Goal: Task Accomplishment & Management: Use online tool/utility

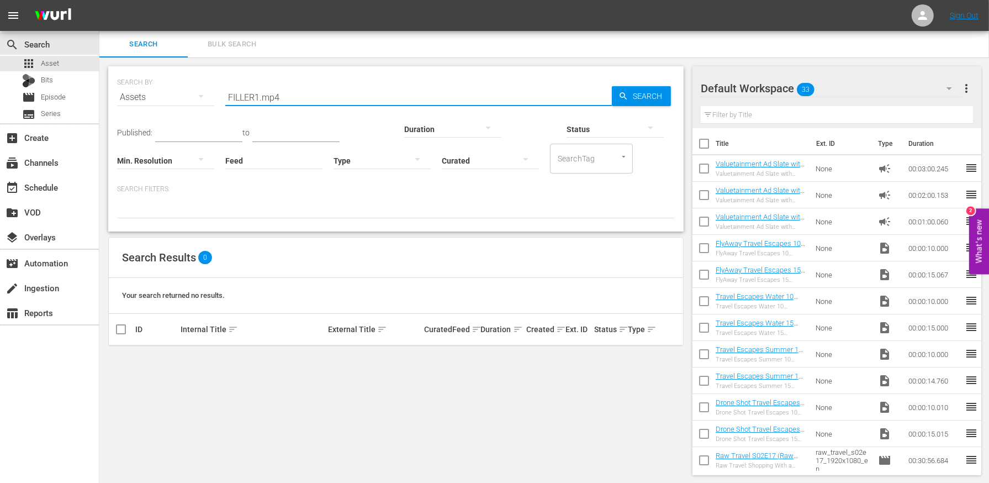
click at [256, 94] on input "FILLER1.mp4" at bounding box center [418, 97] width 387 height 27
type input "FILLER1.mp4"
click at [60, 69] on div "apps Asset" at bounding box center [49, 63] width 99 height 15
click at [253, 97] on input "FILLER1.mp4" at bounding box center [418, 97] width 387 height 27
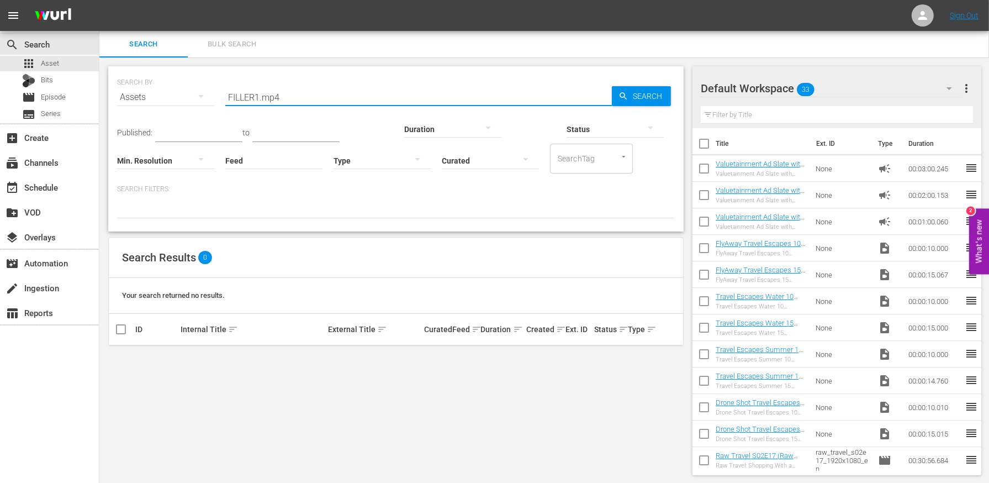
click at [253, 97] on input "FILLER1.mp4" at bounding box center [418, 97] width 387 height 27
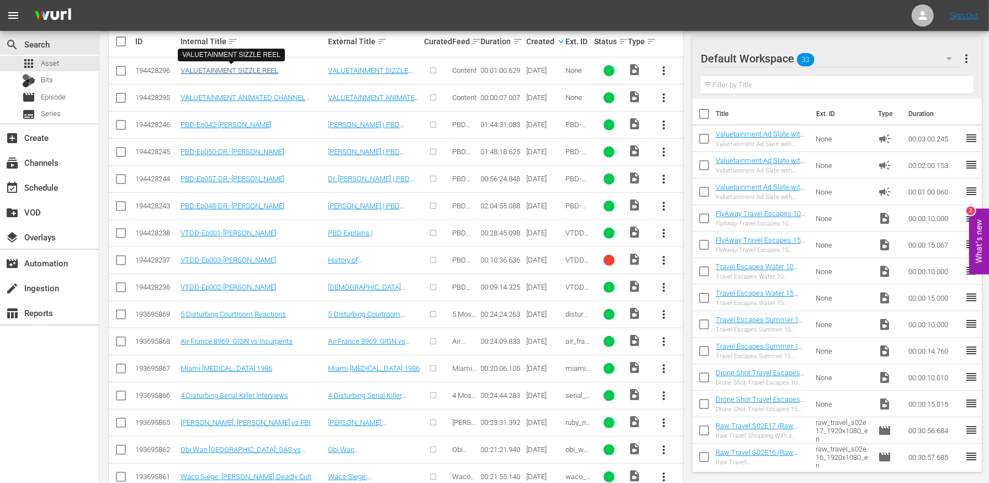
scroll to position [292, 0]
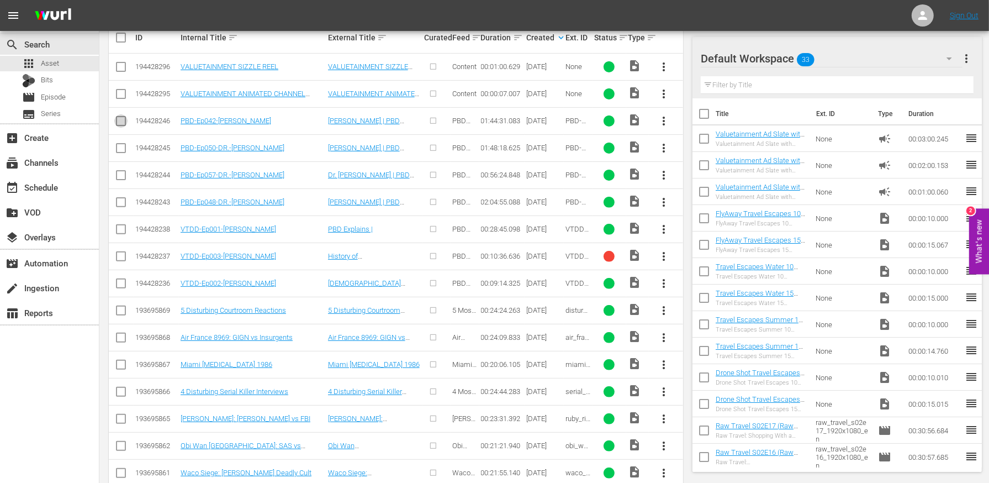
click at [124, 118] on input "checkbox" at bounding box center [120, 123] width 13 height 13
checkbox input "true"
click at [123, 144] on input "checkbox" at bounding box center [120, 150] width 13 height 13
checkbox input "true"
click at [122, 172] on input "checkbox" at bounding box center [120, 177] width 13 height 13
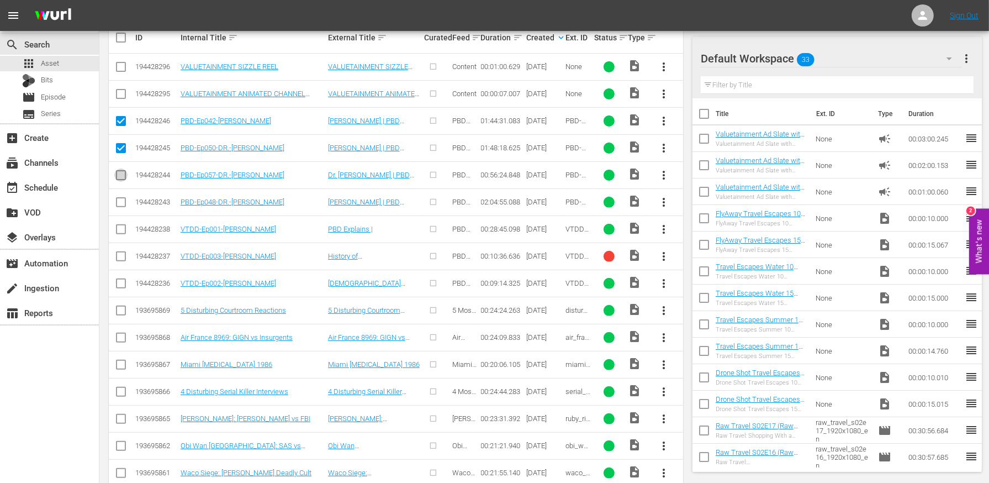
checkbox input "true"
click at [119, 196] on icon at bounding box center [120, 202] width 13 height 13
click at [121, 198] on input "checkbox" at bounding box center [120, 204] width 13 height 13
checkbox input "true"
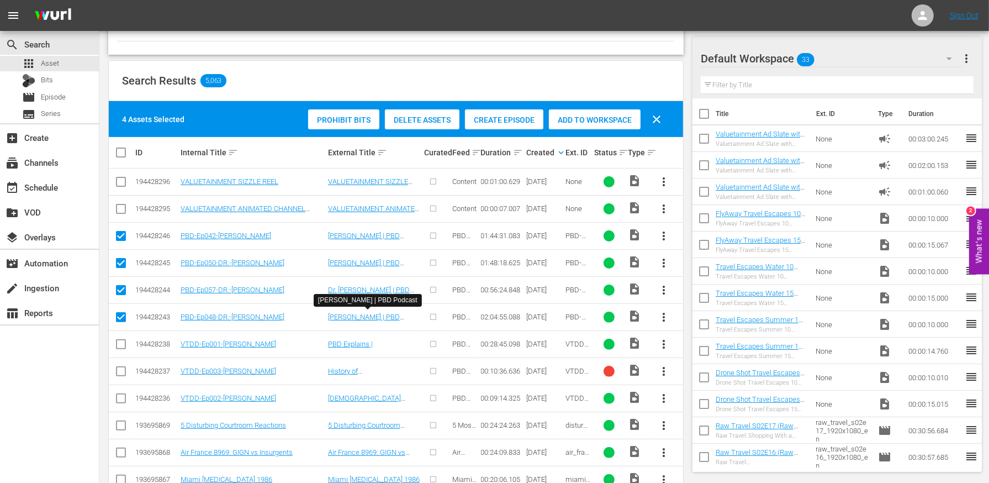
scroll to position [167, 0]
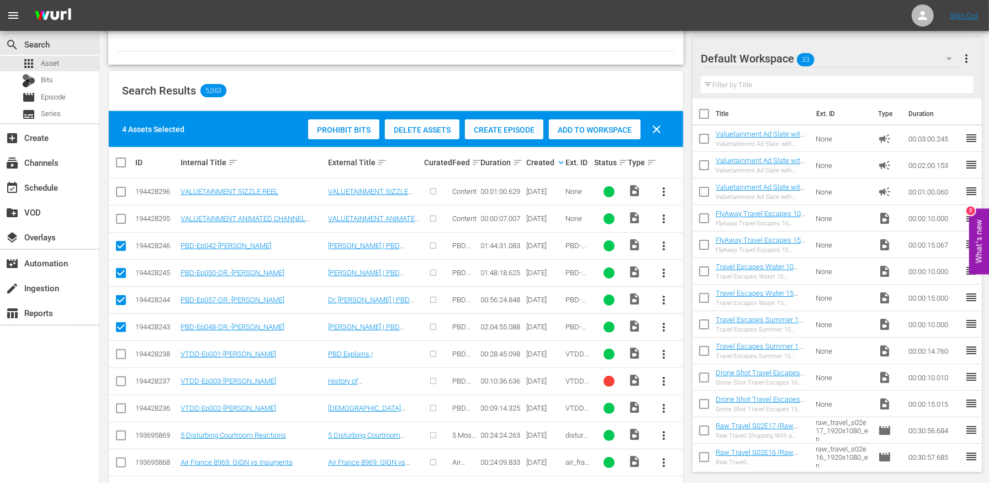
click at [515, 133] on span "Create Episode" at bounding box center [504, 129] width 78 height 9
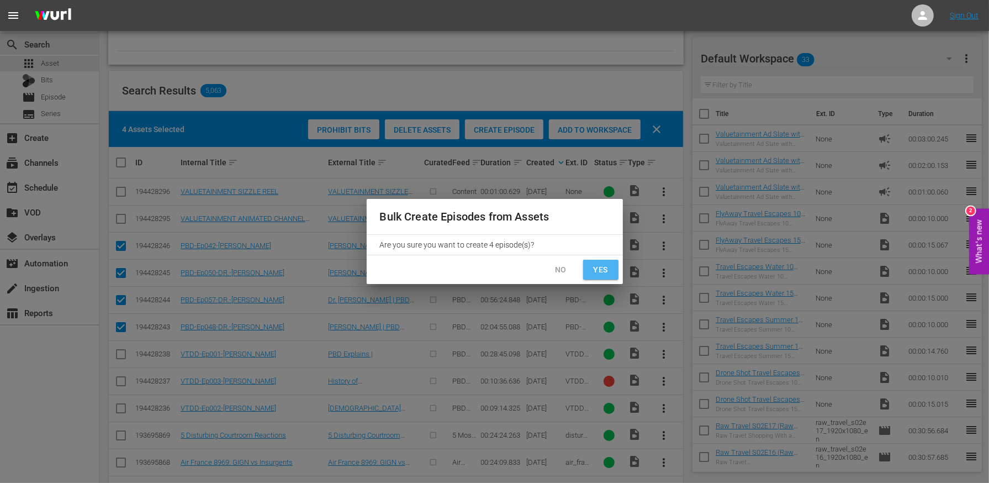
click at [604, 275] on span "Yes" at bounding box center [601, 270] width 18 height 14
checkbox input "false"
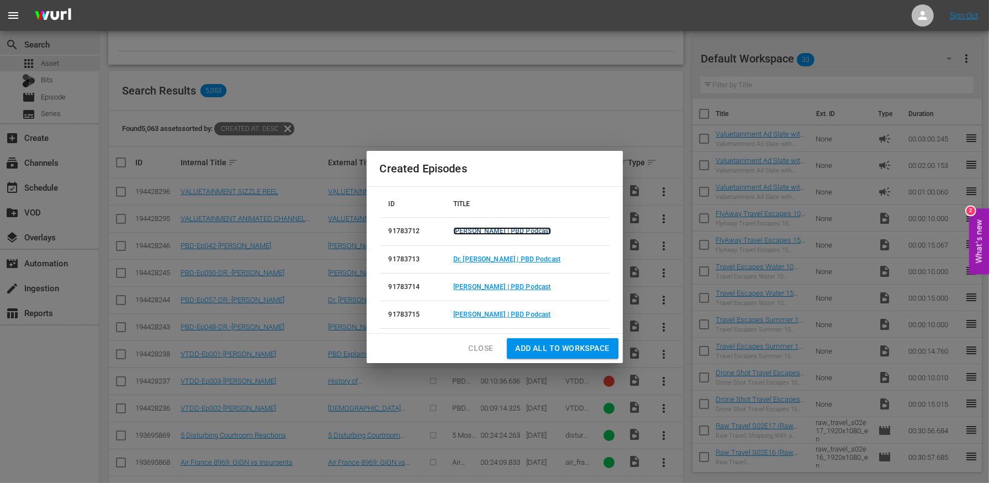
click at [515, 230] on link "Dr. Paul Saladino | PBD Podcast" at bounding box center [502, 231] width 97 height 8
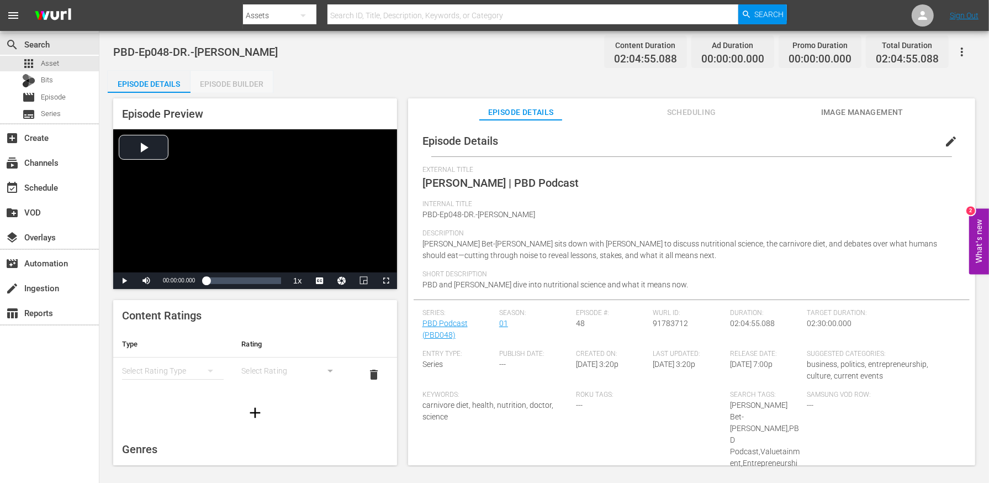
click at [258, 86] on div "Episode Builder" at bounding box center [232, 84] width 83 height 27
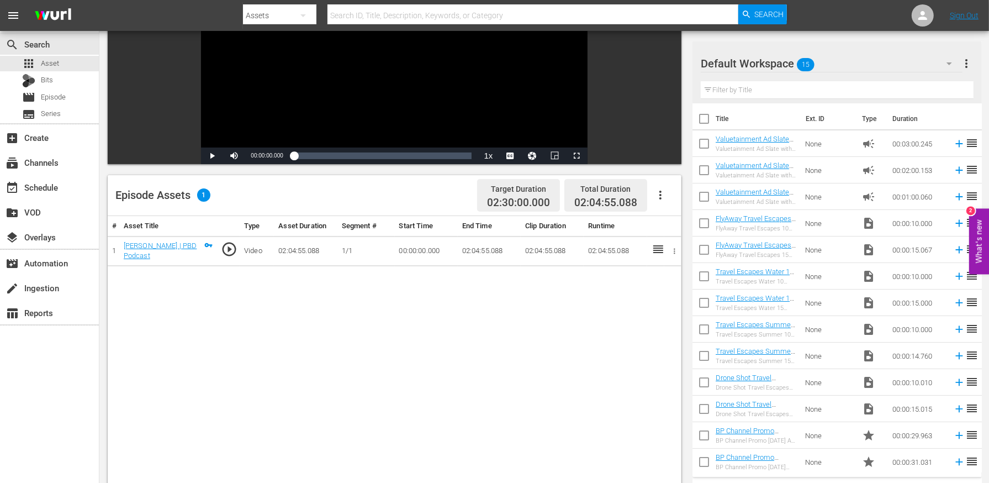
scroll to position [163, 0]
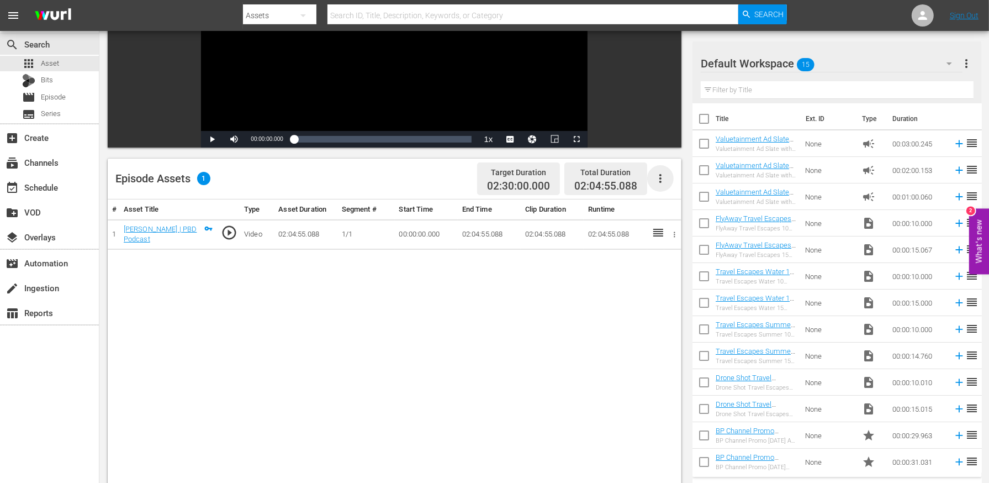
click at [656, 181] on icon "button" at bounding box center [660, 178] width 13 height 13
click at [708, 182] on div "Edit Cue Points" at bounding box center [693, 183] width 75 height 27
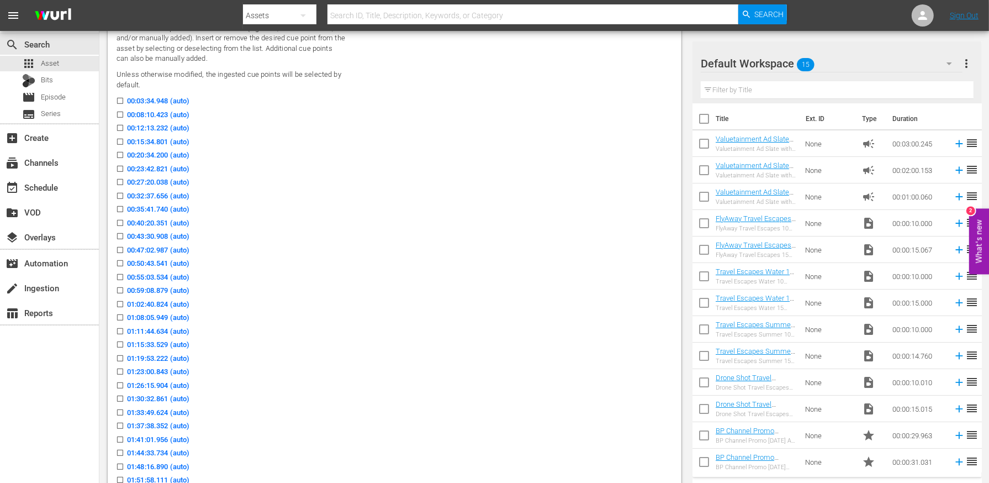
scroll to position [415, 0]
click at [119, 109] on input "00:08:10.423 (auto)" at bounding box center [117, 113] width 14 height 8
click at [120, 112] on input "00:08:10.423 (auto)" at bounding box center [117, 113] width 14 height 8
checkbox input "true"
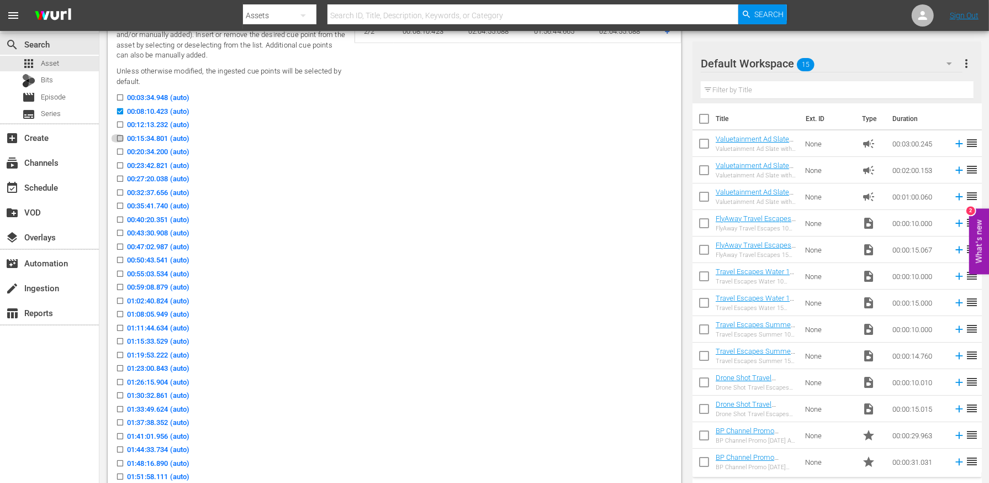
click at [120, 138] on input "00:15:34.801 (auto)" at bounding box center [117, 140] width 14 height 8
checkbox input "true"
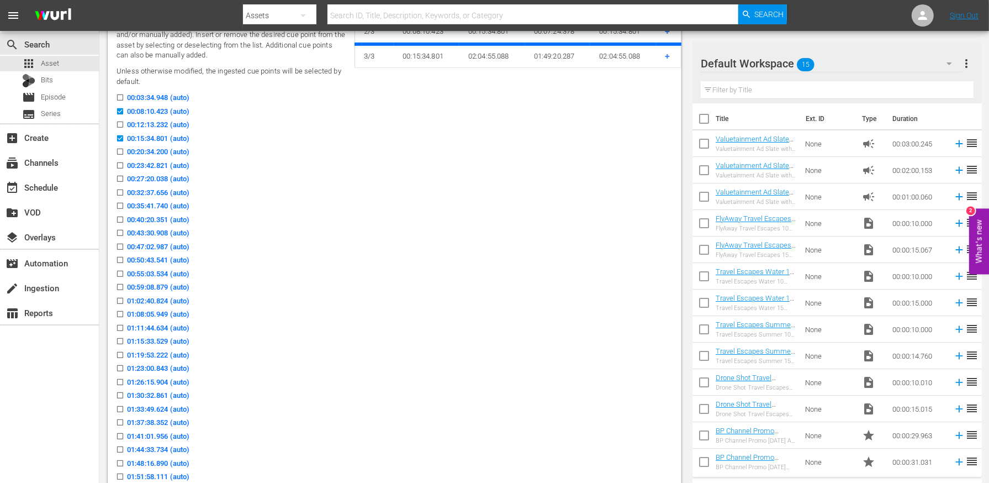
click at [120, 155] on input "00:20:34.200 (auto)" at bounding box center [117, 154] width 14 height 8
checkbox input "true"
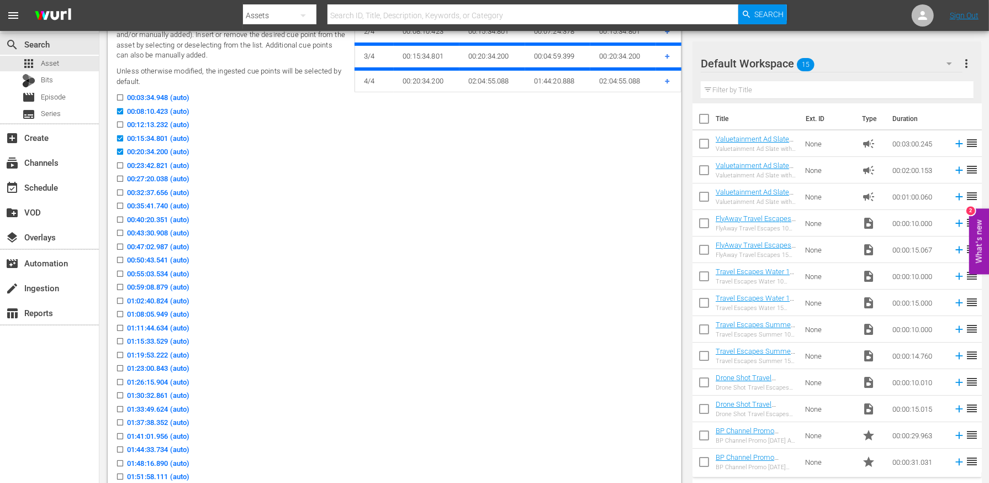
click at [108, 166] on td "Available Cue Points All available cue points are shown below (ingested, auto-d…" at bounding box center [231, 262] width 247 height 535
click at [120, 179] on input "00:27:20.038 (auto)" at bounding box center [117, 181] width 14 height 8
checkbox input "true"
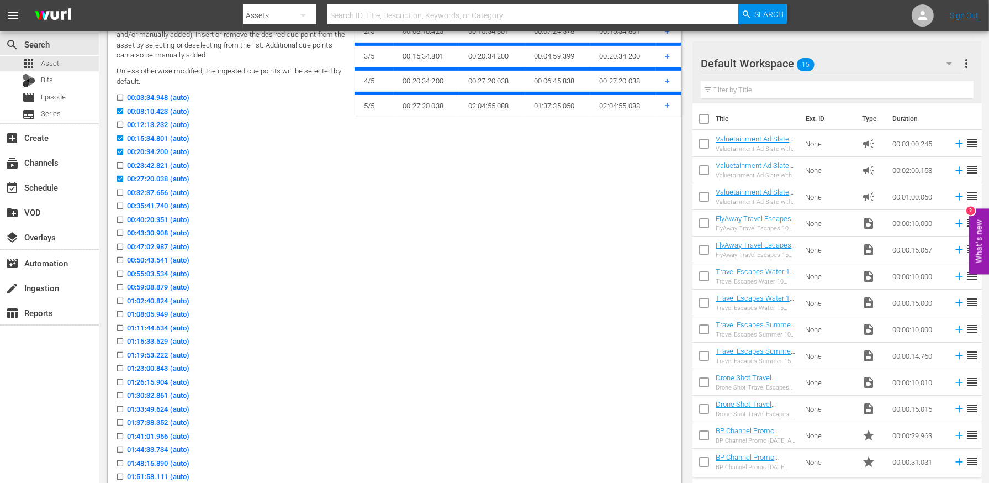
click at [119, 201] on label "00:35:41.740 (auto)" at bounding box center [149, 206] width 79 height 11
click at [119, 204] on input "00:35:41.740 (auto)" at bounding box center [117, 208] width 14 height 8
checkbox input "true"
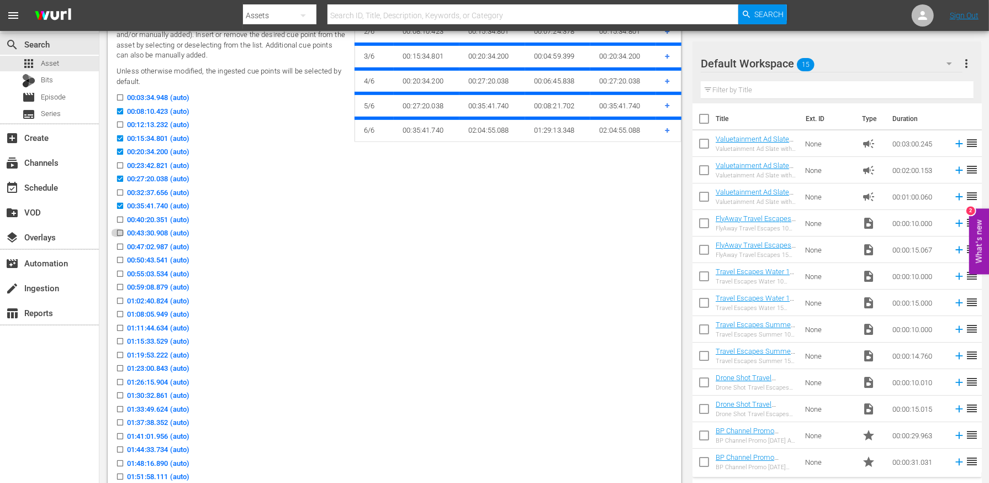
click at [120, 230] on icon at bounding box center [120, 233] width 6 height 6
click at [120, 231] on input "00:43:30.908 (auto)" at bounding box center [117, 235] width 14 height 8
checkbox input "true"
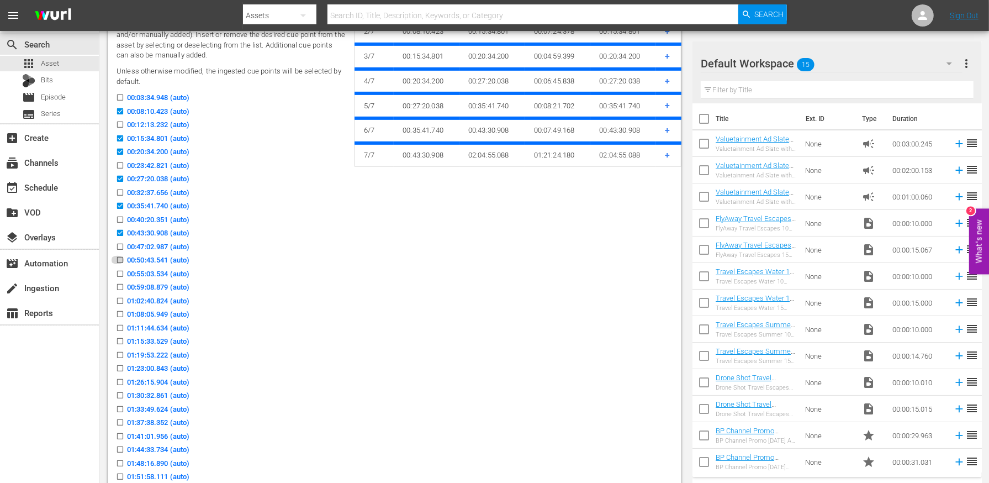
click at [121, 258] on input "00:50:43.541 (auto)" at bounding box center [117, 262] width 14 height 8
checkbox input "true"
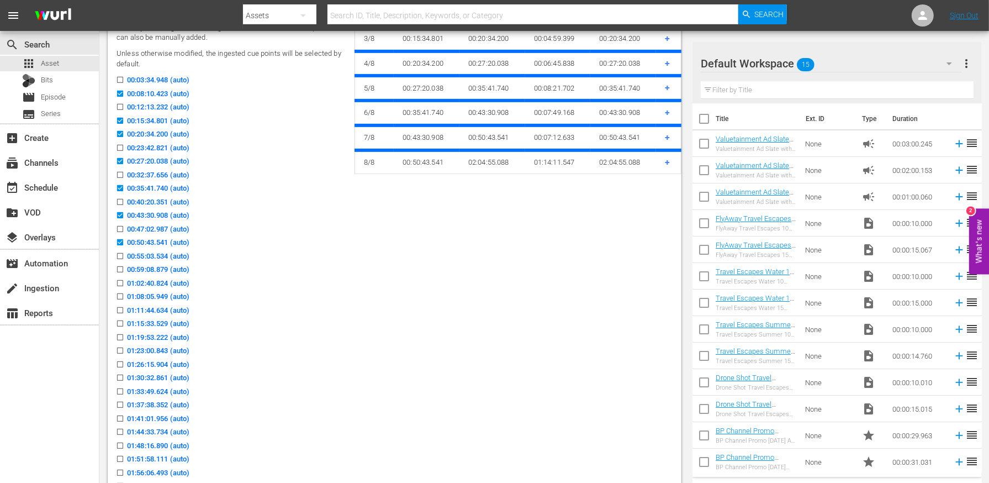
scroll to position [435, 0]
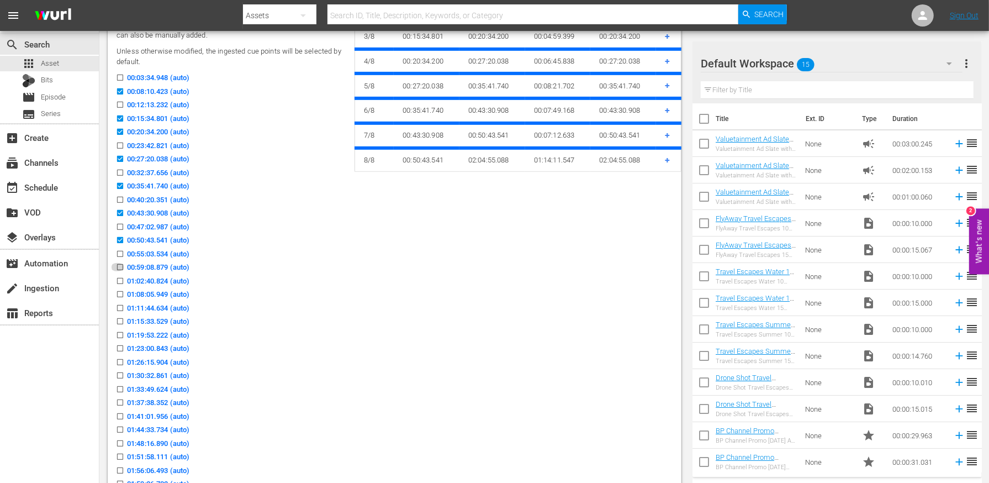
click at [120, 268] on input "00:59:08.879 (auto)" at bounding box center [117, 269] width 14 height 8
checkbox input "true"
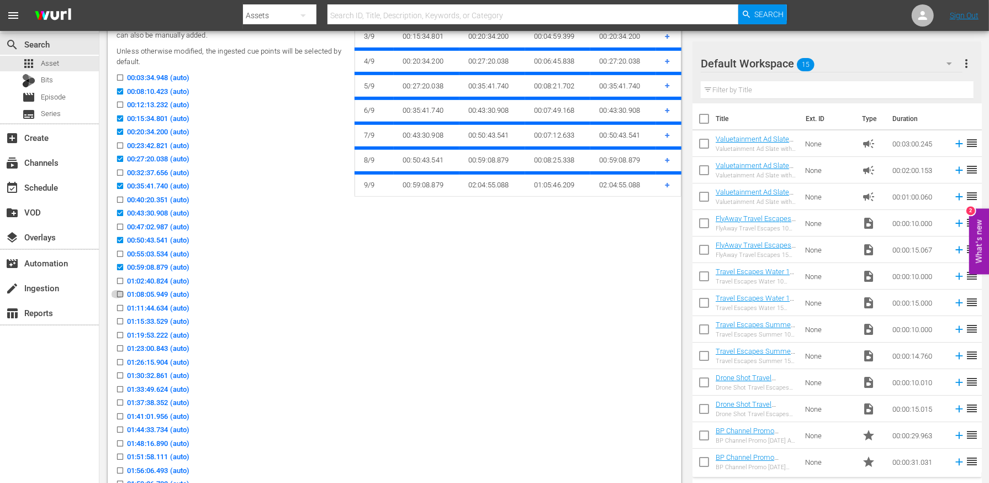
click at [120, 293] on input "01:08:05.949 (auto)" at bounding box center [117, 296] width 14 height 8
checkbox input "true"
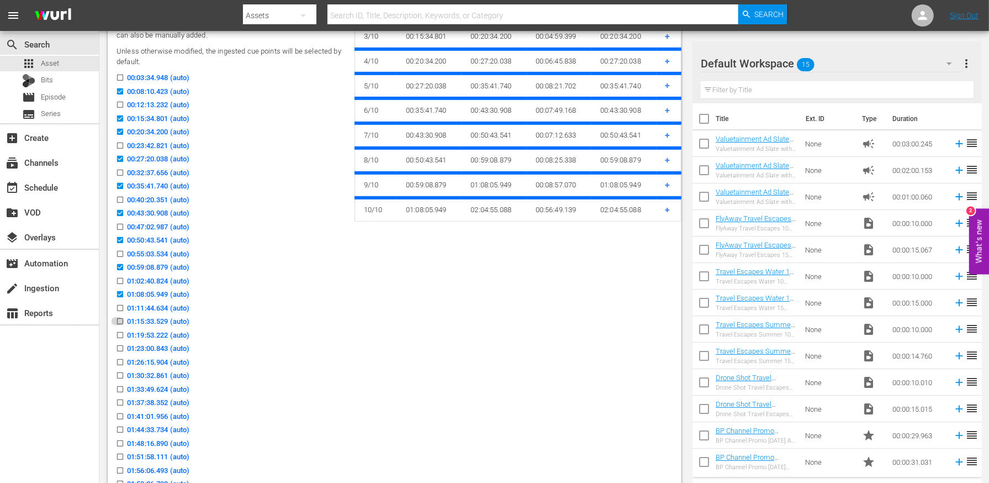
click at [123, 319] on input "01:15:33.529 (auto)" at bounding box center [117, 323] width 14 height 8
checkbox input "true"
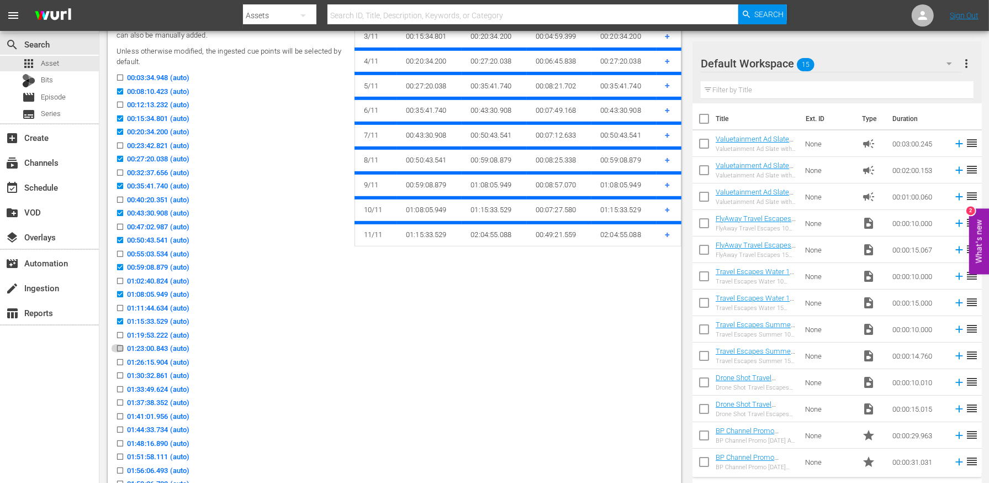
click at [123, 344] on icon at bounding box center [120, 348] width 8 height 8
click at [123, 346] on input "01:23:00.843 (auto)" at bounding box center [117, 350] width 14 height 8
checkbox input "true"
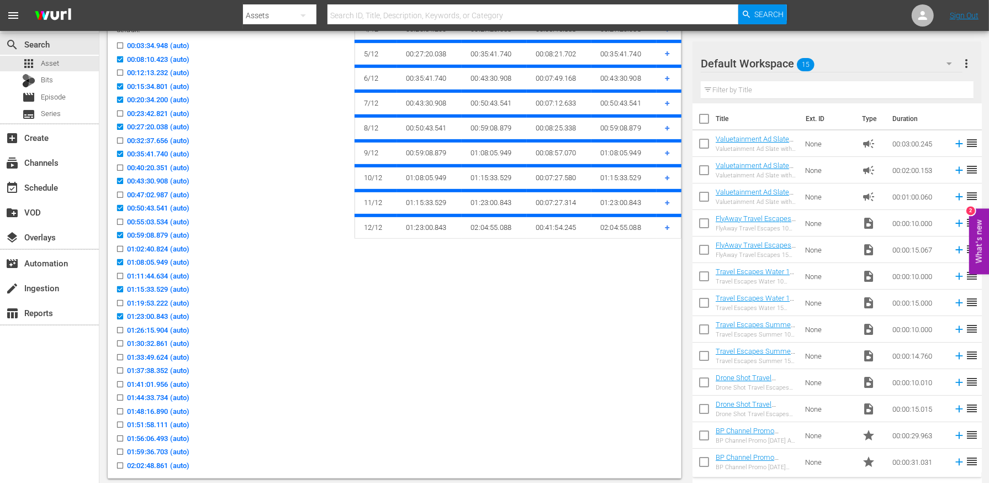
scroll to position [470, 0]
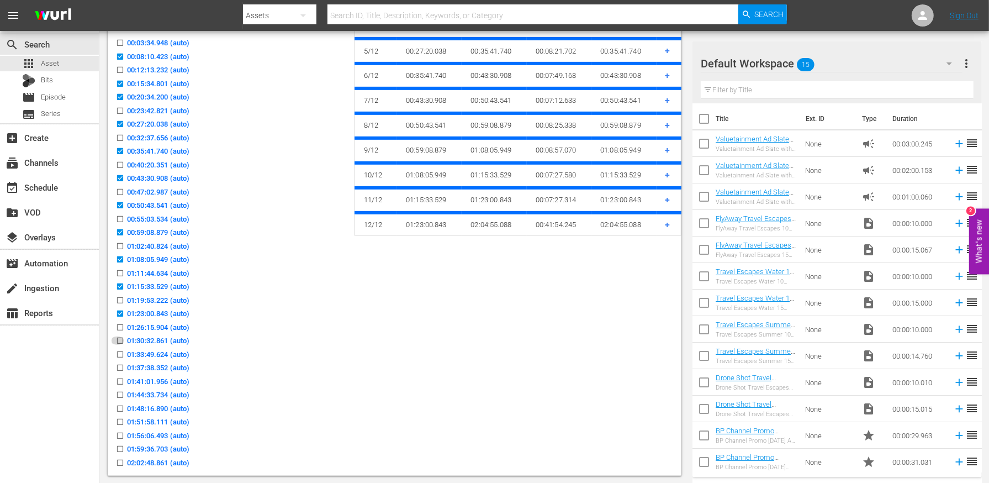
click at [119, 341] on input "01:30:32.861 (auto)" at bounding box center [117, 343] width 14 height 8
checkbox input "true"
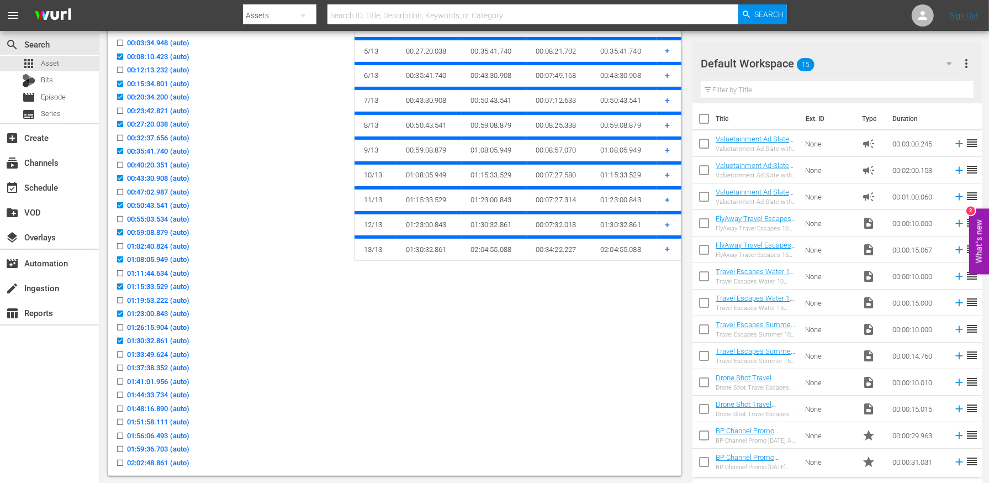
click at [119, 363] on icon at bounding box center [120, 367] width 8 height 8
click at [119, 366] on input "01:37:38.352 (auto)" at bounding box center [117, 370] width 14 height 8
checkbox input "true"
click at [119, 393] on input "01:44:33.734 (auto)" at bounding box center [117, 397] width 14 height 8
checkbox input "true"
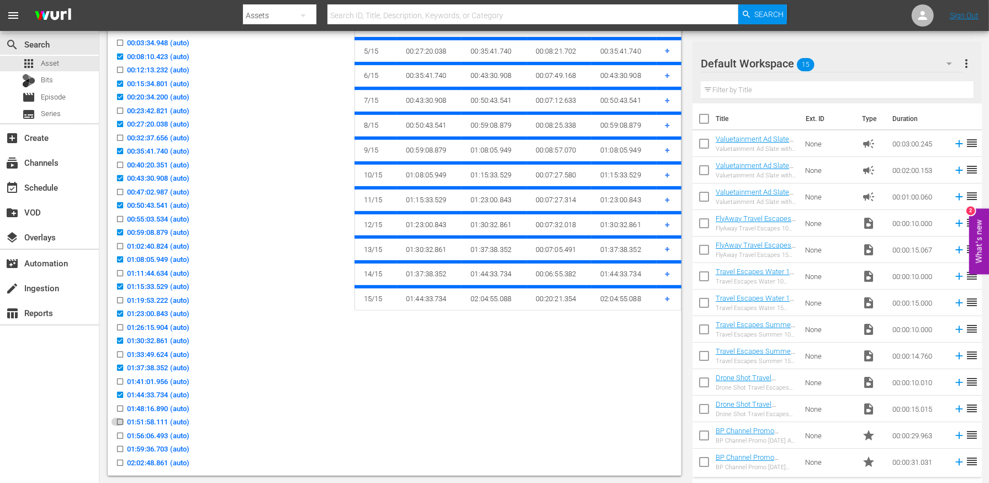
click at [117, 420] on input "01:51:58.111 (auto)" at bounding box center [117, 424] width 14 height 8
checkbox input "true"
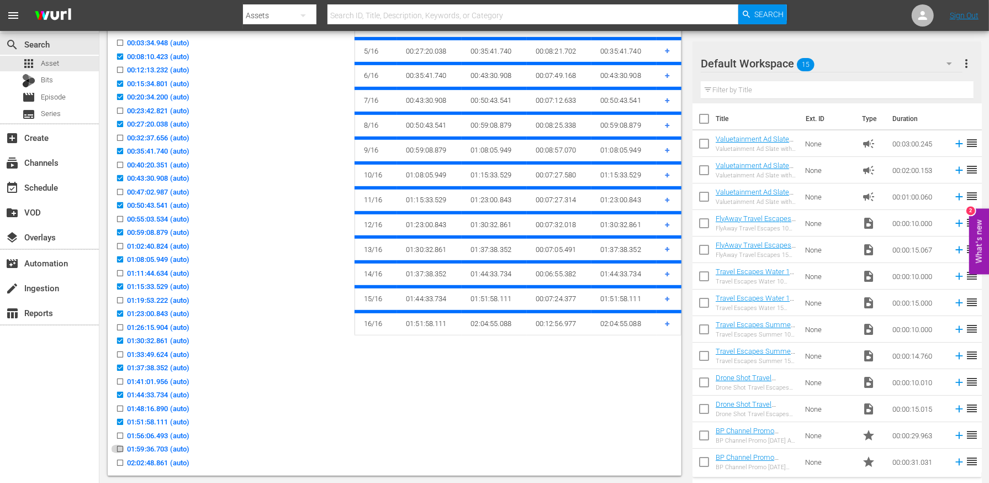
click at [119, 452] on input "01:59:36.703 (auto)" at bounding box center [117, 451] width 14 height 8
checkbox input "true"
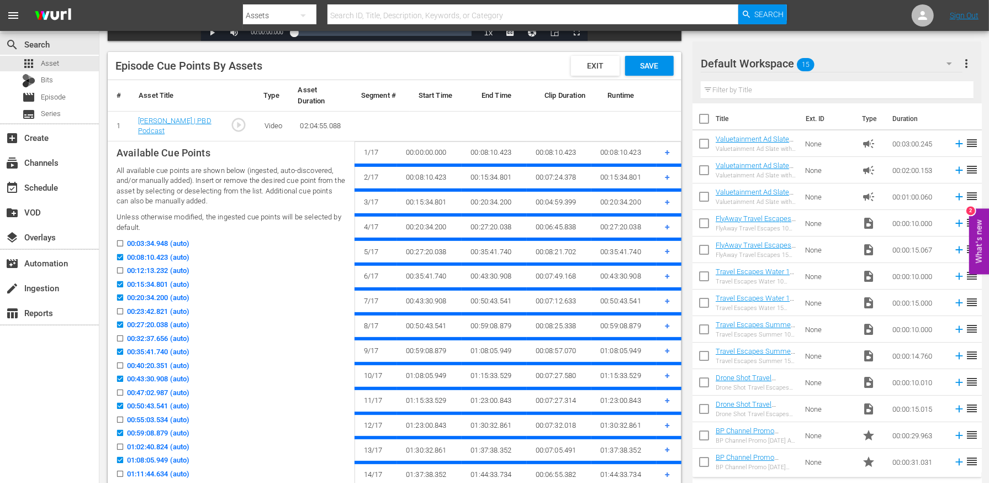
scroll to position [270, 0]
click at [637, 64] on span "Save" at bounding box center [649, 65] width 36 height 9
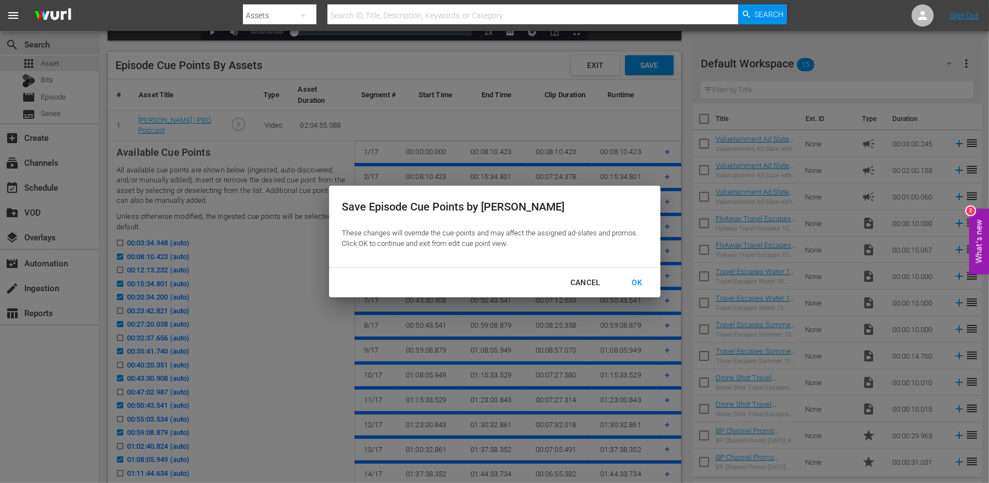
click at [637, 279] on div "OK" at bounding box center [637, 283] width 29 height 14
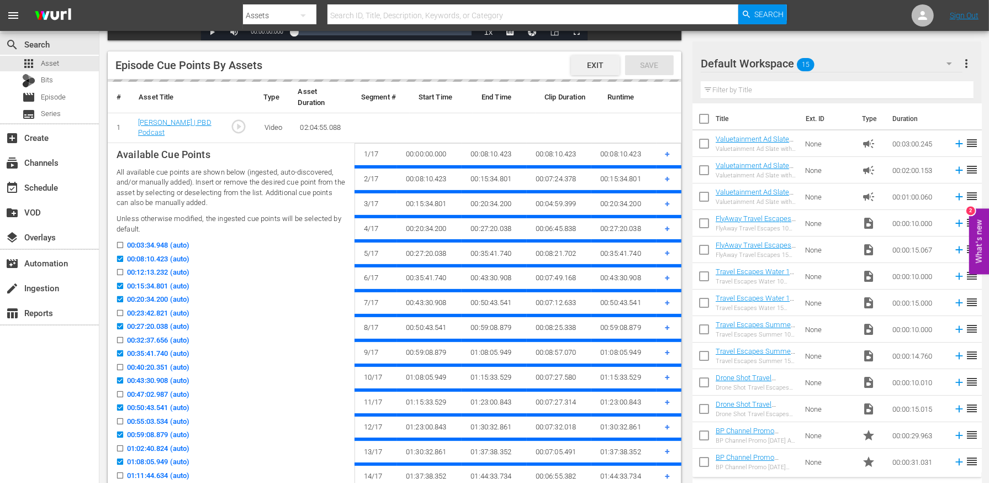
click at [588, 65] on span "Exit" at bounding box center [595, 65] width 34 height 9
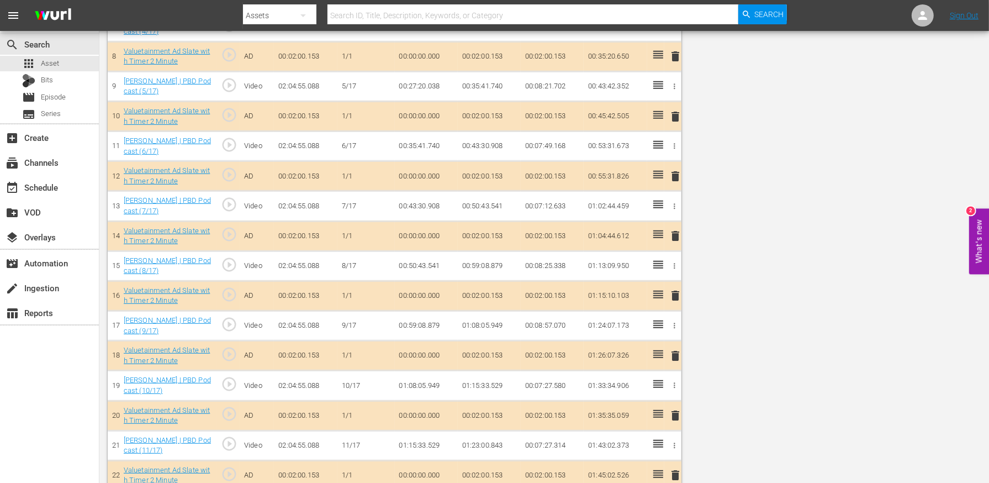
scroll to position [0, 0]
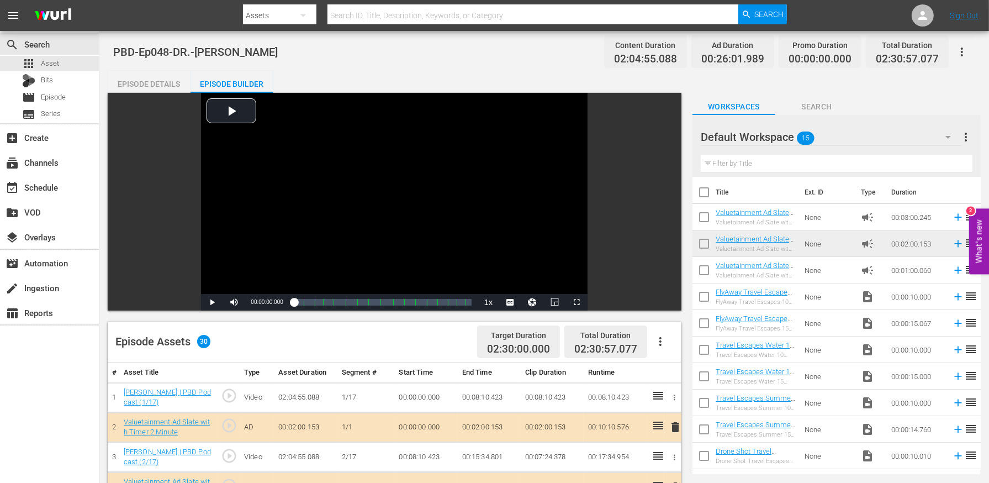
click at [664, 340] on icon "button" at bounding box center [660, 341] width 13 height 13
click at [669, 345] on div "Edit Cue Points" at bounding box center [693, 346] width 75 height 27
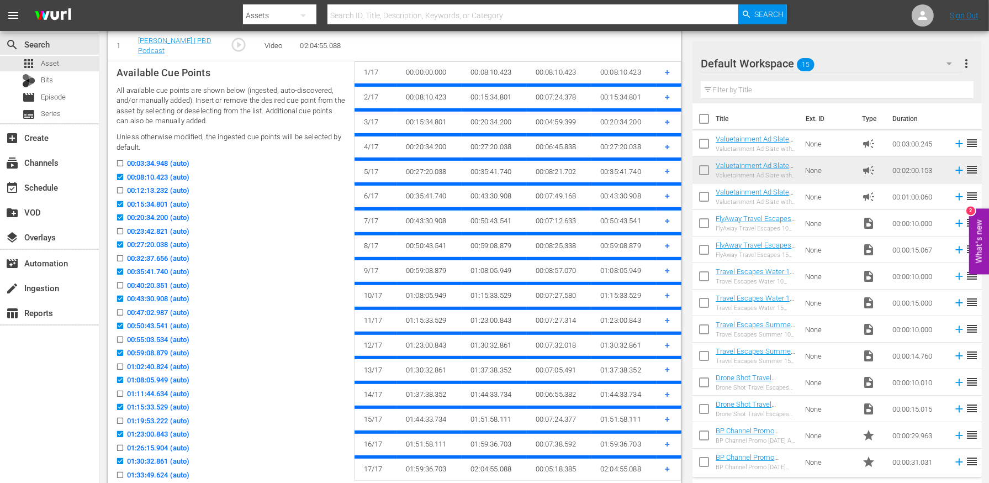
scroll to position [351, 0]
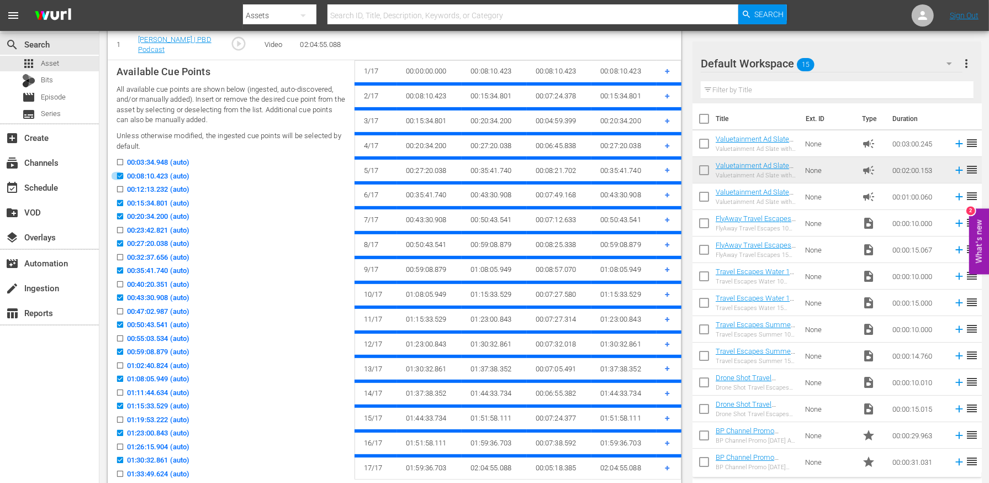
click at [120, 178] on input "00:08:10.423 (auto)" at bounding box center [117, 178] width 14 height 8
checkbox input "false"
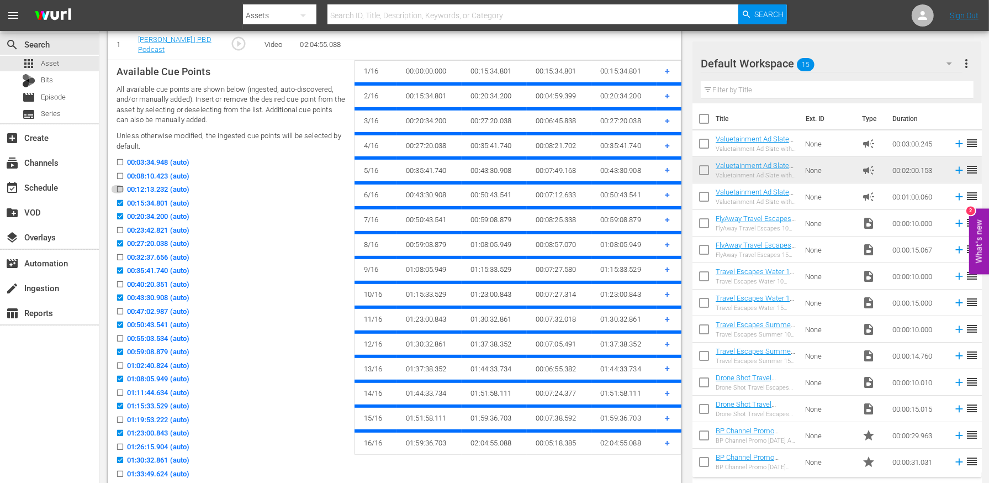
click at [120, 192] on input "00:12:13.232 (auto)" at bounding box center [117, 191] width 14 height 8
checkbox input "true"
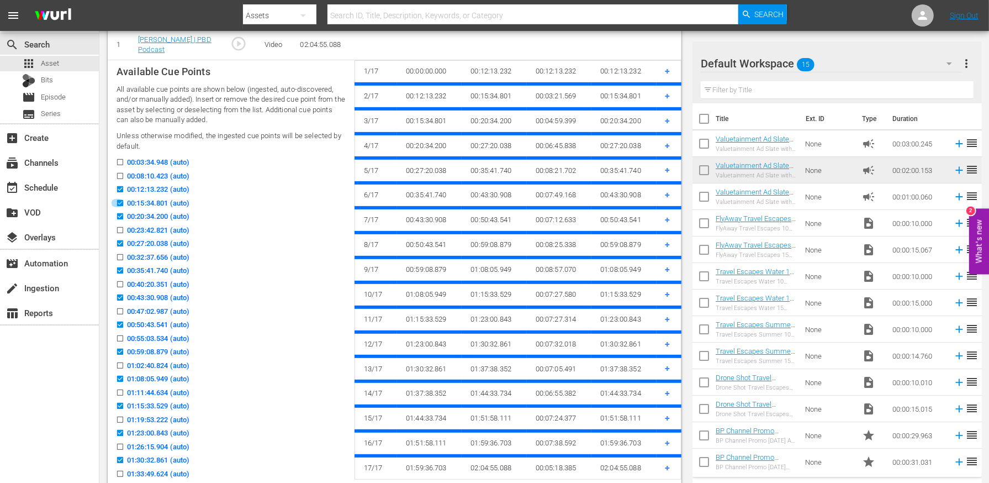
click at [120, 205] on input "00:15:34.801 (auto)" at bounding box center [117, 205] width 14 height 8
checkbox input "false"
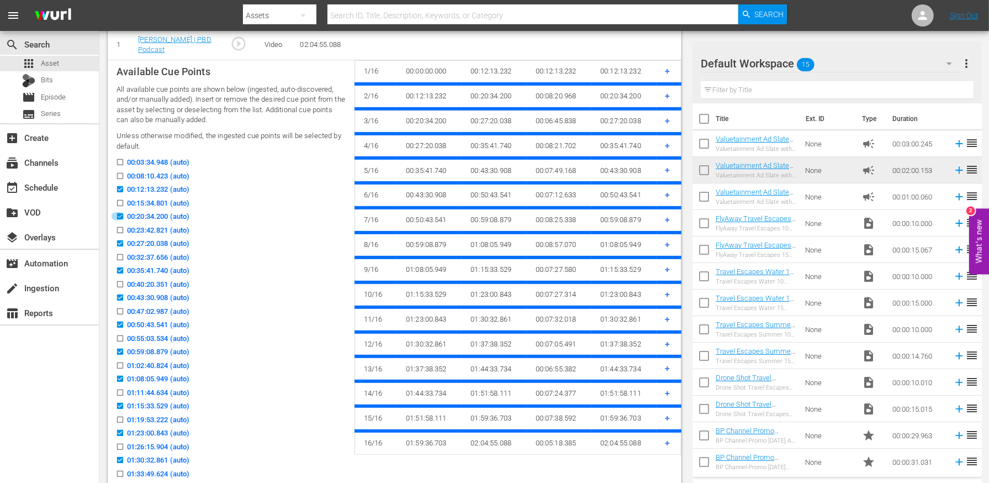
click at [118, 217] on input "00:20:34.200 (auto)" at bounding box center [117, 218] width 14 height 8
checkbox input "false"
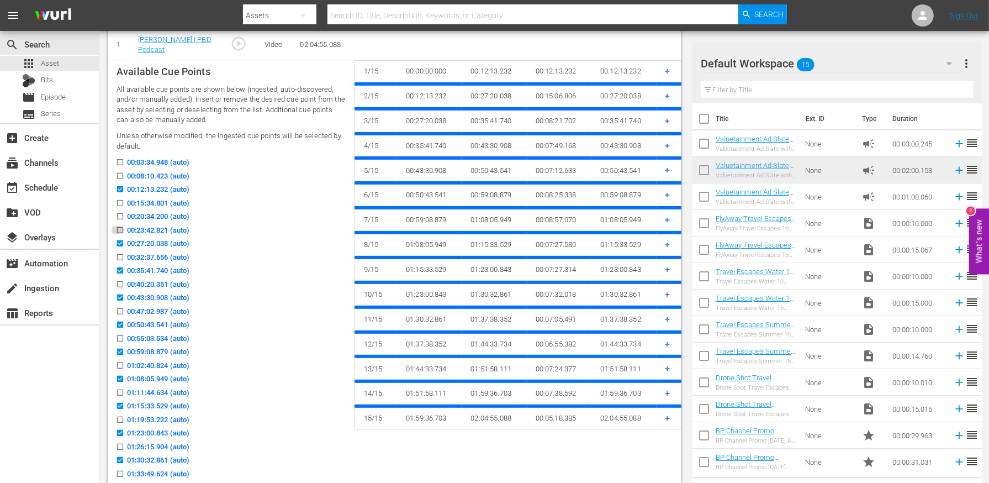
click at [118, 228] on input "00:23:42.821 (auto)" at bounding box center [117, 232] width 14 height 8
checkbox input "true"
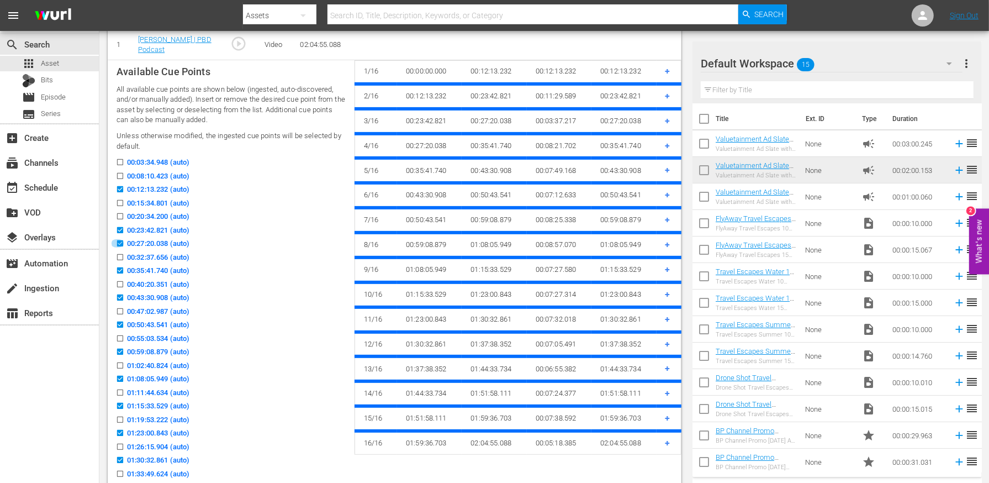
click at [117, 242] on input "00:27:20.038 (auto)" at bounding box center [117, 245] width 14 height 8
checkbox input "false"
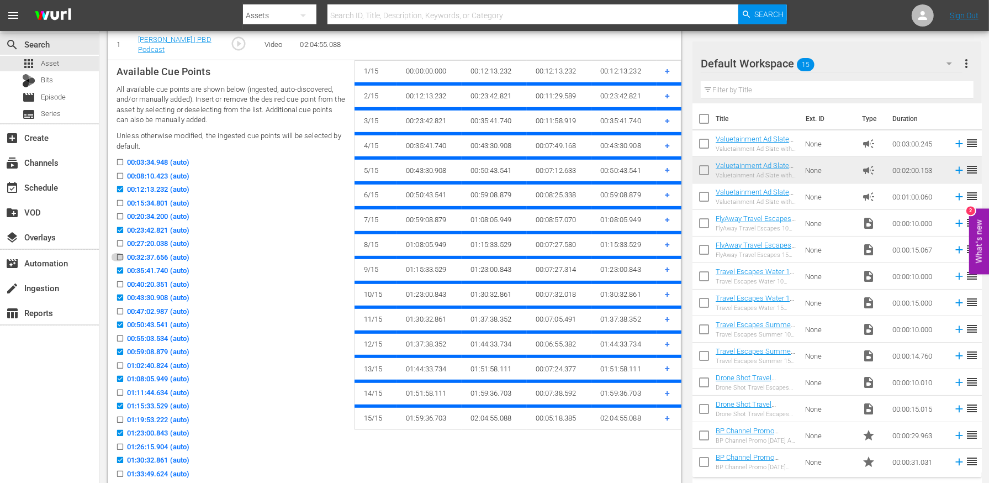
click at [118, 256] on input "00:32:37.656 (auto)" at bounding box center [117, 259] width 14 height 8
checkbox input "true"
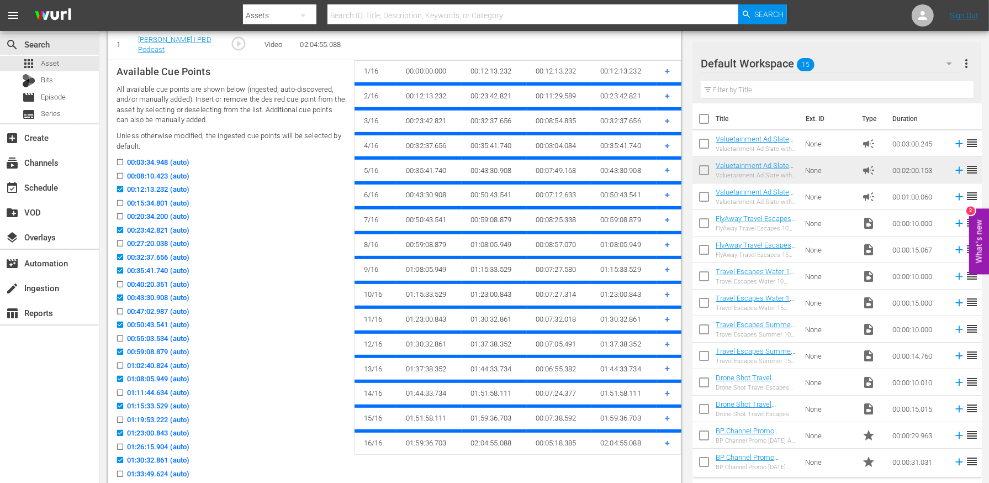
click at [118, 268] on input "00:35:41.740 (auto)" at bounding box center [117, 272] width 14 height 8
checkbox input "false"
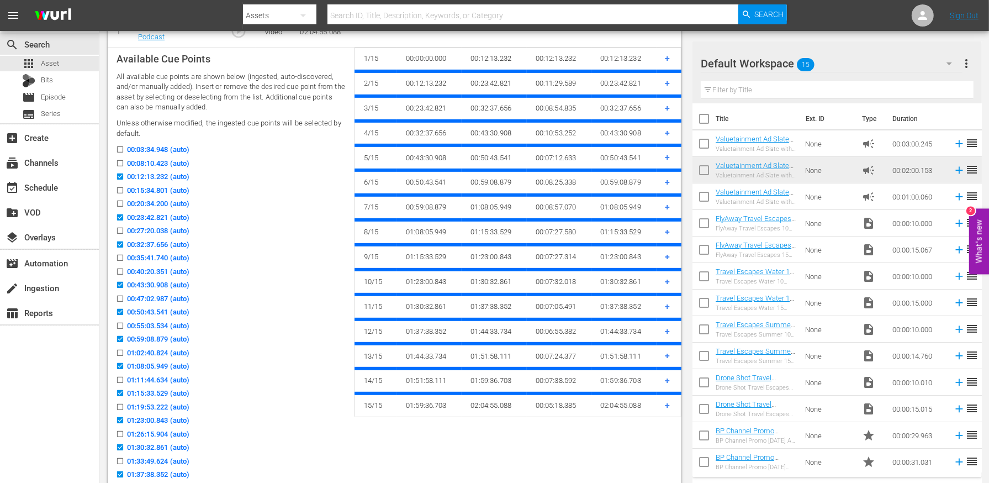
scroll to position [366, 0]
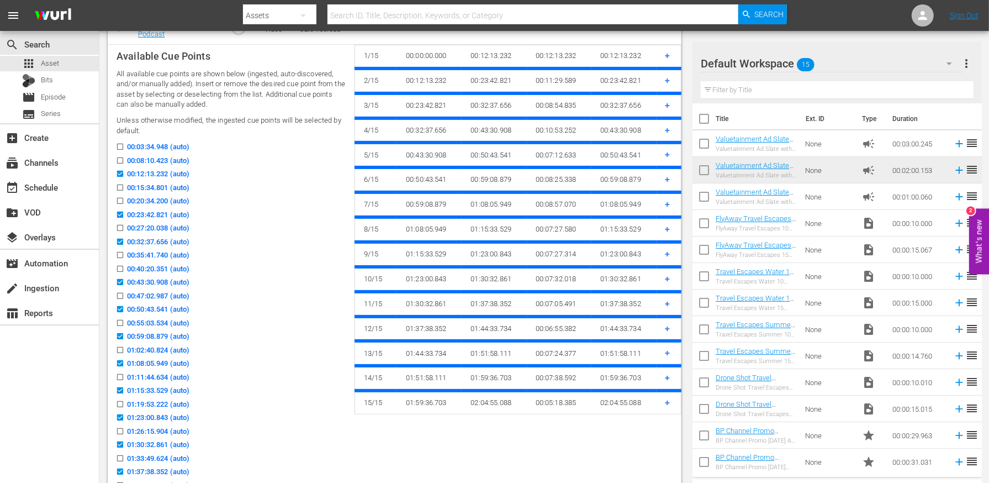
click at [119, 308] on input "00:50:43.541 (auto)" at bounding box center [117, 311] width 14 height 8
checkbox input "false"
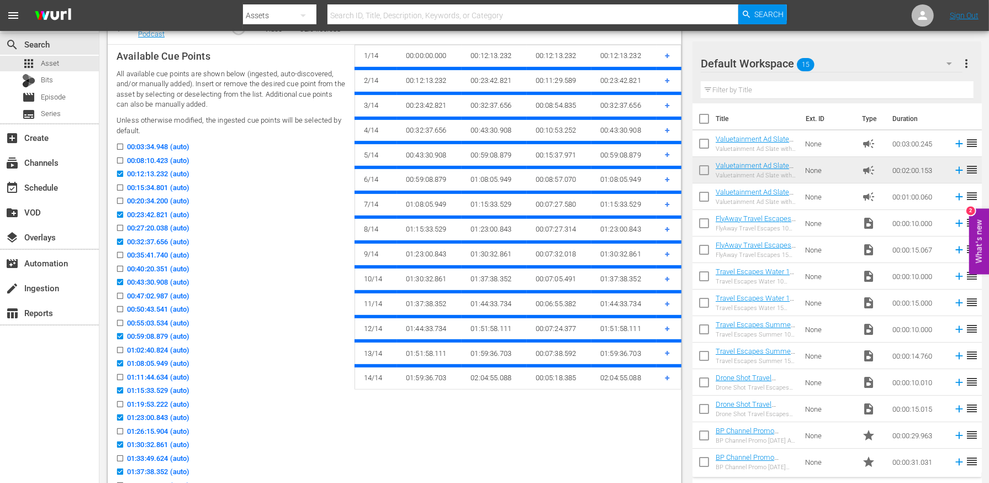
click at [119, 320] on icon at bounding box center [120, 323] width 6 height 6
click at [119, 321] on input "00:55:03.534 (auto)" at bounding box center [117, 325] width 14 height 8
checkbox input "true"
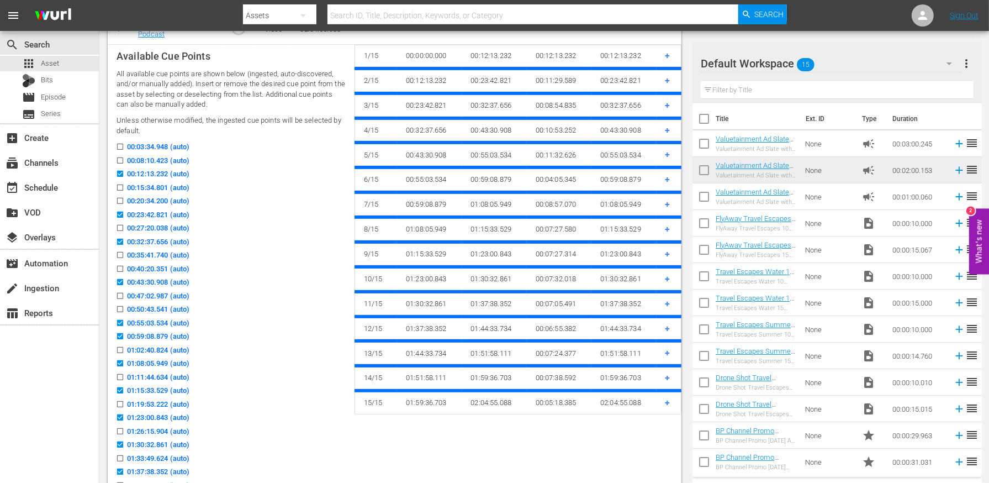
click at [119, 337] on input "00:59:08.879 (auto)" at bounding box center [117, 338] width 14 height 8
checkbox input "false"
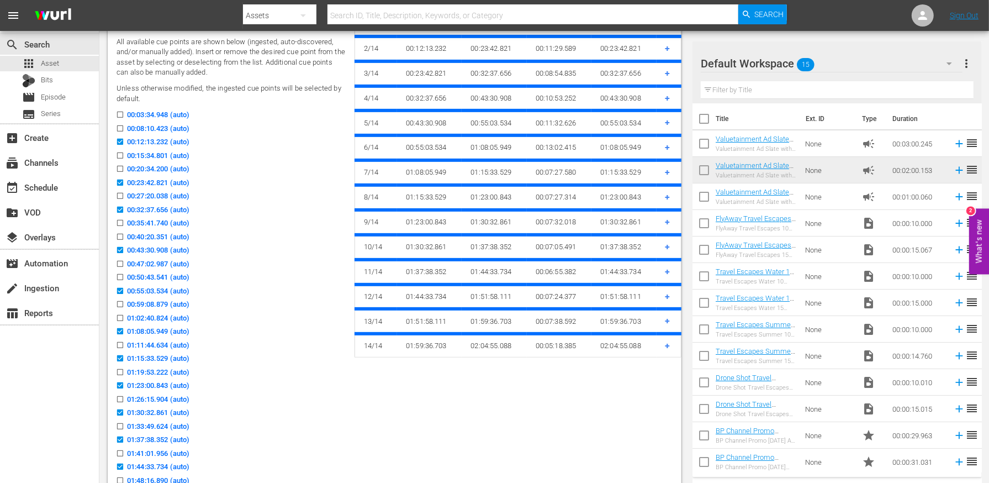
scroll to position [400, 0]
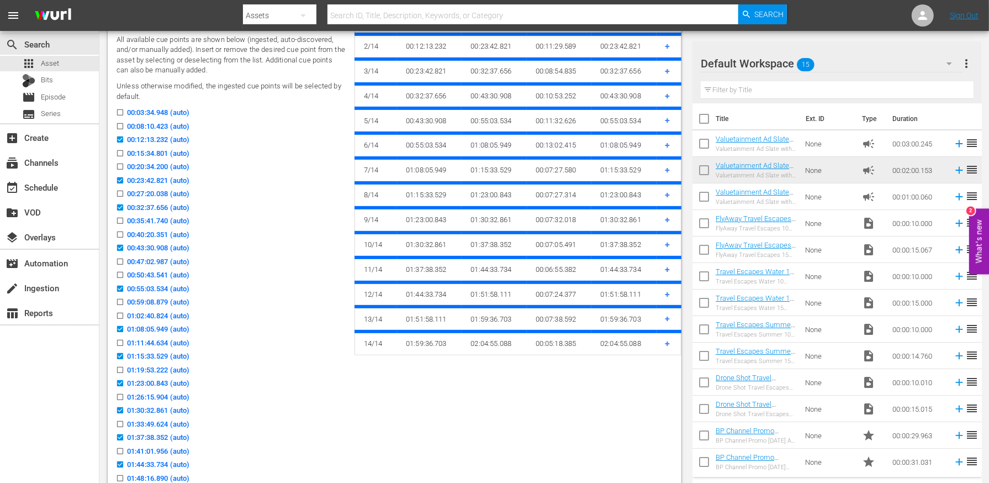
click at [119, 358] on input "01:15:33.529 (auto)" at bounding box center [117, 358] width 14 height 8
checkbox input "false"
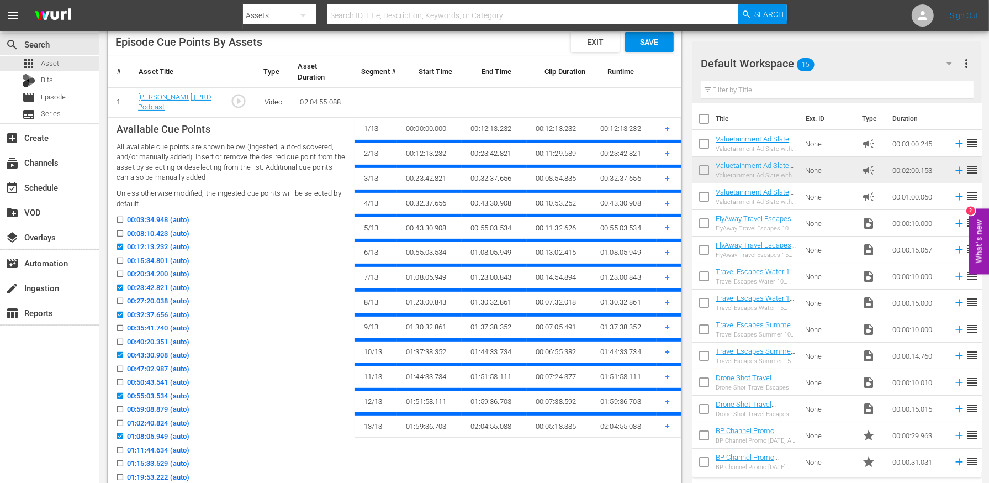
scroll to position [288, 0]
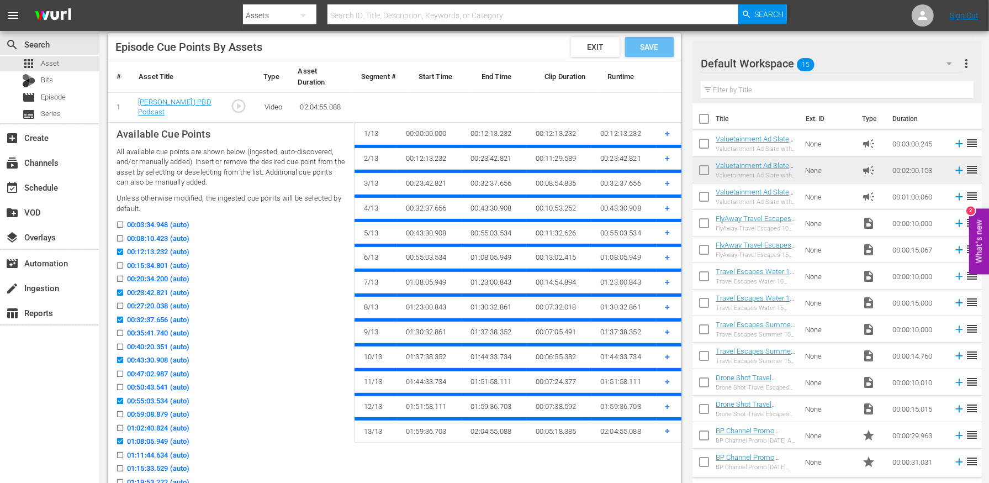
click at [660, 49] on span "Save" at bounding box center [649, 47] width 36 height 9
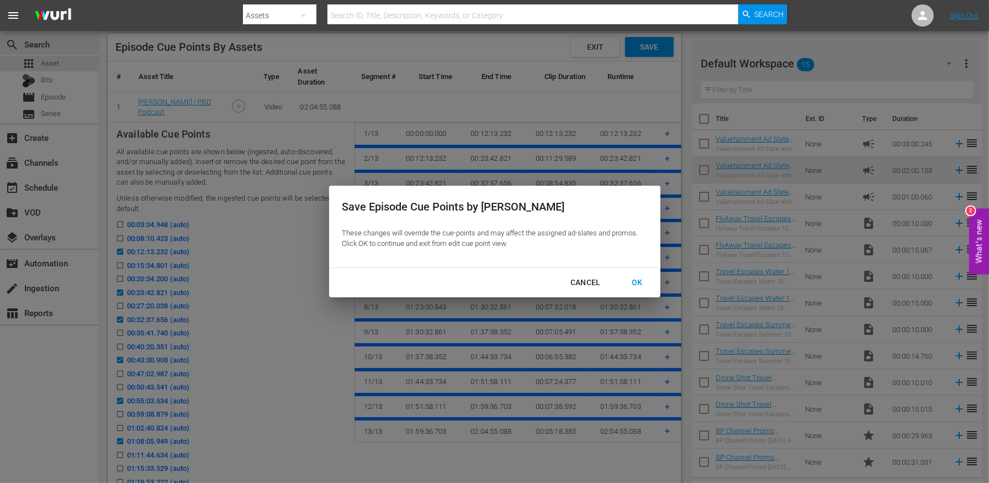
click at [637, 280] on div "OK" at bounding box center [637, 283] width 29 height 14
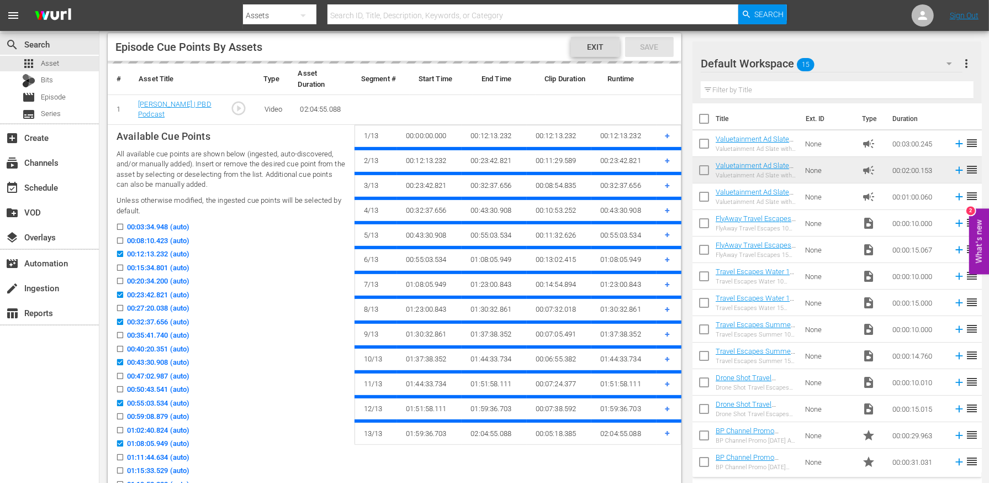
click at [598, 49] on span "Exit" at bounding box center [595, 47] width 34 height 9
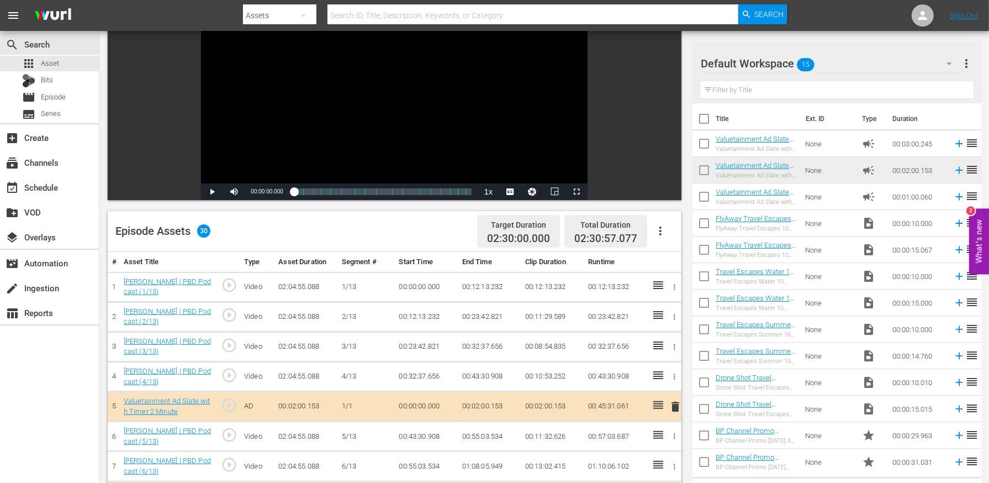
scroll to position [442, 0]
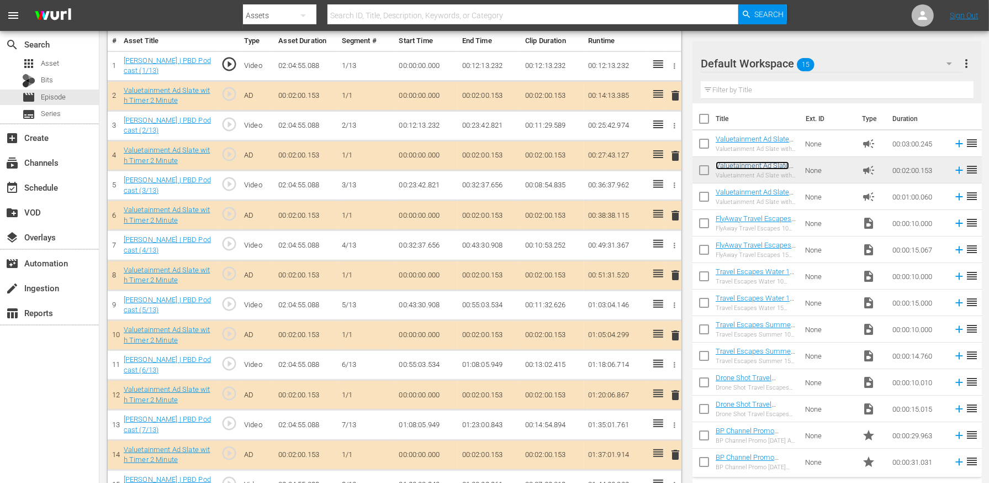
scroll to position [23, 0]
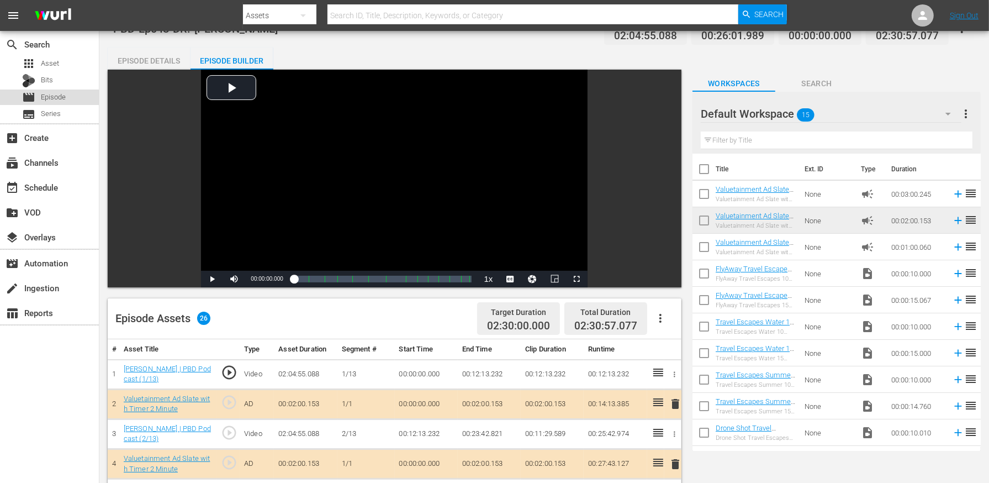
click at [57, 96] on span "Episode" at bounding box center [53, 97] width 25 height 11
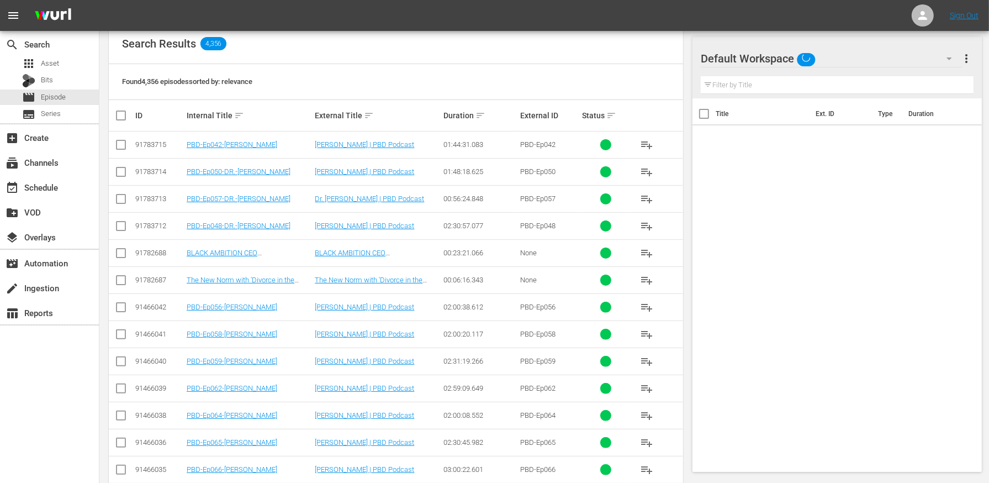
scroll to position [183, 0]
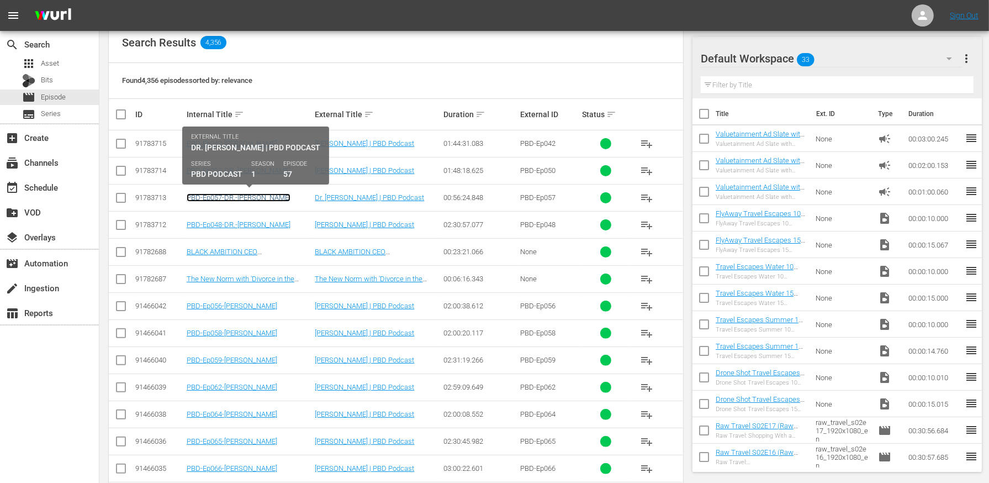
click at [261, 197] on link "PBD-Ep057-DR.-RON-PAUL" at bounding box center [239, 197] width 104 height 8
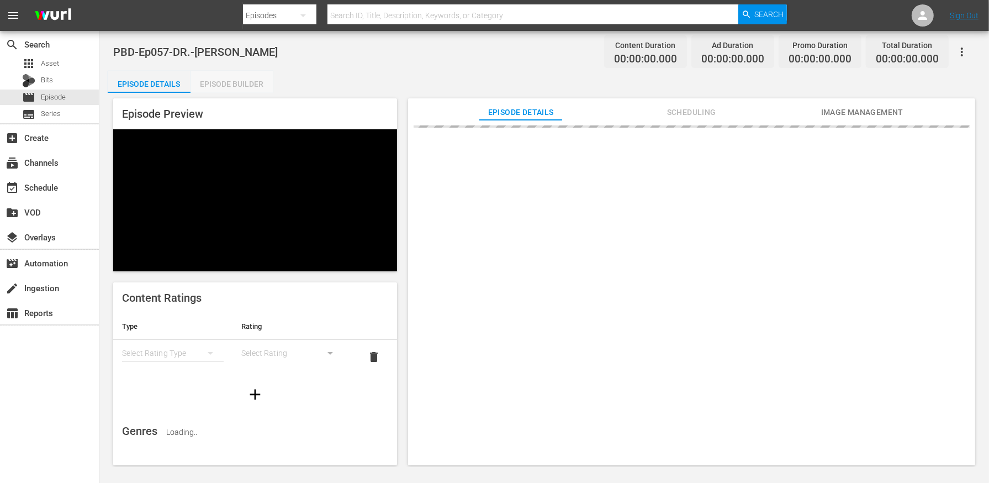
click at [231, 84] on div "Episode Builder" at bounding box center [232, 84] width 83 height 27
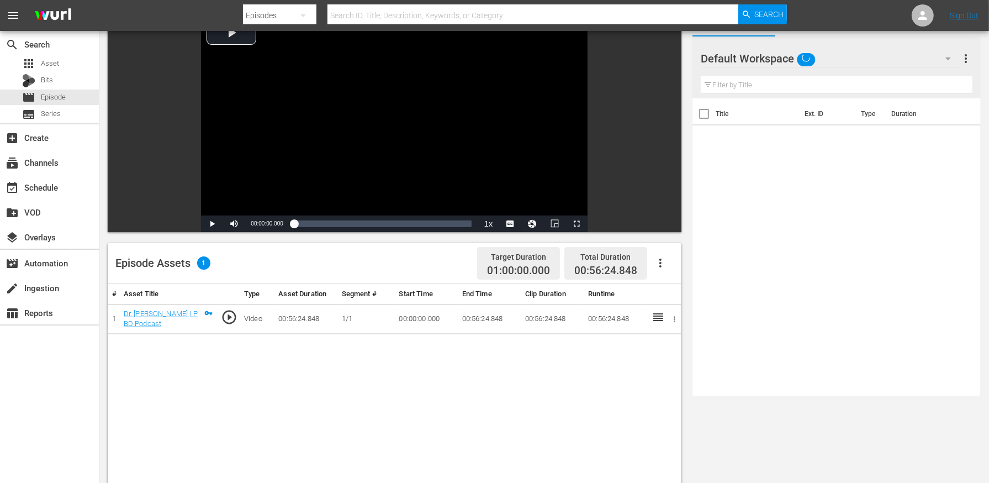
scroll to position [106, 0]
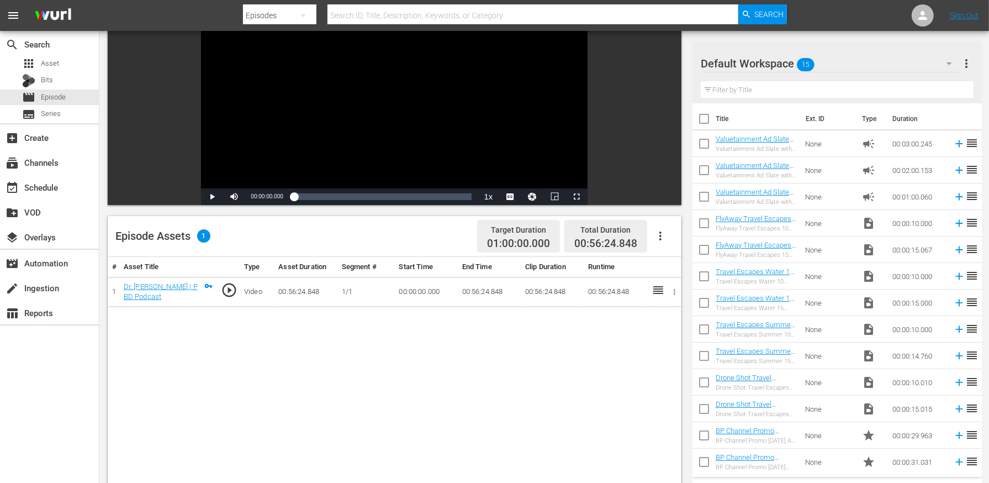
click at [665, 239] on icon "button" at bounding box center [660, 235] width 13 height 13
click at [676, 240] on div "Edit Cue Points" at bounding box center [693, 240] width 75 height 27
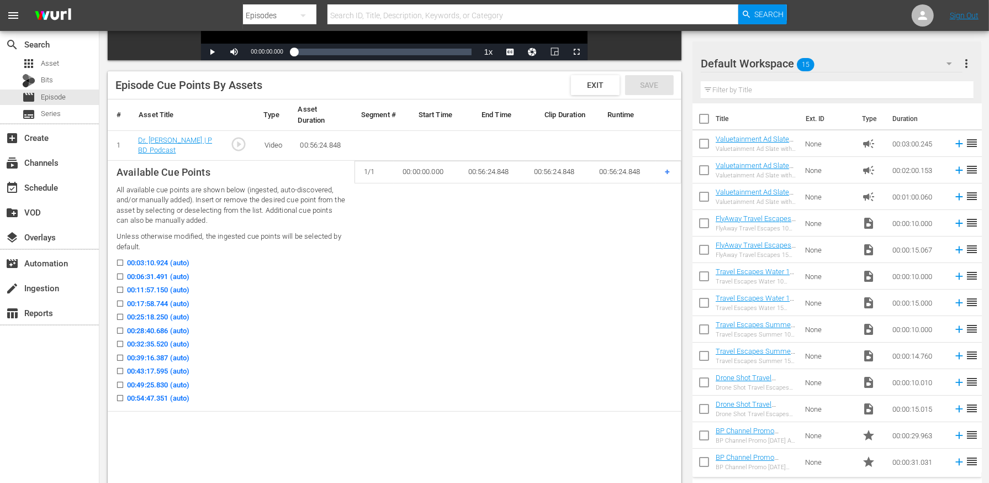
scroll to position [252, 0]
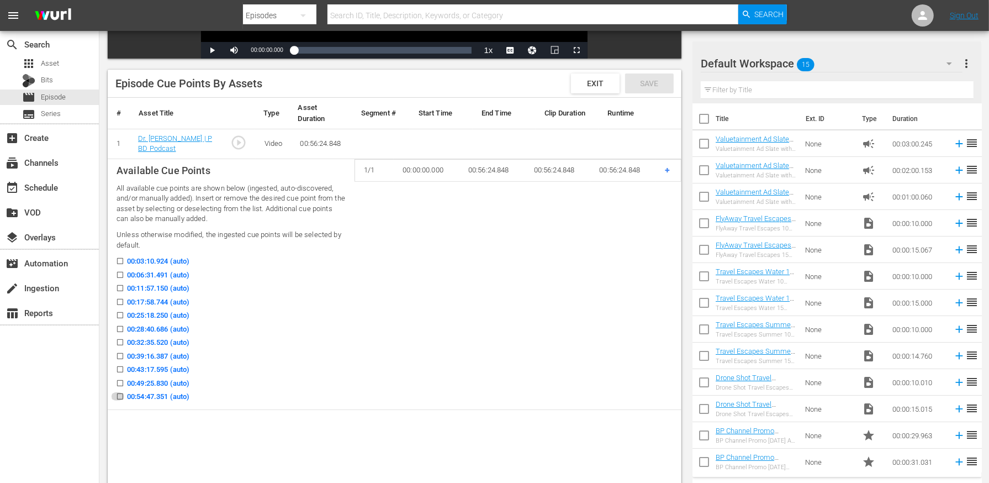
click at [119, 396] on input "00:54:47.351 (auto)" at bounding box center [117, 398] width 14 height 8
checkbox input "true"
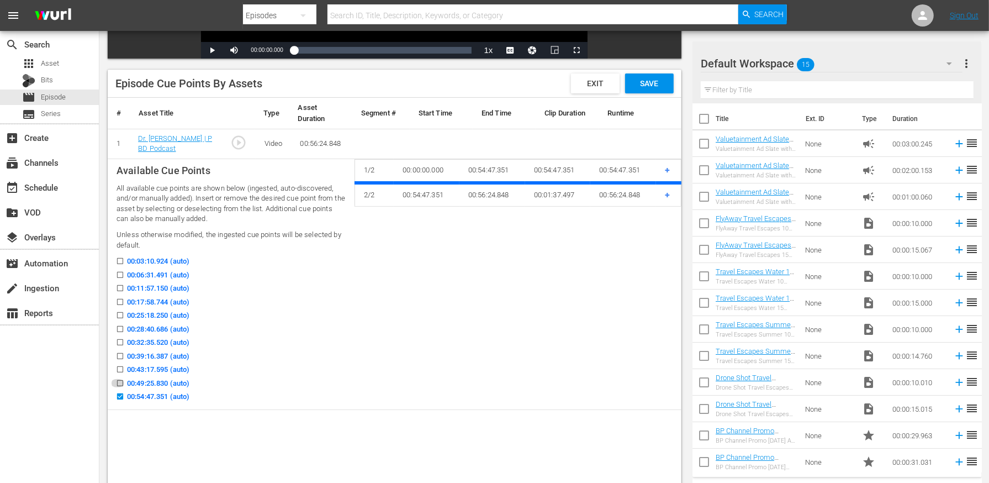
click at [118, 381] on input "00:49:25.830 (auto)" at bounding box center [117, 385] width 14 height 8
checkbox input "true"
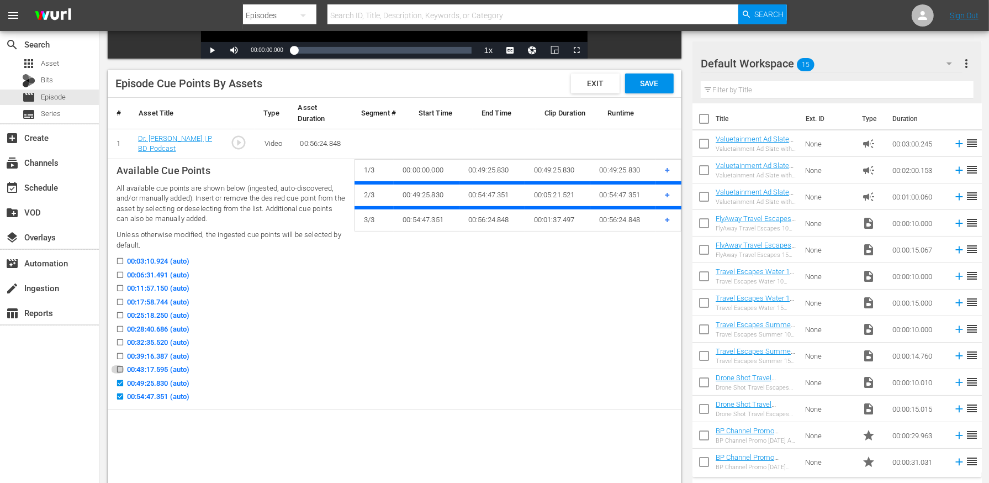
click at [118, 371] on input "00:43:17.595 (auto)" at bounding box center [117, 371] width 14 height 8
checkbox input "true"
click at [118, 356] on input "00:39:16.387 (auto)" at bounding box center [117, 358] width 14 height 8
checkbox input "true"
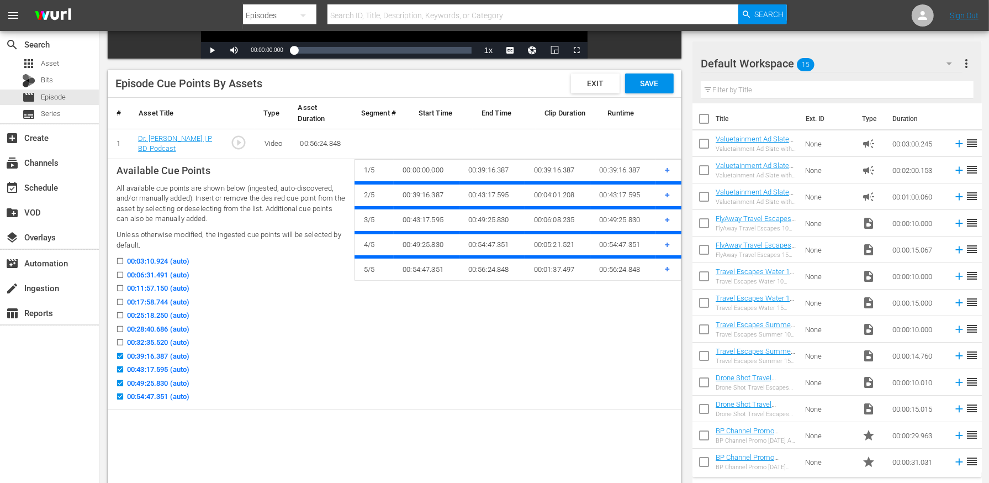
click at [118, 342] on input "00:32:35.520 (auto)" at bounding box center [117, 344] width 14 height 8
checkbox input "true"
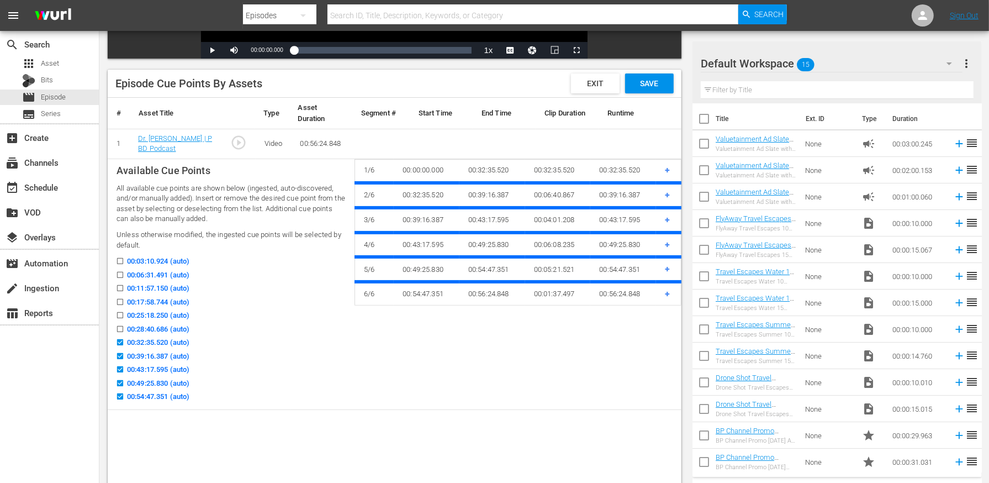
click at [118, 327] on input "00:28:40.686 (auto)" at bounding box center [117, 331] width 14 height 8
checkbox input "true"
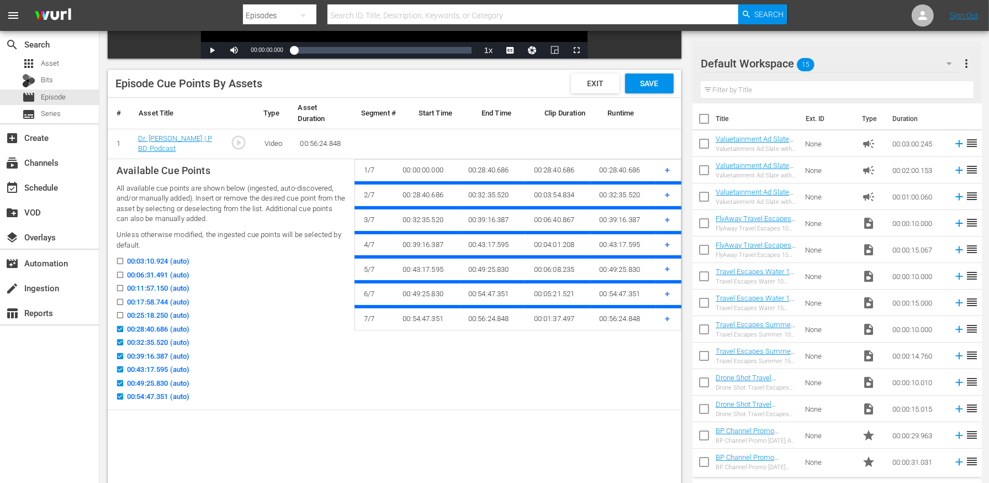
click at [122, 313] on input "00:25:18.250 (auto)" at bounding box center [117, 317] width 14 height 8
checkbox input "true"
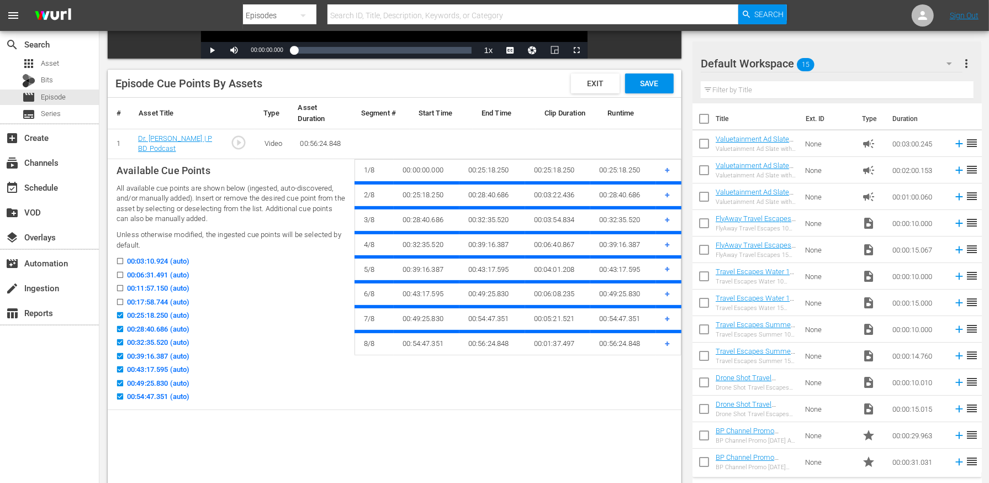
click at [122, 303] on input "00:17:58.744 (auto)" at bounding box center [117, 304] width 14 height 8
checkbox input "true"
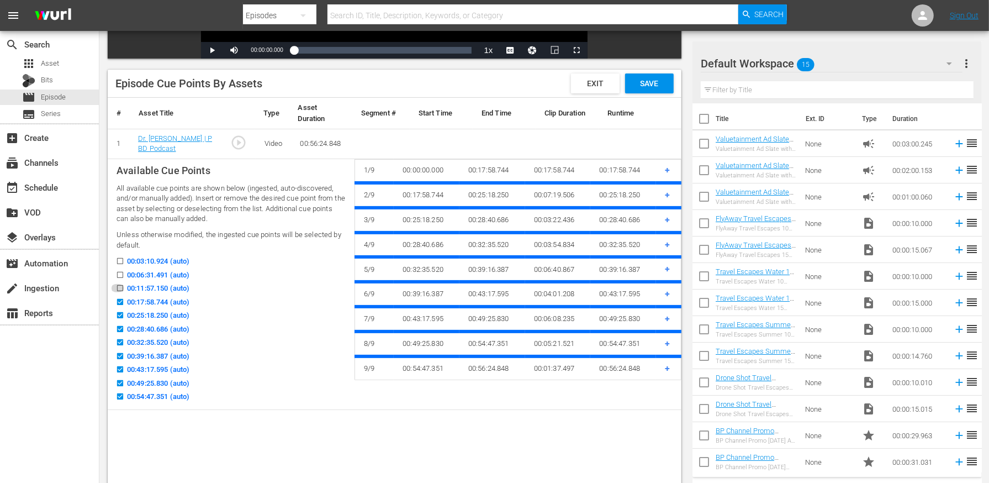
click at [122, 285] on icon at bounding box center [120, 288] width 6 height 6
click at [122, 286] on input "00:11:57.150 (auto)" at bounding box center [117, 290] width 14 height 8
checkbox input "true"
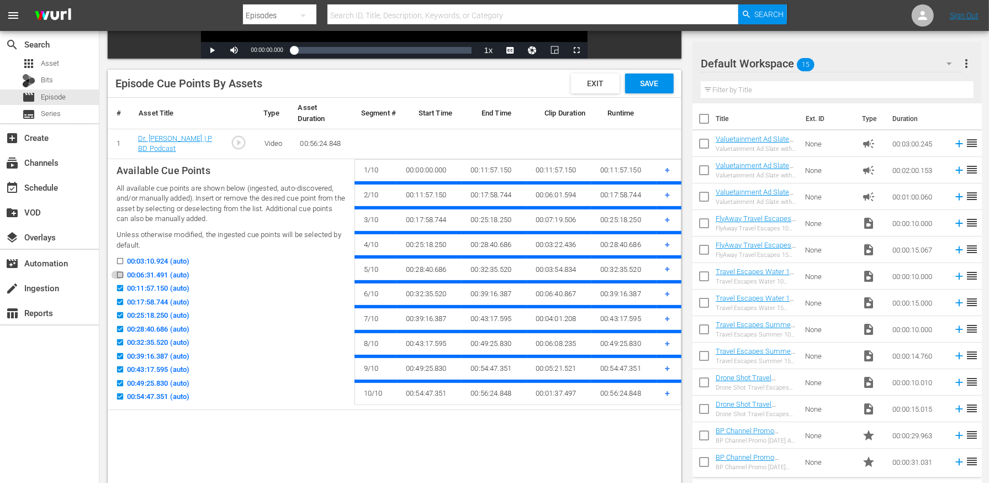
click at [122, 275] on input "00:06:31.491 (auto)" at bounding box center [117, 277] width 14 height 8
checkbox input "true"
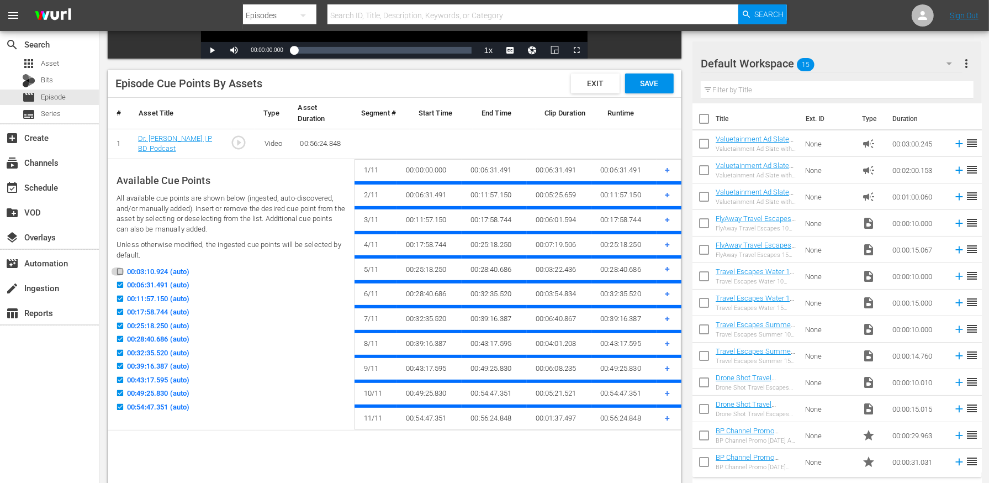
click at [119, 271] on input "00:03:10.924 (auto)" at bounding box center [117, 274] width 14 height 8
checkbox input "true"
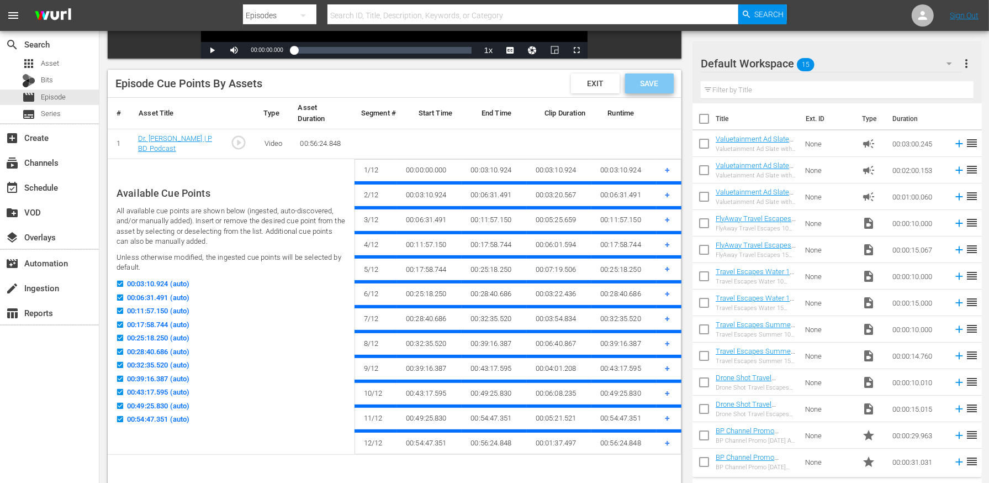
click at [640, 85] on span "Save" at bounding box center [649, 83] width 36 height 9
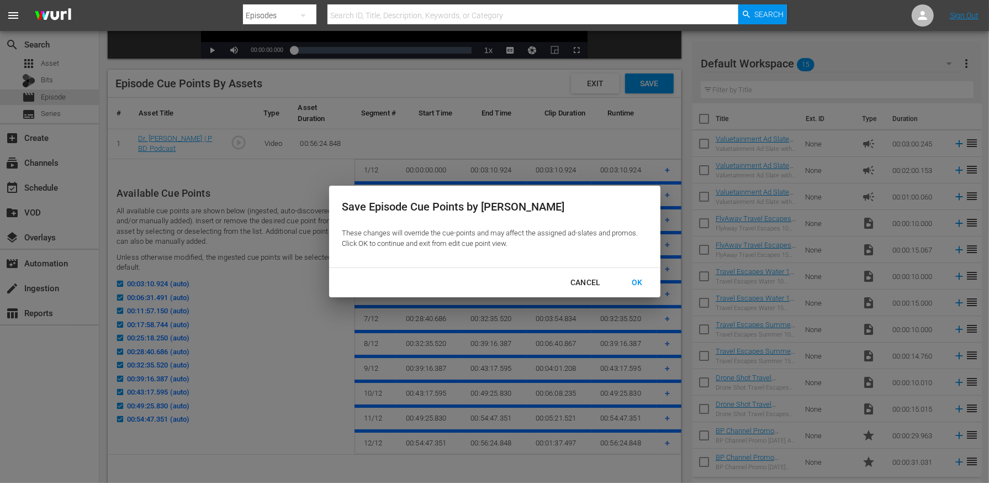
click at [628, 291] on button "OK" at bounding box center [638, 282] width 38 height 20
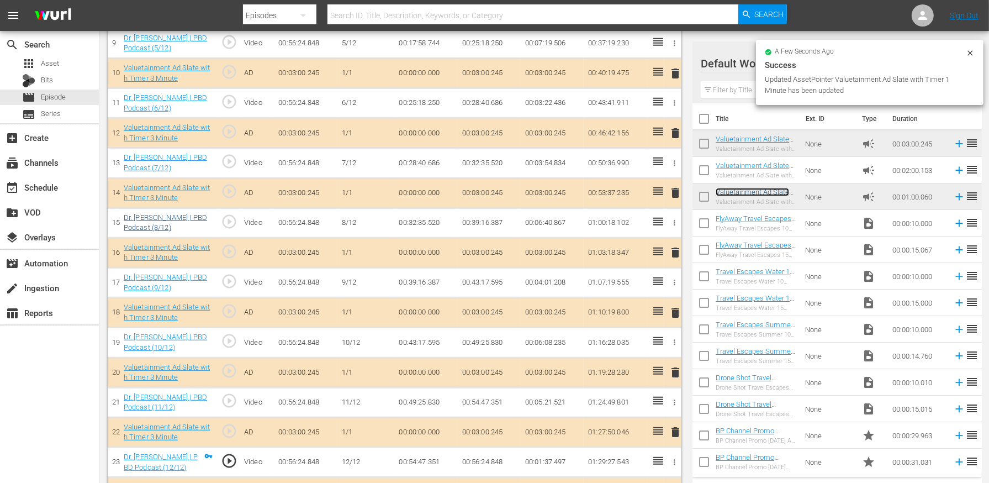
scroll to position [620, 0]
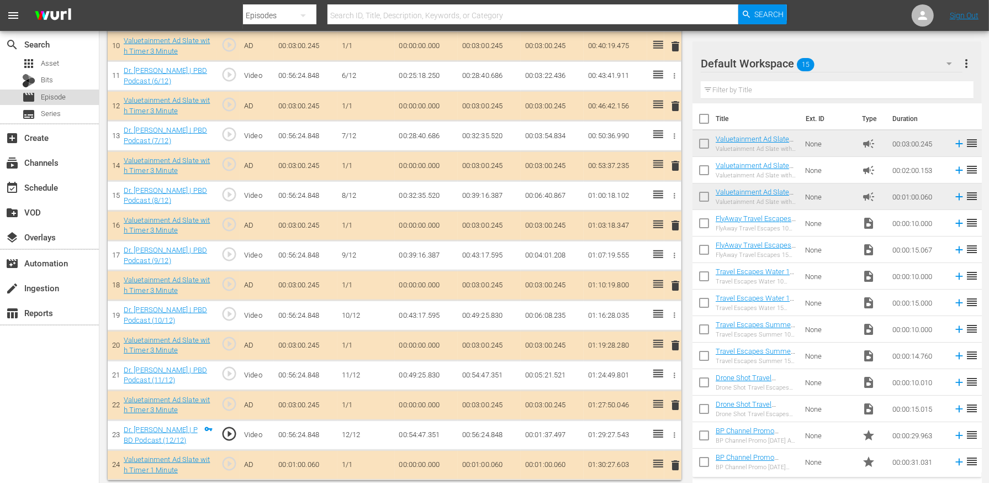
click at [69, 97] on div "movie Episode" at bounding box center [49, 96] width 99 height 15
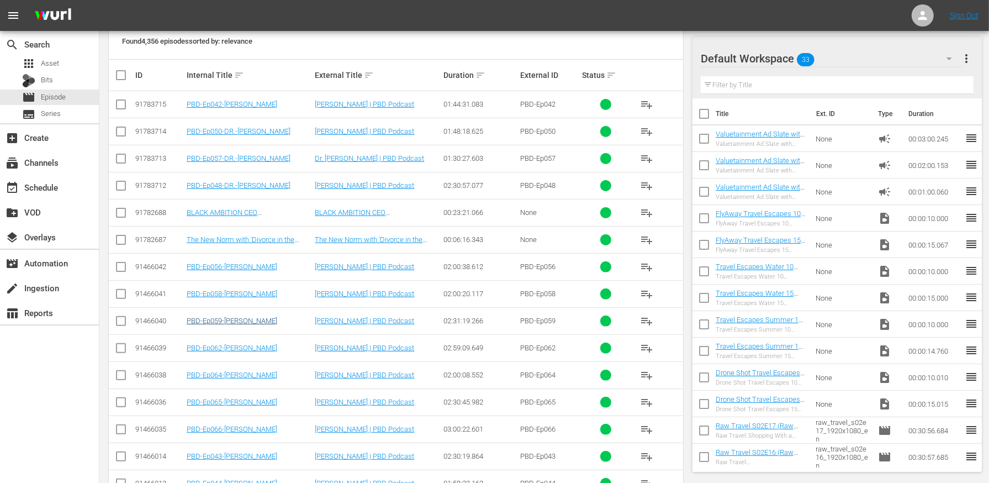
scroll to position [207, 0]
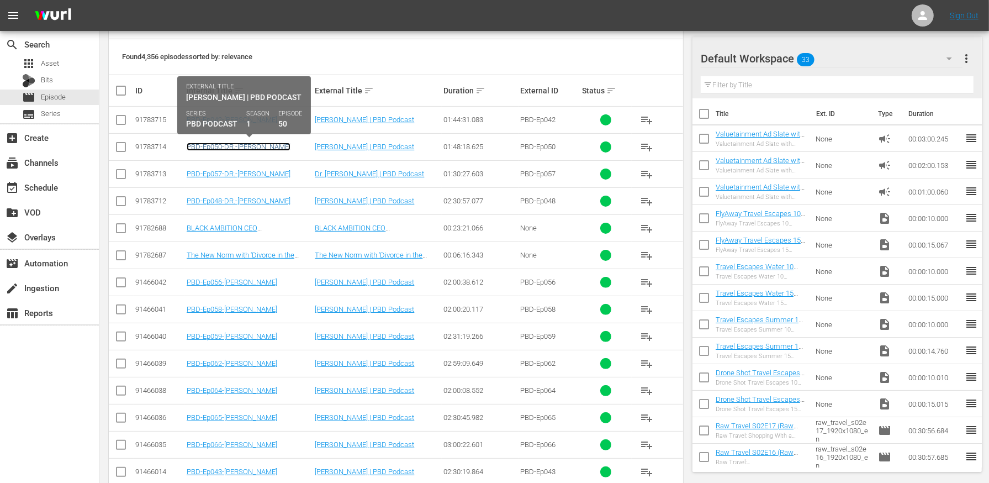
click at [207, 145] on link "PBD-Ep050-DR.-STEVEN-GREER" at bounding box center [239, 147] width 104 height 8
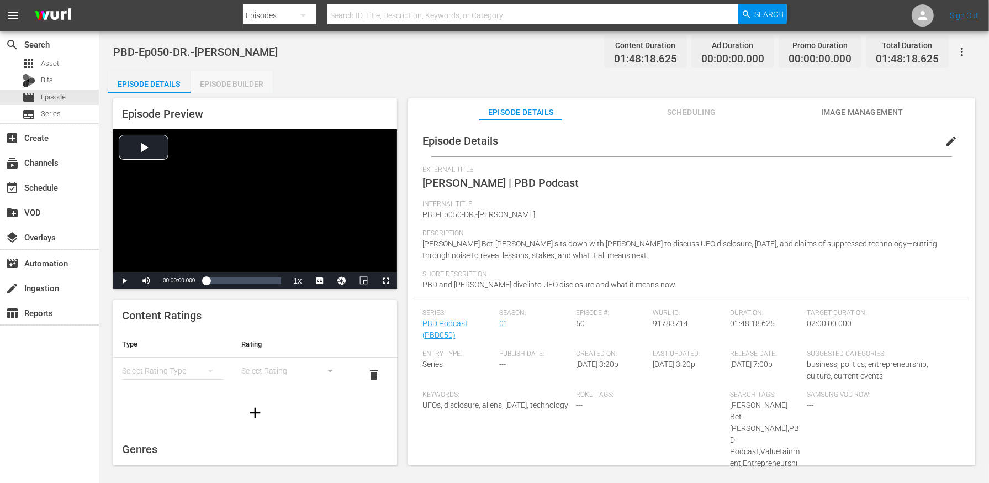
click at [234, 86] on div "Episode Builder" at bounding box center [232, 84] width 83 height 27
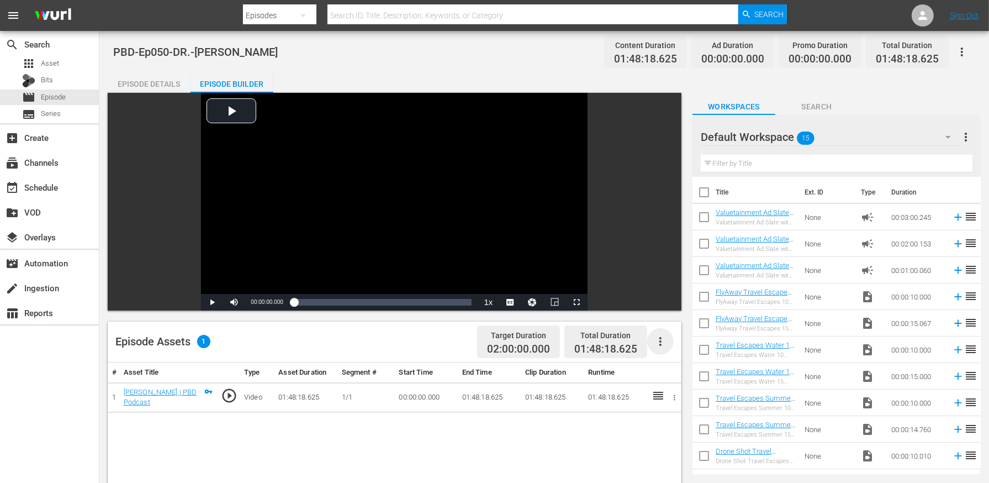
click at [666, 342] on icon "button" at bounding box center [660, 341] width 13 height 13
click at [681, 345] on div "Edit Cue Points" at bounding box center [693, 346] width 75 height 27
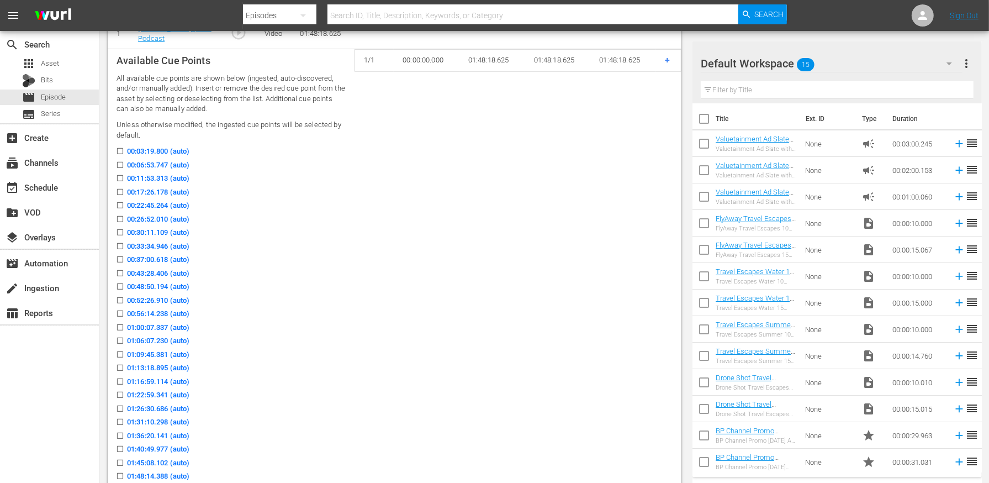
scroll to position [362, 0]
click at [120, 179] on input "00:11:53.313 (auto)" at bounding box center [117, 180] width 14 height 8
checkbox input "true"
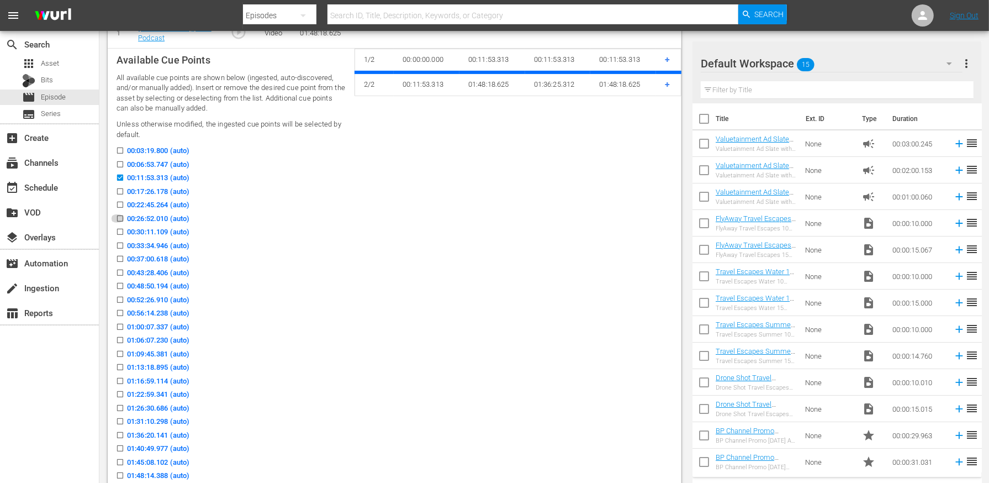
click at [119, 218] on input "00:26:52.010 (auto)" at bounding box center [117, 221] width 14 height 8
checkbox input "true"
click at [119, 260] on input "00:37:00.618 (auto)" at bounding box center [117, 261] width 14 height 8
checkbox input "true"
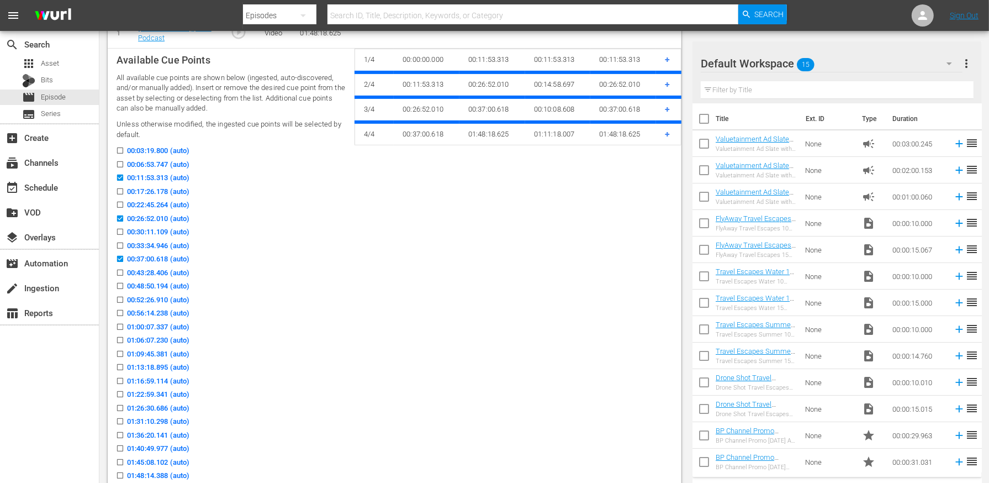
click at [119, 298] on input "00:52:26.910 (auto)" at bounding box center [117, 302] width 14 height 8
checkbox input "true"
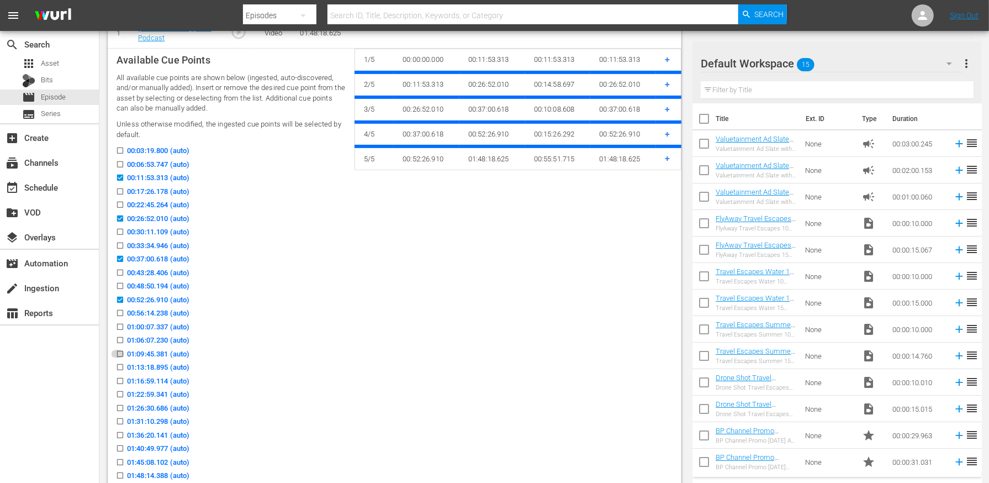
click at [119, 352] on input "01:09:45.381 (auto)" at bounding box center [117, 356] width 14 height 8
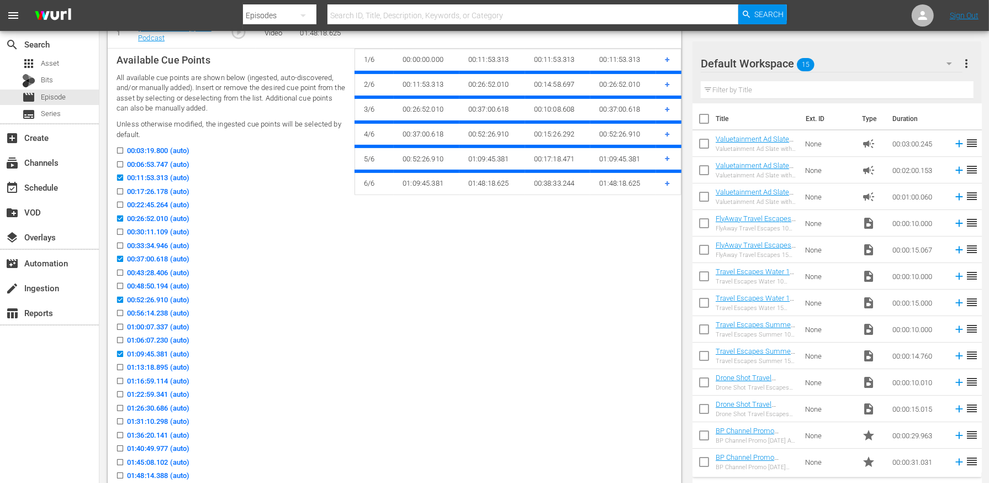
click at [119, 352] on input "01:09:45.381 (auto)" at bounding box center [117, 356] width 14 height 8
checkbox input "false"
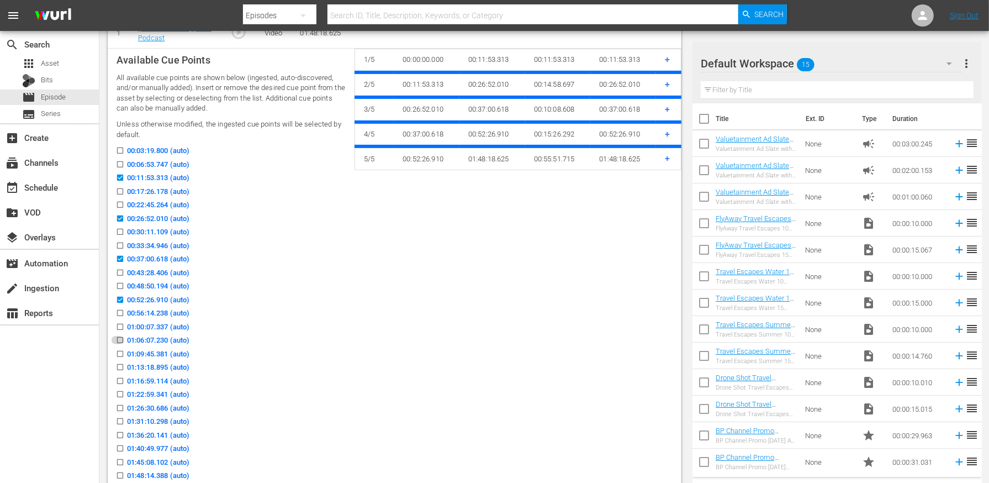
click at [120, 343] on input "01:06:07.230 (auto)" at bounding box center [117, 342] width 14 height 8
checkbox input "true"
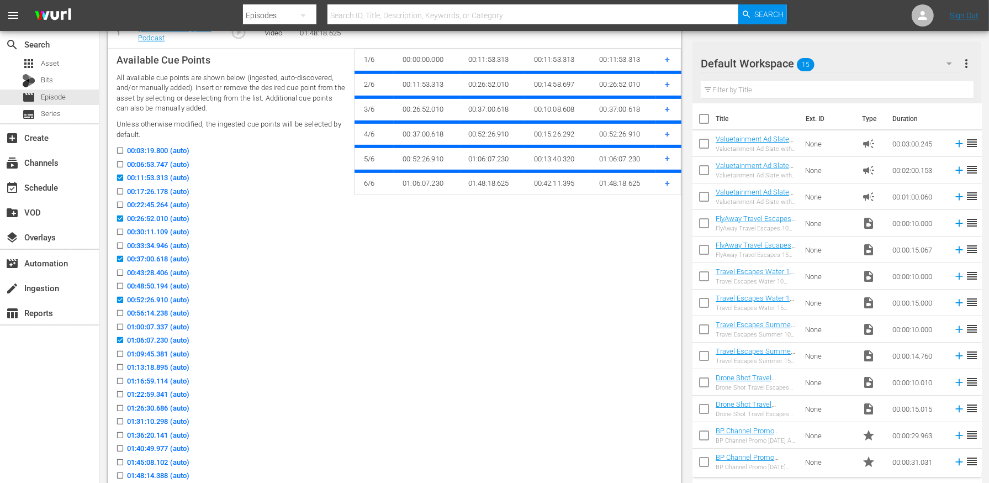
scroll to position [376, 0]
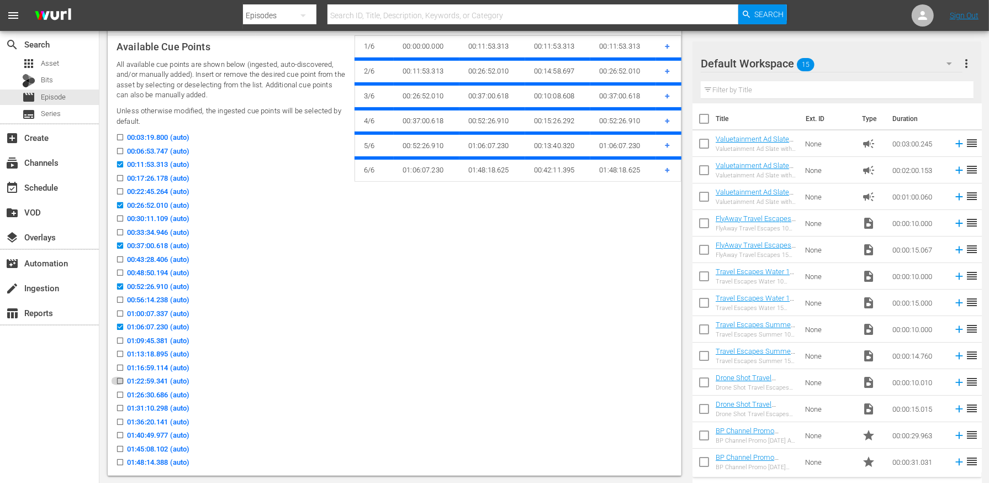
click at [119, 381] on input "01:22:59.341 (auto)" at bounding box center [117, 383] width 14 height 8
checkbox input "true"
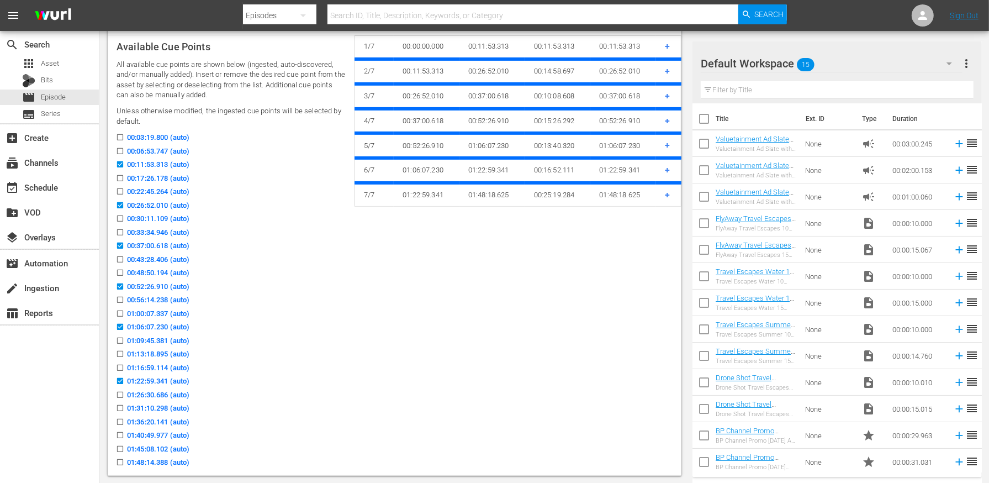
click at [119, 419] on icon at bounding box center [120, 422] width 6 height 6
click at [119, 420] on input "01:36:20.141 (auto)" at bounding box center [117, 424] width 14 height 8
checkbox input "true"
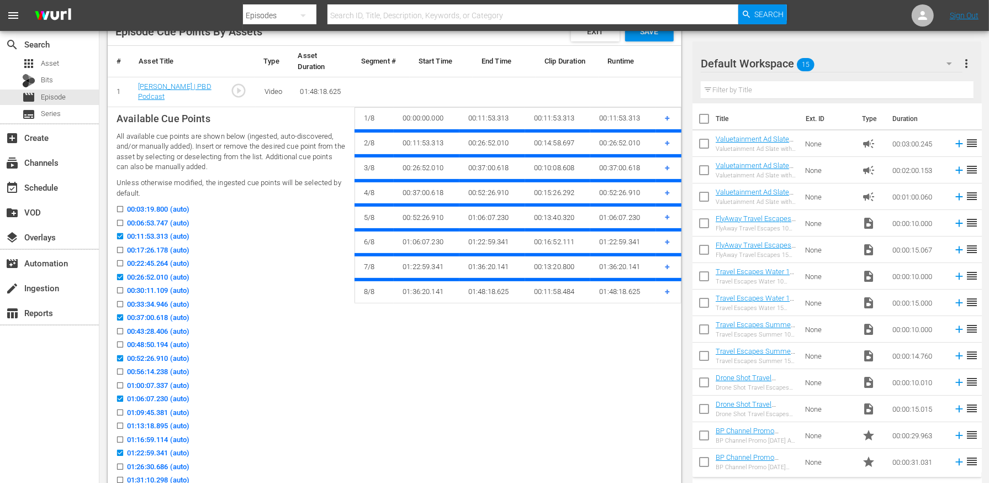
scroll to position [303, 0]
click at [655, 38] on div "Save" at bounding box center [649, 33] width 49 height 20
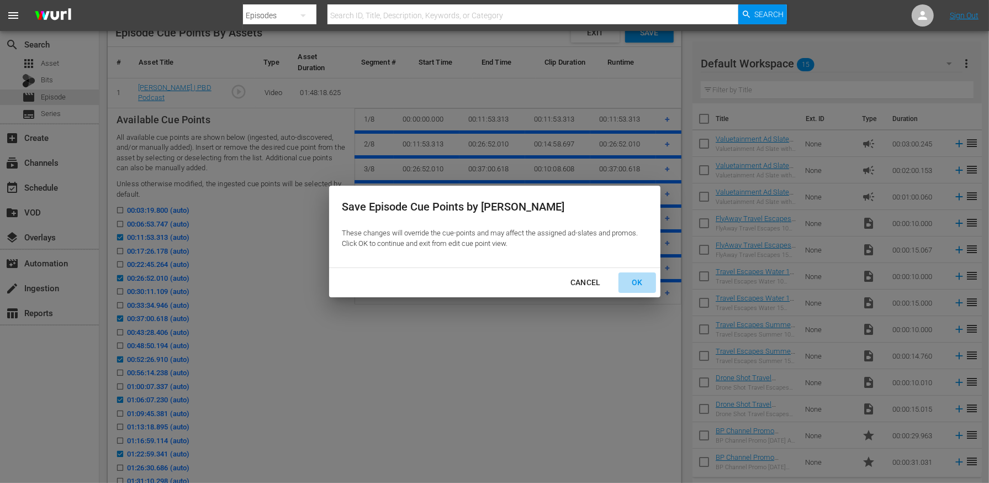
click at [637, 280] on div "OK" at bounding box center [637, 283] width 29 height 14
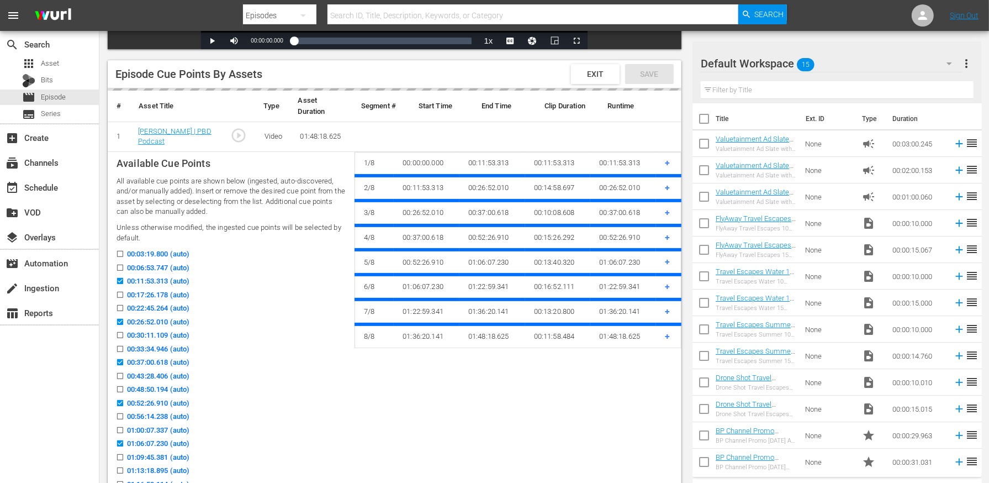
scroll to position [257, 0]
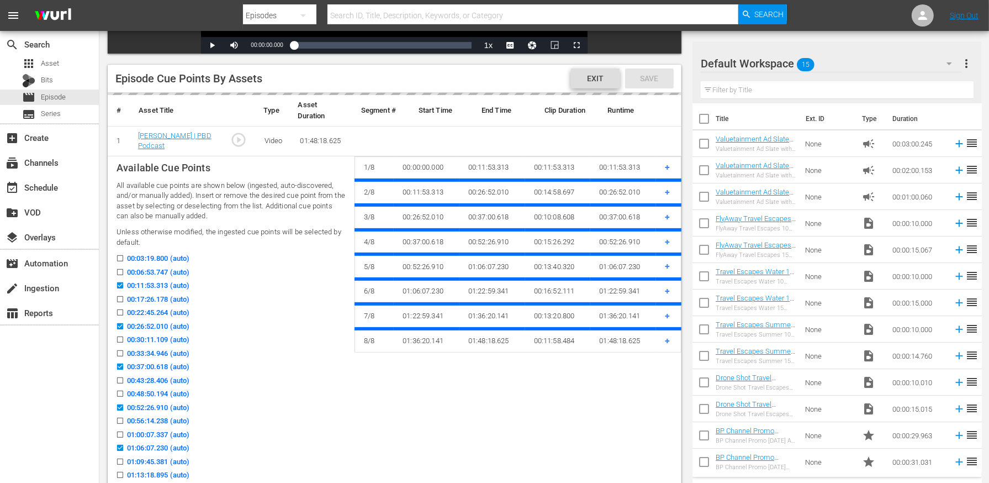
click at [598, 74] on span "Exit" at bounding box center [595, 78] width 34 height 9
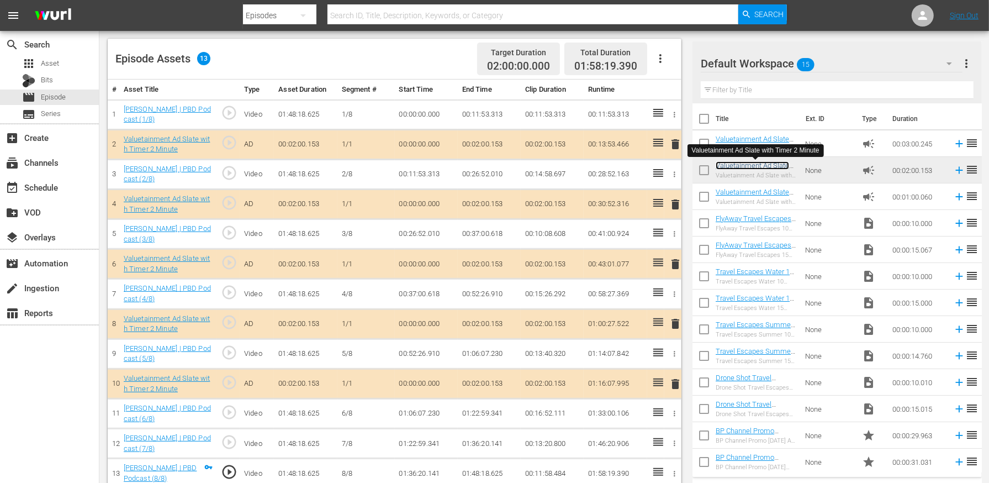
scroll to position [294, 0]
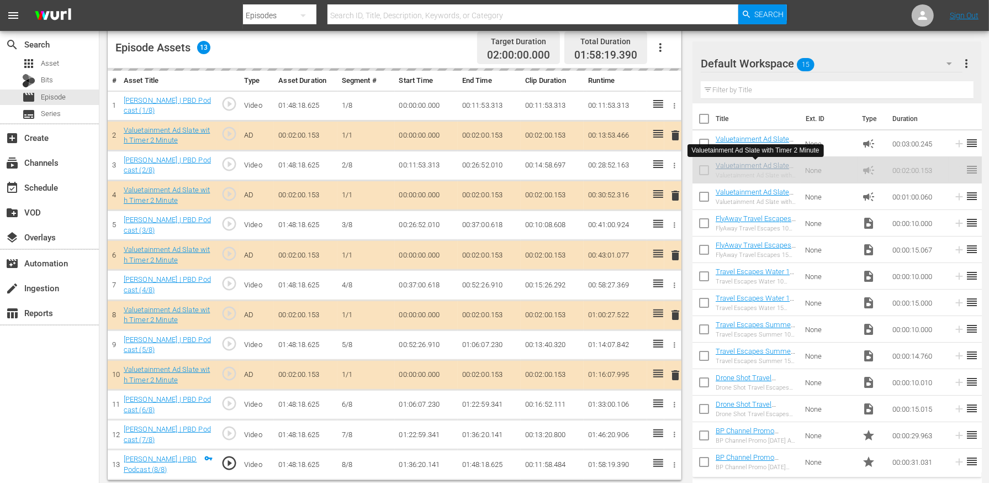
click at [489, 401] on td "01:22:59.341" at bounding box center [489, 405] width 63 height 30
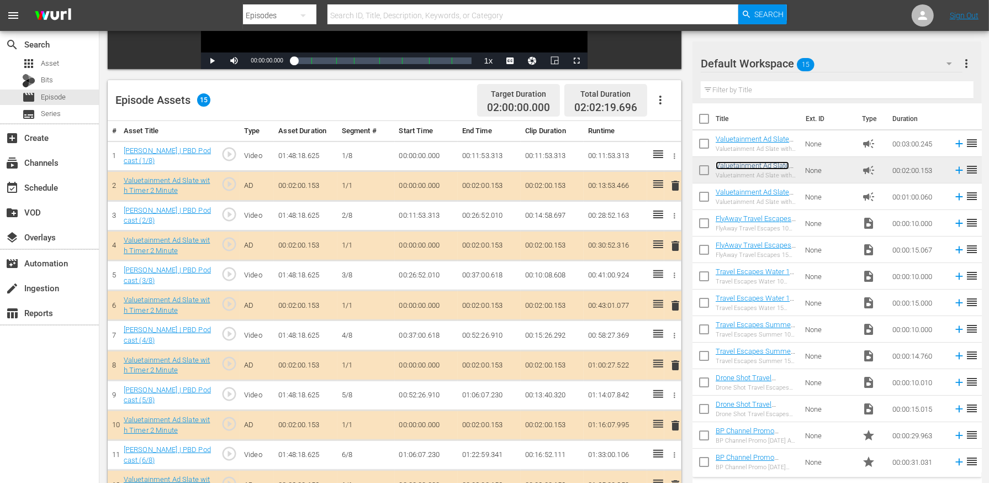
scroll to position [0, 0]
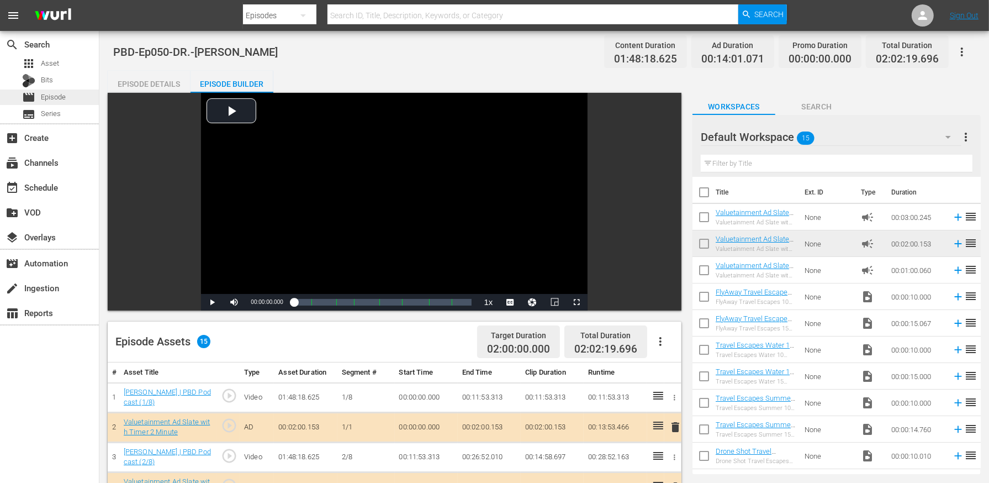
click at [66, 101] on div "movie Episode" at bounding box center [49, 96] width 99 height 15
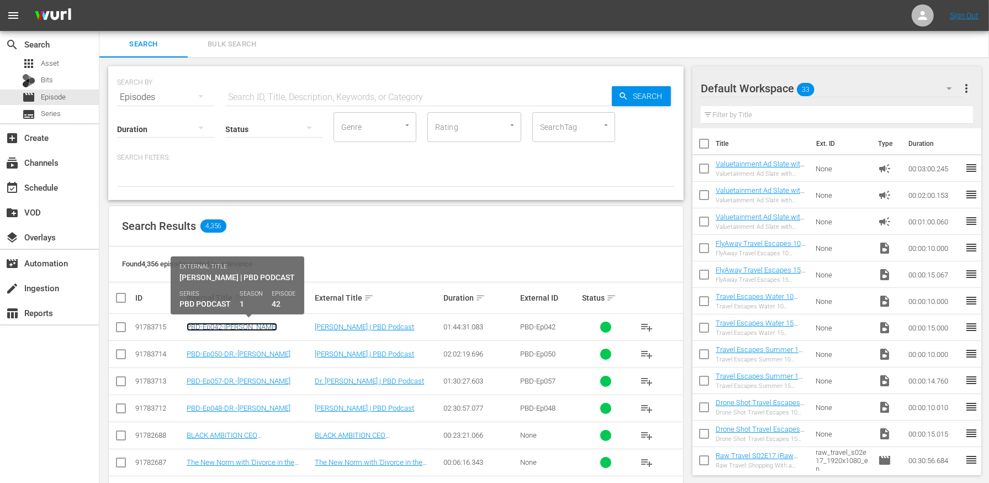
click at [231, 324] on link "PBD-Ep042-OLEKSIY-ARESTOVYCH" at bounding box center [232, 327] width 91 height 8
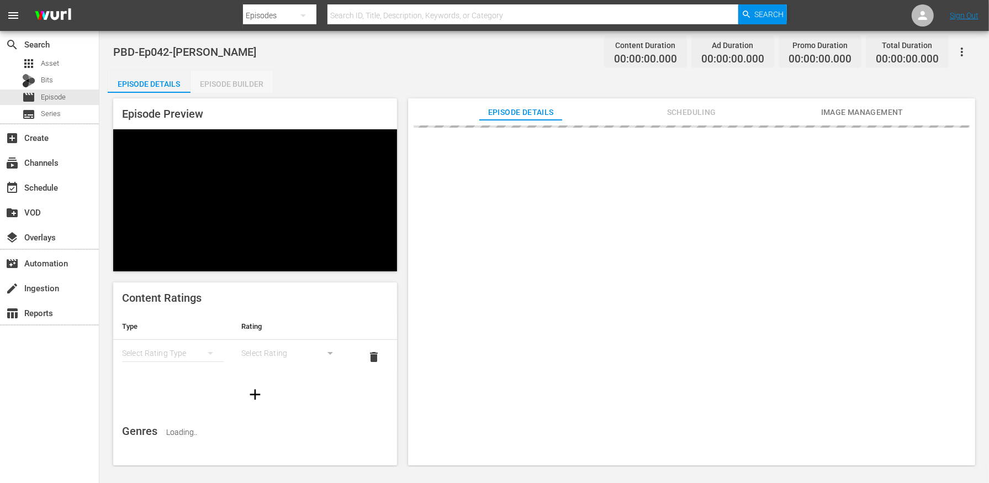
click at [244, 86] on div "Episode Builder" at bounding box center [232, 84] width 83 height 27
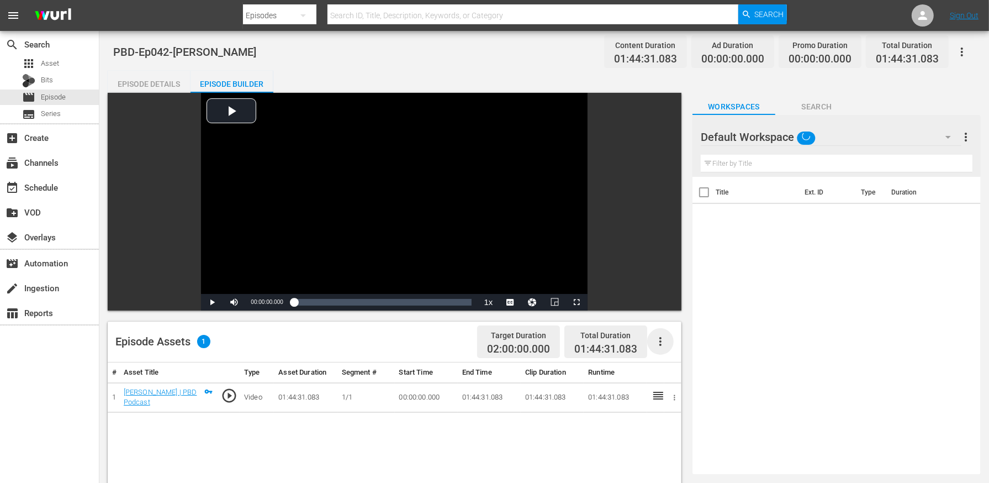
click at [656, 342] on icon "button" at bounding box center [660, 341] width 13 height 13
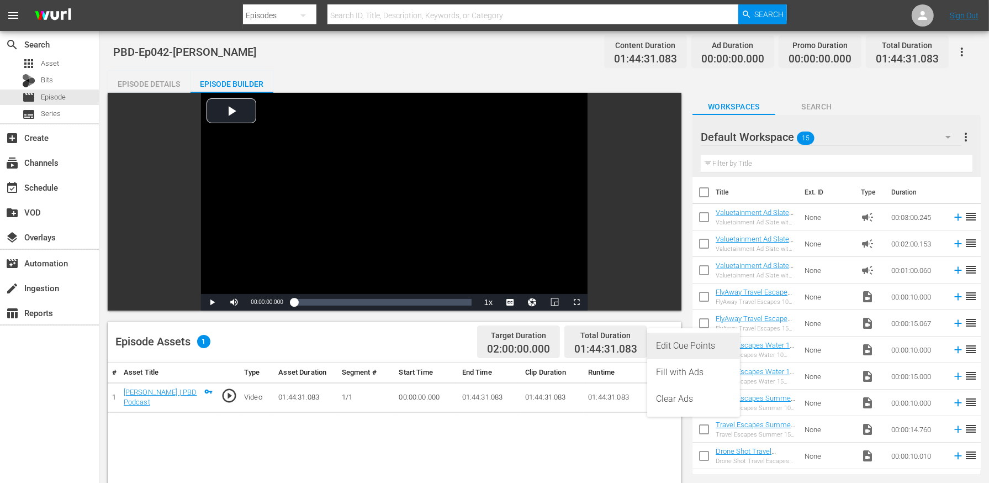
click at [677, 350] on div "Edit Cue Points" at bounding box center [693, 346] width 75 height 27
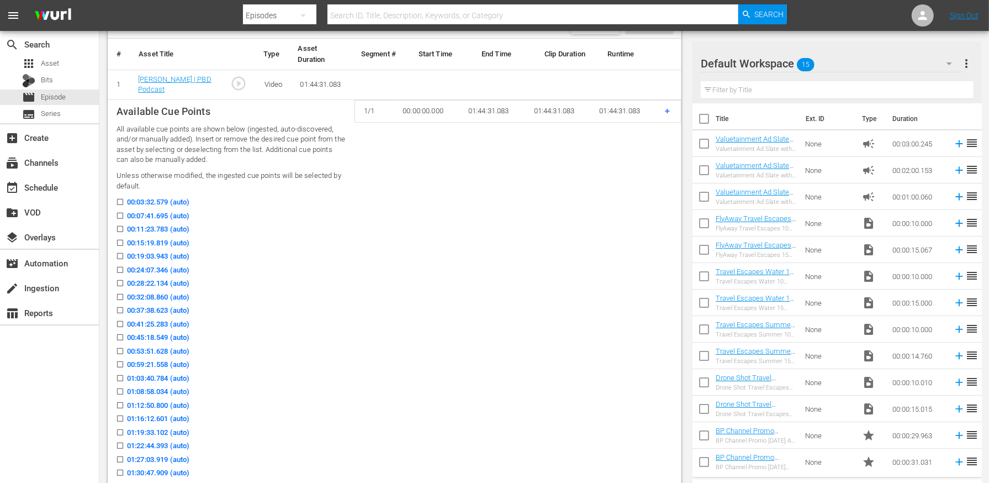
scroll to position [318, 0]
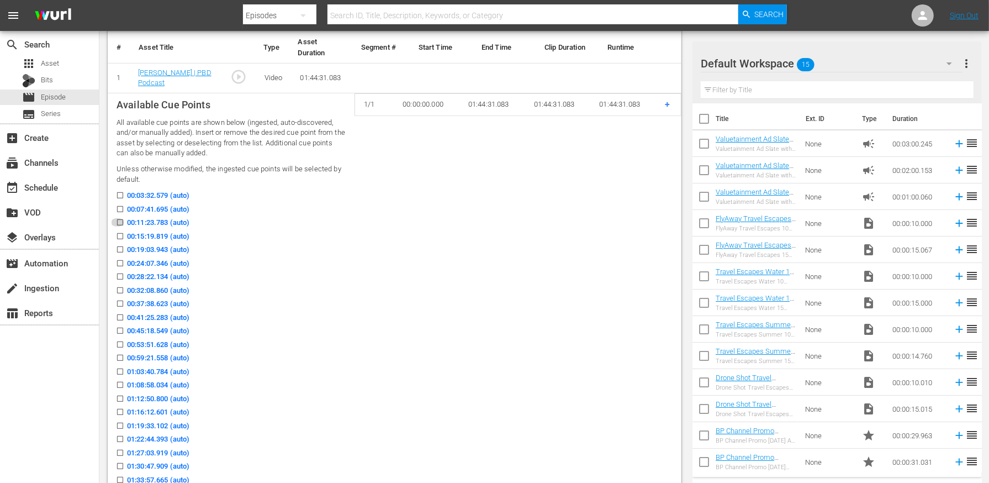
click at [121, 222] on input "00:11:23.783 (auto)" at bounding box center [117, 224] width 14 height 8
checkbox input "true"
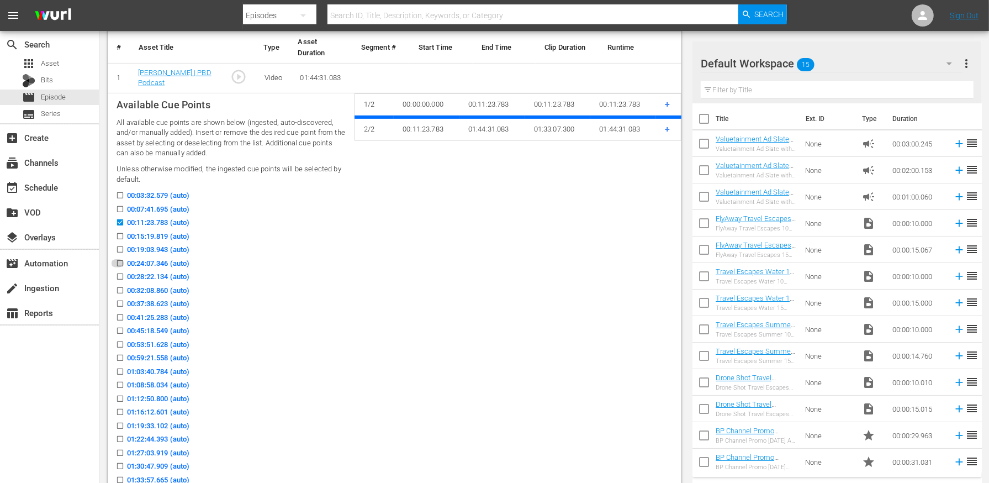
click at [120, 261] on input "00:24:07.346 (auto)" at bounding box center [117, 265] width 14 height 8
checkbox input "true"
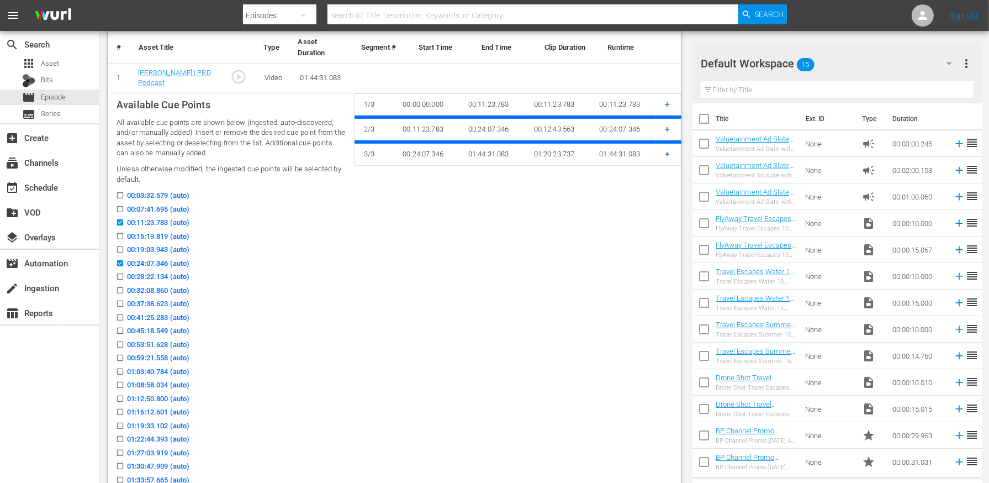
click at [122, 302] on input "00:37:38.623 (auto)" at bounding box center [117, 306] width 14 height 8
checkbox input "true"
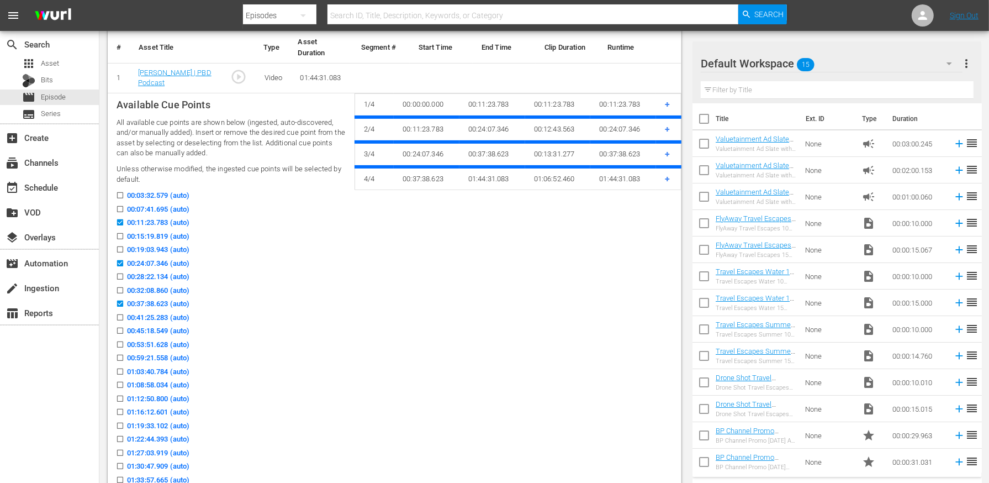
click at [120, 332] on input "00:45:18.549 (auto)" at bounding box center [117, 333] width 14 height 8
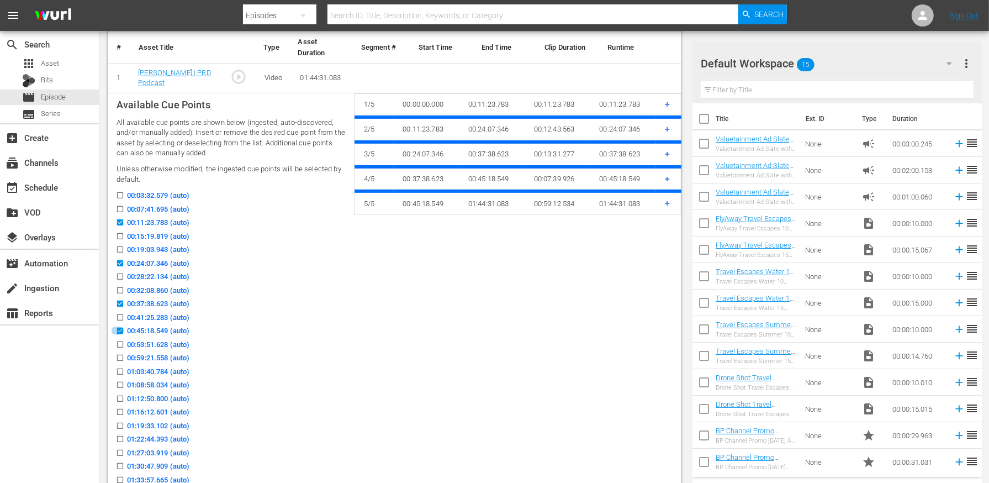
click at [121, 333] on input "00:45:18.549 (auto)" at bounding box center [117, 333] width 14 height 8
checkbox input "false"
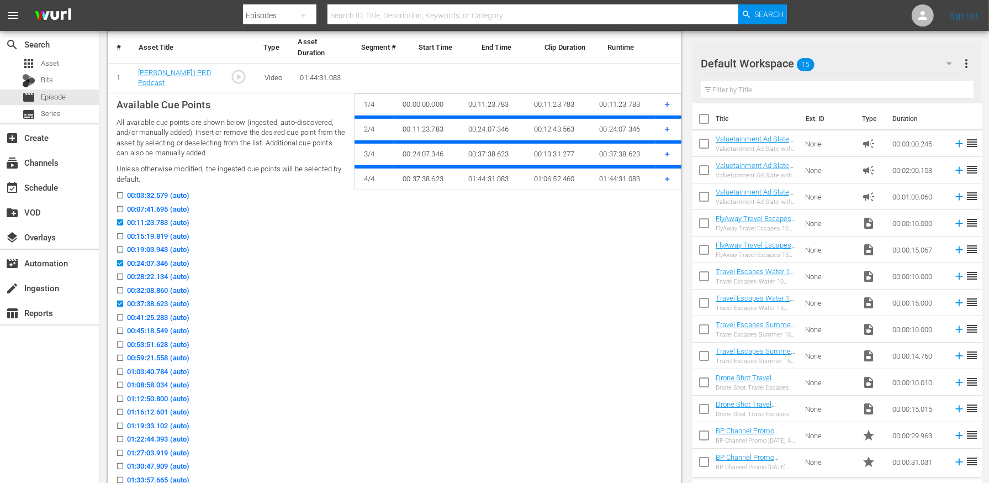
click at [120, 340] on icon at bounding box center [120, 344] width 8 height 8
click at [120, 342] on input "00:53:51.628 (auto)" at bounding box center [117, 346] width 14 height 8
checkbox input "true"
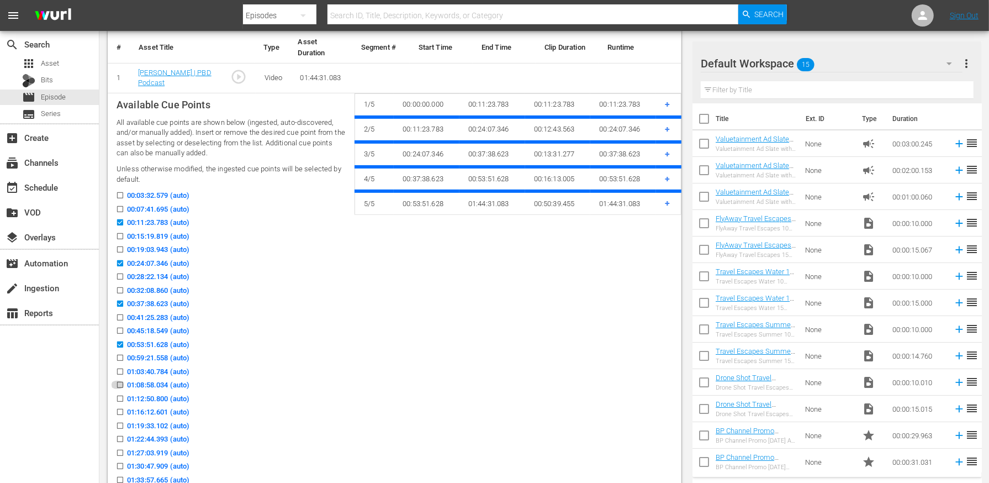
click at [122, 385] on input "01:08:58.034 (auto)" at bounding box center [117, 387] width 14 height 8
checkbox input "true"
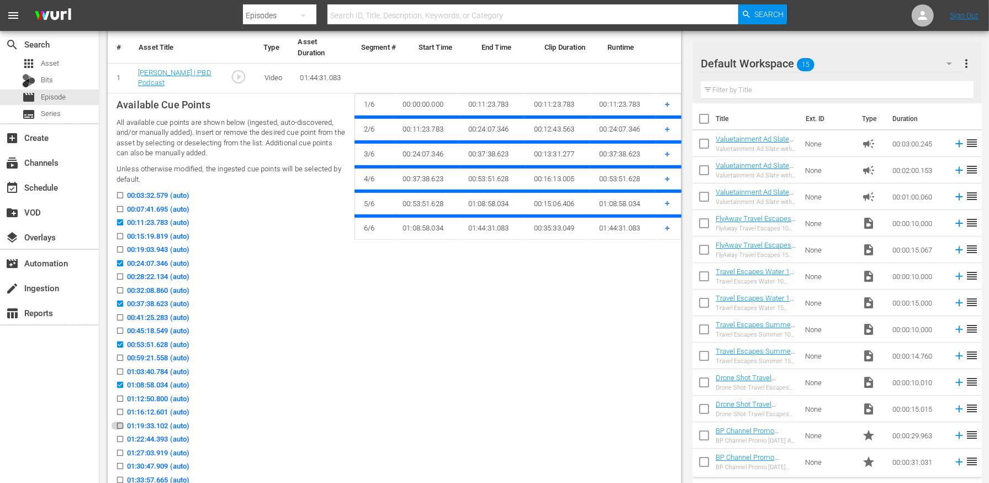
click at [118, 426] on input "01:19:33.102 (auto)" at bounding box center [117, 428] width 14 height 8
checkbox input "true"
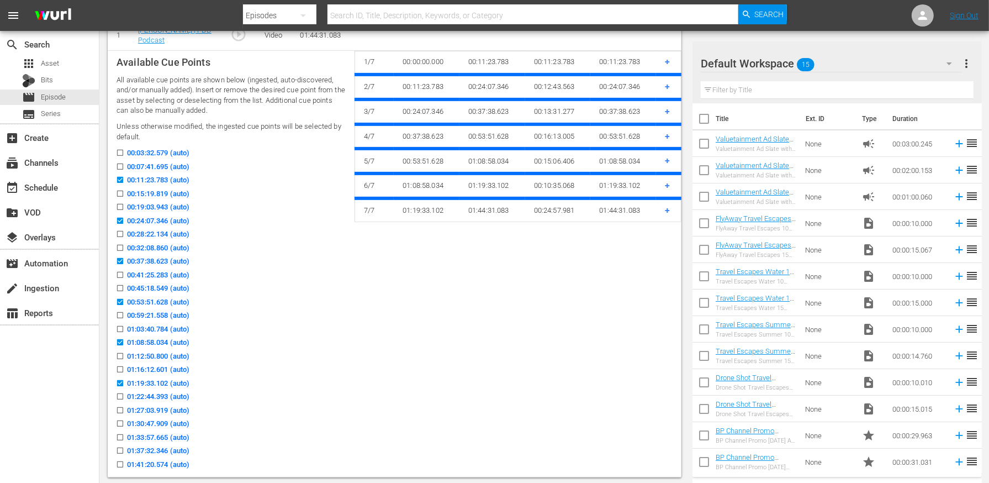
scroll to position [362, 0]
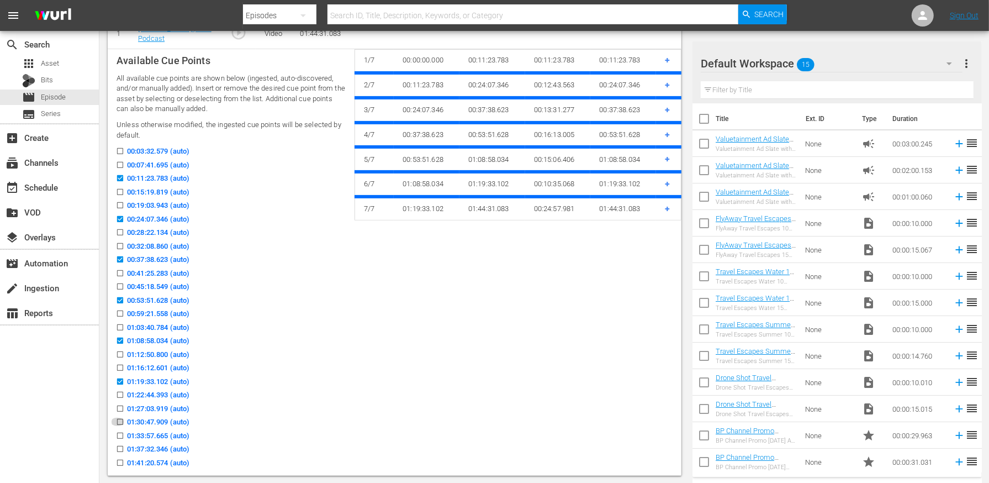
click at [120, 420] on input "01:30:47.909 (auto)" at bounding box center [117, 424] width 14 height 8
checkbox input "true"
drag, startPoint x: 123, startPoint y: 458, endPoint x: 57, endPoint y: 455, distance: 65.3
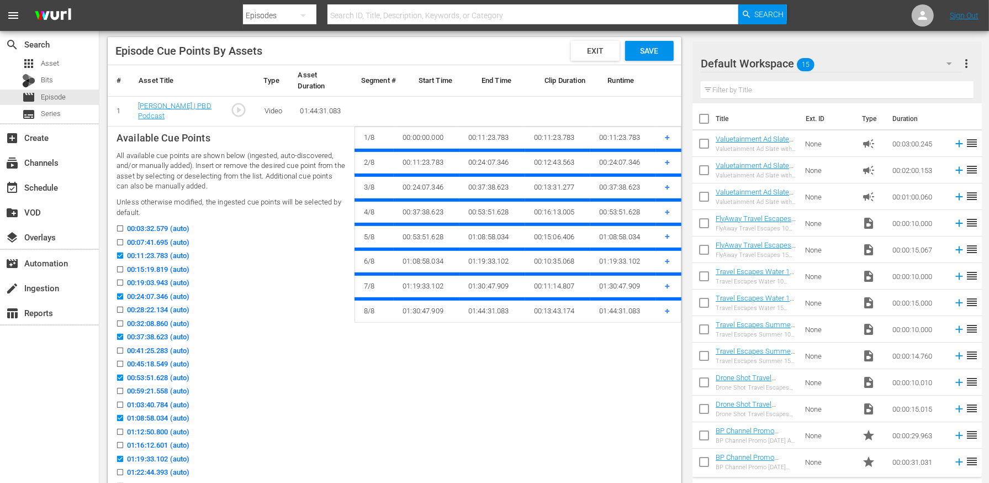
scroll to position [271, 0]
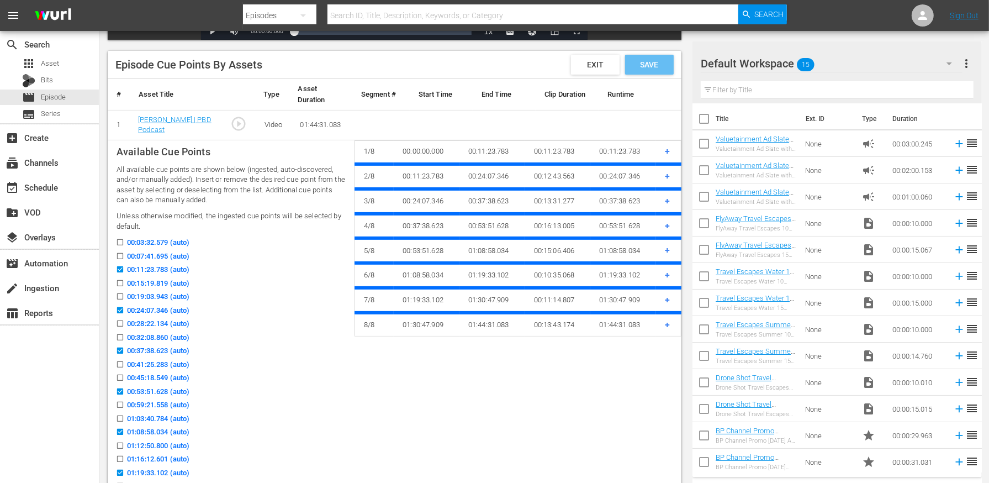
click at [658, 68] on div "Save" at bounding box center [649, 65] width 49 height 20
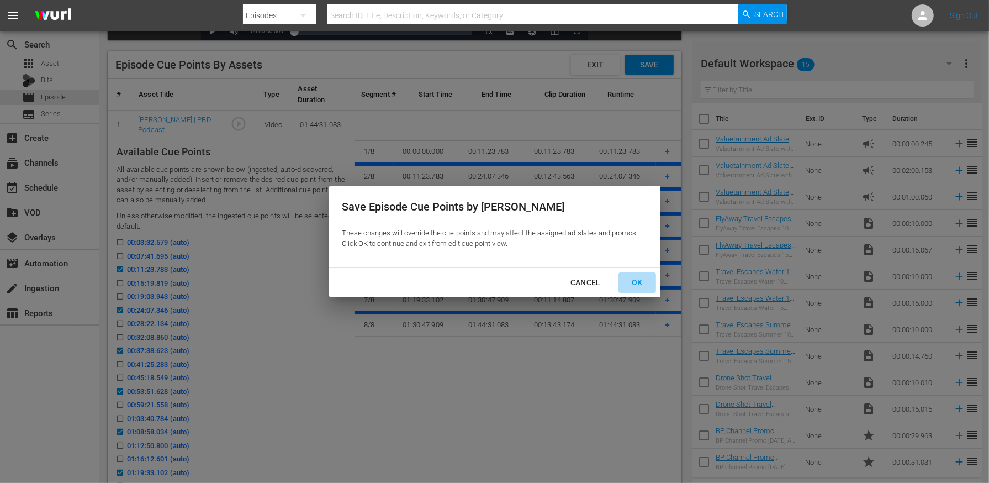
click at [643, 285] on div "OK" at bounding box center [637, 283] width 29 height 14
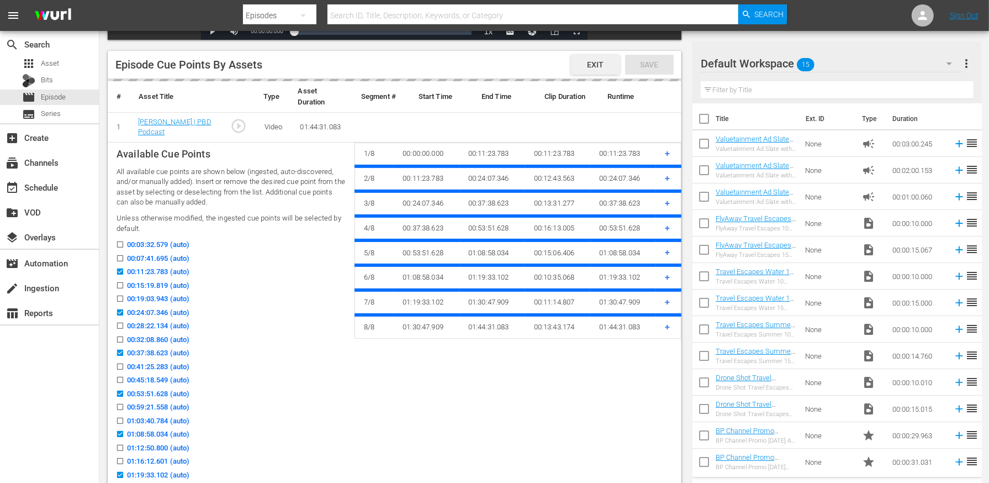
click at [583, 62] on span "Exit" at bounding box center [595, 64] width 34 height 9
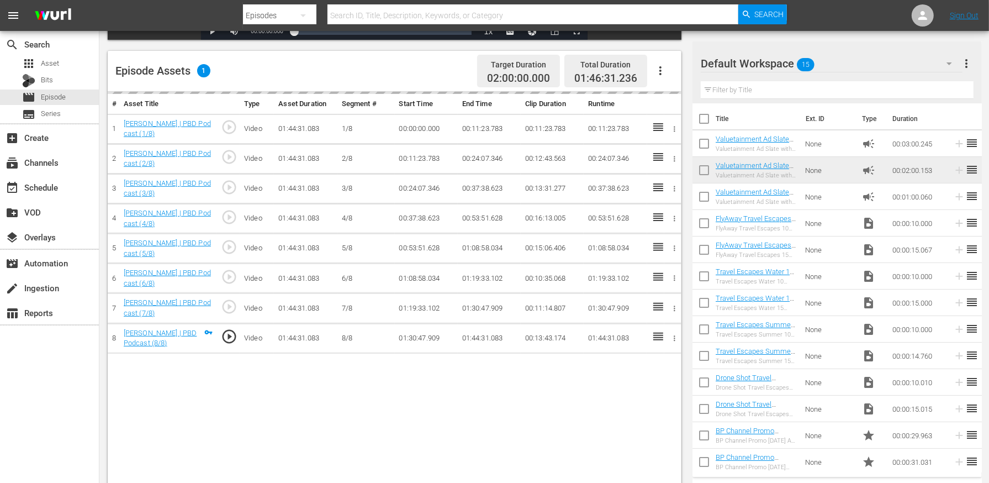
click at [662, 69] on icon "button" at bounding box center [660, 70] width 13 height 13
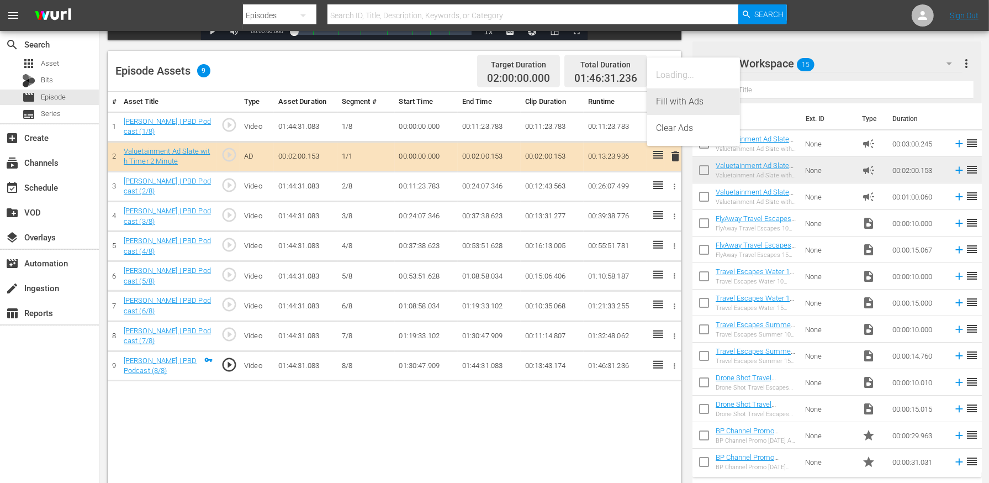
click at [677, 107] on div "Fill with Ads" at bounding box center [693, 101] width 75 height 27
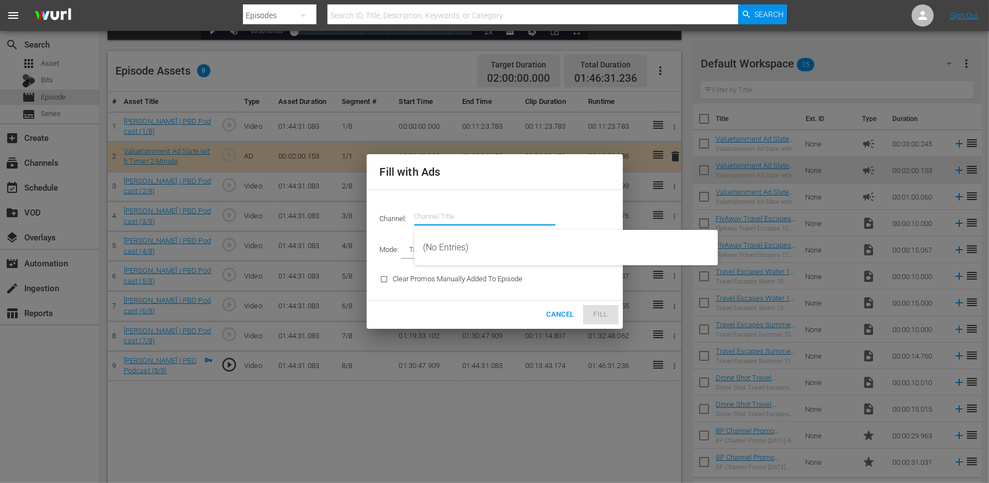
click at [444, 208] on input "text" at bounding box center [484, 216] width 141 height 27
click at [472, 245] on div "Valuetainment (2099 - videoelephant_limited_valuetainment_1)" at bounding box center [566, 247] width 286 height 27
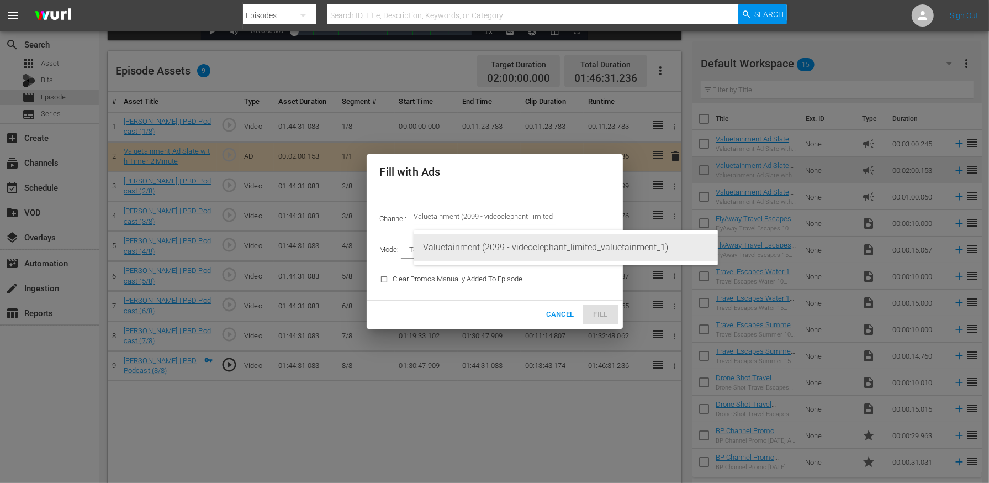
type input "Valuetainment (2099)"
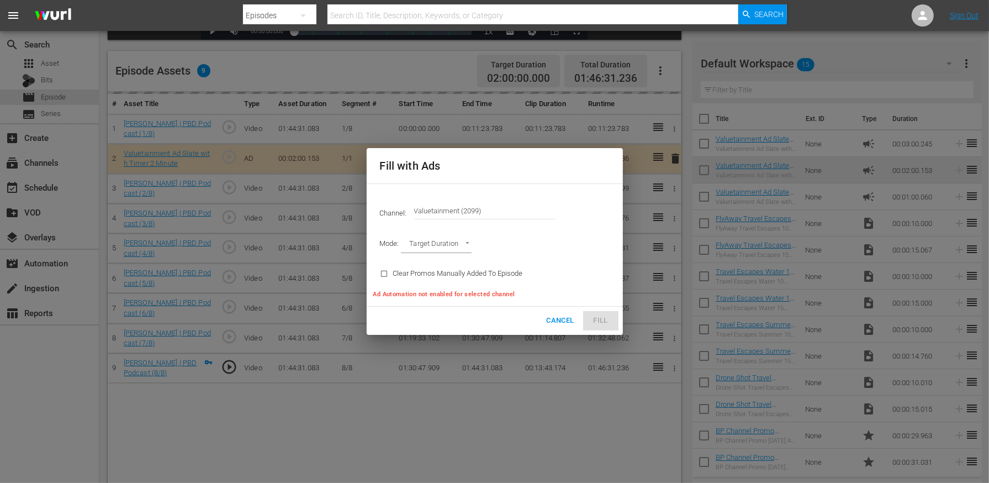
type input "AD_BREAK_DURATION"
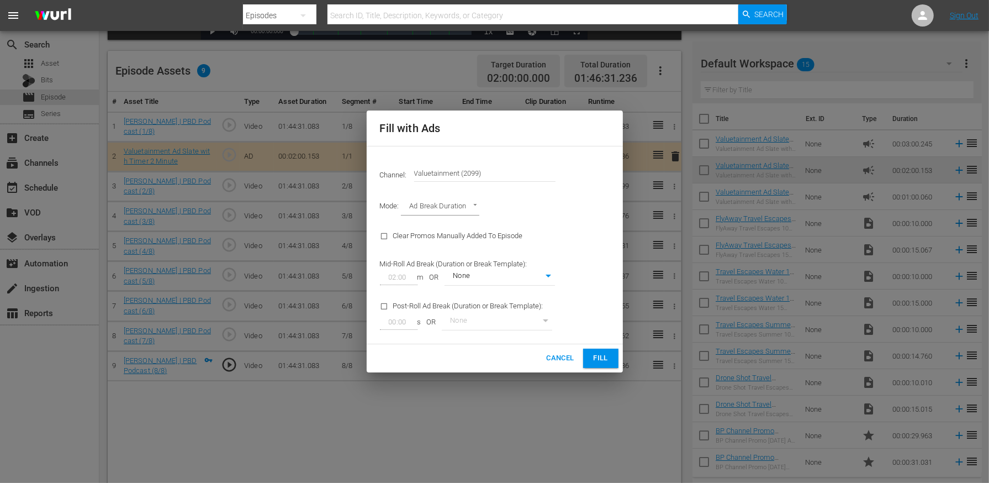
click at [608, 356] on span "Fill" at bounding box center [601, 358] width 18 height 13
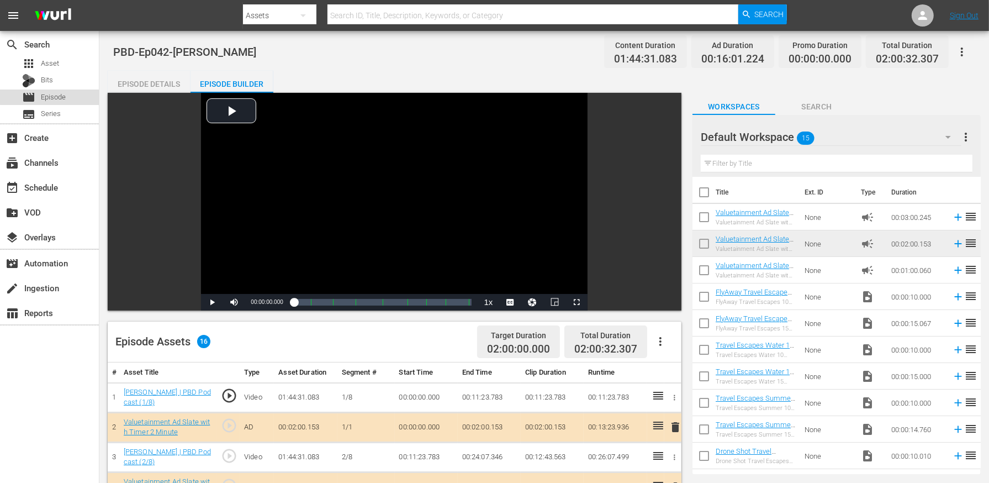
click at [57, 92] on span "Episode" at bounding box center [53, 97] width 25 height 11
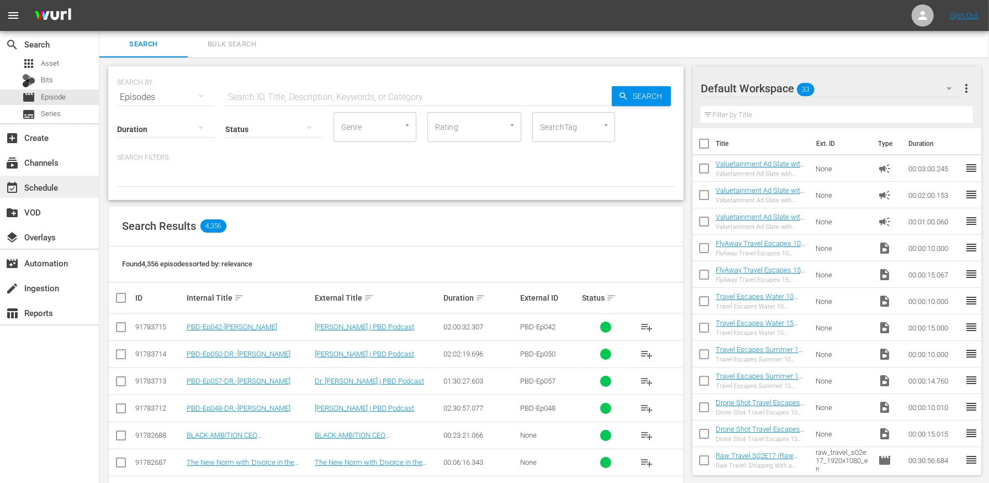
click at [67, 187] on div "event_available Schedule" at bounding box center [49, 187] width 99 height 22
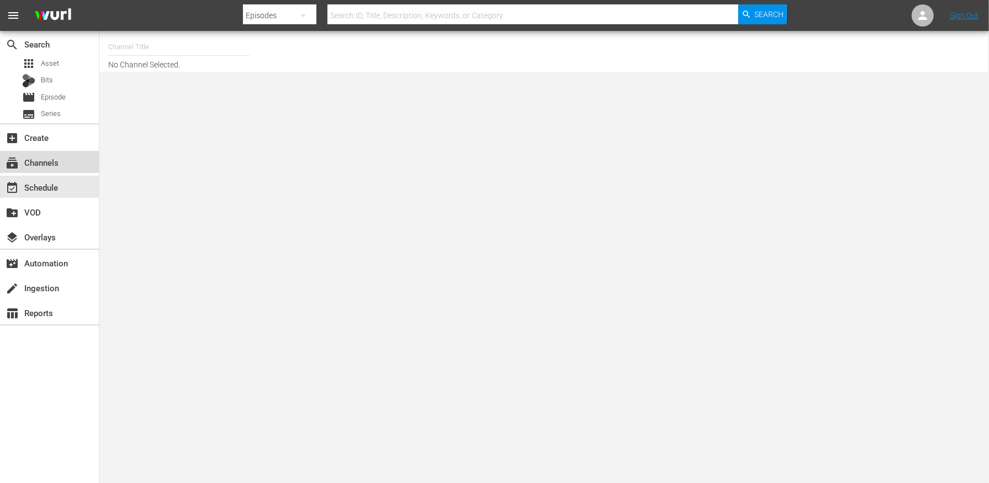
click at [64, 162] on div "subscriptions Channels" at bounding box center [49, 162] width 99 height 22
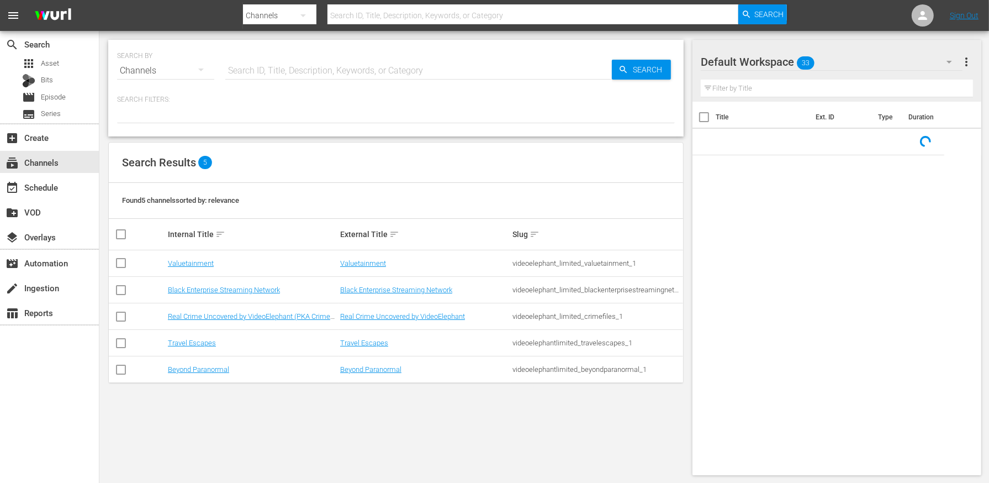
click at [124, 262] on input "checkbox" at bounding box center [120, 265] width 13 height 13
checkbox input "true"
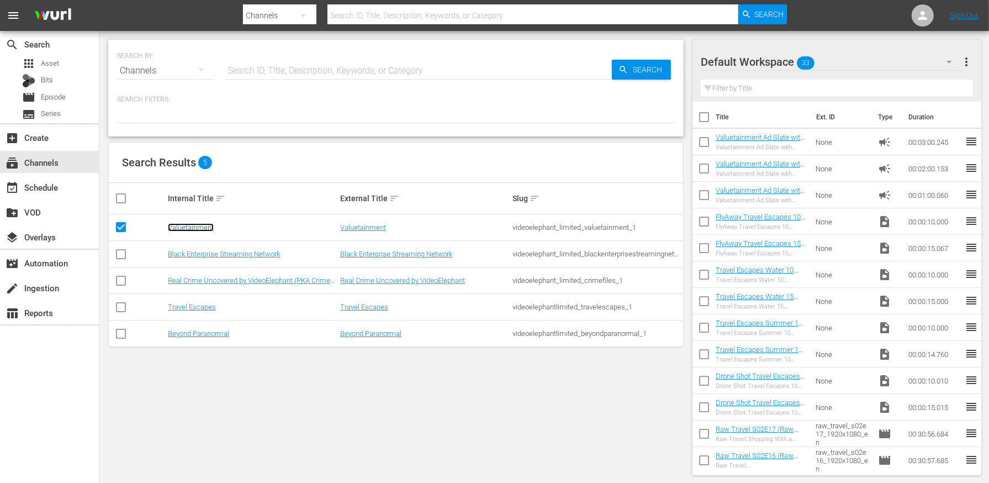
click at [193, 226] on link "Valuetainment" at bounding box center [191, 227] width 46 height 8
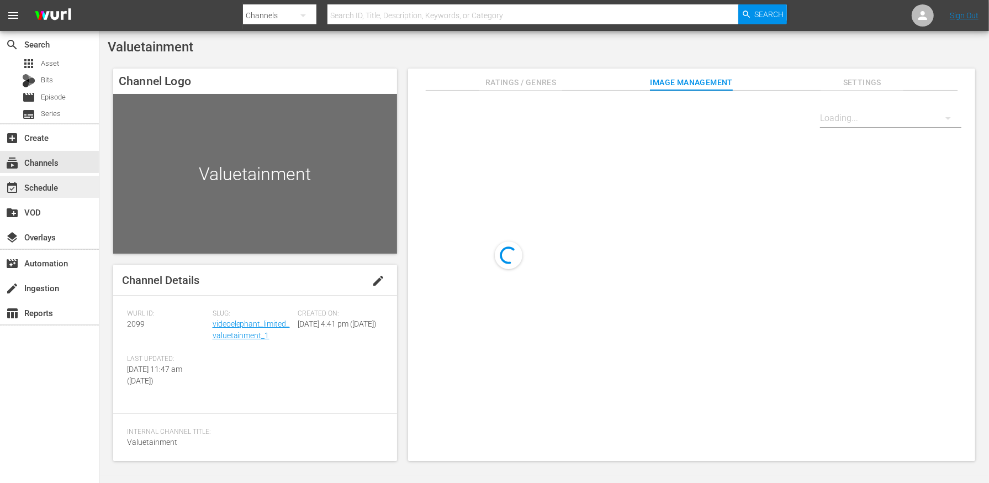
click at [80, 189] on div "event_available Schedule" at bounding box center [49, 187] width 99 height 22
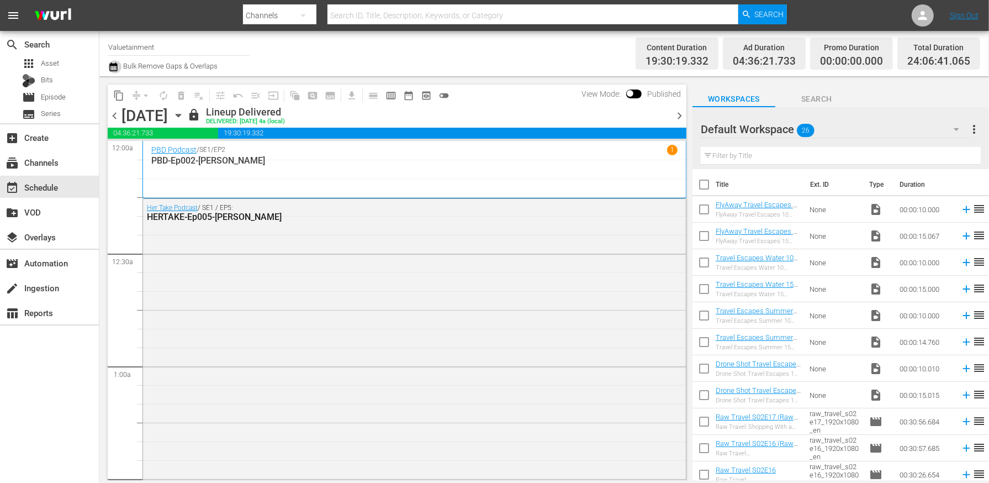
click at [115, 73] on icon "button" at bounding box center [113, 66] width 10 height 13
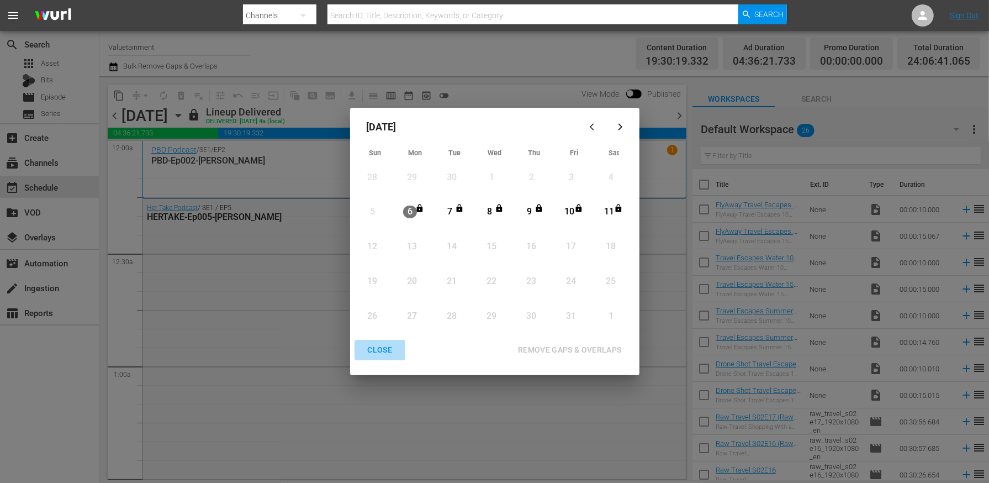
click at [387, 346] on div "CLOSE" at bounding box center [380, 350] width 43 height 14
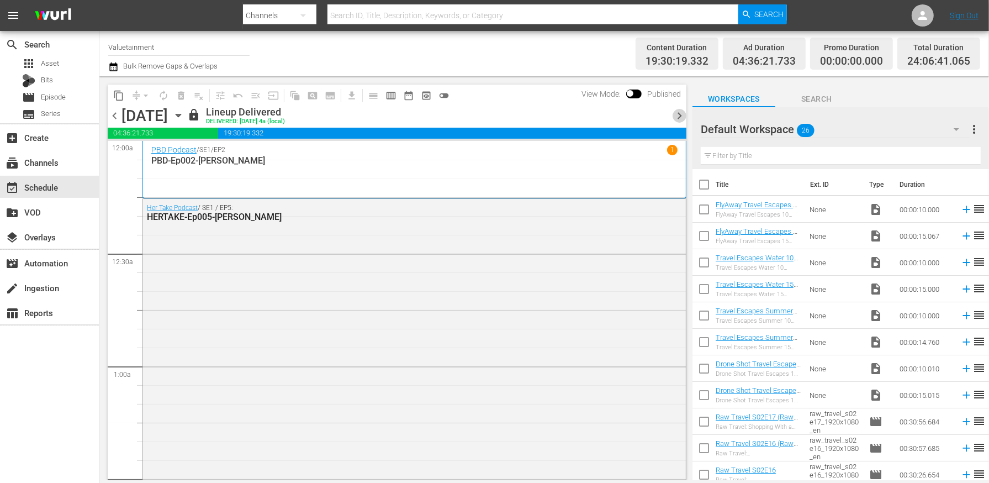
click at [674, 118] on span "chevron_right" at bounding box center [680, 116] width 14 height 14
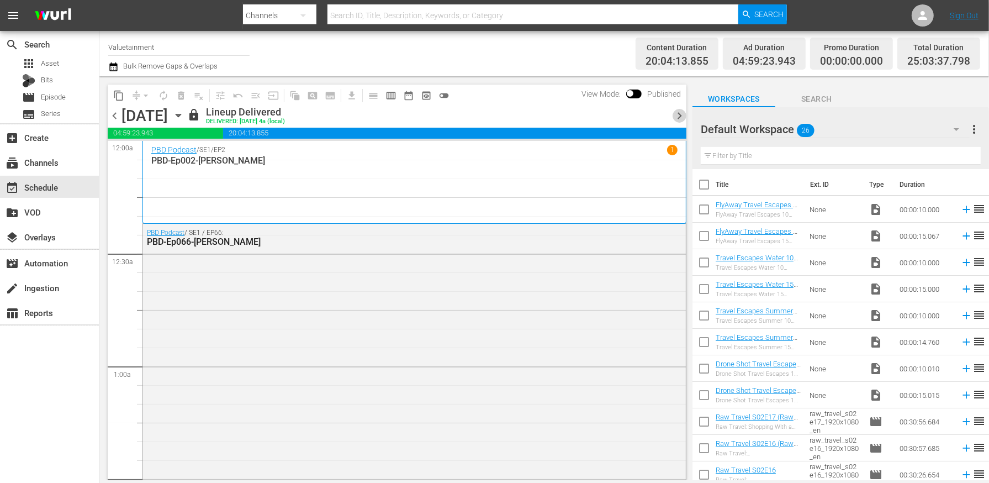
click at [673, 122] on span "chevron_right" at bounding box center [680, 116] width 14 height 14
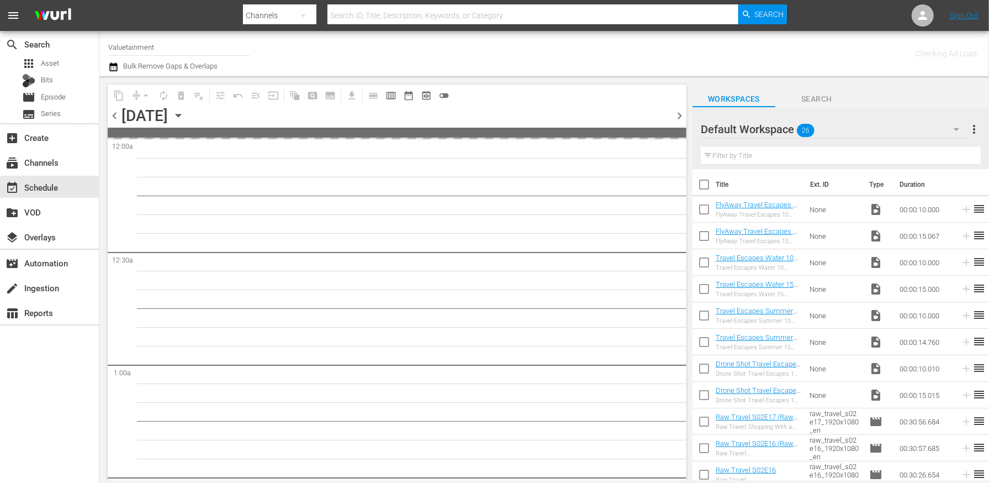
click at [673, 122] on span "chevron_right" at bounding box center [680, 116] width 14 height 14
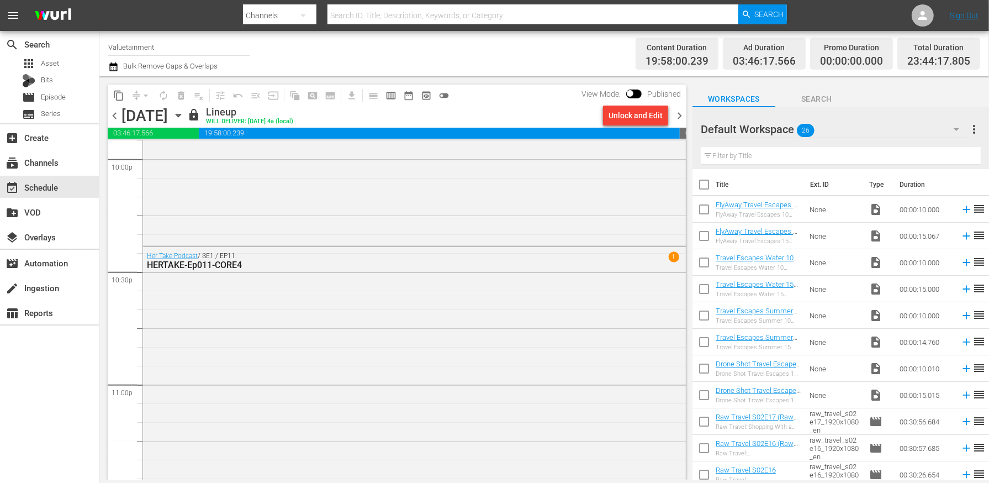
scroll to position [5075, 0]
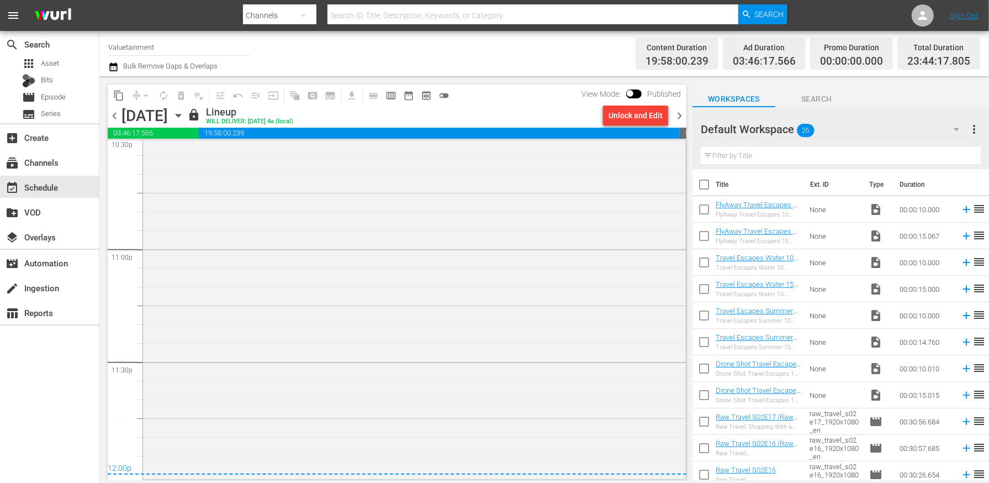
click at [676, 120] on span "chevron_right" at bounding box center [680, 116] width 14 height 14
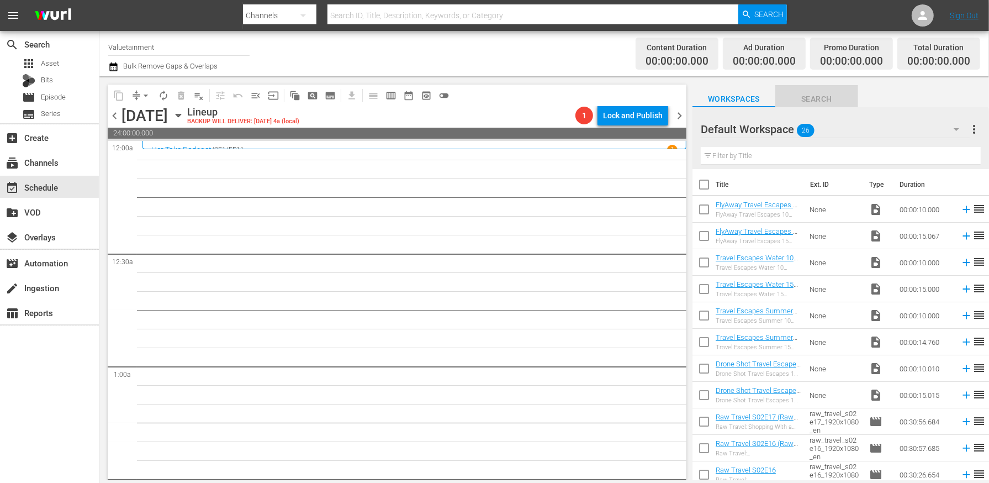
click at [801, 93] on span "Search" at bounding box center [817, 99] width 83 height 14
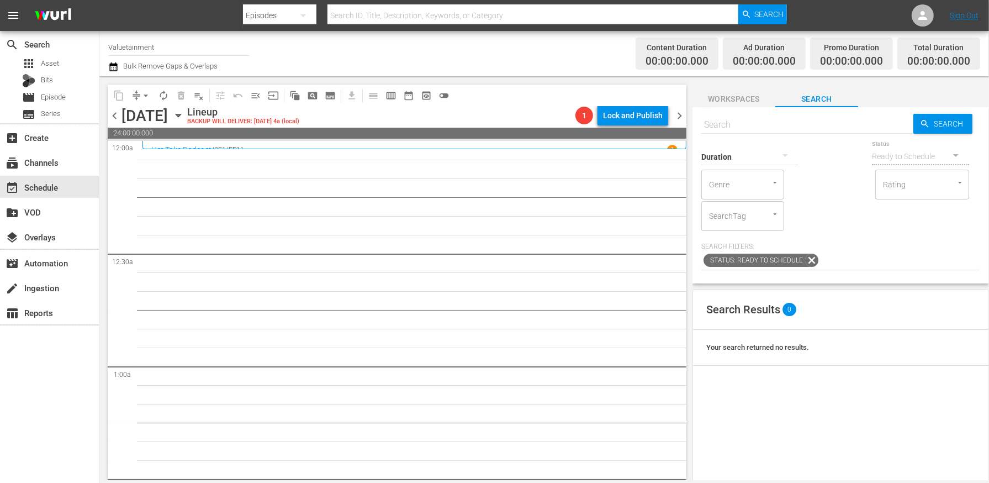
click at [772, 125] on input "text" at bounding box center [808, 125] width 212 height 27
type input "PBD"
click at [945, 127] on span "Search" at bounding box center [951, 124] width 43 height 20
type input "PBD"
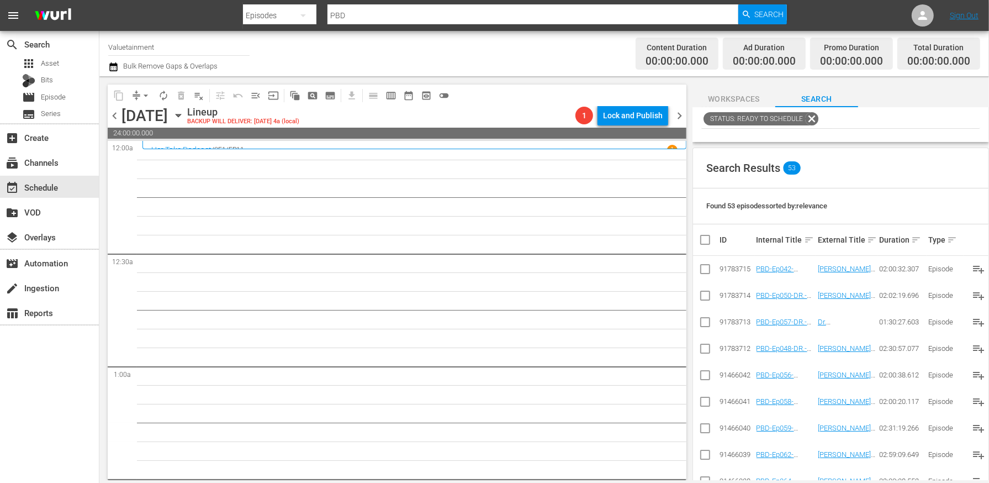
scroll to position [144, 0]
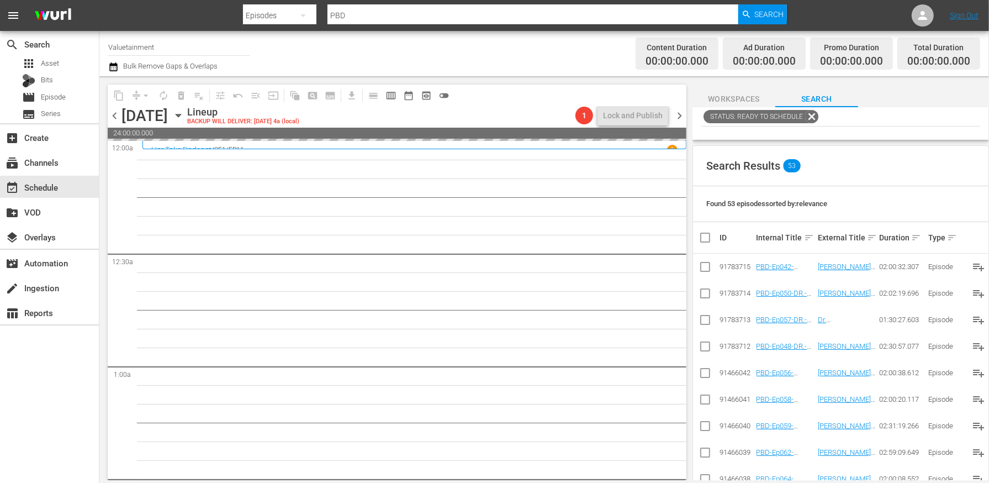
click at [706, 291] on input "checkbox" at bounding box center [705, 295] width 13 height 13
checkbox input "true"
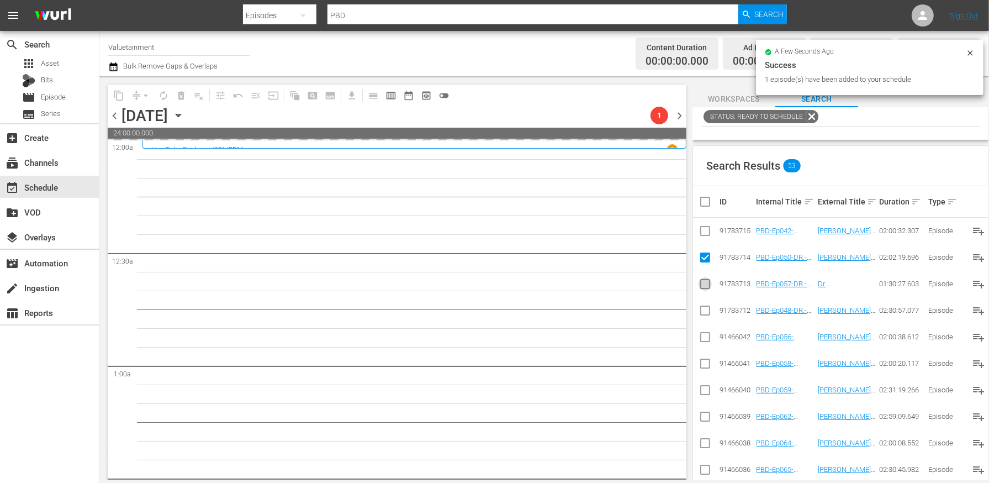
click at [704, 284] on input "checkbox" at bounding box center [705, 286] width 13 height 13
checkbox input "true"
click at [705, 312] on input "checkbox" at bounding box center [705, 312] width 13 height 13
checkbox input "true"
click at [705, 334] on input "checkbox" at bounding box center [705, 339] width 13 height 13
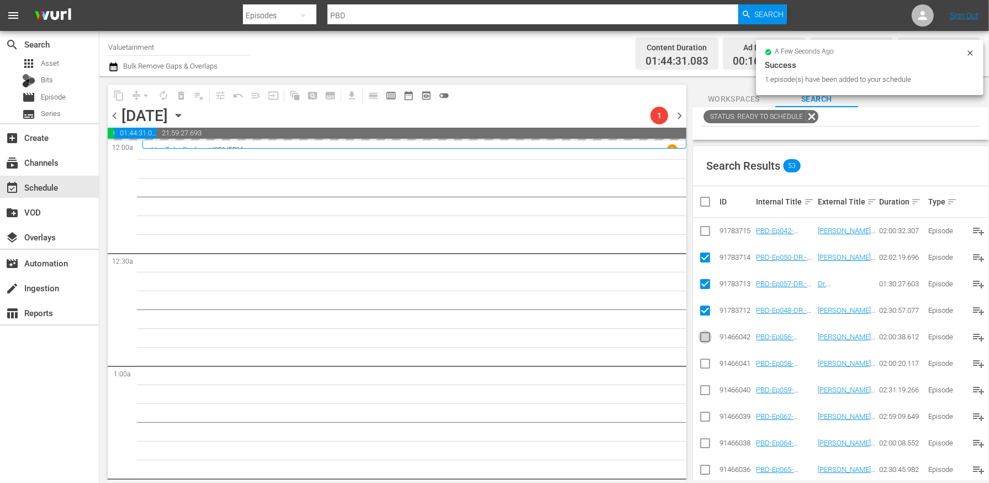
checkbox input "true"
click at [705, 363] on input "checkbox" at bounding box center [705, 365] width 13 height 13
checkbox input "true"
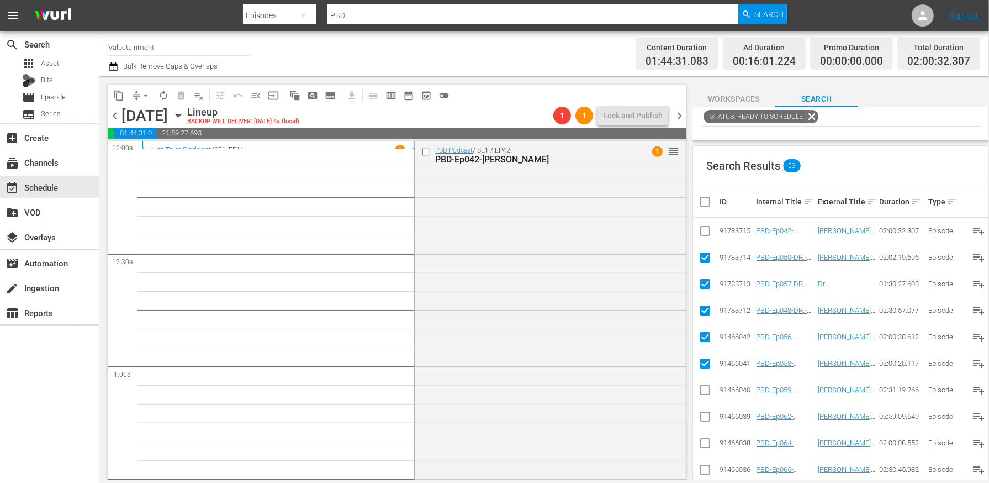
click at [705, 391] on input "checkbox" at bounding box center [705, 392] width 13 height 13
checkbox input "true"
click at [705, 419] on input "checkbox" at bounding box center [705, 418] width 13 height 13
checkbox input "true"
click at [705, 441] on input "checkbox" at bounding box center [705, 445] width 13 height 13
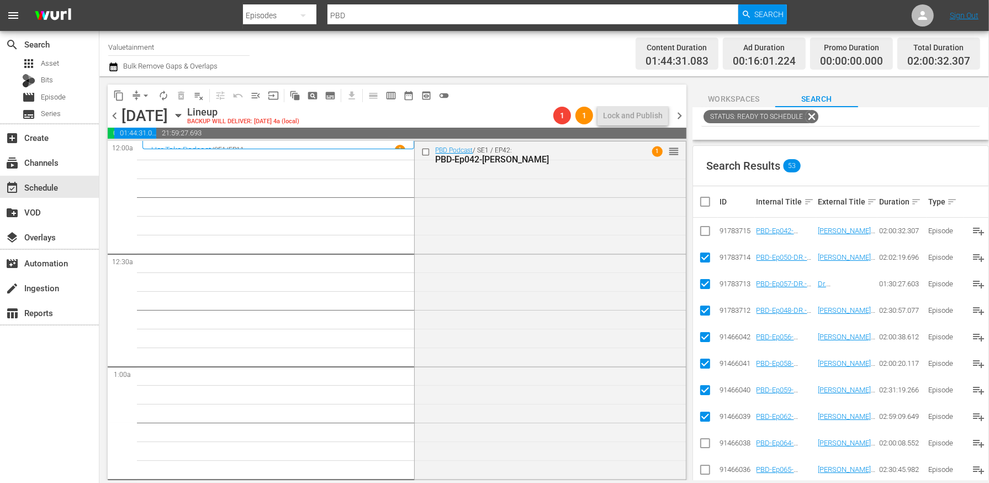
checkbox input "true"
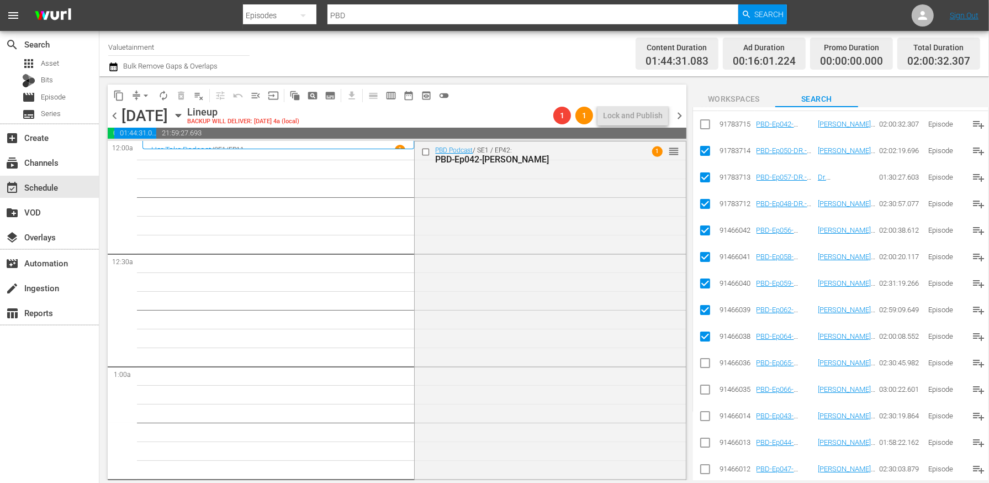
scroll to position [258, 0]
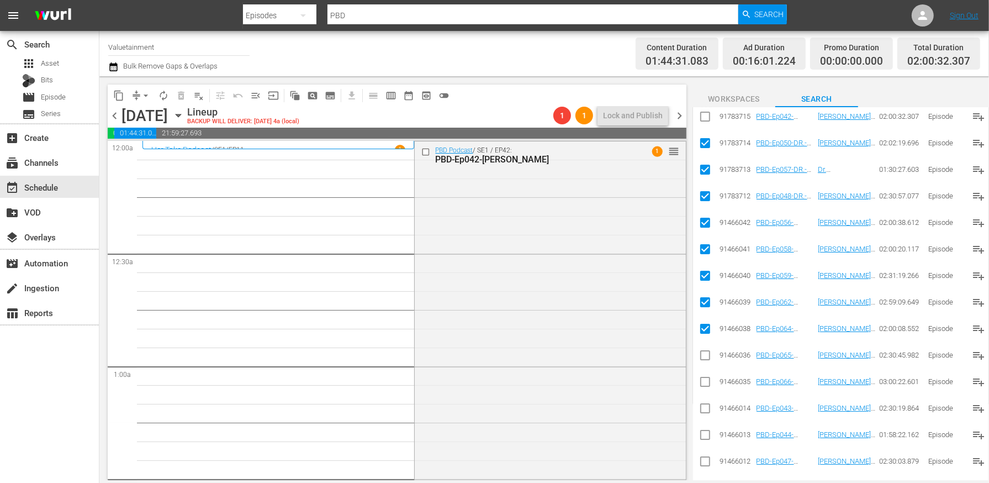
drag, startPoint x: 707, startPoint y: 352, endPoint x: 707, endPoint y: 371, distance: 18.2
click at [707, 352] on input "checkbox" at bounding box center [705, 357] width 13 height 13
checkbox input "true"
click at [707, 388] on input "checkbox" at bounding box center [705, 383] width 13 height 13
checkbox input "true"
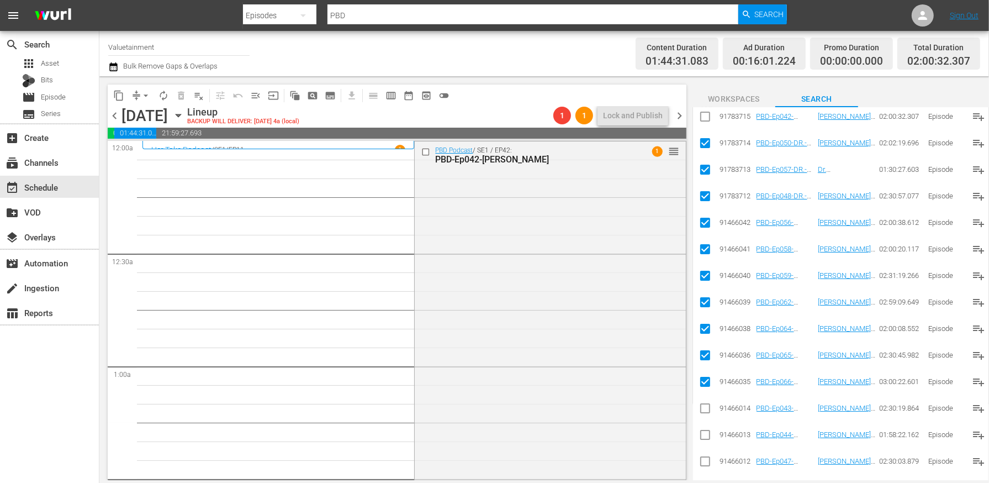
click at [706, 413] on input "checkbox" at bounding box center [705, 410] width 13 height 13
checkbox input "true"
click at [706, 439] on input "checkbox" at bounding box center [705, 436] width 13 height 13
checkbox input "true"
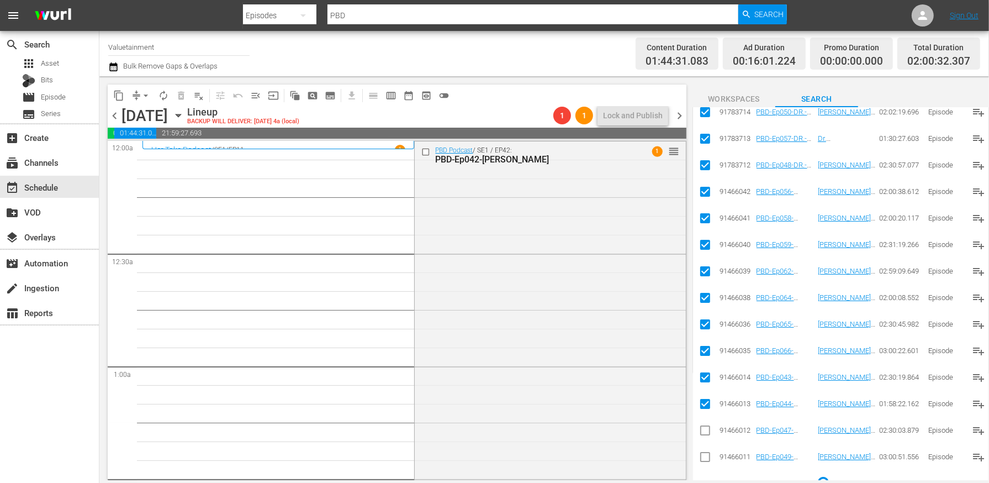
scroll to position [304, 0]
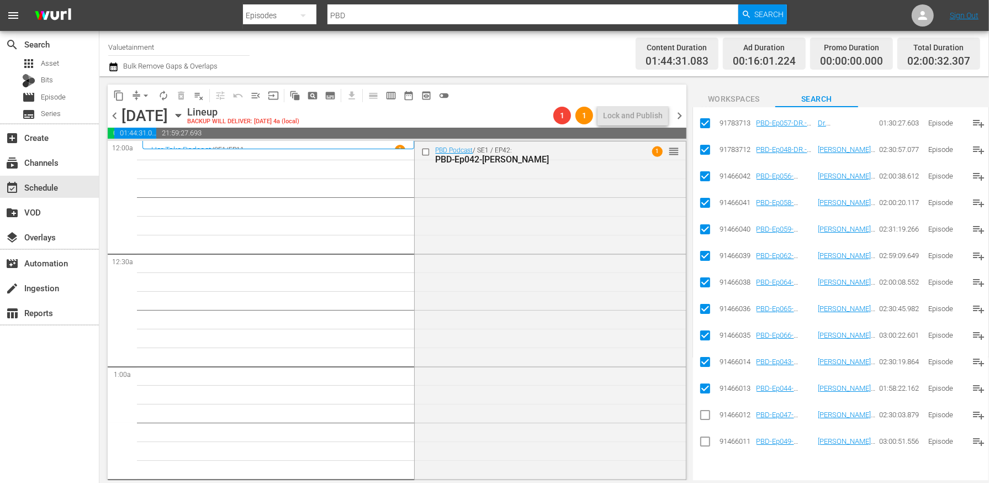
click at [702, 417] on input "checkbox" at bounding box center [705, 416] width 13 height 13
checkbox input "true"
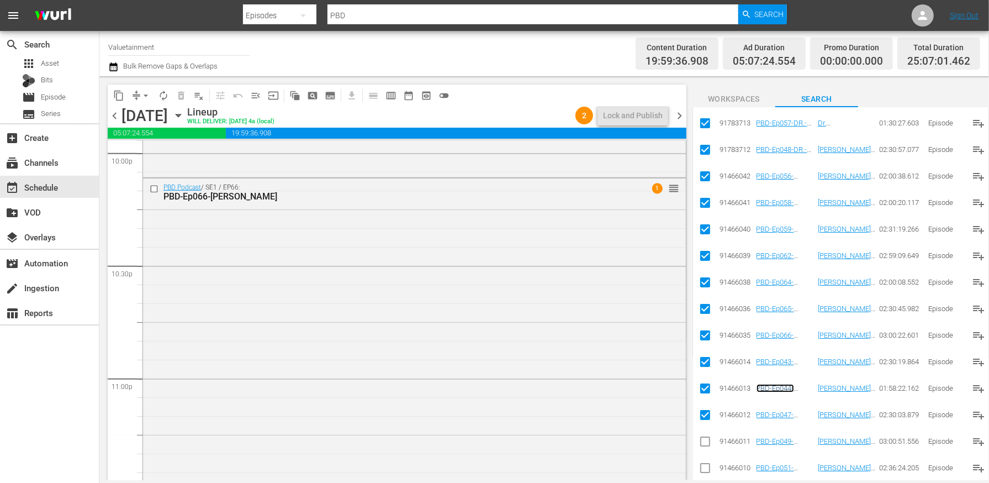
scroll to position [4944, 0]
click at [151, 188] on input "checkbox" at bounding box center [156, 190] width 12 height 9
click at [184, 96] on span "delete_forever_outlined" at bounding box center [181, 95] width 11 height 11
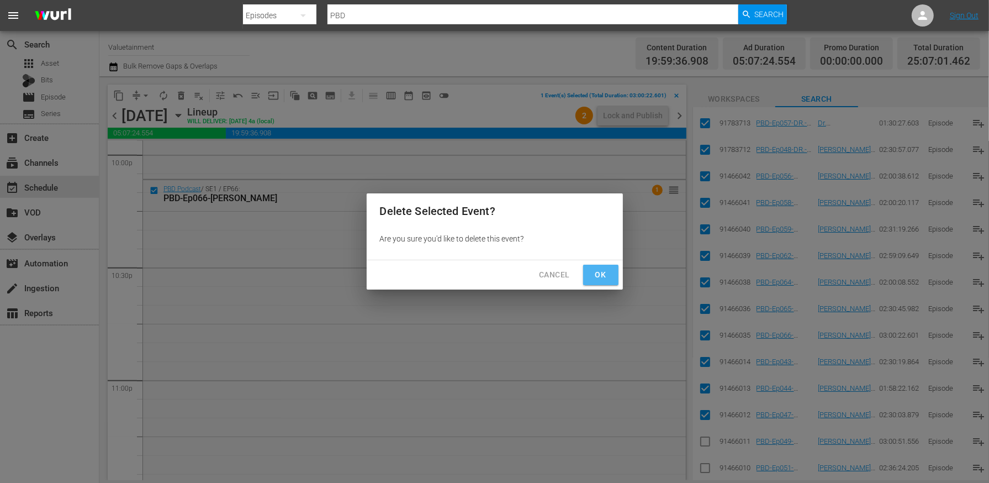
click at [604, 275] on span "Ok" at bounding box center [601, 275] width 18 height 14
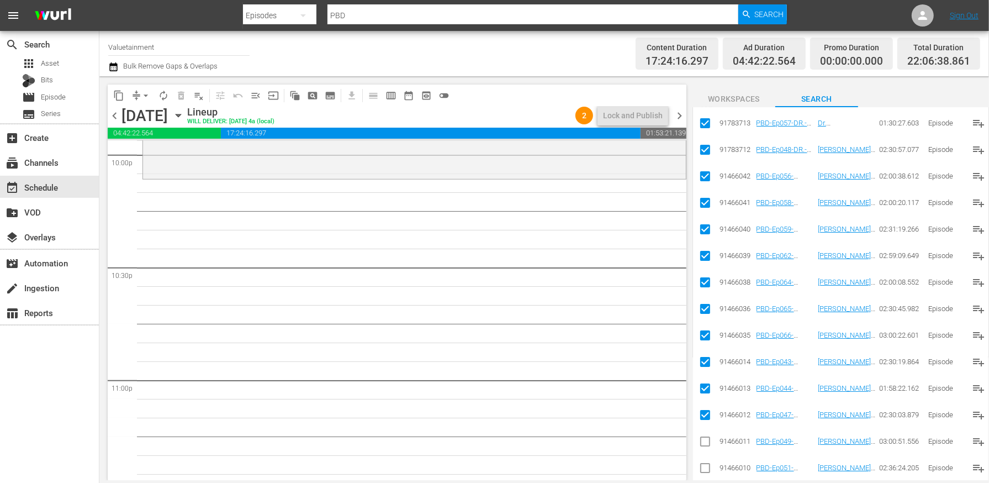
scroll to position [0, 0]
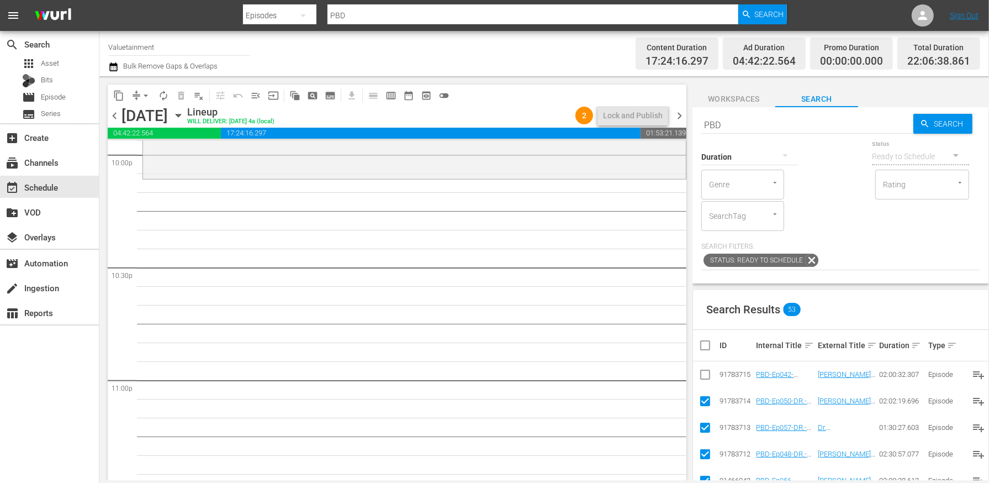
click at [706, 345] on input "checkbox" at bounding box center [710, 345] width 22 height 13
checkbox input "true"
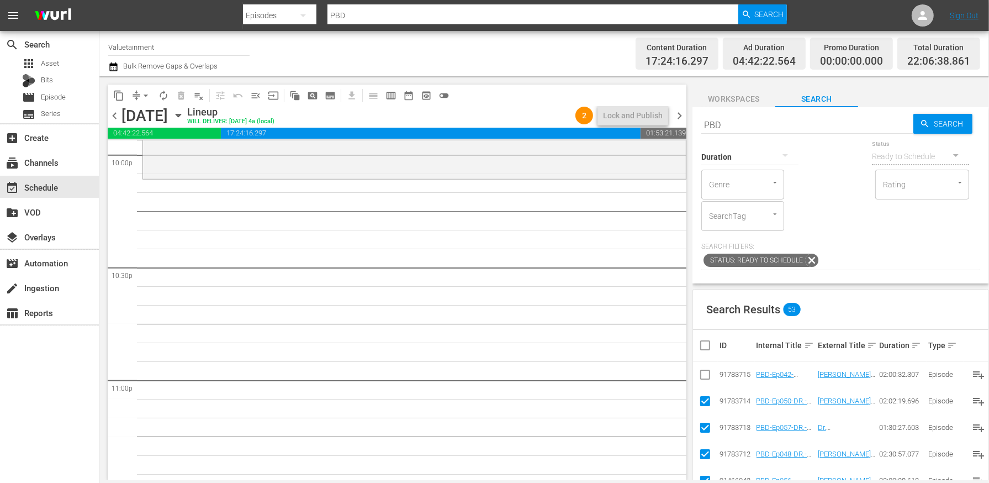
checkbox input "true"
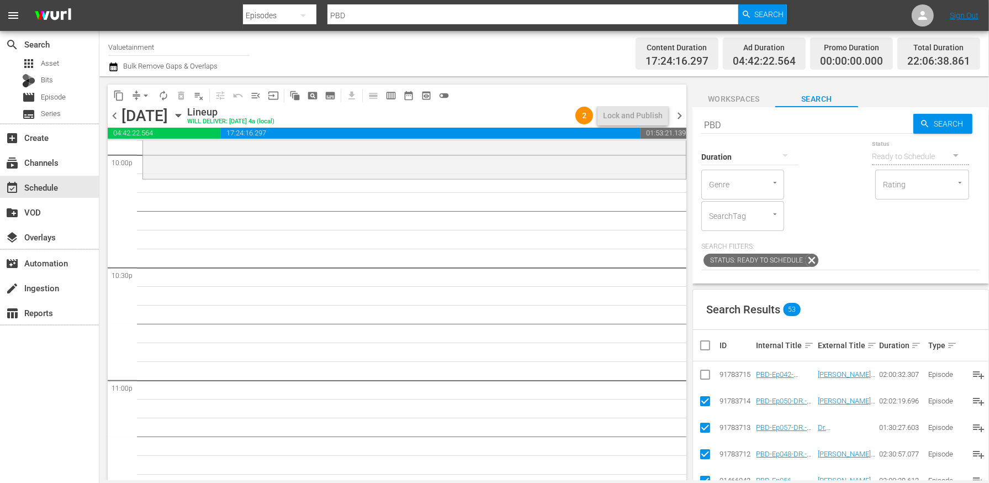
checkbox input "true"
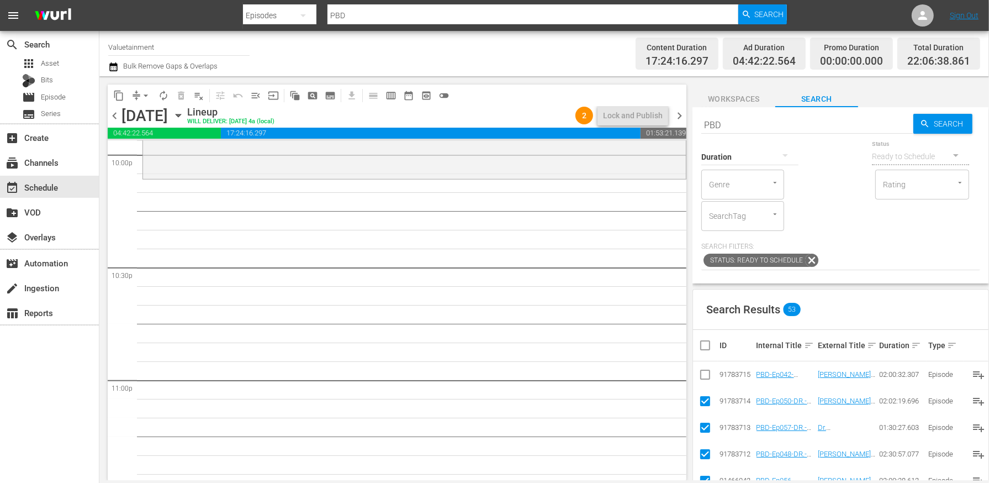
checkbox input "true"
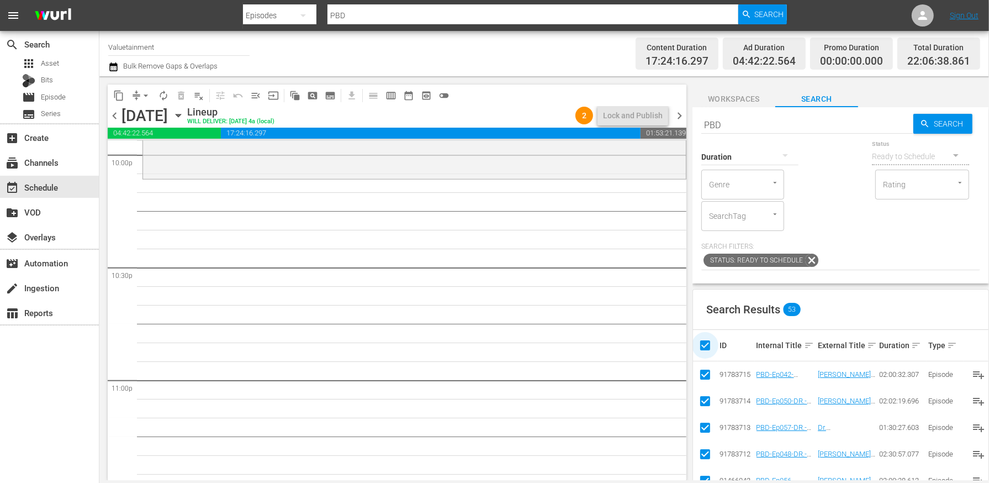
click at [706, 345] on input "checkbox" at bounding box center [710, 345] width 22 height 13
checkbox input "false"
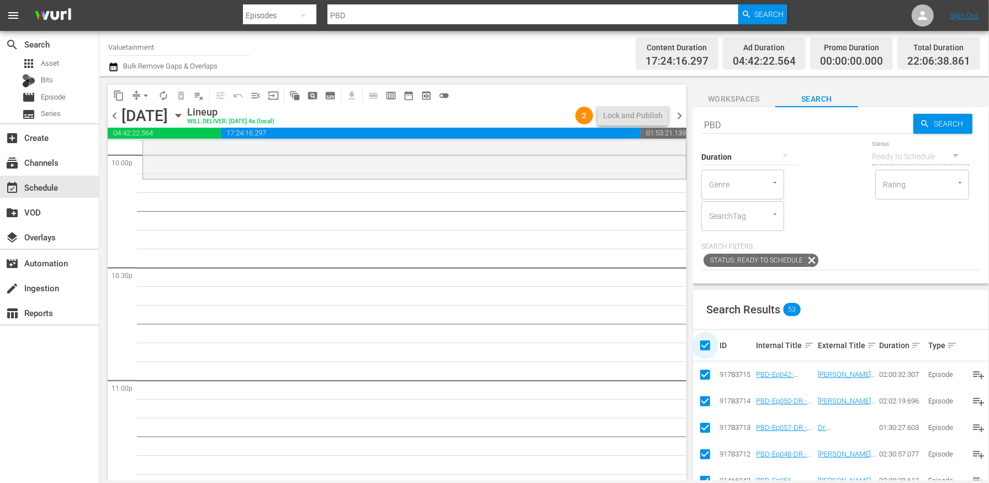
checkbox input "false"
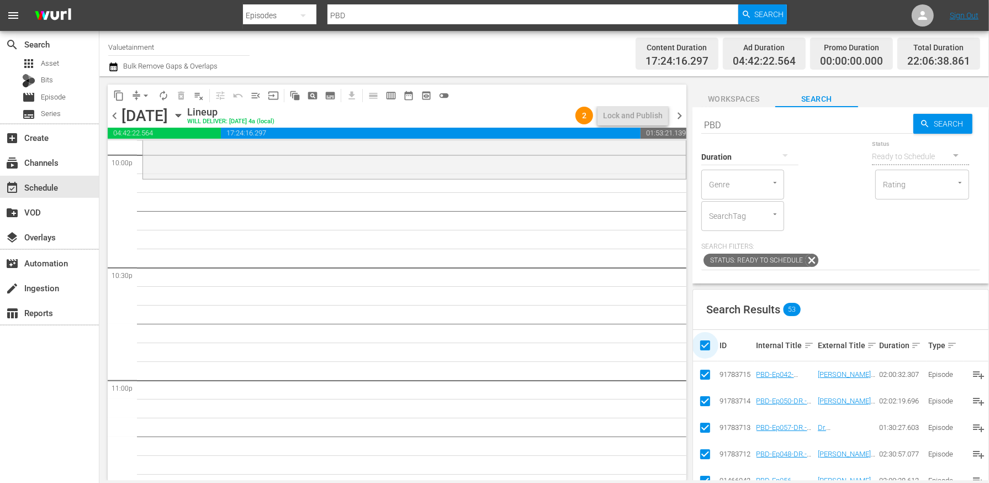
checkbox input "false"
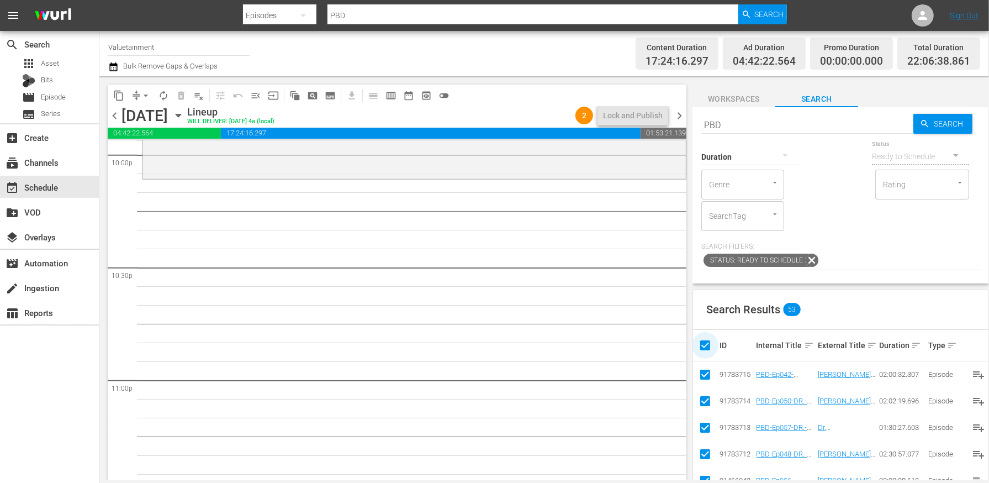
checkbox input "false"
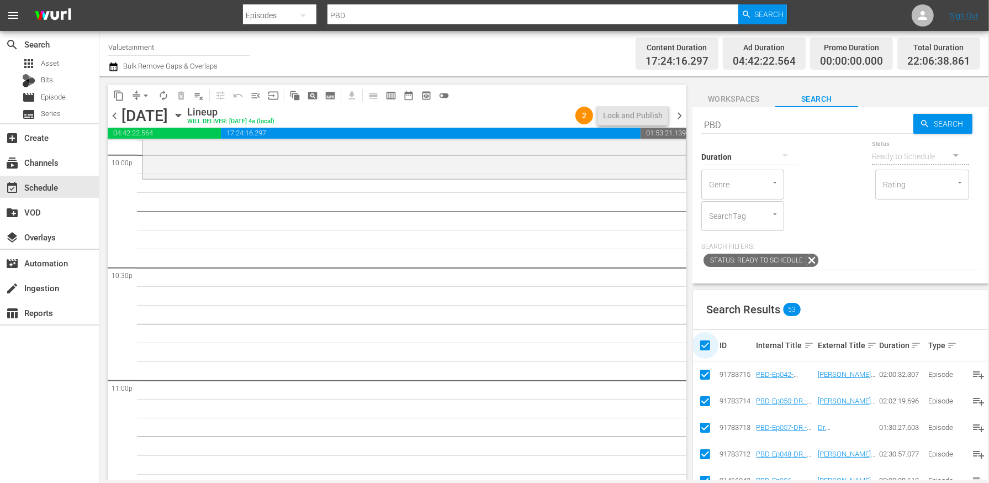
checkbox input "false"
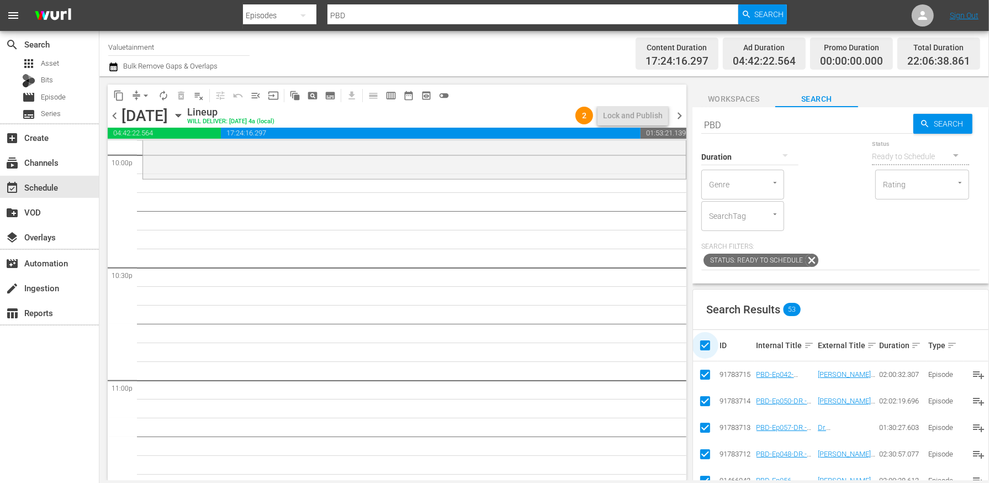
checkbox input "false"
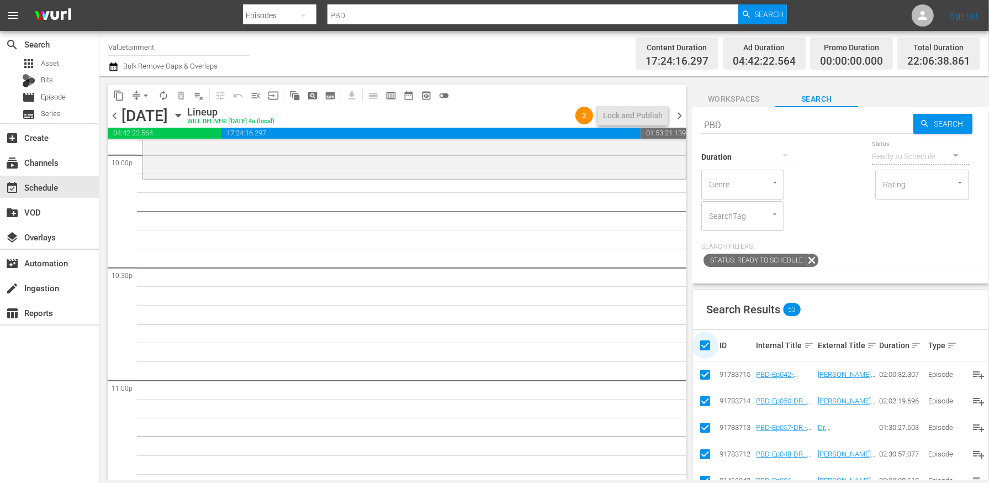
checkbox input "false"
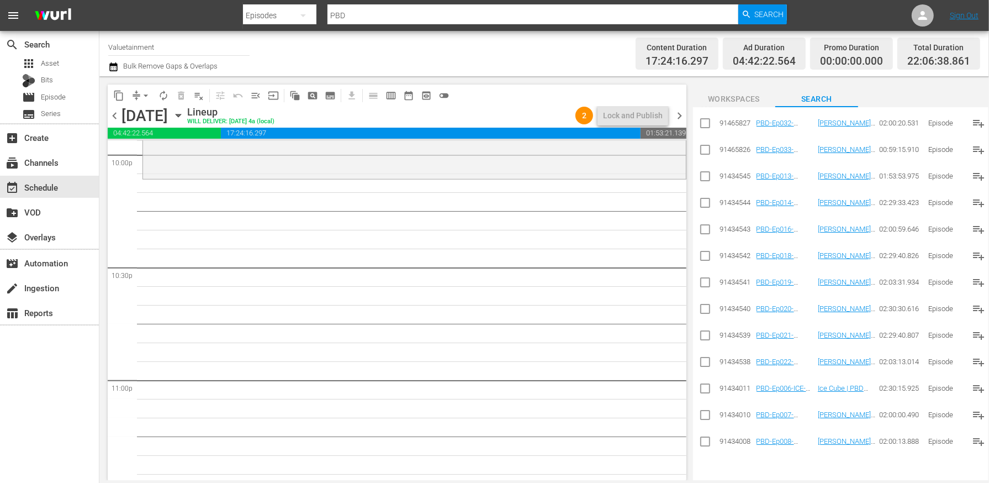
scroll to position [1071, 0]
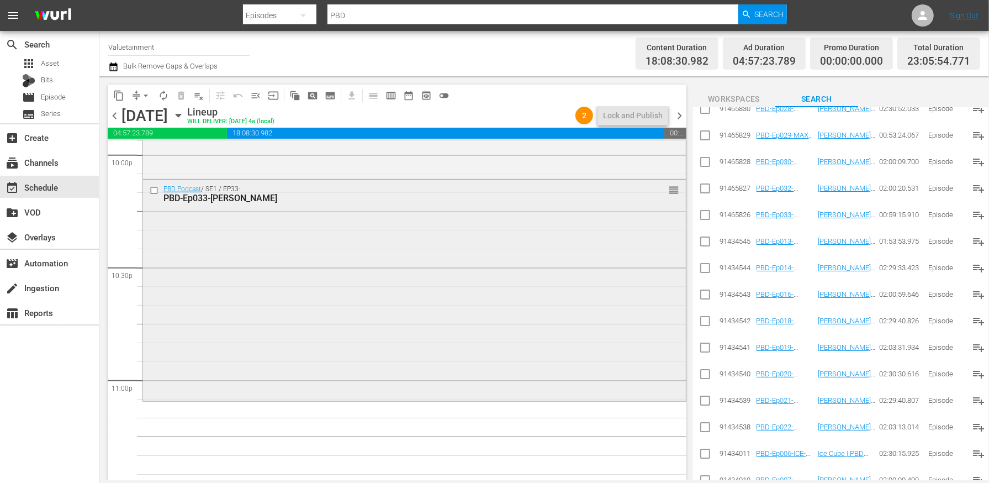
click at [155, 191] on input "checkbox" at bounding box center [156, 190] width 12 height 9
click at [189, 92] on button "delete_forever_outlined" at bounding box center [181, 96] width 18 height 18
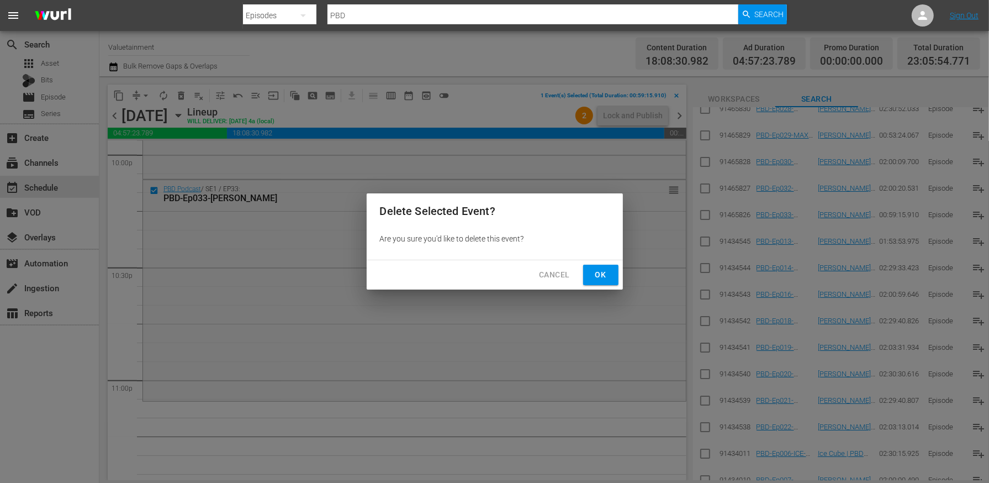
click at [609, 277] on span "Ok" at bounding box center [601, 275] width 18 height 14
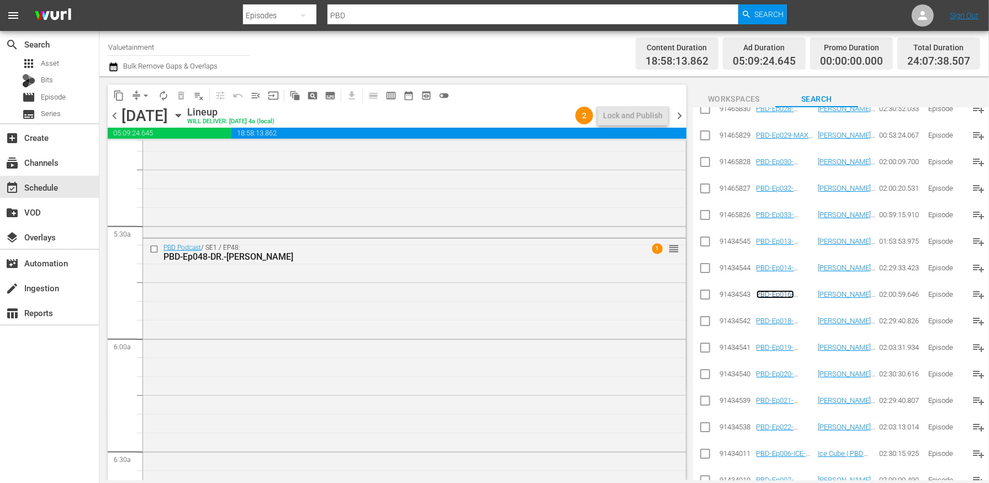
scroll to position [0, 0]
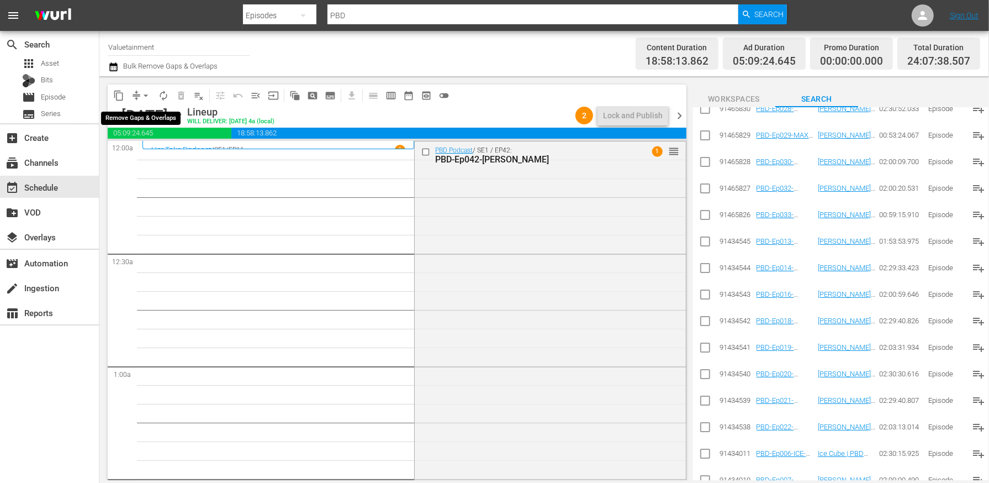
click at [145, 95] on span "arrow_drop_down" at bounding box center [145, 95] width 11 height 11
click at [154, 156] on li "Align to End of Previous Day" at bounding box center [146, 154] width 116 height 18
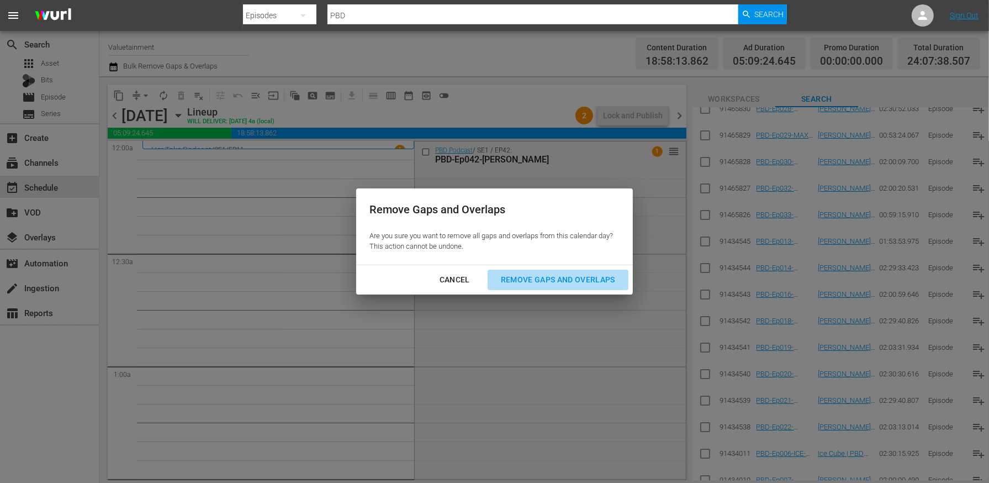
click at [541, 282] on div "Remove Gaps and Overlaps" at bounding box center [558, 280] width 132 height 14
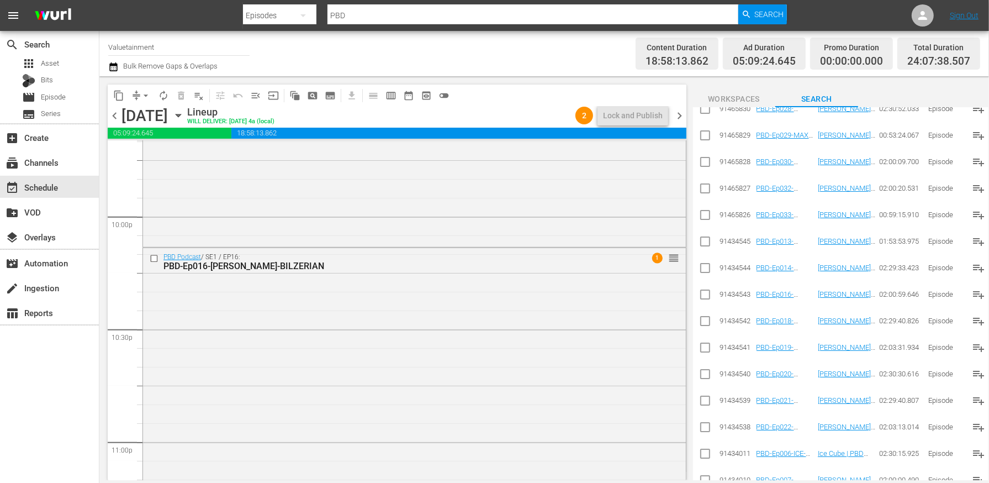
scroll to position [4874, 0]
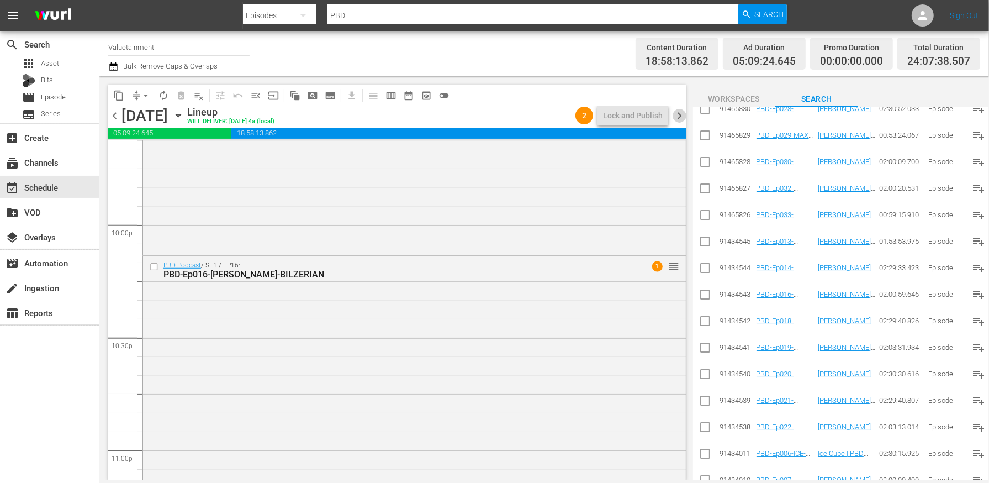
click at [676, 113] on span "chevron_right" at bounding box center [680, 116] width 14 height 14
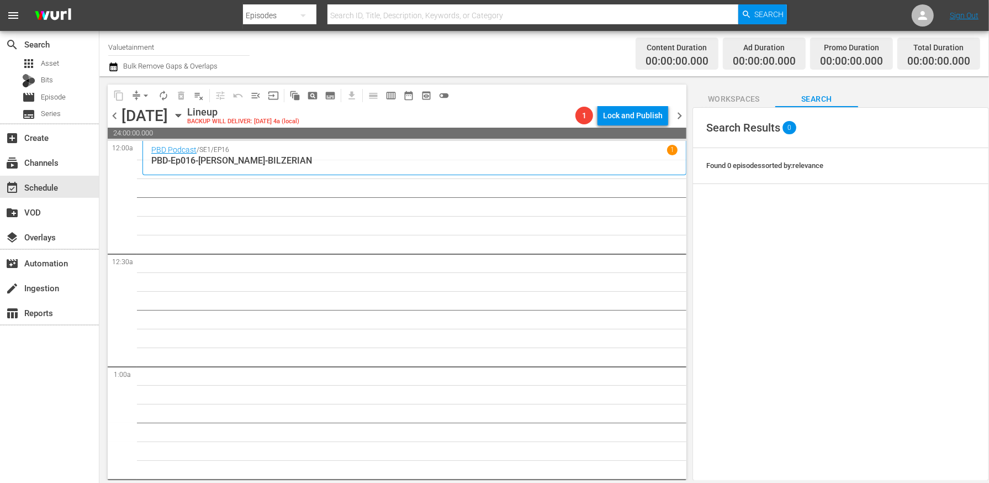
drag, startPoint x: 237, startPoint y: 273, endPoint x: 234, endPoint y: 263, distance: 10.9
click at [55, 62] on span "Asset" at bounding box center [50, 63] width 18 height 11
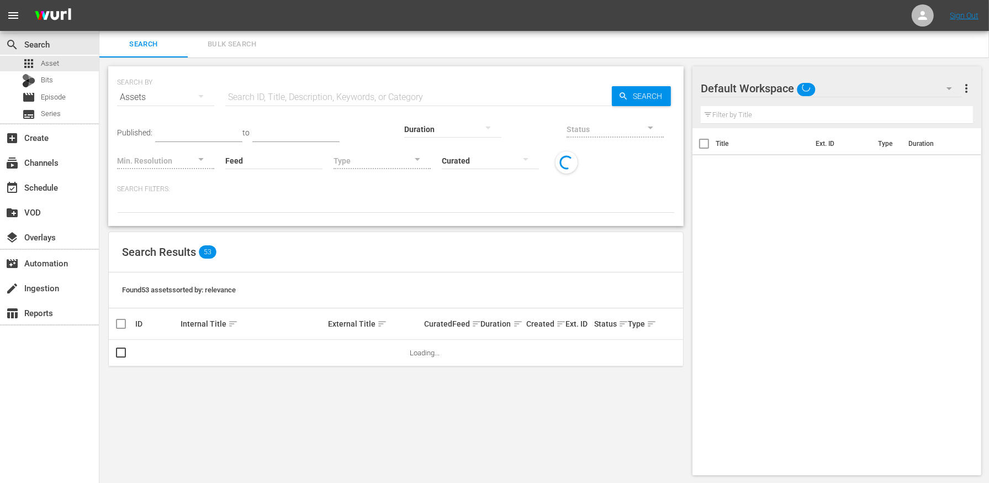
click at [317, 93] on input "text" at bounding box center [418, 97] width 387 height 27
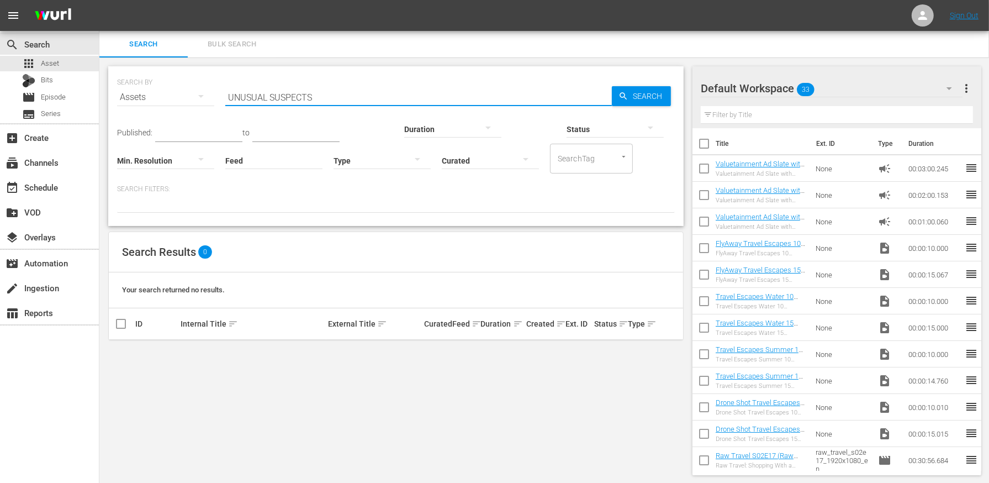
click at [251, 99] on input "UNUSUAL SUSPECTS" at bounding box center [418, 97] width 387 height 27
click at [252, 102] on input "UNUSUAL SUSPECTS" at bounding box center [418, 97] width 387 height 27
type input "Dangerous conversations"
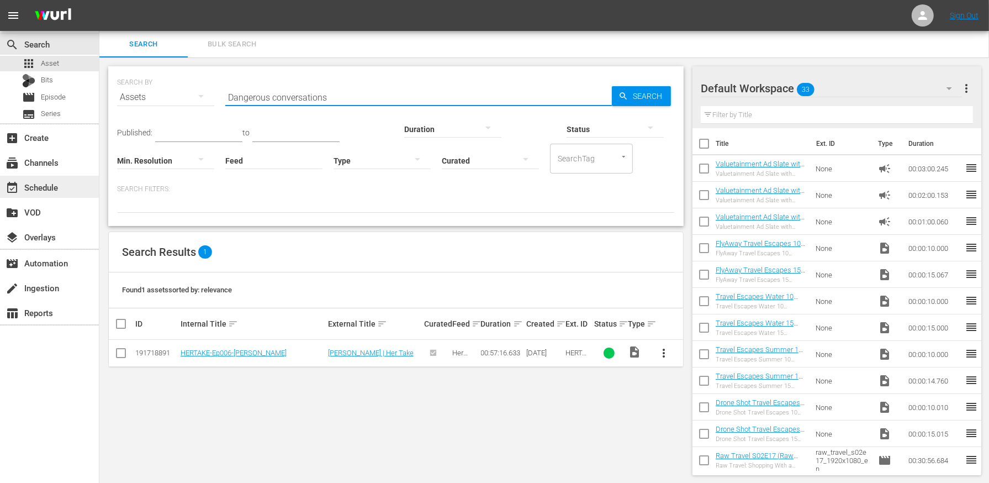
click at [63, 186] on div "event_available Schedule" at bounding box center [49, 187] width 99 height 22
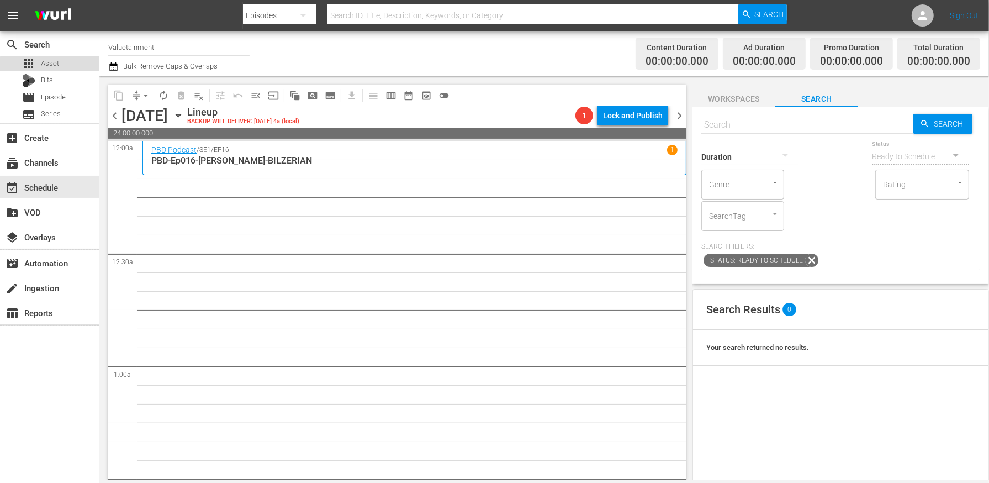
click at [51, 65] on span "Asset" at bounding box center [50, 63] width 18 height 11
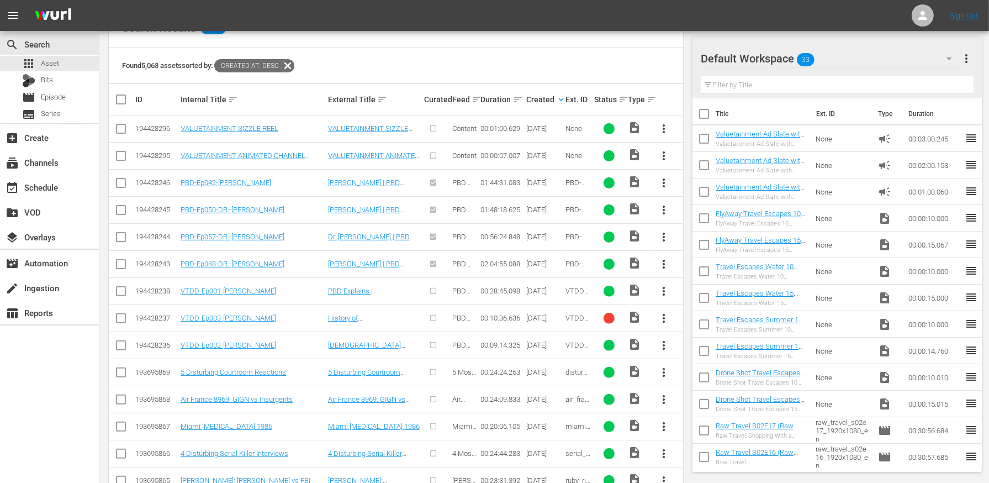
scroll to position [226, 0]
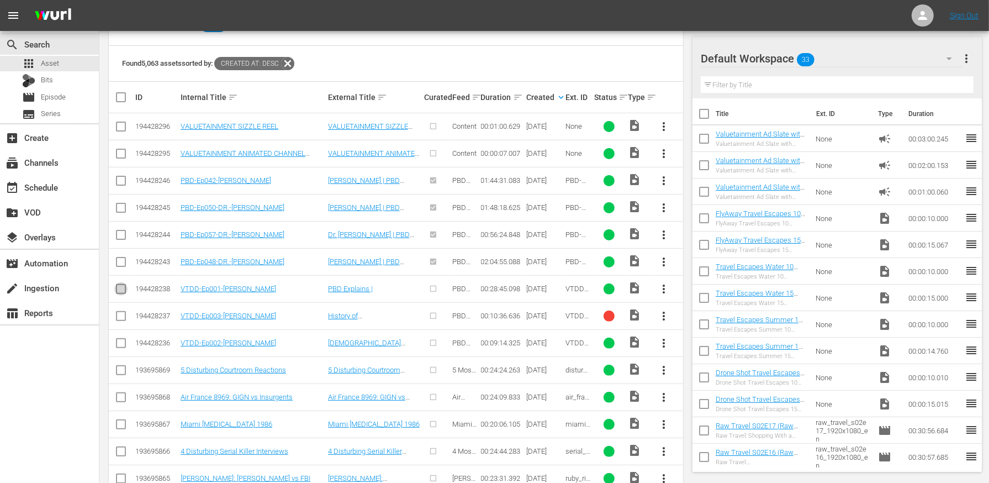
click at [120, 291] on input "checkbox" at bounding box center [120, 290] width 13 height 13
checkbox input "true"
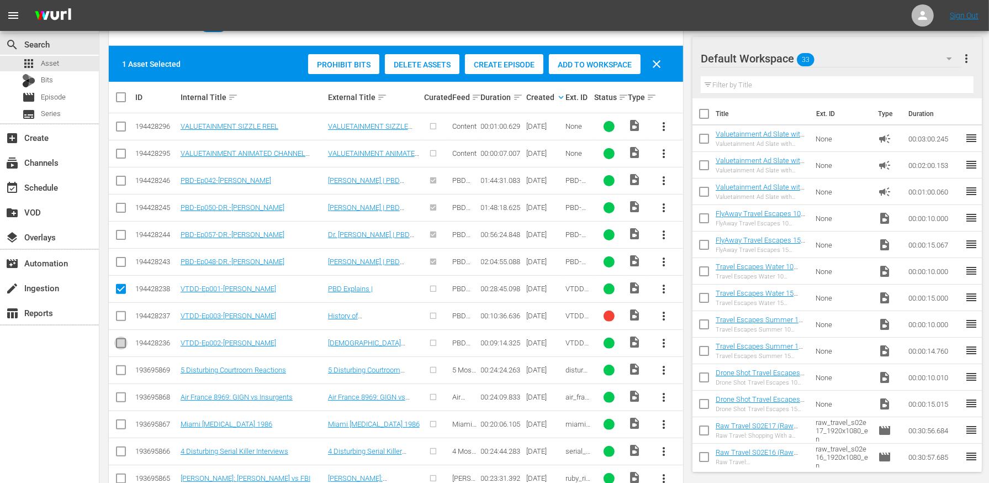
click at [119, 341] on input "checkbox" at bounding box center [120, 345] width 13 height 13
checkbox input "true"
click at [520, 63] on span "Create Episode" at bounding box center [504, 64] width 78 height 9
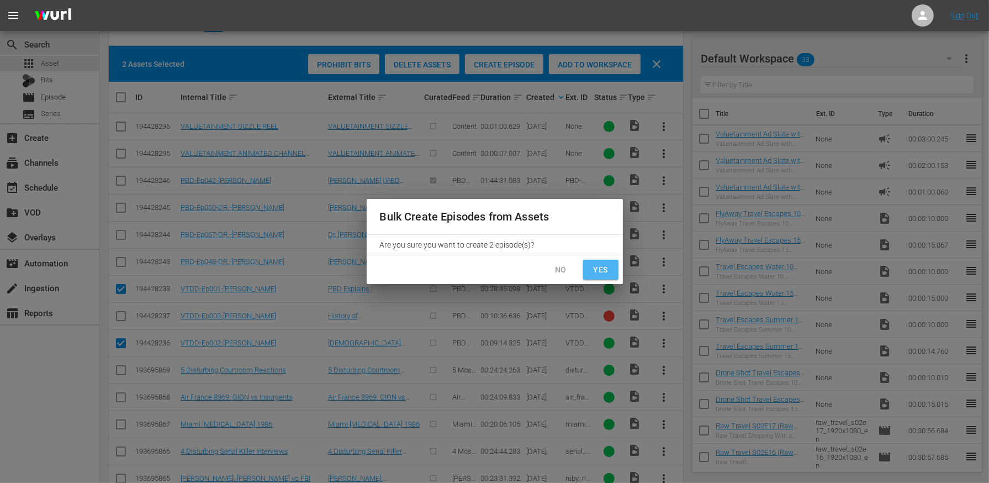
click at [608, 266] on span "Yes" at bounding box center [601, 270] width 18 height 14
checkbox input "false"
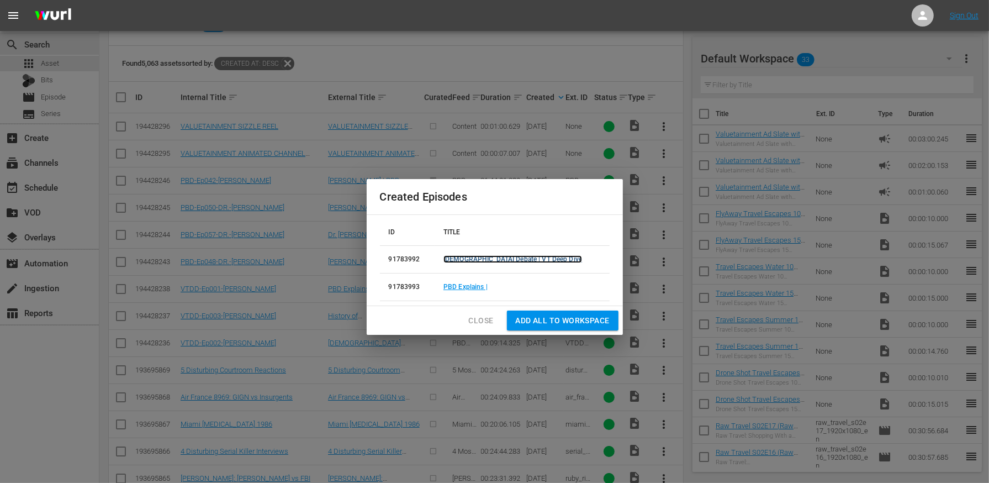
click at [510, 260] on link "H1B Visa Debate | VT Deep Dive" at bounding box center [513, 259] width 139 height 8
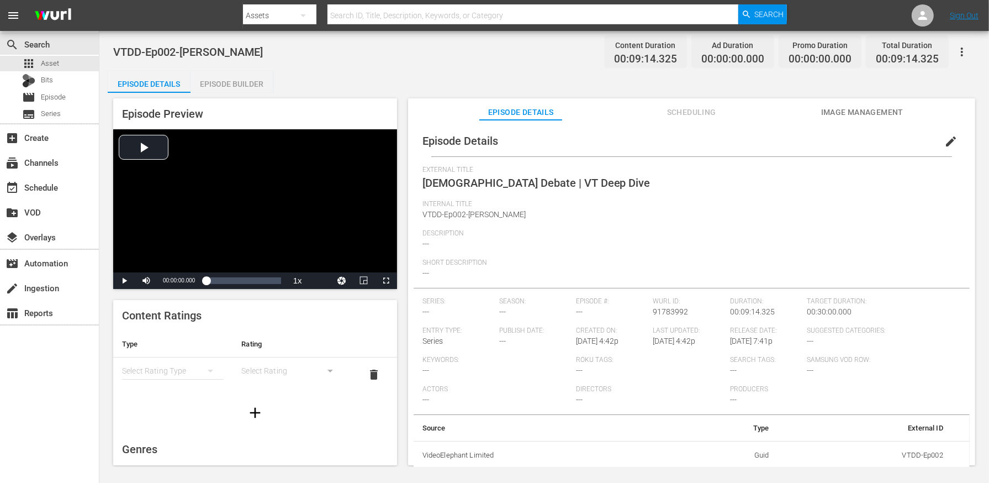
click at [303, 364] on div "simple table" at bounding box center [292, 370] width 102 height 31
click at [195, 368] on div "simple table" at bounding box center [173, 370] width 102 height 31
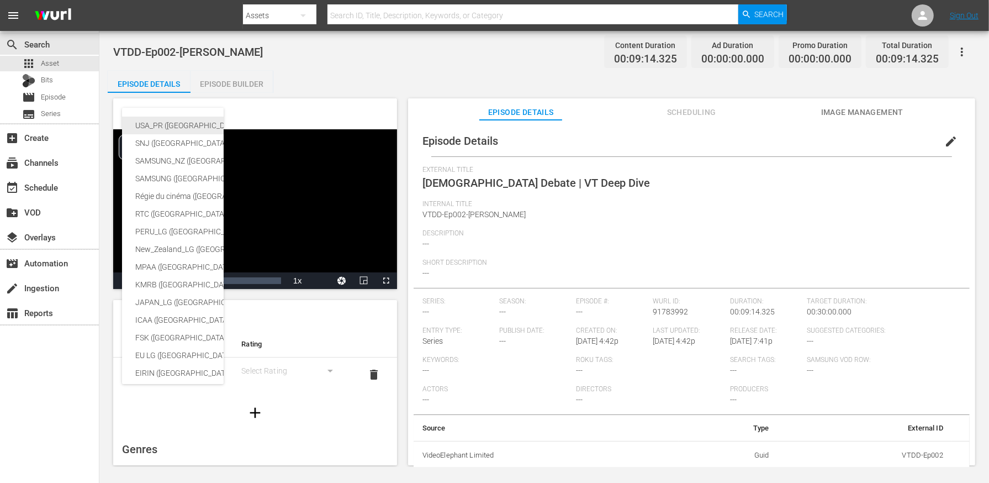
click at [184, 124] on div "USA_PR ([GEOGRAPHIC_DATA] ([GEOGRAPHIC_DATA]))" at bounding box center [270, 126] width 271 height 18
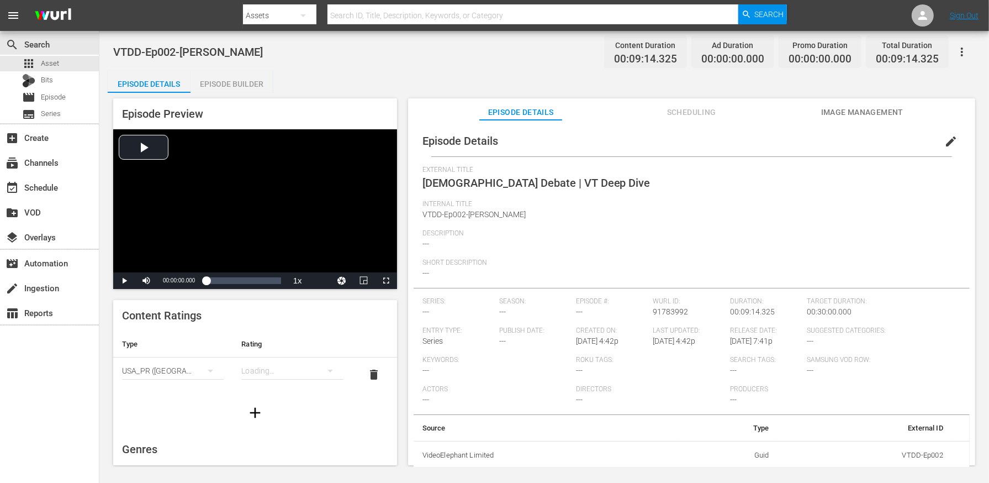
click at [288, 365] on div "simple table" at bounding box center [292, 370] width 102 height 31
click at [286, 432] on div "TVPG" at bounding box center [292, 428] width 75 height 18
click at [261, 84] on div "Episode Builder" at bounding box center [232, 84] width 83 height 27
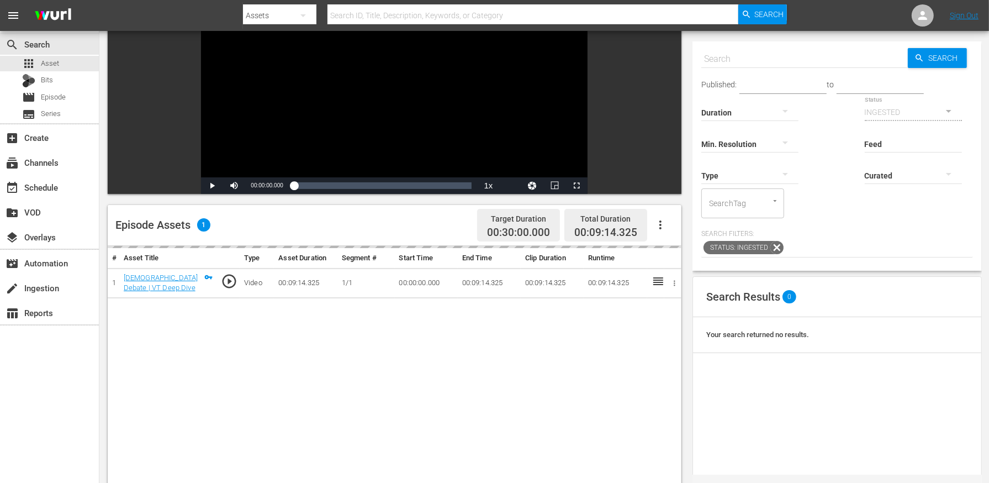
scroll to position [164, 0]
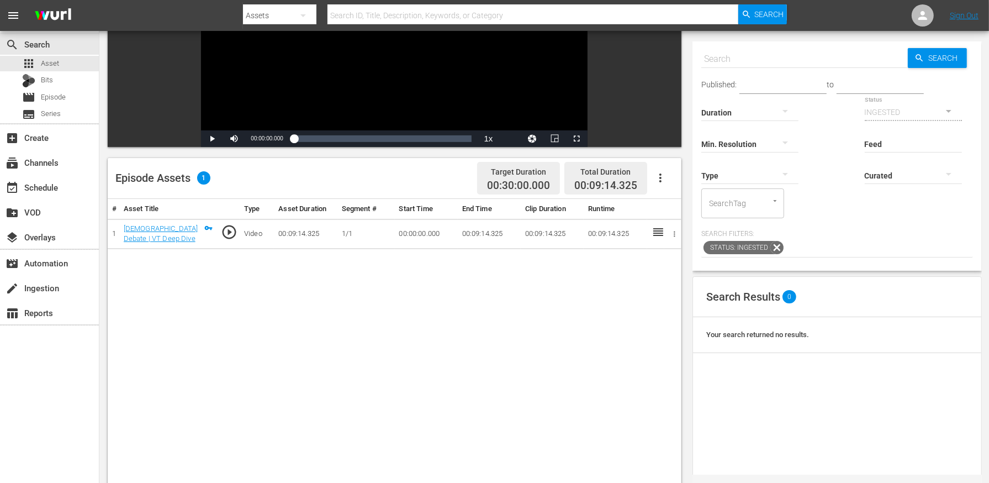
click at [658, 170] on button "button" at bounding box center [660, 178] width 27 height 27
click at [614, 289] on div "# Asset Title Type Asset Duration Segment # Start Time End Time Clip Duration R…" at bounding box center [395, 399] width 574 height 400
click at [72, 60] on div "apps Asset" at bounding box center [49, 63] width 99 height 15
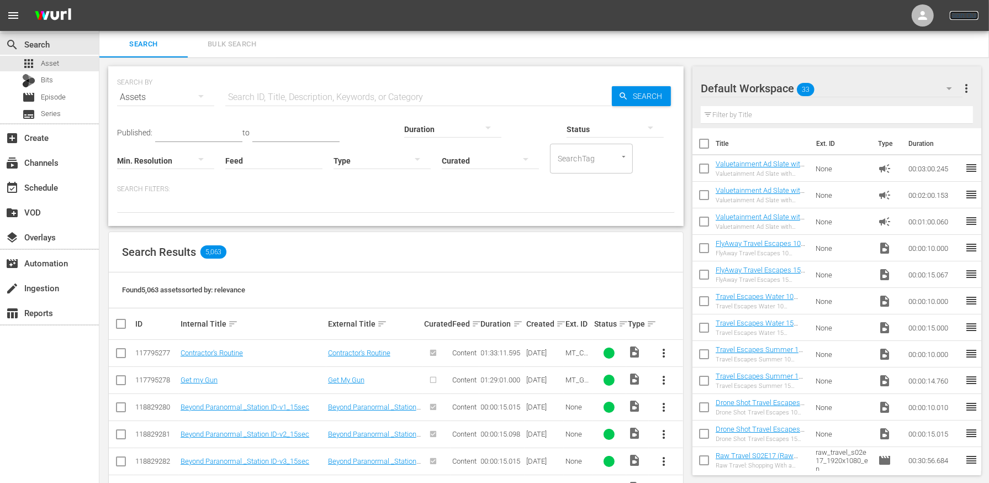
click at [961, 19] on link "Sign Out" at bounding box center [964, 15] width 29 height 9
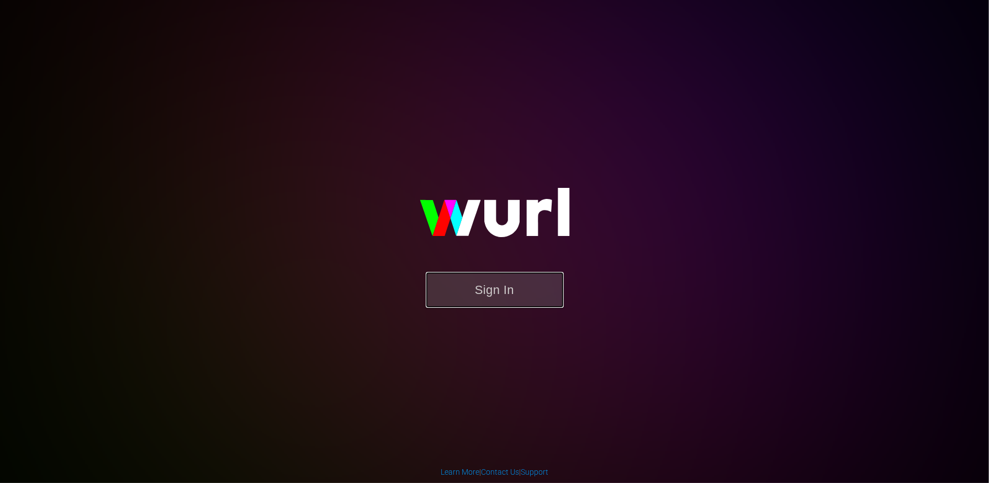
click at [489, 283] on button "Sign In" at bounding box center [495, 290] width 138 height 36
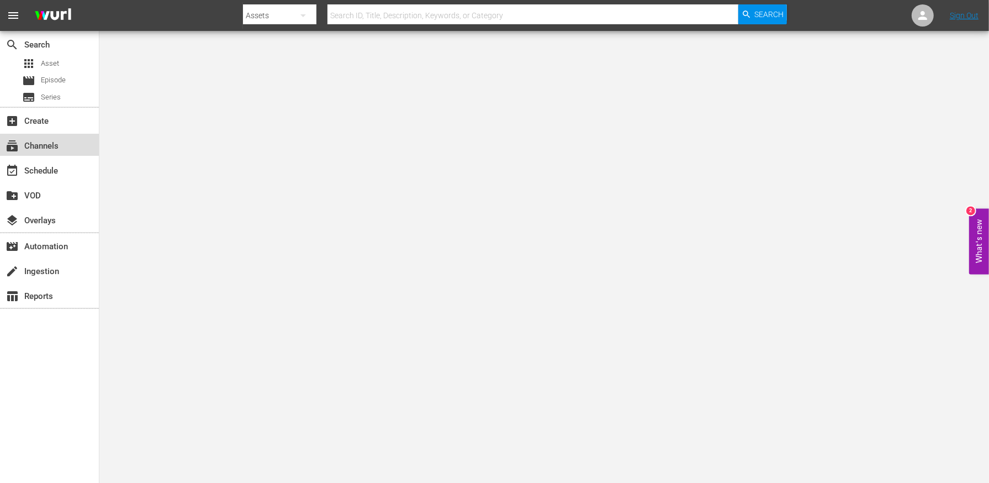
click at [29, 143] on div "subscriptions Channels" at bounding box center [31, 144] width 62 height 10
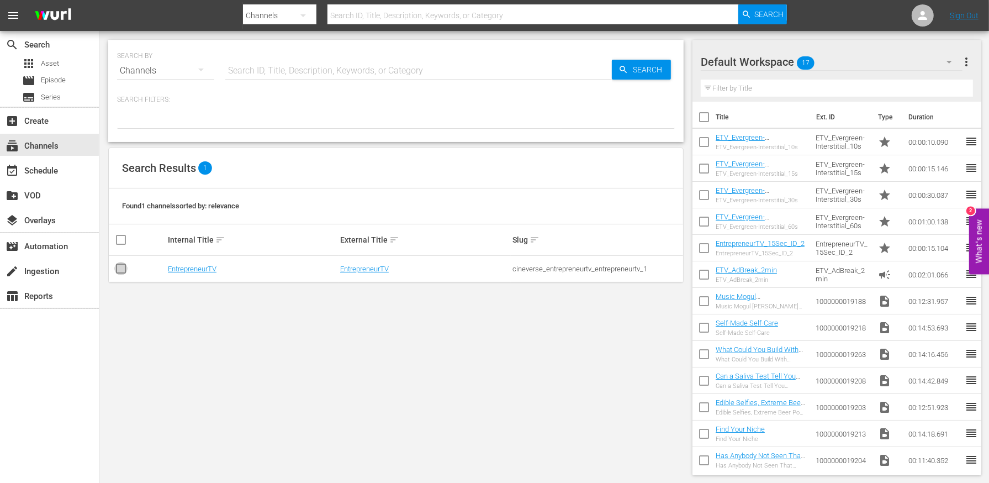
click at [124, 266] on input "checkbox" at bounding box center [120, 270] width 13 height 13
checkbox input "true"
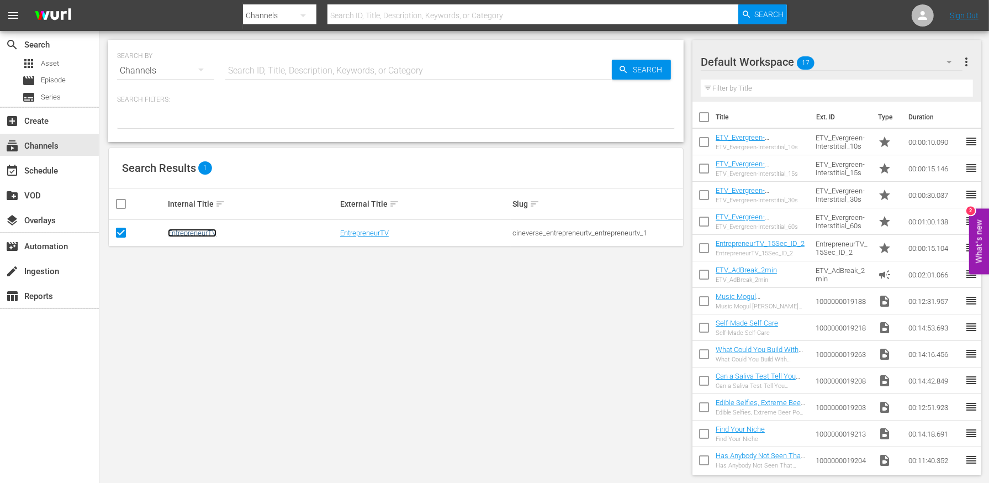
click at [208, 229] on link "EntrepreneurTV" at bounding box center [192, 233] width 49 height 8
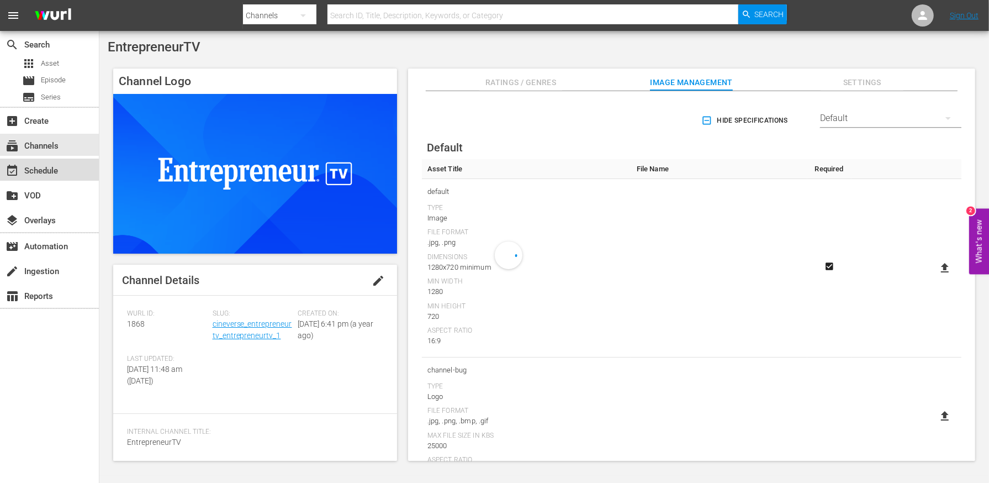
click at [48, 168] on div "event_available Schedule" at bounding box center [31, 169] width 62 height 10
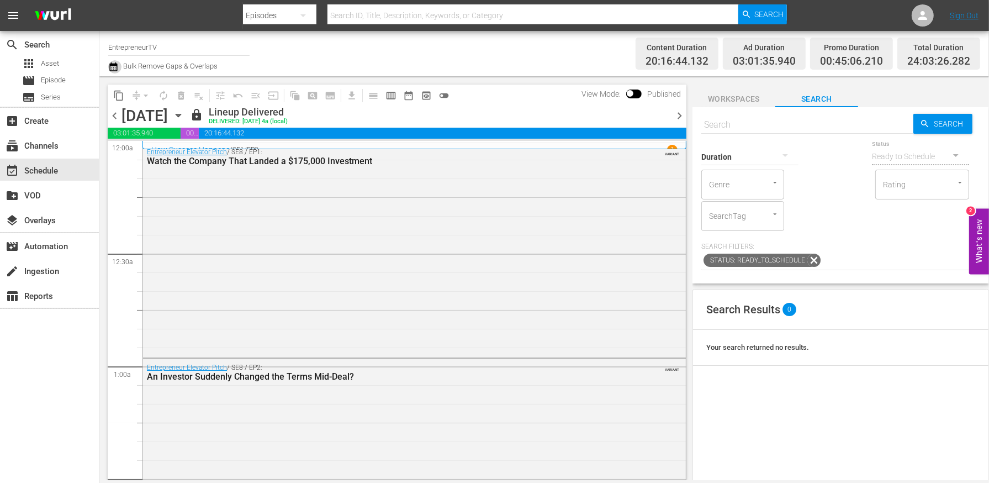
click at [111, 72] on icon "button" at bounding box center [113, 66] width 10 height 13
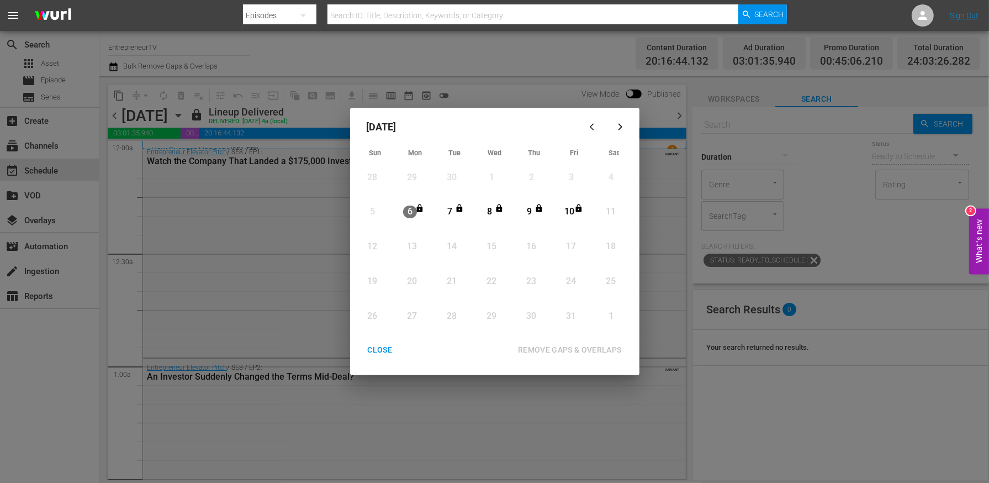
click at [382, 351] on div "CLOSE" at bounding box center [380, 350] width 43 height 14
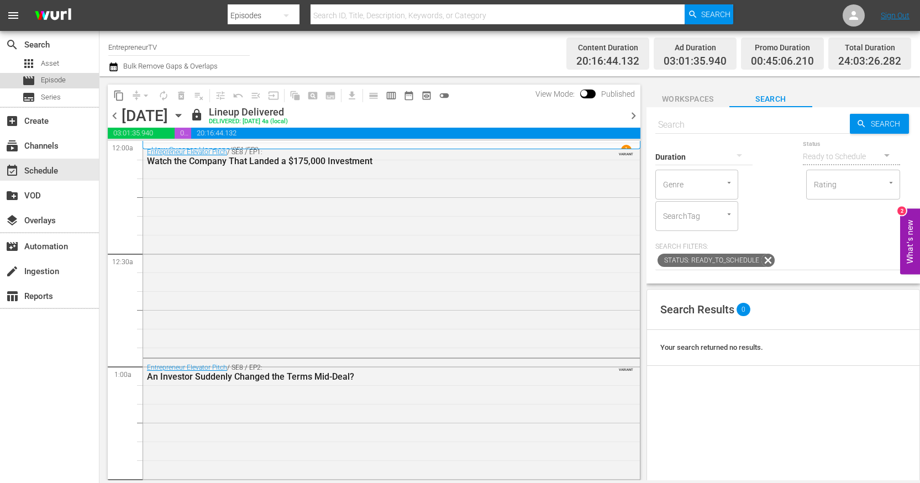
click at [54, 81] on span "Episode" at bounding box center [53, 80] width 25 height 11
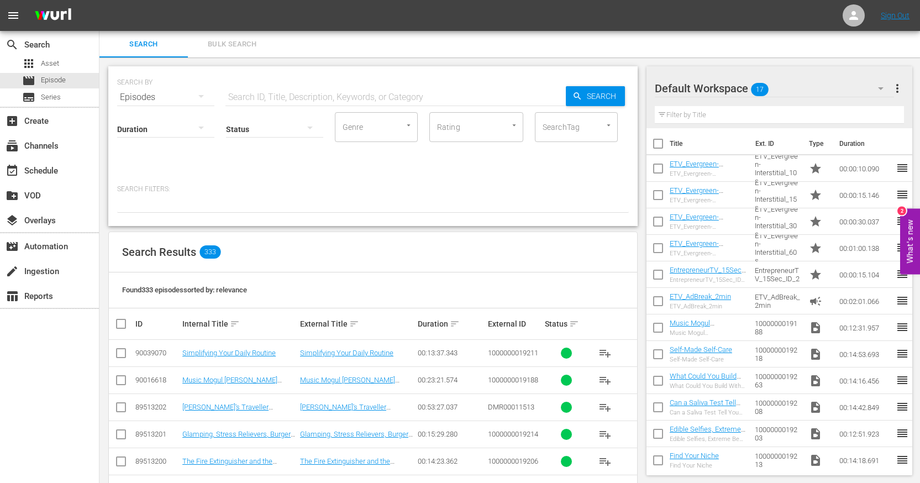
click at [280, 93] on input "text" at bounding box center [395, 97] width 340 height 27
type input "habits and hustle"
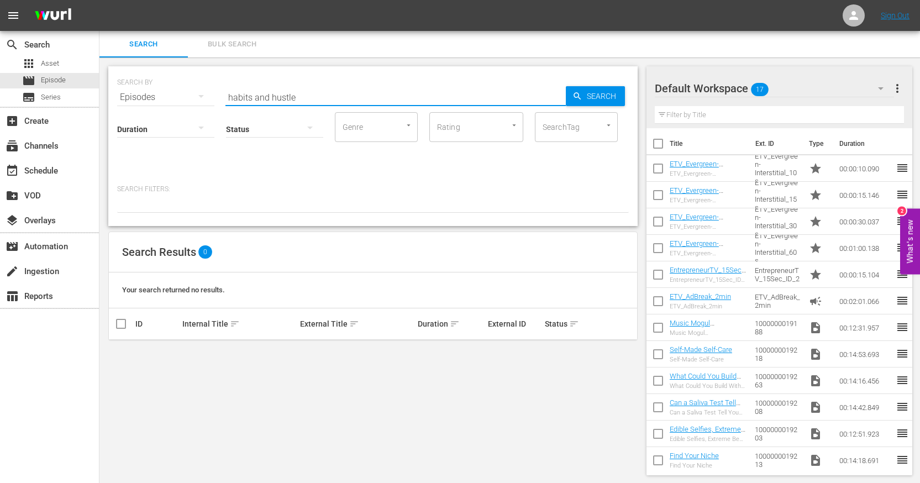
click at [306, 92] on input "habits and hustle" at bounding box center [395, 97] width 340 height 27
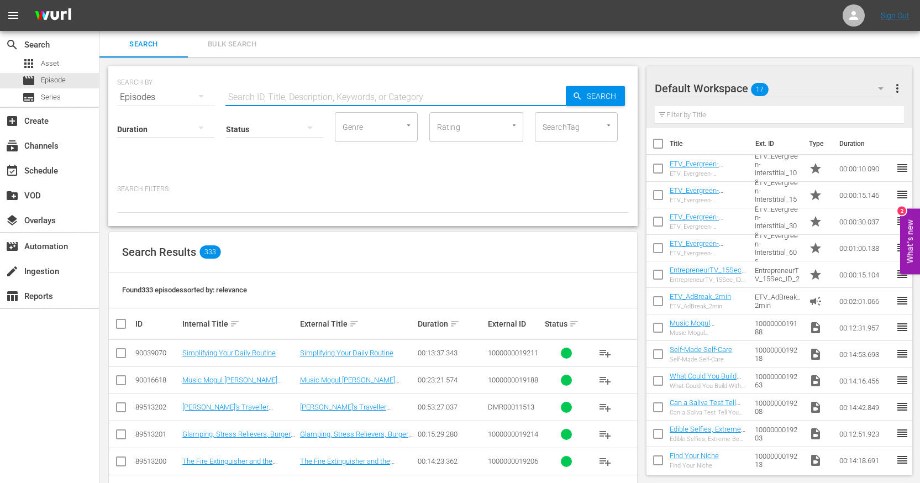
click at [355, 136] on input "Genre" at bounding box center [361, 127] width 42 height 20
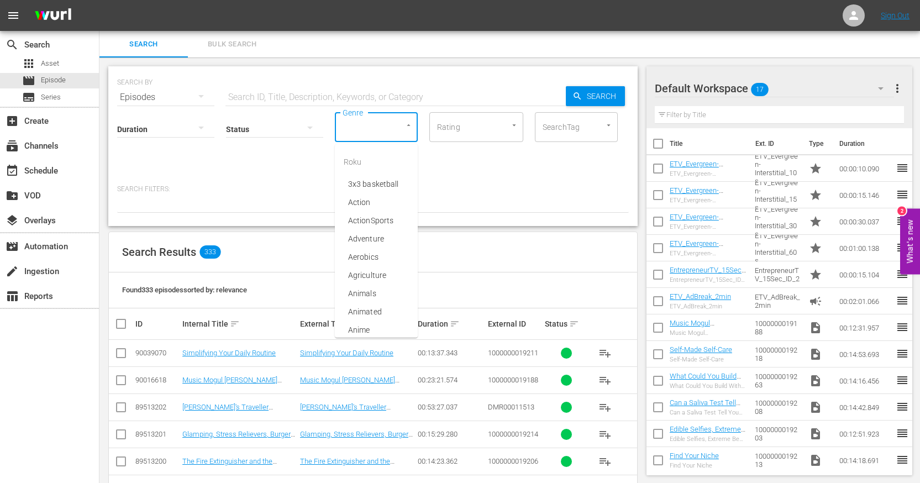
click at [283, 167] on div "Duration Status Genre Genre Rating Rating SearchTag SearchTag" at bounding box center [373, 141] width 512 height 63
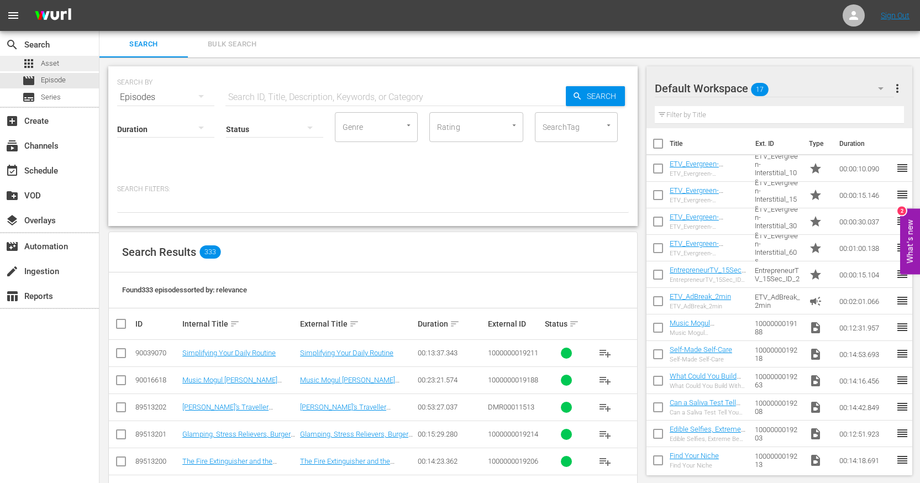
click at [64, 66] on div "apps Asset" at bounding box center [49, 63] width 99 height 15
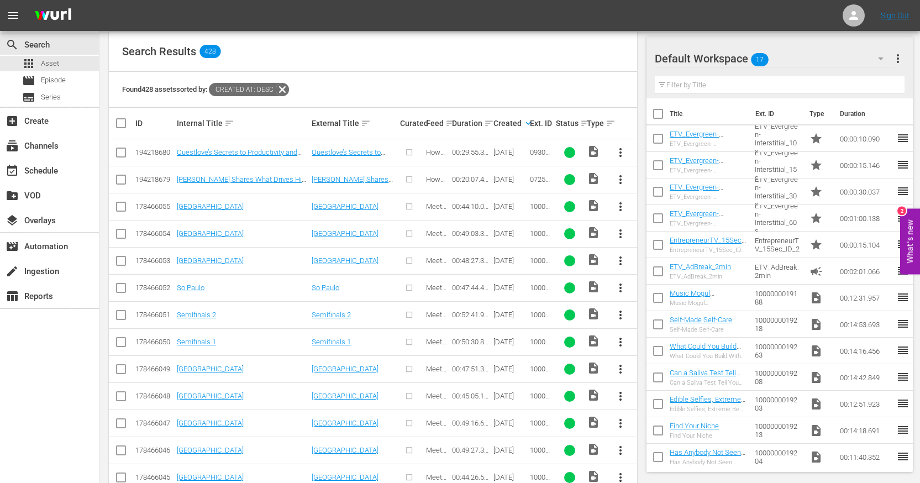
scroll to position [234, 0]
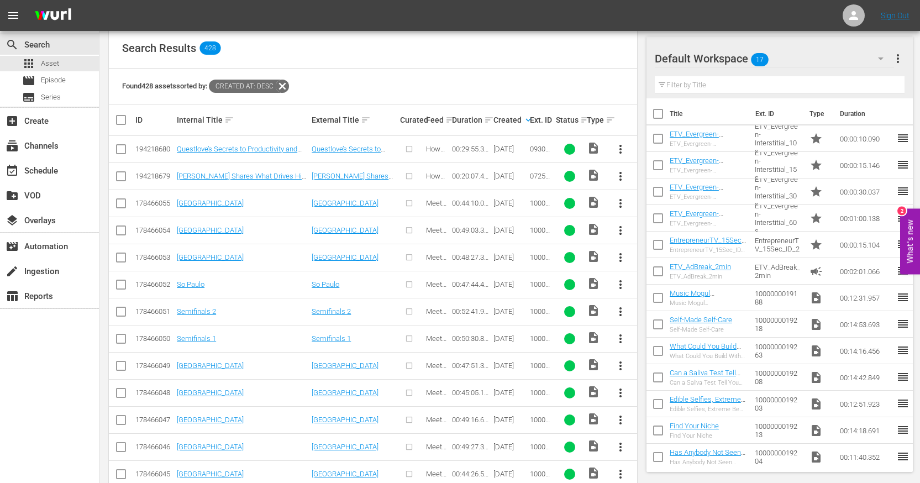
click at [916, 28] on nav "menu Sign Out" at bounding box center [460, 15] width 920 height 31
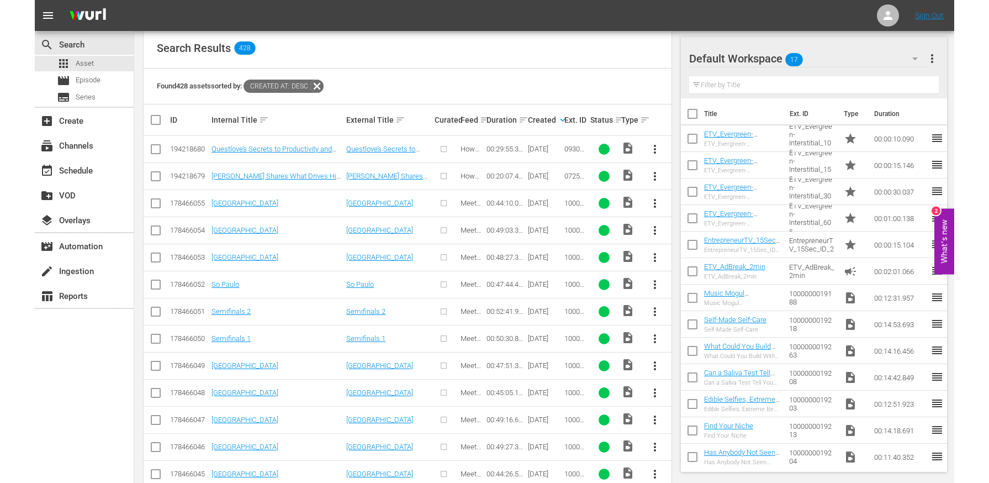
scroll to position [204, 0]
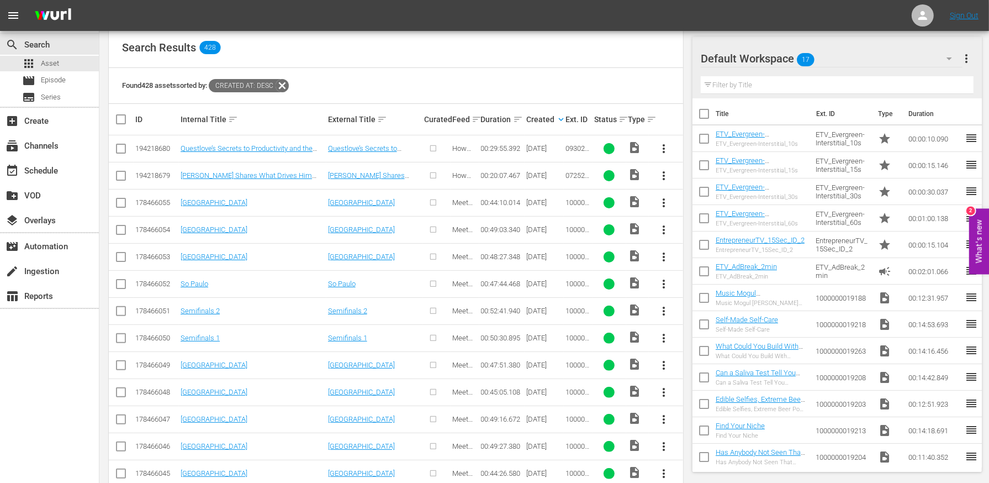
click at [120, 142] on icon at bounding box center [120, 148] width 13 height 13
click at [120, 172] on input "checkbox" at bounding box center [120, 177] width 13 height 13
checkbox input "true"
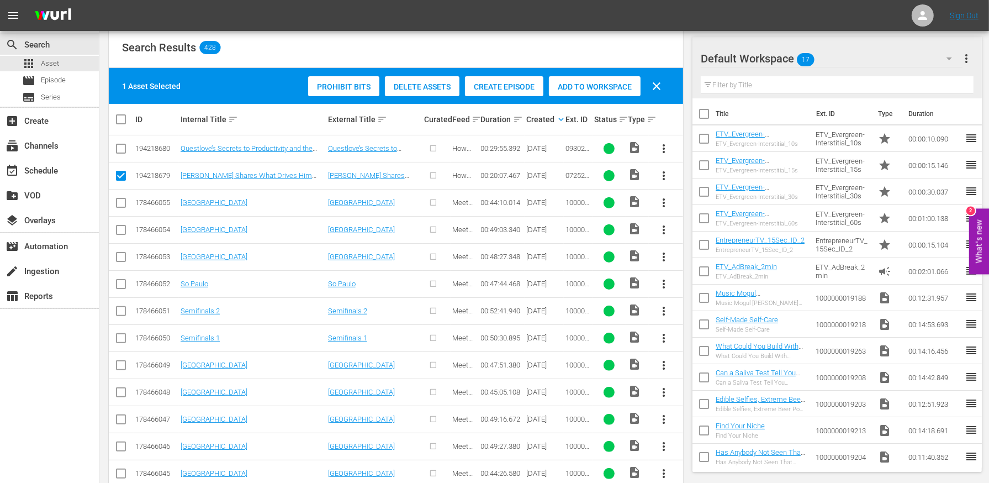
click at [121, 146] on input "checkbox" at bounding box center [120, 150] width 13 height 13
click at [510, 77] on div "Create Episode" at bounding box center [504, 86] width 78 height 21
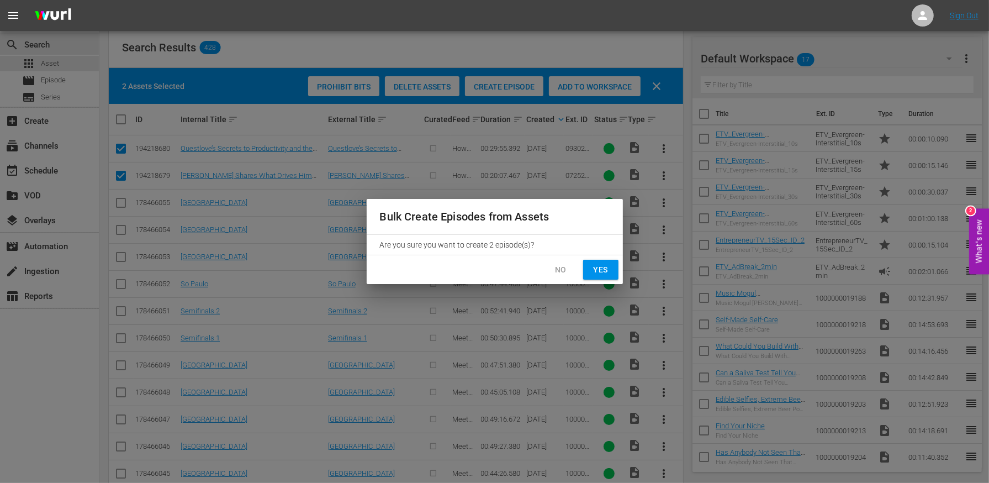
click at [604, 271] on span "Yes" at bounding box center [601, 270] width 18 height 14
checkbox input "false"
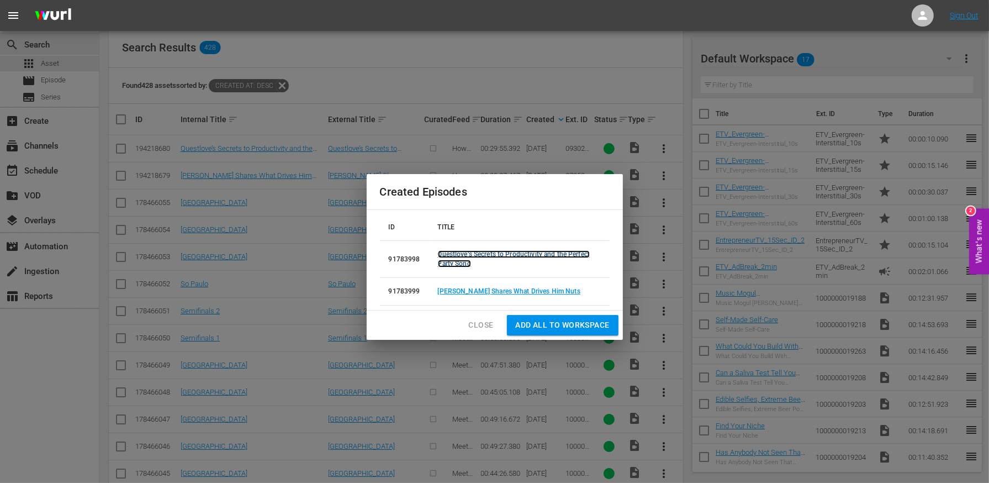
click at [510, 255] on link "Questlove’s Secrets to Productivity and the Perfect Party Song" at bounding box center [514, 258] width 152 height 17
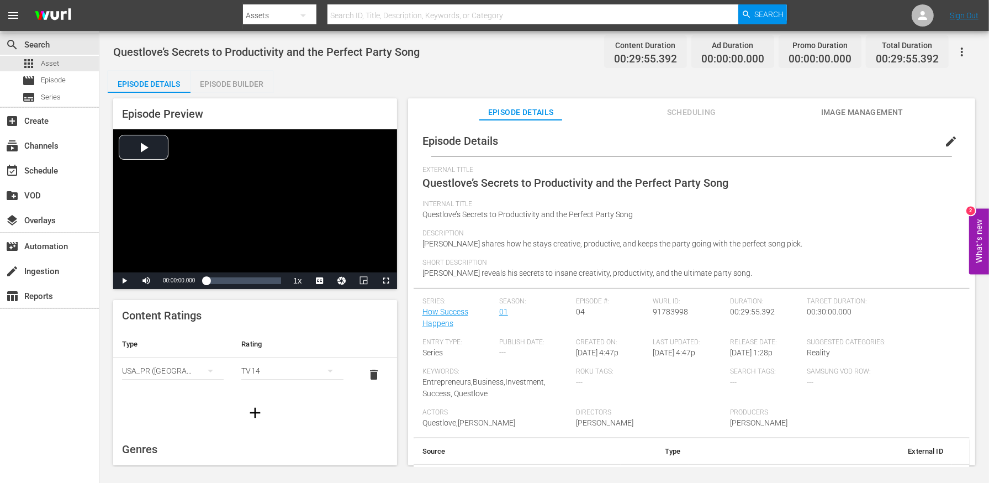
click at [241, 84] on div "Episode Builder" at bounding box center [232, 84] width 83 height 27
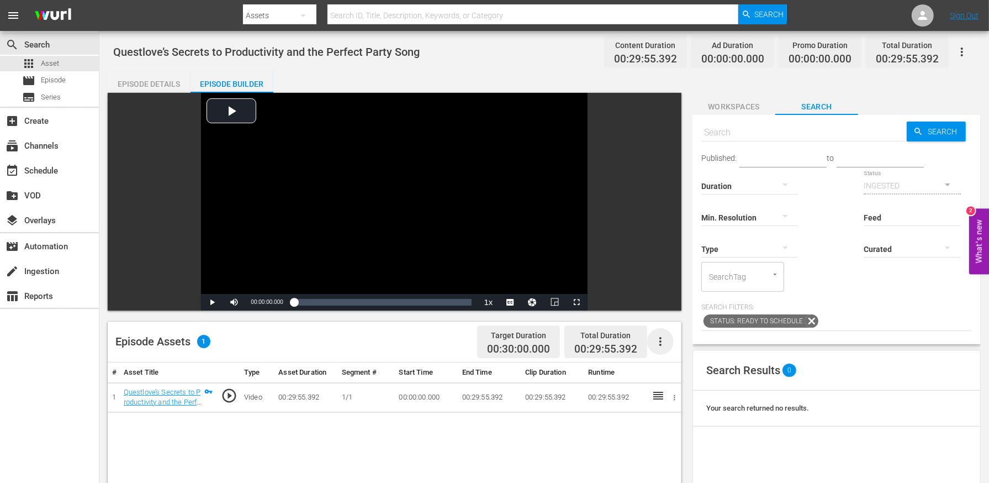
click at [661, 345] on icon "button" at bounding box center [661, 341] width 2 height 9
click at [681, 354] on div "Edit Cue Points" at bounding box center [693, 346] width 75 height 27
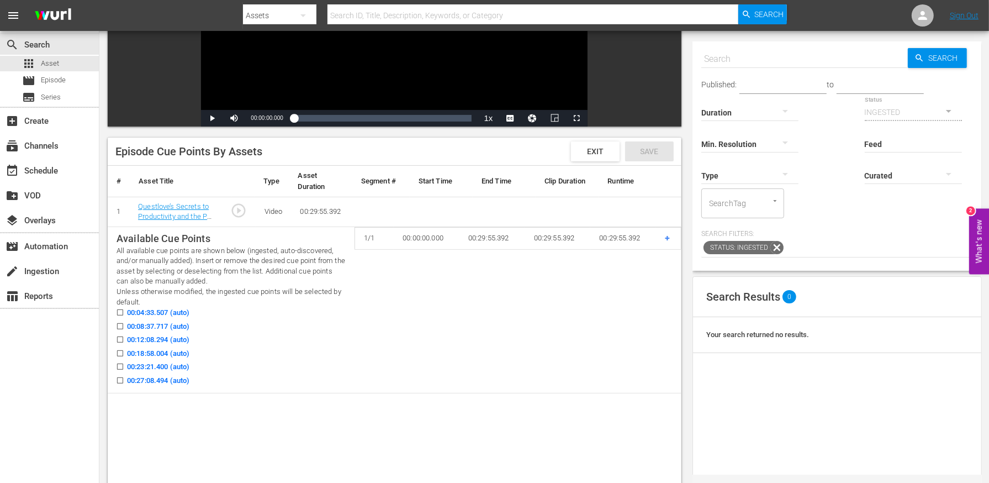
scroll to position [178, 0]
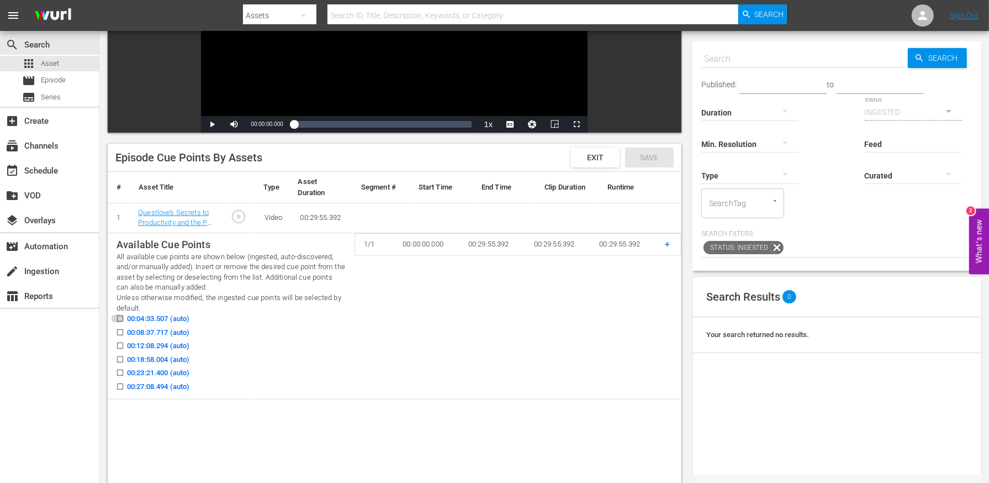
click at [121, 318] on input "00:04:33.507 (auto)" at bounding box center [117, 321] width 14 height 8
checkbox input "true"
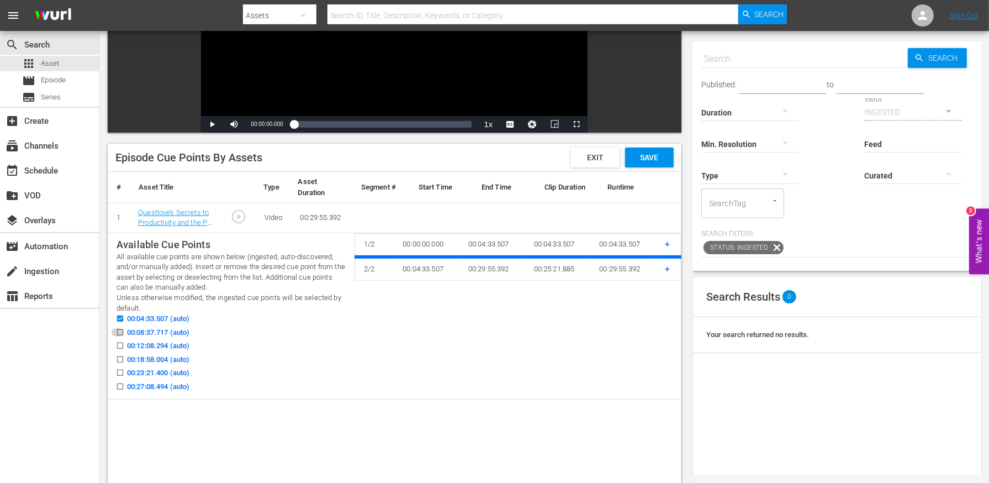
click at [121, 329] on icon at bounding box center [120, 332] width 8 height 8
click at [121, 330] on input "00:08:37.717 (auto)" at bounding box center [117, 334] width 14 height 8
checkbox input "true"
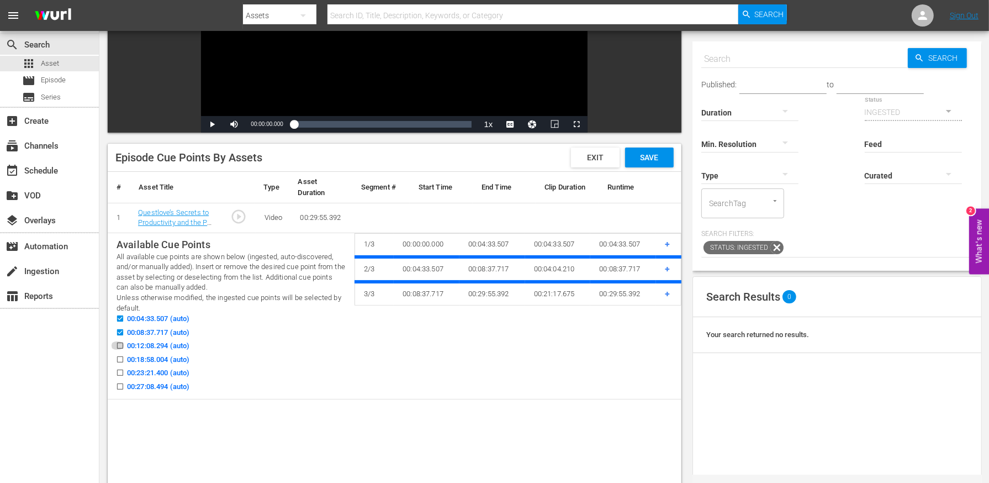
click at [121, 345] on input "00:12:08.294 (auto)" at bounding box center [117, 348] width 14 height 8
checkbox input "true"
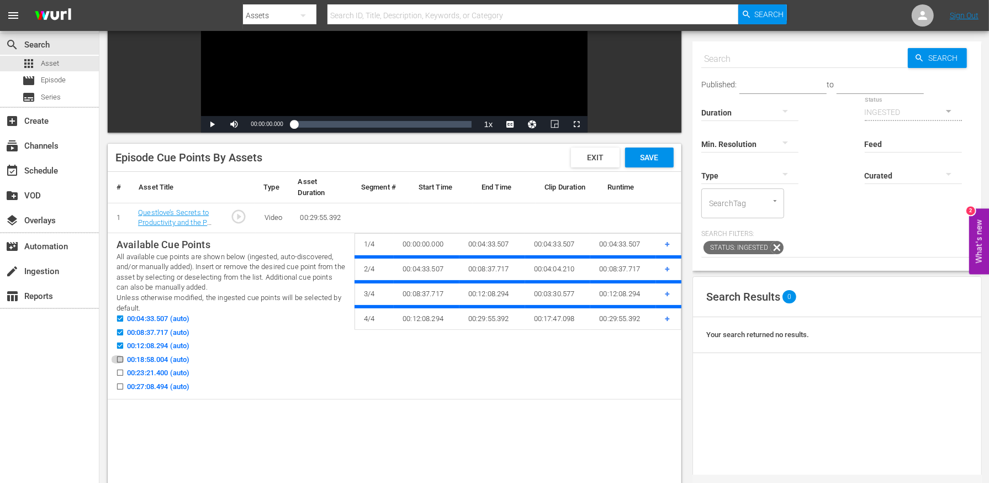
click at [121, 356] on icon at bounding box center [120, 359] width 8 height 8
click at [121, 357] on input "00:18:58.004 (auto)" at bounding box center [117, 361] width 14 height 8
checkbox input "true"
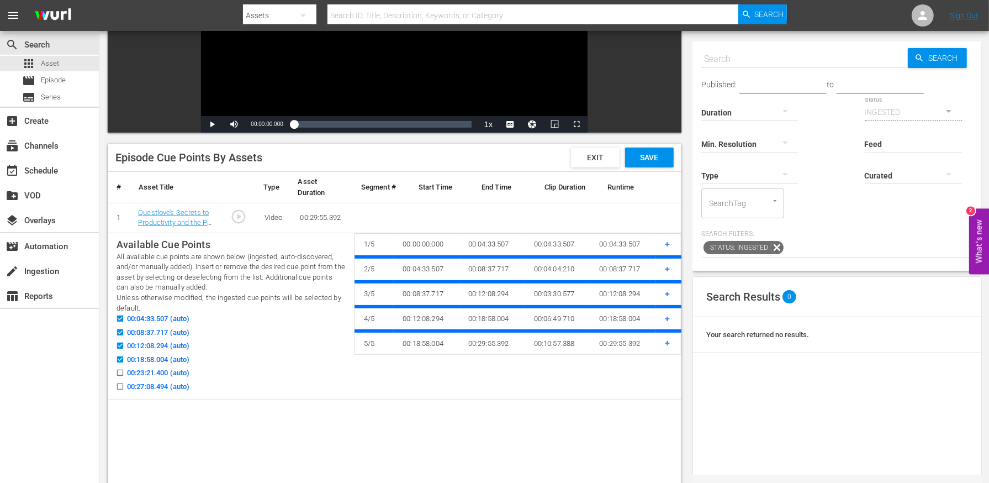
click at [121, 366] on div "00:18:58.004 (auto)" at bounding box center [231, 361] width 229 height 14
click at [120, 371] on input "00:23:21.400 (auto)" at bounding box center [117, 375] width 14 height 8
checkbox input "true"
click at [119, 387] on input "00:27:08.494 (auto)" at bounding box center [117, 388] width 14 height 8
checkbox input "true"
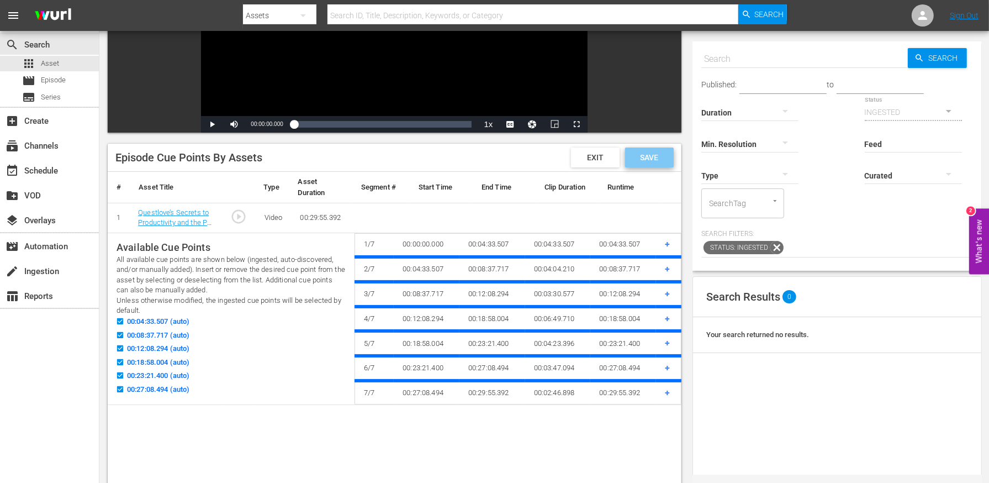
click at [661, 155] on span "Save" at bounding box center [649, 157] width 36 height 9
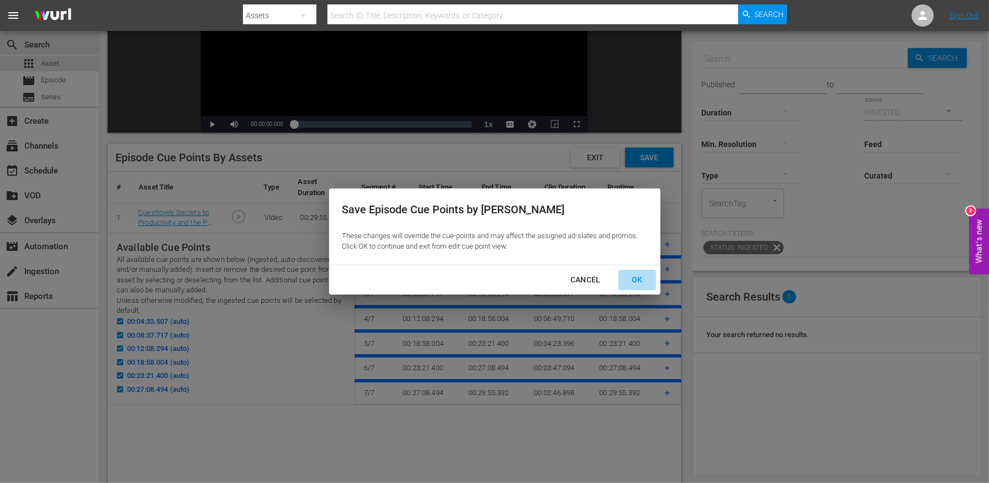
click at [635, 277] on div "OK" at bounding box center [637, 280] width 29 height 14
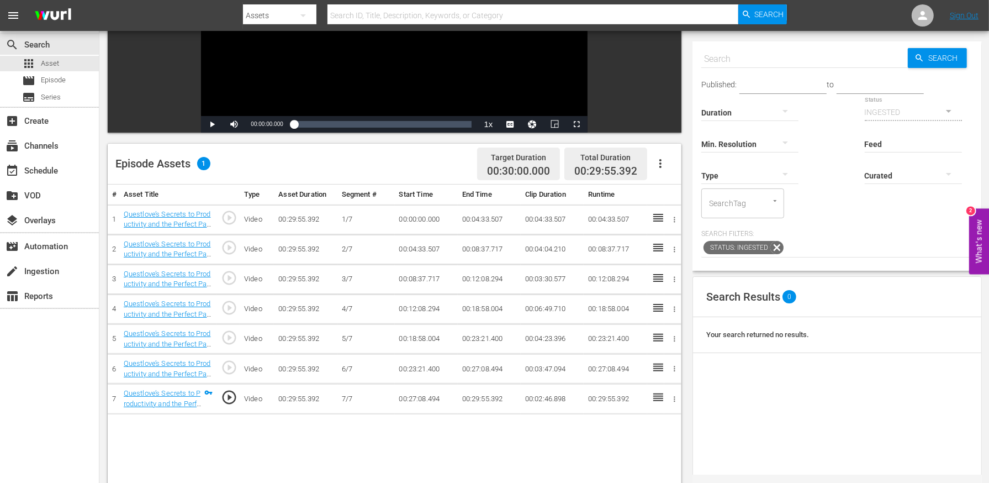
click at [661, 164] on icon "button" at bounding box center [661, 163] width 2 height 9
click at [674, 201] on div "Fill with Ads" at bounding box center [693, 194] width 75 height 27
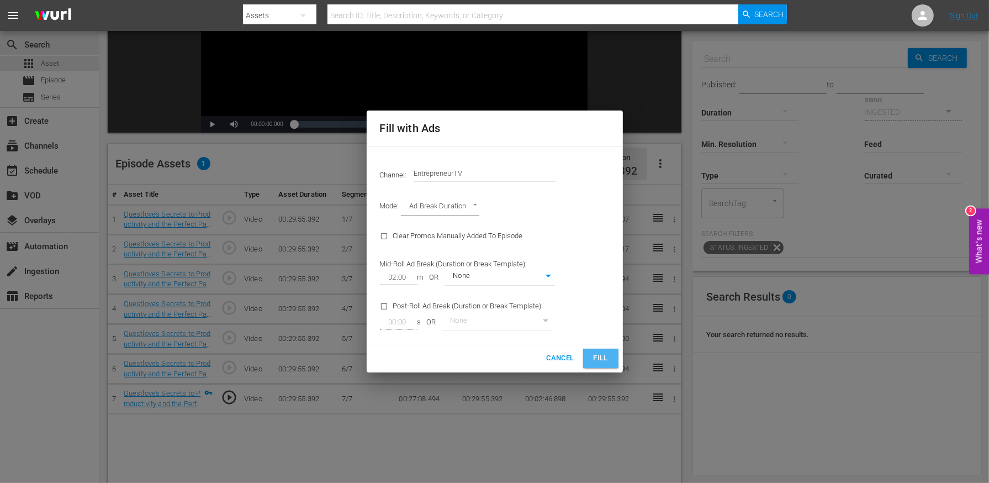
click at [605, 354] on span "Fill" at bounding box center [601, 358] width 18 height 13
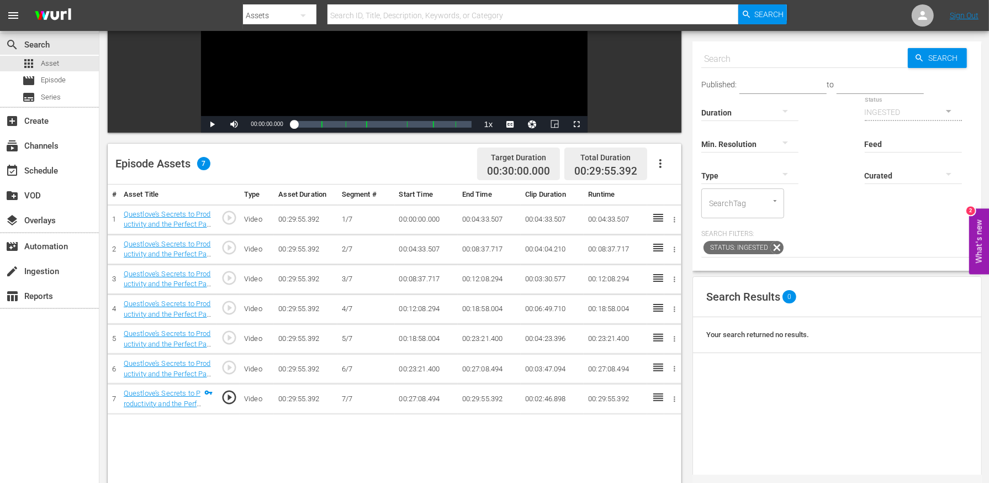
click at [419, 171] on div "Episode Assets 7 Target Duration 00:30:00.000 Total Duration 00:29:55.392" at bounding box center [395, 164] width 574 height 41
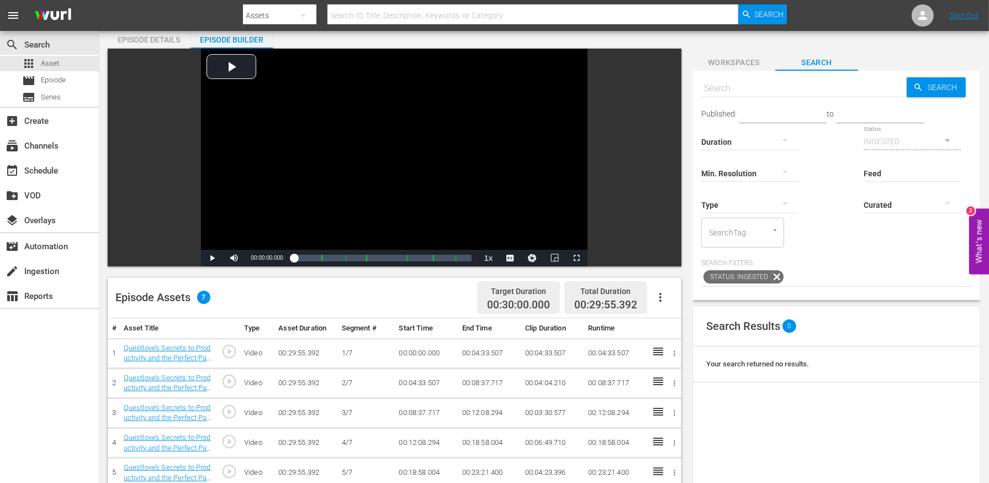
scroll to position [0, 0]
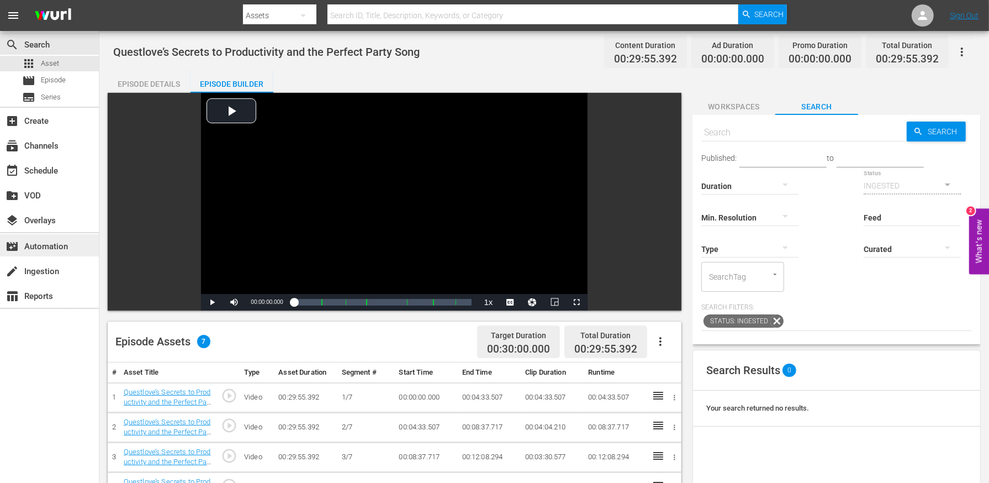
click at [42, 255] on div "movie_filter Automation" at bounding box center [49, 245] width 99 height 22
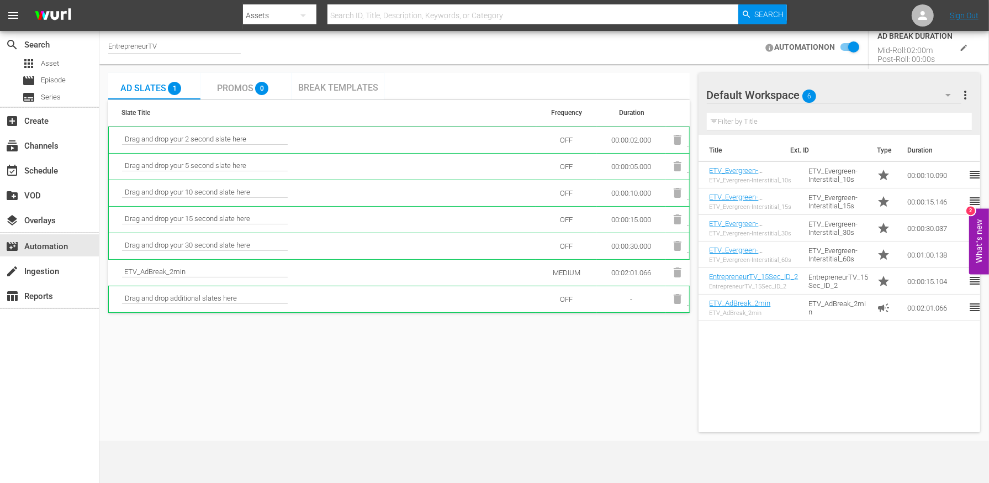
click at [570, 269] on td "MEDIUM" at bounding box center [566, 272] width 61 height 27
click at [624, 271] on td "00:02:01.066" at bounding box center [631, 272] width 69 height 27
click at [573, 278] on td "MEDIUM" at bounding box center [566, 272] width 61 height 27
click at [966, 49] on icon "edit" at bounding box center [964, 48] width 8 height 8
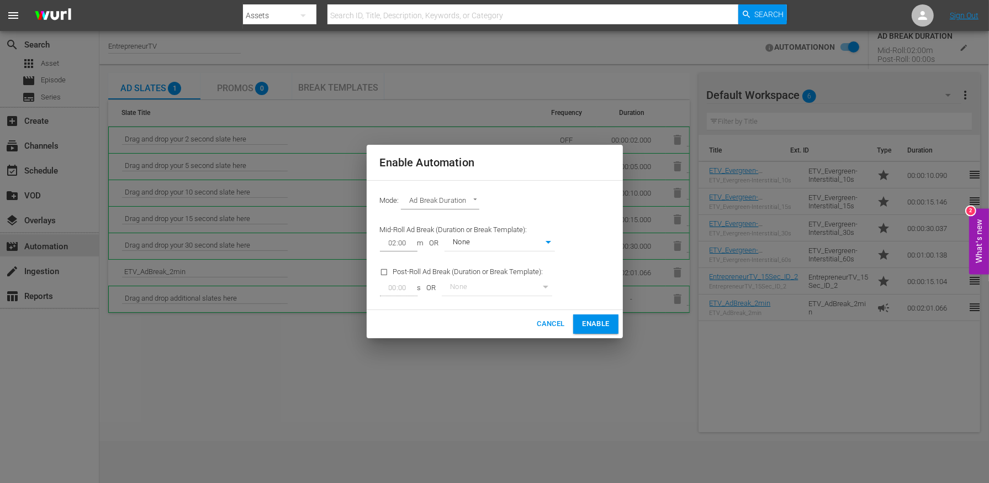
click at [553, 320] on span "Cancel" at bounding box center [551, 324] width 28 height 13
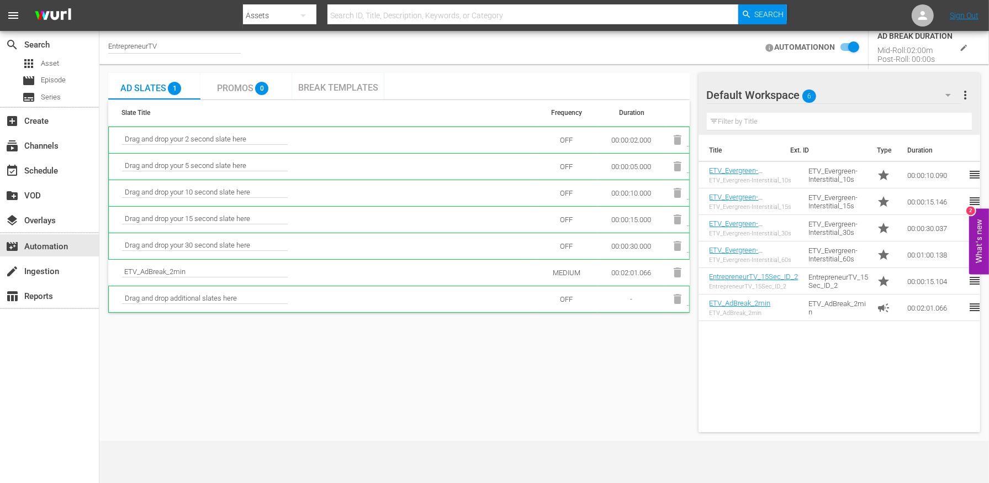
click at [604, 327] on div "Ad Slates 1 Promos 0 Break Templates Slate Title Frequency Duration Drag and dr…" at bounding box center [399, 252] width 582 height 359
click at [626, 271] on td "00:02:01.066" at bounding box center [631, 272] width 69 height 27
click at [966, 48] on icon "edit" at bounding box center [964, 48] width 8 height 8
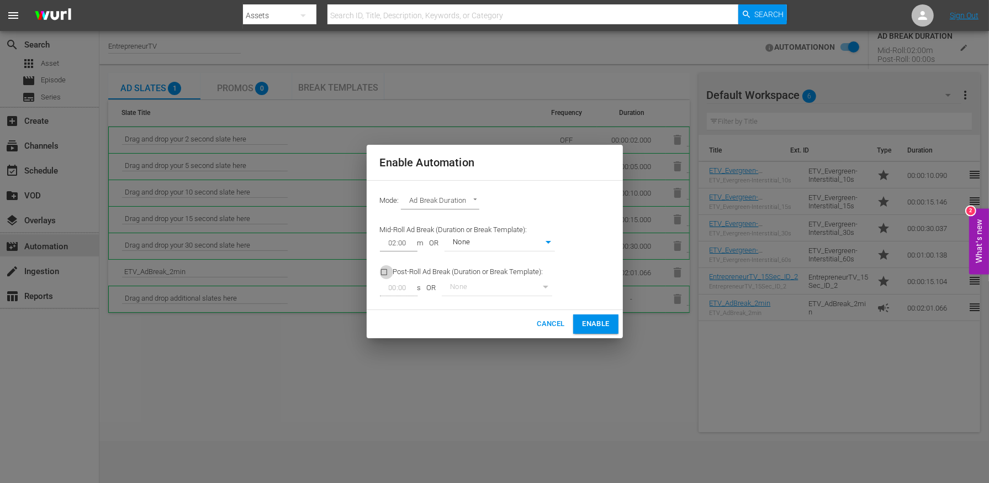
click at [386, 268] on input "checkbox" at bounding box center [386, 274] width 13 height 15
checkbox input "true"
click at [590, 330] on span "Enable" at bounding box center [595, 324] width 27 height 13
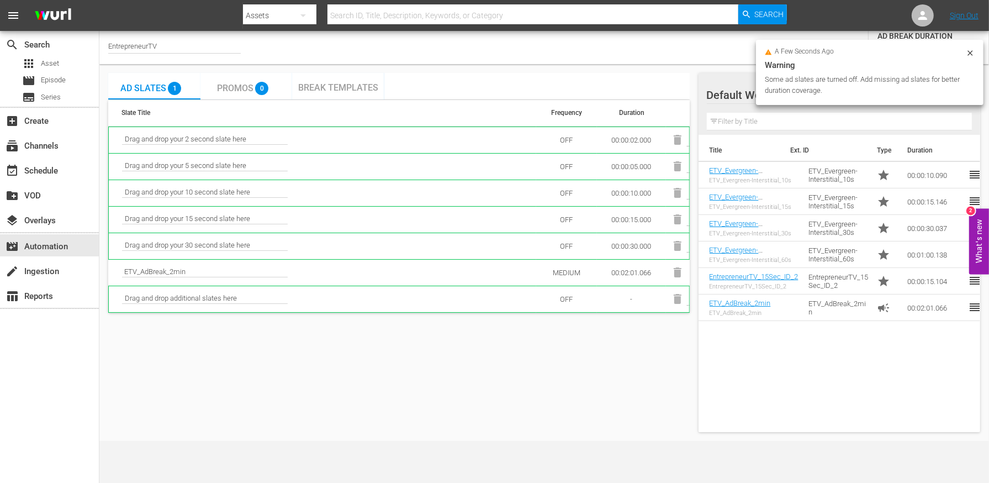
click at [571, 147] on td "OFF" at bounding box center [566, 139] width 61 height 27
click at [571, 209] on td "OFF" at bounding box center [566, 219] width 61 height 27
click at [571, 245] on td "OFF" at bounding box center [566, 246] width 61 height 27
click at [571, 273] on td "MEDIUM" at bounding box center [566, 272] width 61 height 27
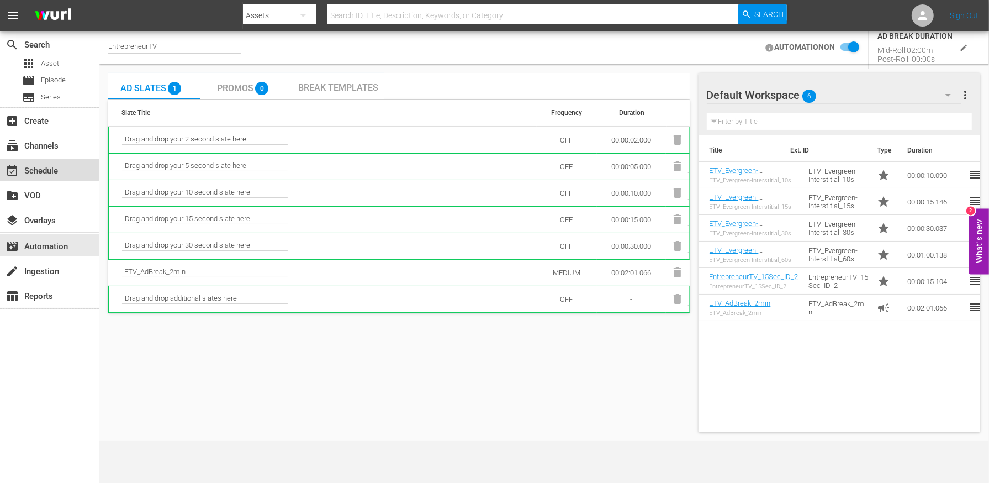
click at [40, 166] on div "event_available Schedule" at bounding box center [31, 169] width 62 height 10
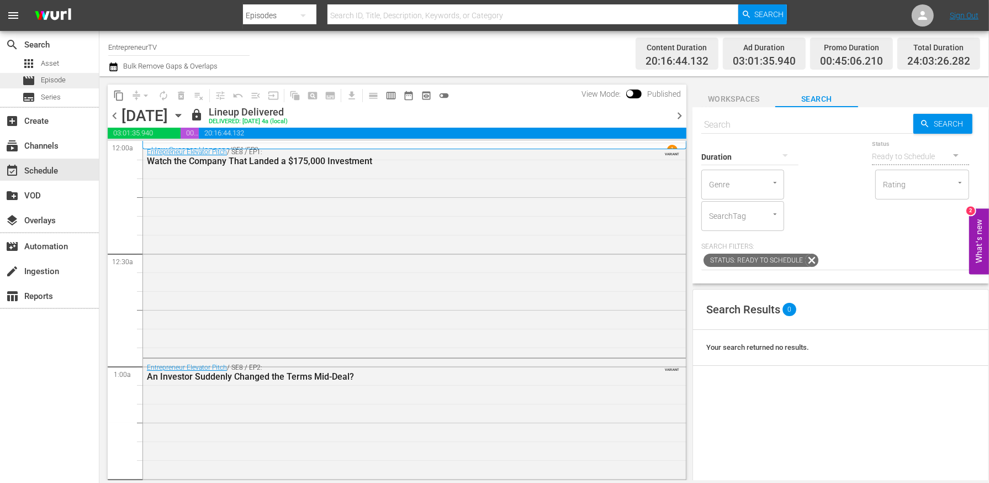
click at [61, 79] on span "Episode" at bounding box center [53, 80] width 25 height 11
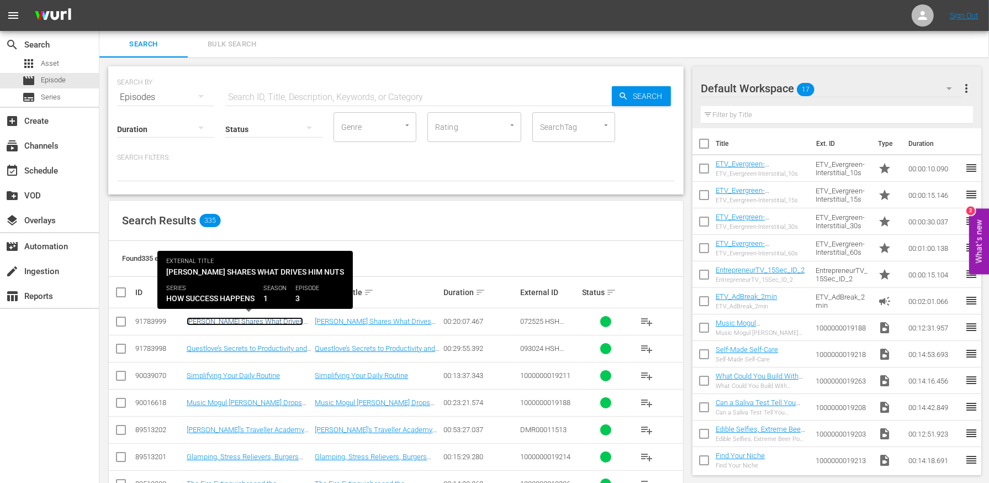
click at [262, 319] on link "[PERSON_NAME] Shares What Drives Him Nuts" at bounding box center [245, 325] width 117 height 17
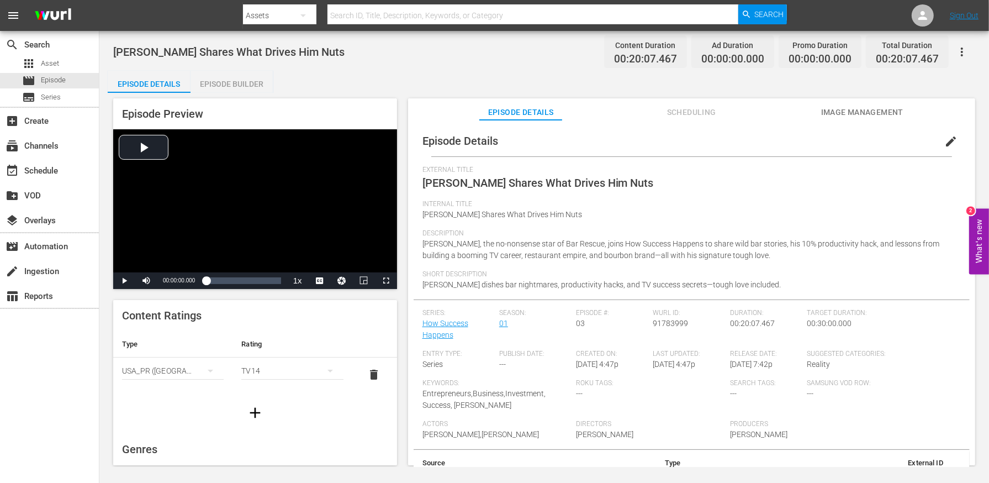
click at [247, 91] on div "Episode Builder" at bounding box center [232, 84] width 83 height 27
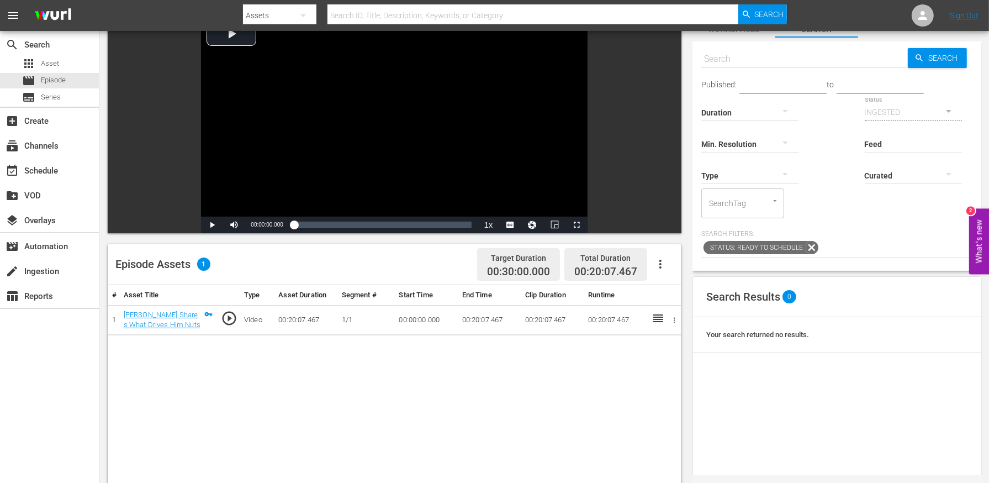
scroll to position [87, 0]
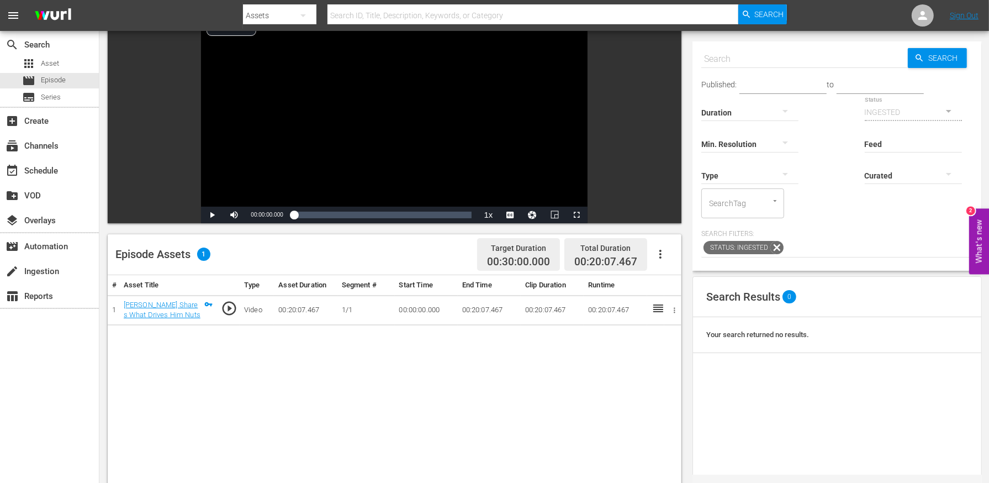
click at [658, 259] on icon "button" at bounding box center [660, 253] width 13 height 13
click at [662, 267] on div "Edit Cue Points" at bounding box center [693, 258] width 75 height 27
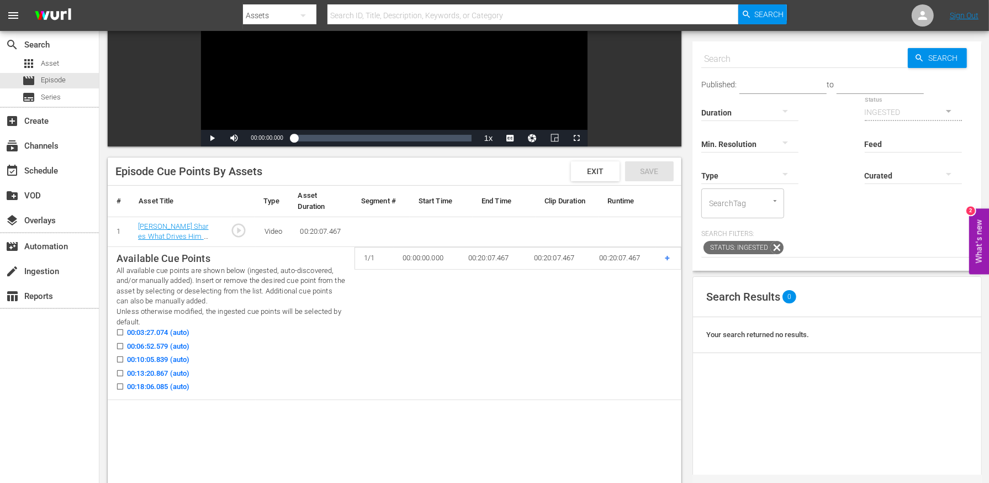
scroll to position [203, 0]
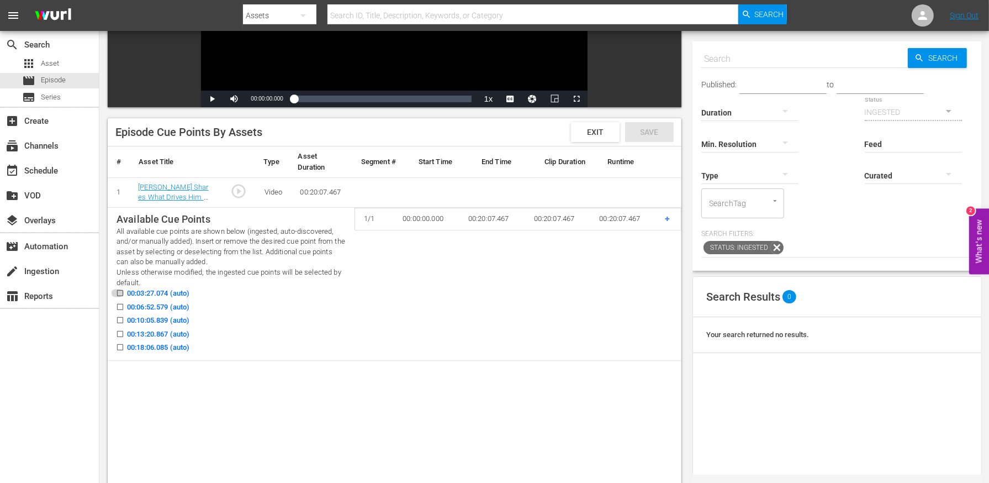
click at [119, 292] on input "00:03:27.074 (auto)" at bounding box center [117, 295] width 14 height 8
checkbox input "true"
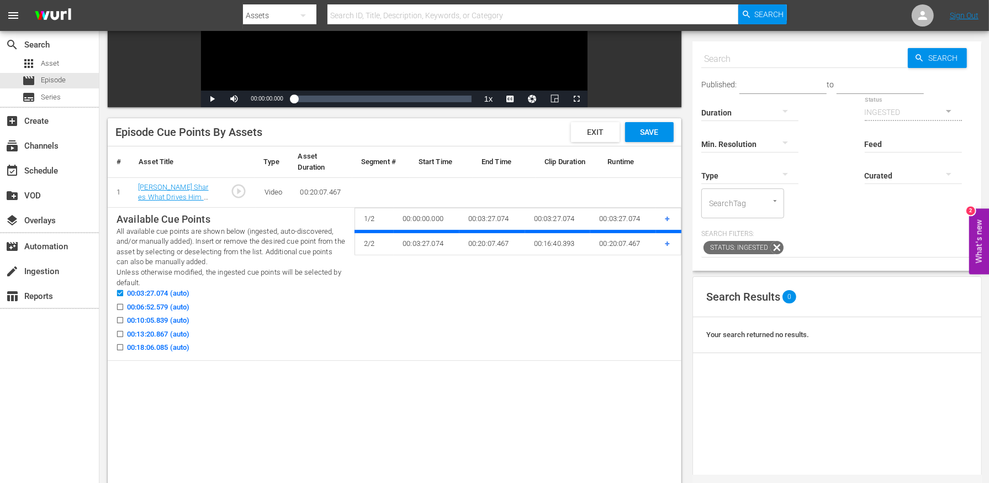
click at [119, 305] on input "00:06:52.579 (auto)" at bounding box center [117, 309] width 14 height 8
checkbox input "true"
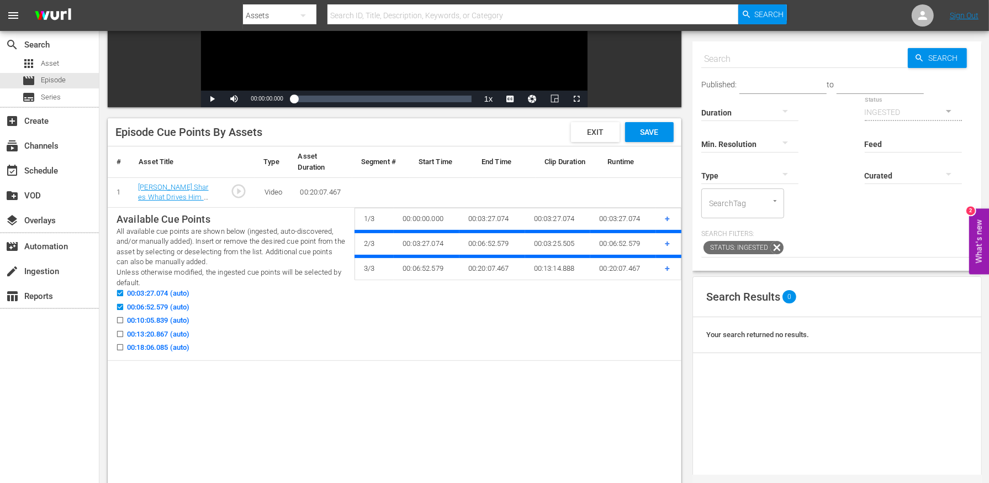
click at [119, 323] on input "00:10:05.839 (auto)" at bounding box center [117, 322] width 14 height 8
checkbox input "true"
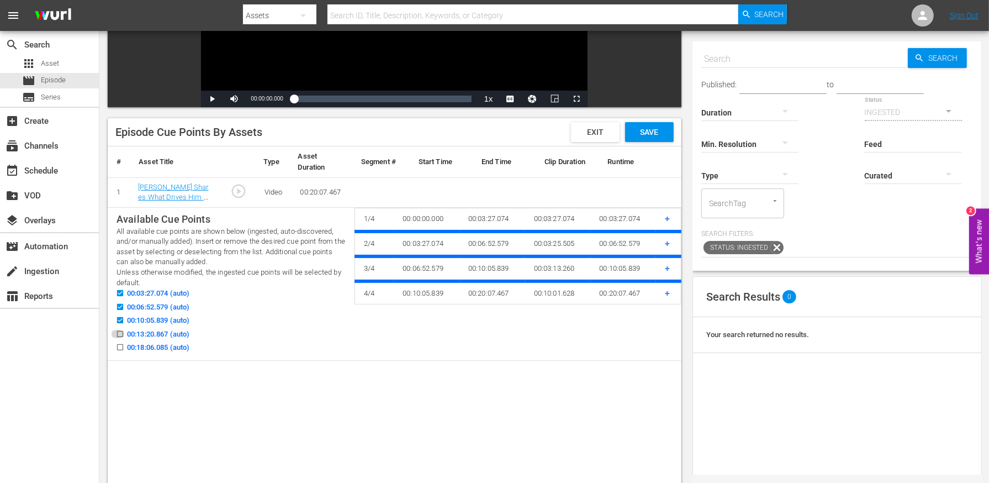
click at [119, 338] on input "00:13:20.867 (auto)" at bounding box center [117, 336] width 14 height 8
checkbox input "true"
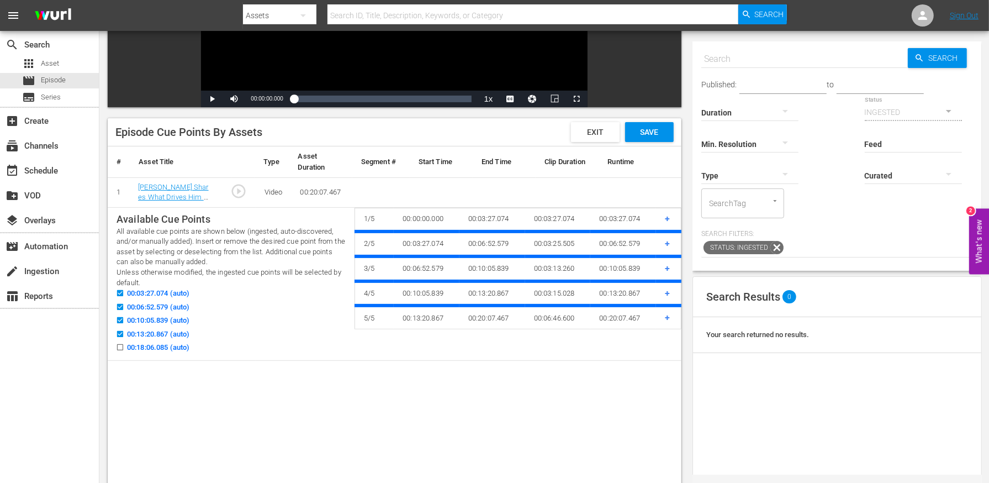
click at [119, 351] on input "00:18:06.085 (auto)" at bounding box center [117, 349] width 14 height 8
checkbox input "true"
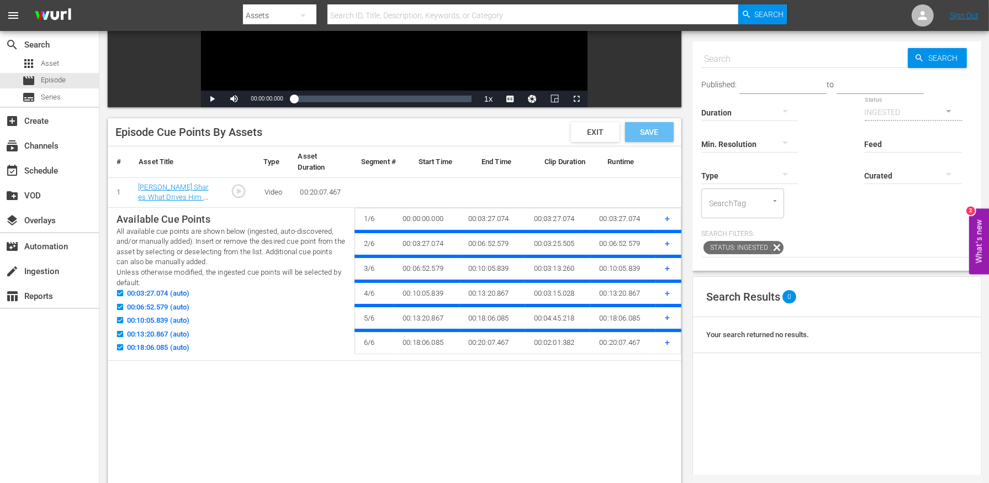
click at [650, 135] on div "Save" at bounding box center [649, 132] width 49 height 20
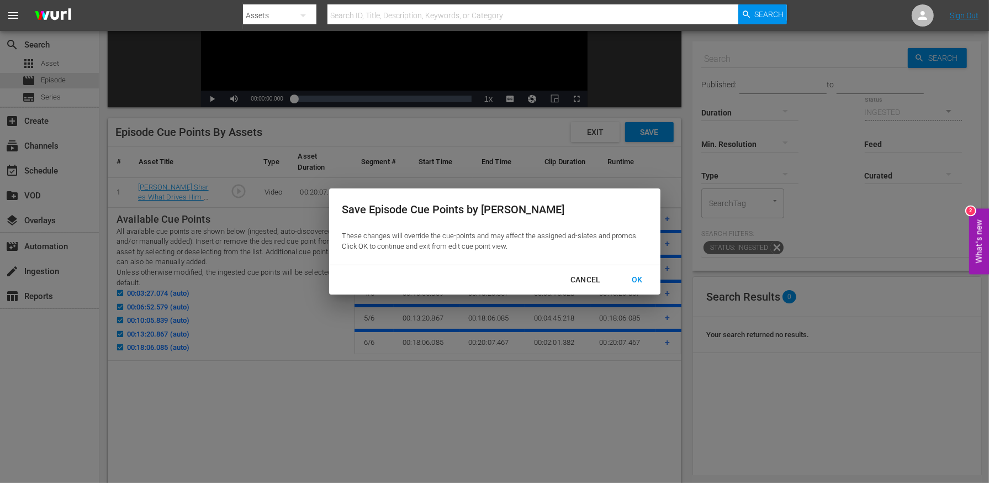
click at [638, 276] on div "OK" at bounding box center [637, 280] width 29 height 14
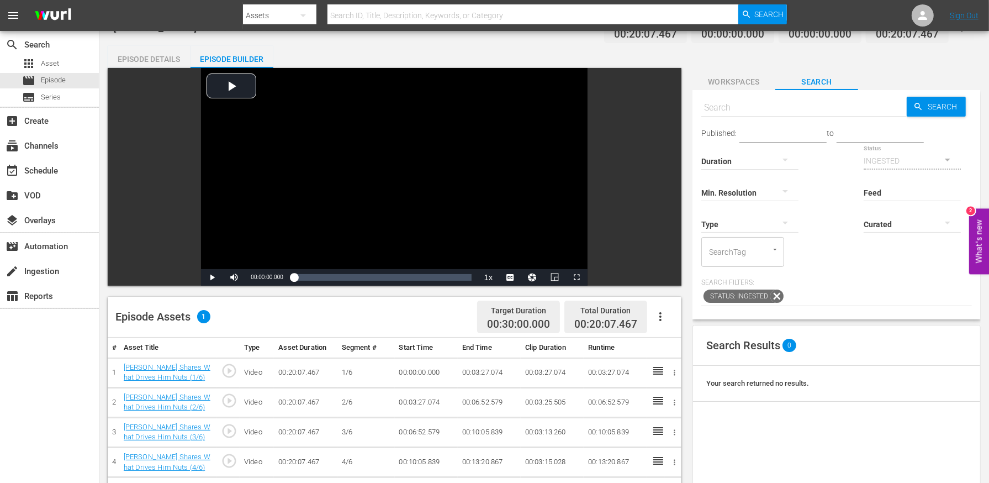
scroll to position [0, 0]
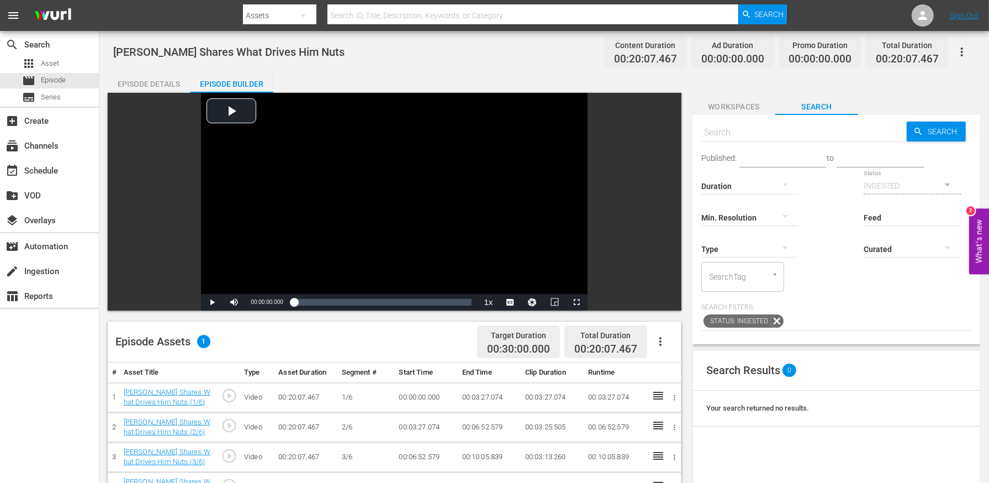
click at [741, 109] on span "Workspaces" at bounding box center [734, 107] width 83 height 14
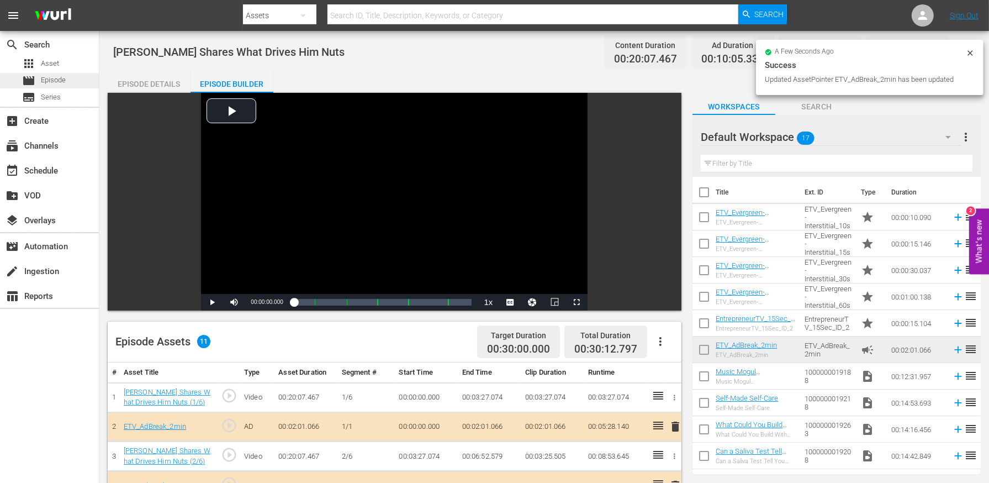
click at [69, 80] on div "movie Episode" at bounding box center [49, 80] width 99 height 15
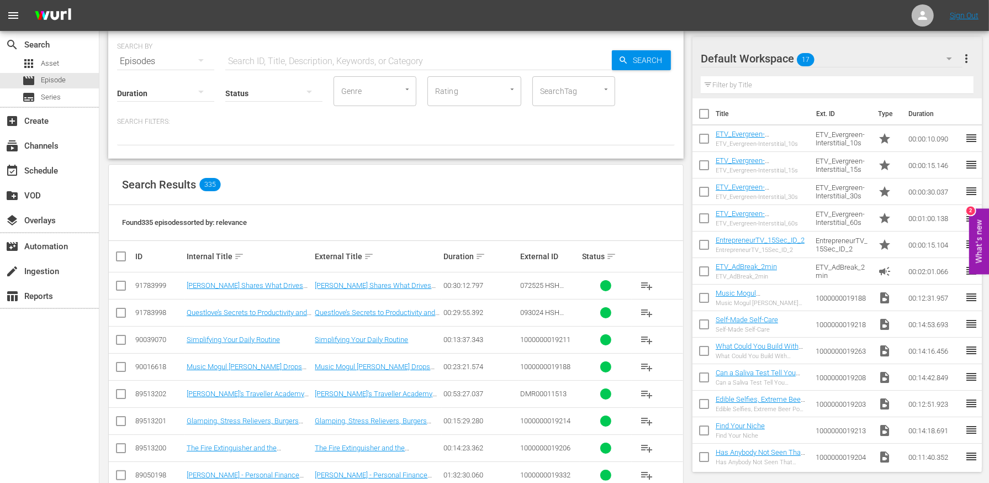
scroll to position [38, 0]
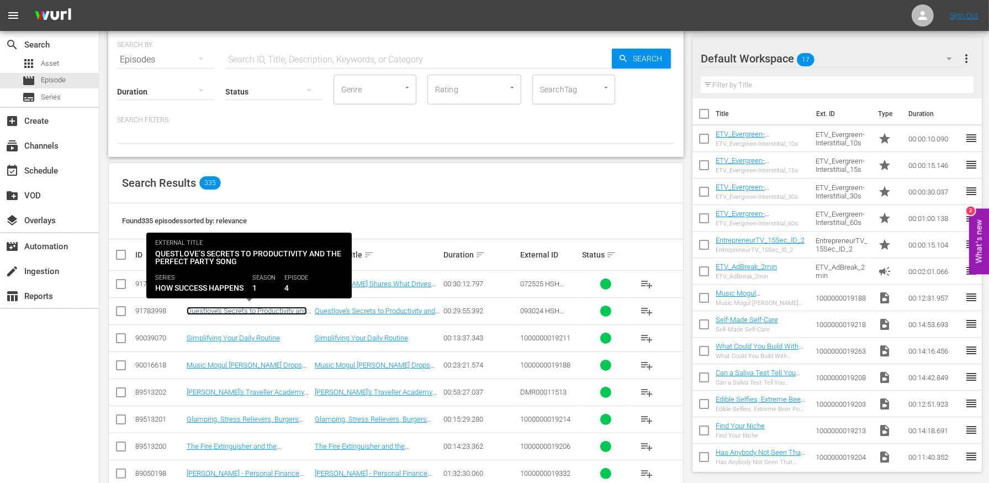
click at [226, 308] on link "Questlove’s Secrets to Productivity and the Perfect Party Song" at bounding box center [247, 315] width 120 height 17
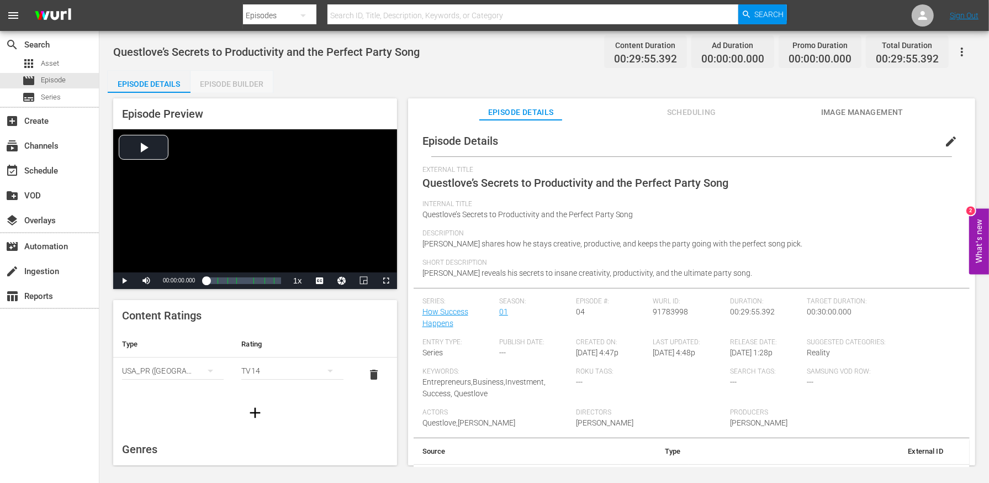
click at [250, 88] on div "Episode Builder" at bounding box center [232, 84] width 83 height 27
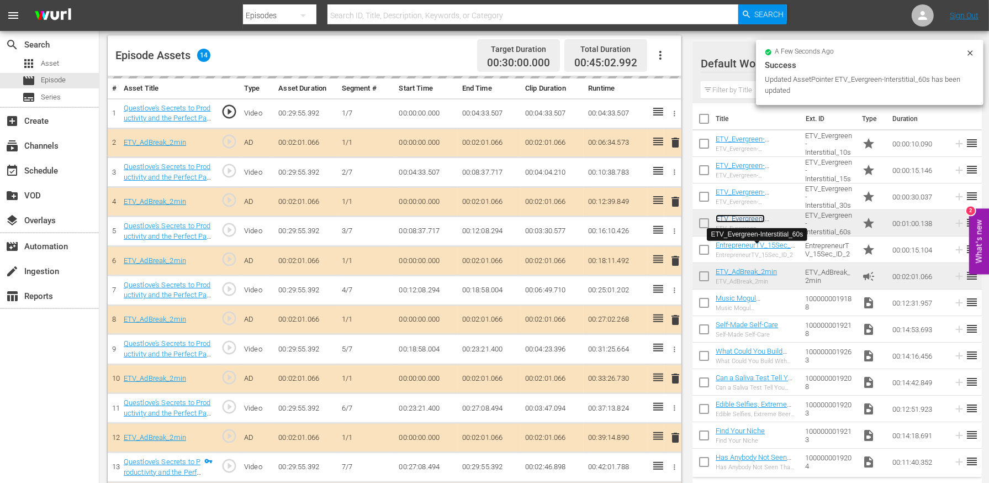
scroll to position [287, 0]
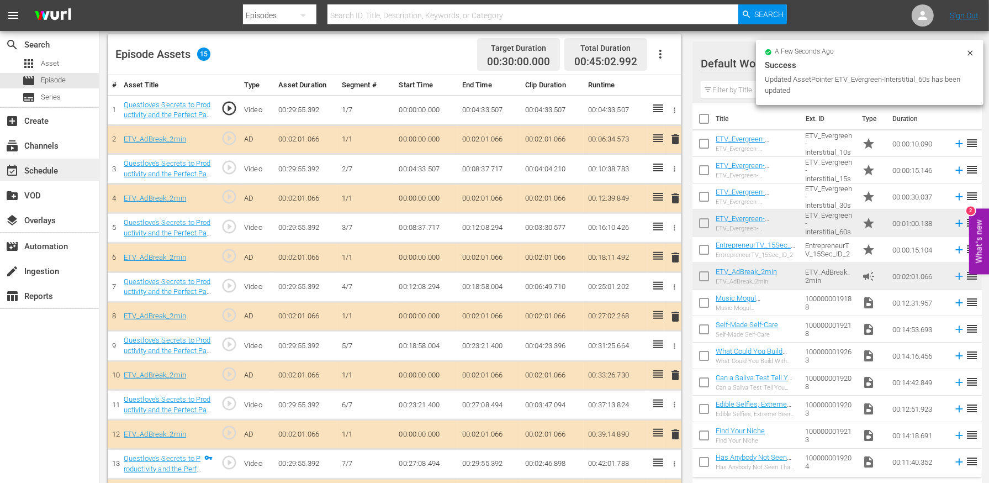
click at [39, 173] on div "event_available Schedule" at bounding box center [31, 169] width 62 height 10
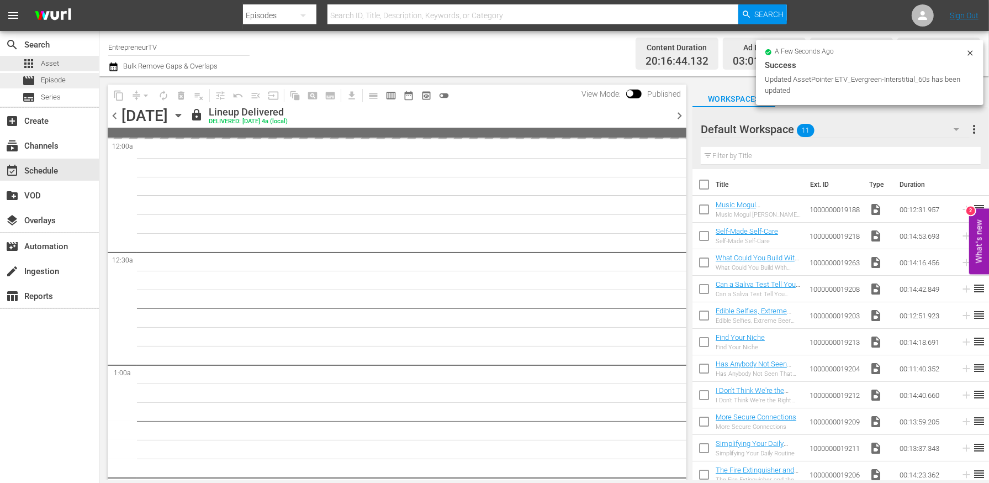
click at [53, 79] on span "Episode" at bounding box center [53, 80] width 25 height 11
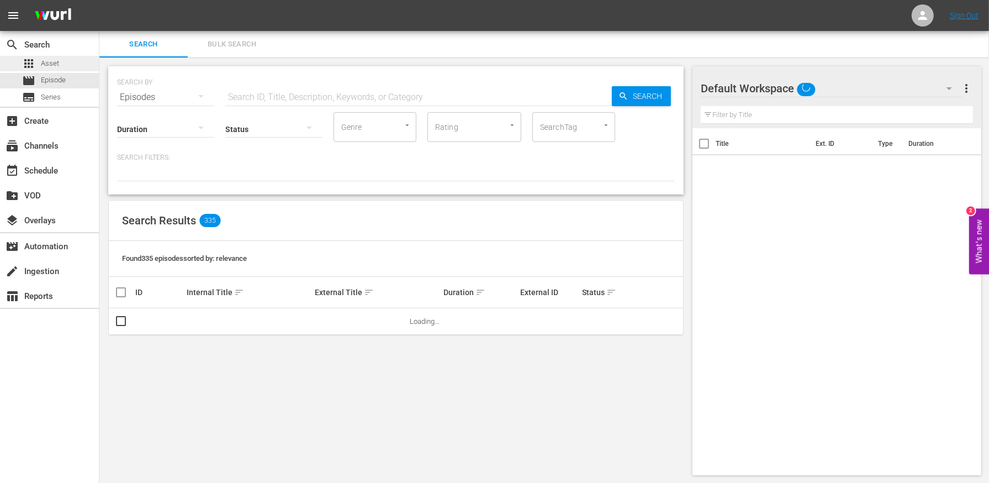
click at [52, 60] on span "Asset" at bounding box center [50, 63] width 18 height 11
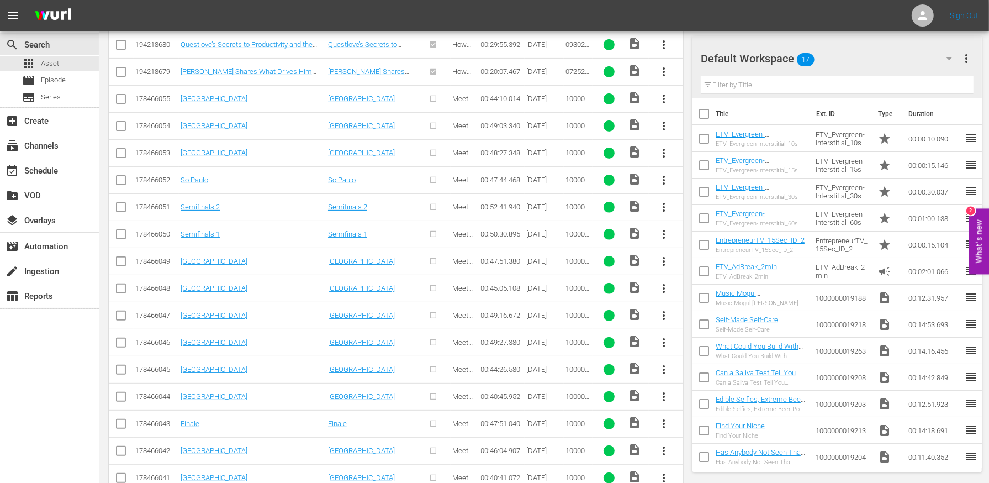
scroll to position [302, 0]
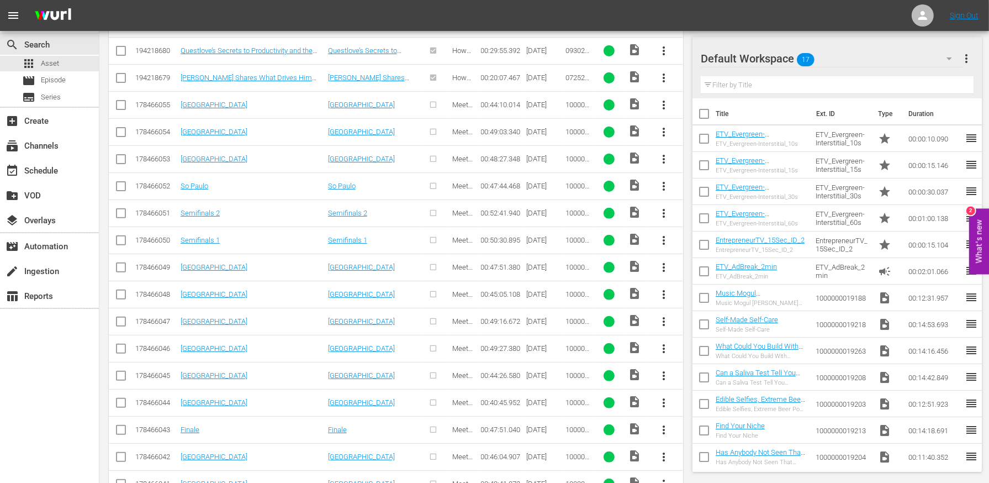
click at [120, 101] on input "checkbox" at bounding box center [120, 107] width 13 height 13
checkbox input "true"
click at [120, 125] on icon at bounding box center [120, 131] width 13 height 13
click at [120, 156] on input "checkbox" at bounding box center [120, 161] width 13 height 13
checkbox input "true"
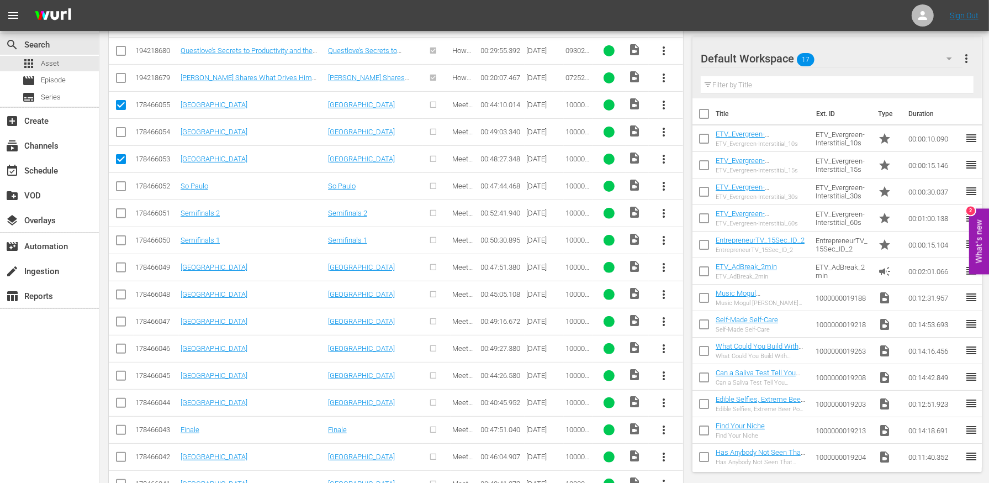
click at [120, 183] on input "checkbox" at bounding box center [120, 188] width 13 height 13
checkbox input "true"
click at [118, 120] on td at bounding box center [121, 131] width 25 height 27
click at [119, 131] on input "checkbox" at bounding box center [120, 134] width 13 height 13
checkbox input "true"
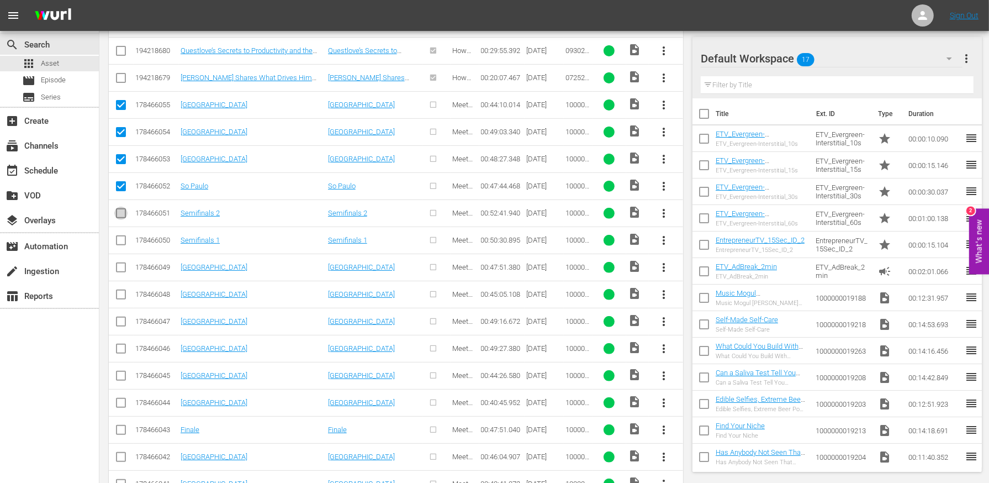
click at [118, 209] on input "checkbox" at bounding box center [120, 215] width 13 height 13
checkbox input "true"
click at [118, 234] on icon at bounding box center [120, 240] width 13 height 13
click at [121, 241] on input "checkbox" at bounding box center [120, 242] width 13 height 13
checkbox input "true"
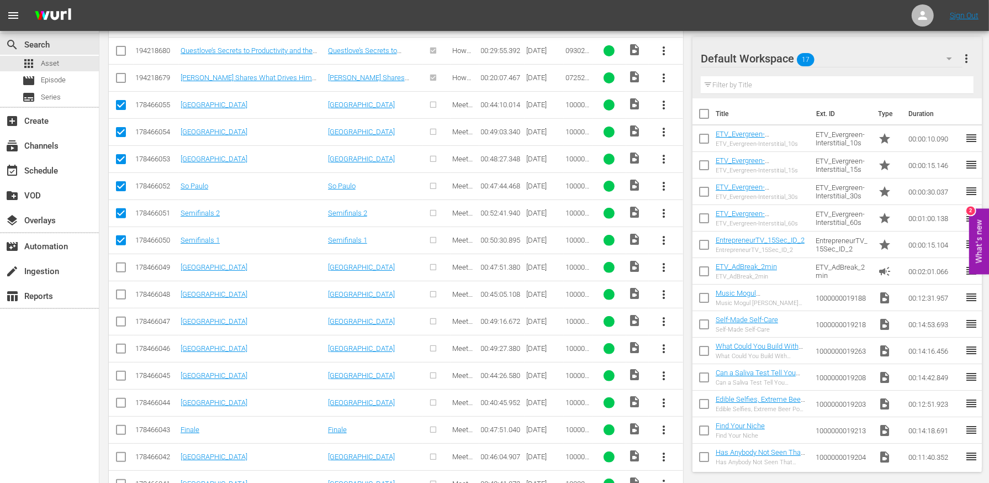
click at [122, 269] on input "checkbox" at bounding box center [120, 269] width 13 height 13
checkbox input "true"
click at [122, 288] on icon at bounding box center [120, 294] width 13 height 13
click at [122, 291] on input "checkbox" at bounding box center [120, 296] width 13 height 13
checkbox input "true"
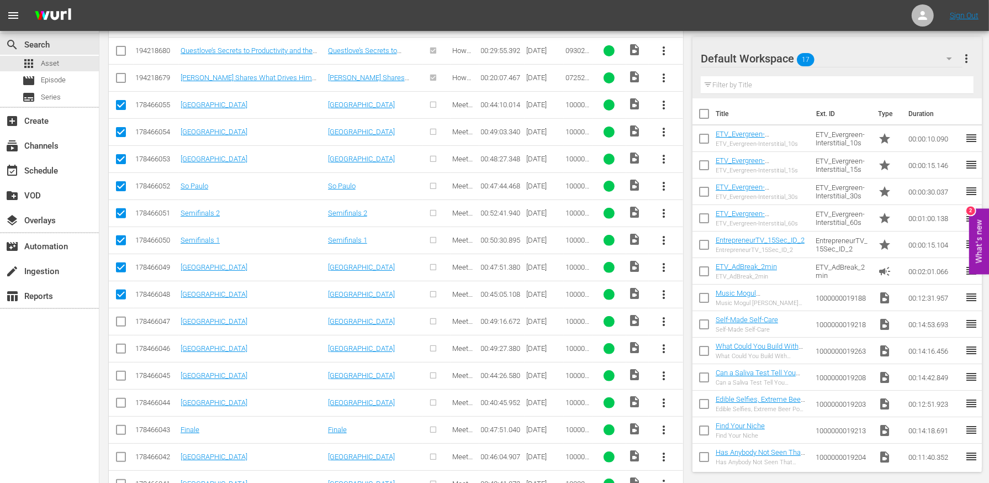
click at [122, 315] on icon at bounding box center [120, 321] width 13 height 13
click at [120, 322] on input "checkbox" at bounding box center [120, 323] width 13 height 13
checkbox input "true"
click at [122, 349] on input "checkbox" at bounding box center [120, 350] width 13 height 13
checkbox input "true"
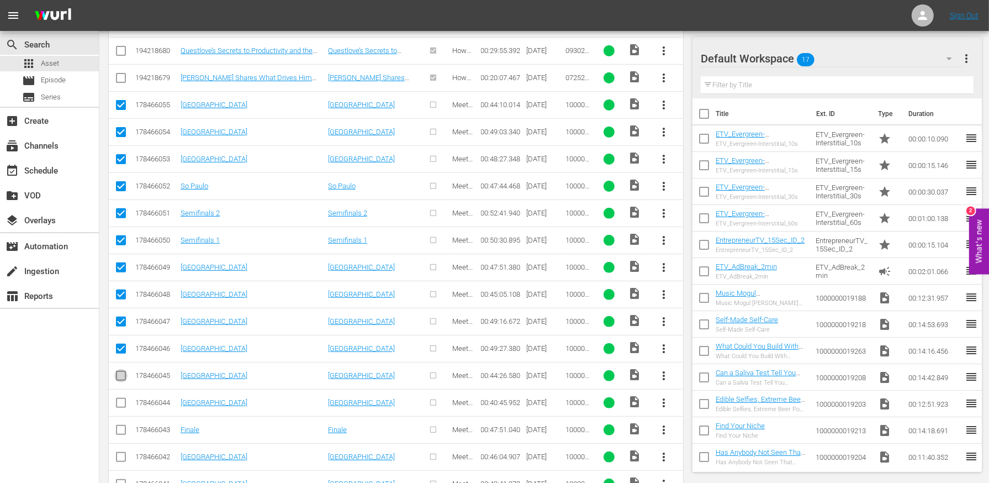
click at [122, 372] on input "checkbox" at bounding box center [120, 377] width 13 height 13
checkbox input "true"
click at [122, 402] on input "checkbox" at bounding box center [120, 404] width 13 height 13
checkbox input "true"
click at [120, 425] on input "checkbox" at bounding box center [120, 431] width 13 height 13
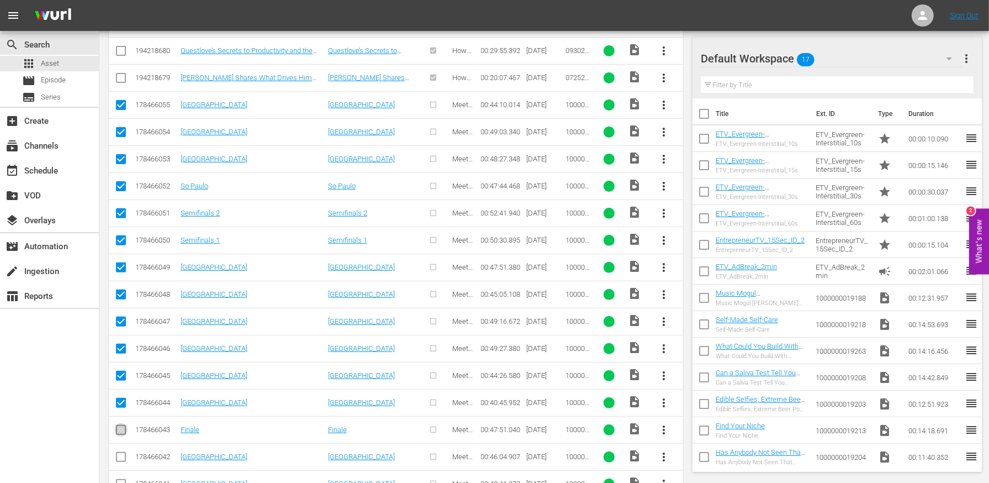
checkbox input "true"
click at [125, 455] on input "checkbox" at bounding box center [120, 458] width 13 height 13
checkbox input "true"
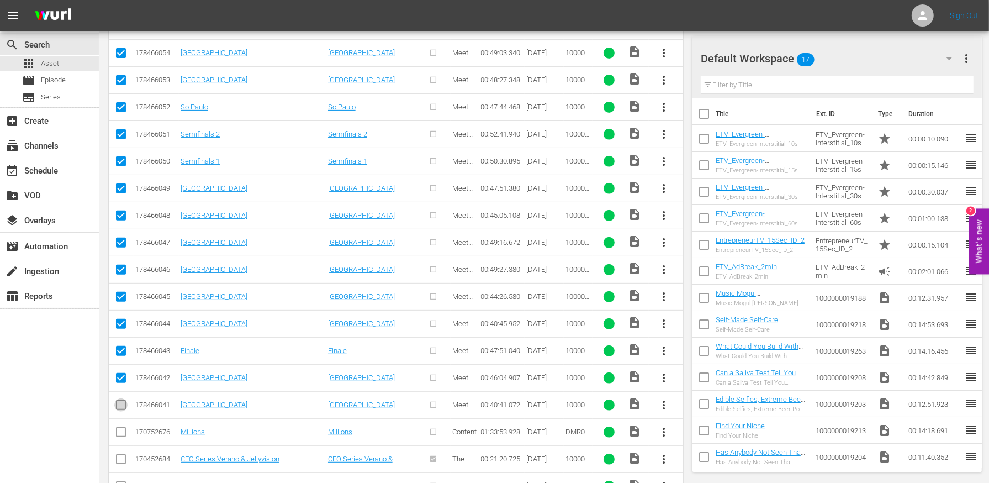
click at [122, 402] on input "checkbox" at bounding box center [120, 406] width 13 height 13
checkbox input "true"
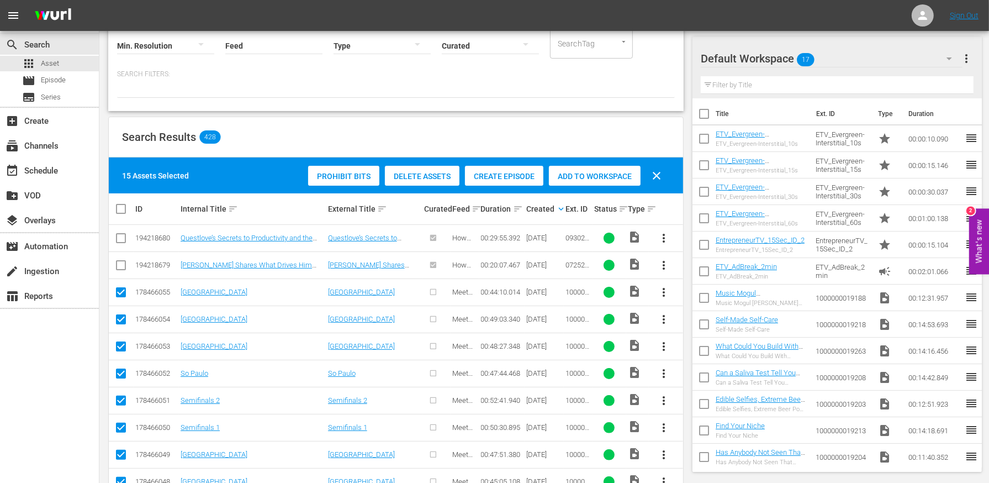
scroll to position [103, 0]
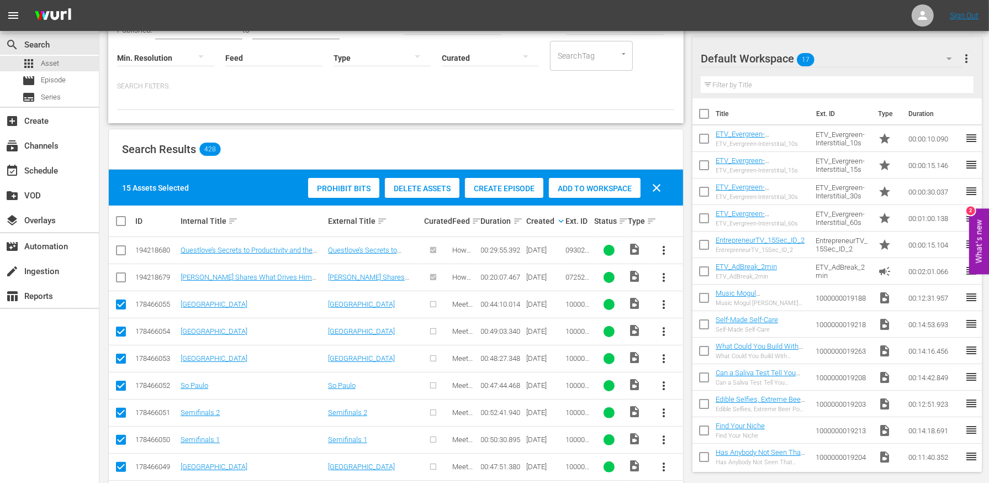
click at [504, 196] on div "Create Episode" at bounding box center [504, 188] width 78 height 21
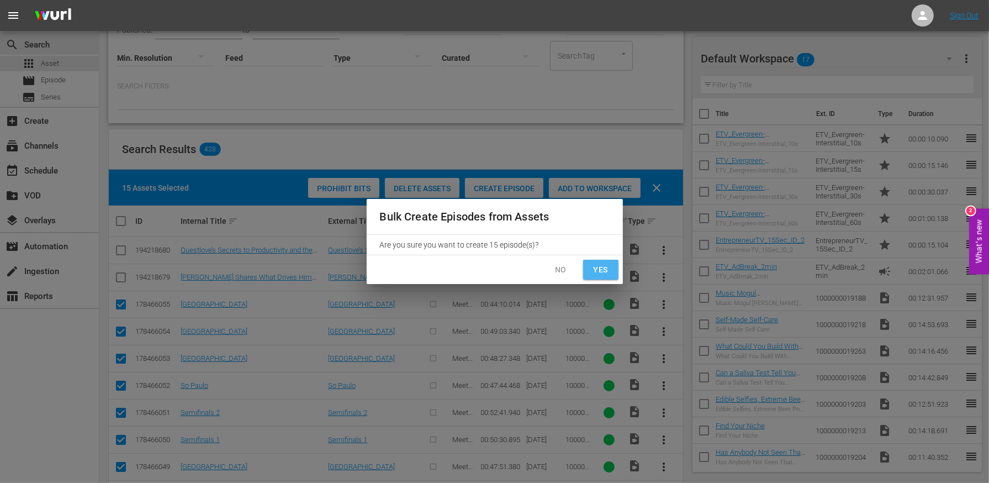
click at [599, 265] on span "Yes" at bounding box center [601, 270] width 18 height 14
checkbox input "false"
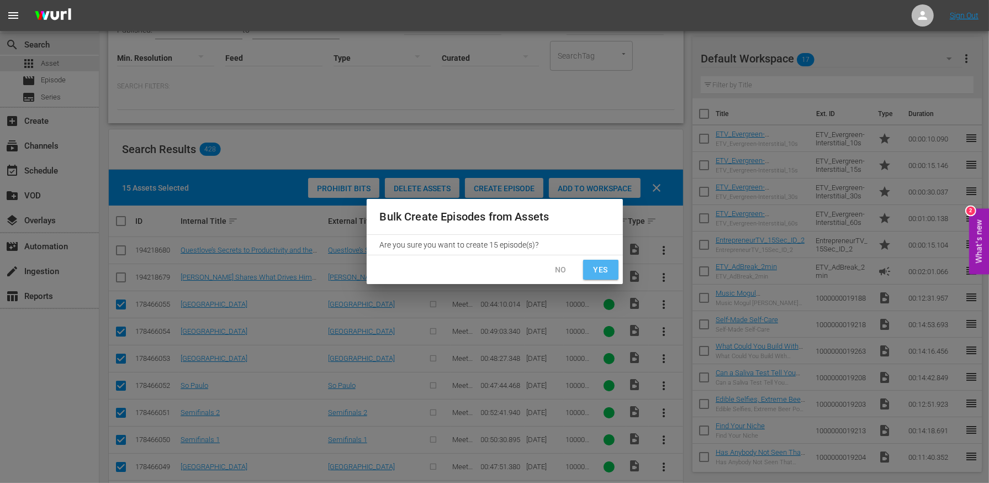
checkbox input "false"
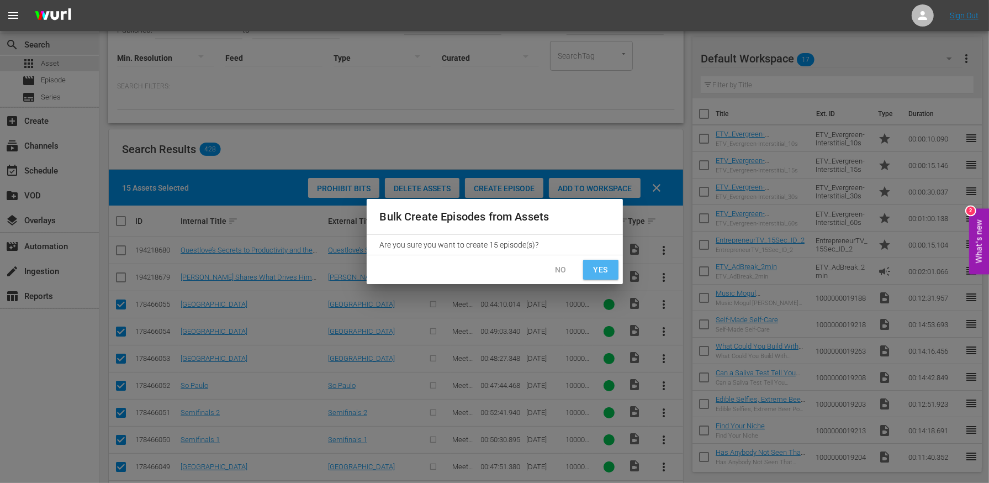
checkbox input "false"
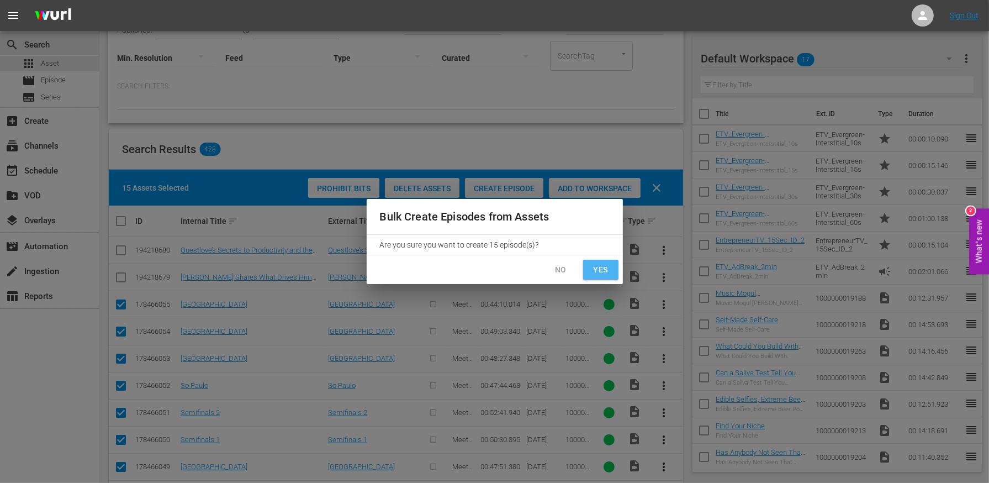
checkbox input "false"
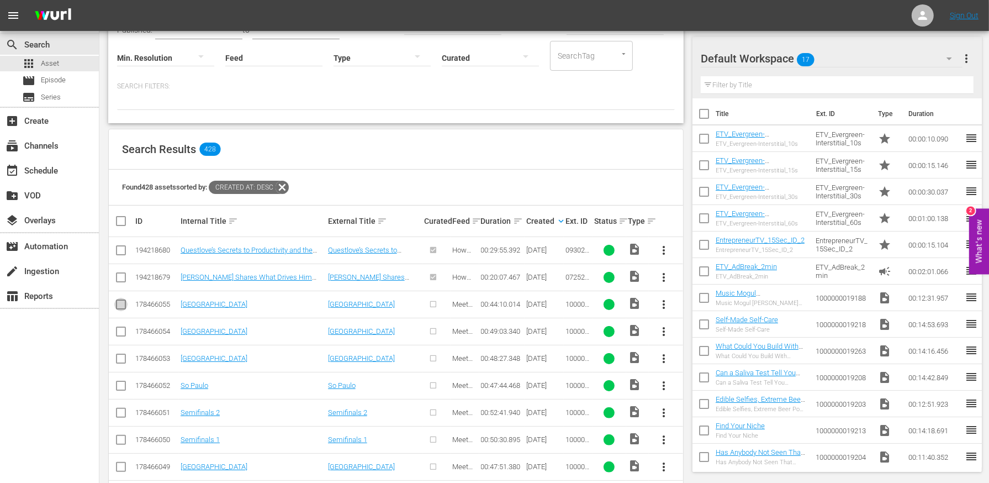
click at [119, 304] on input "checkbox" at bounding box center [120, 306] width 13 height 13
checkbox input "true"
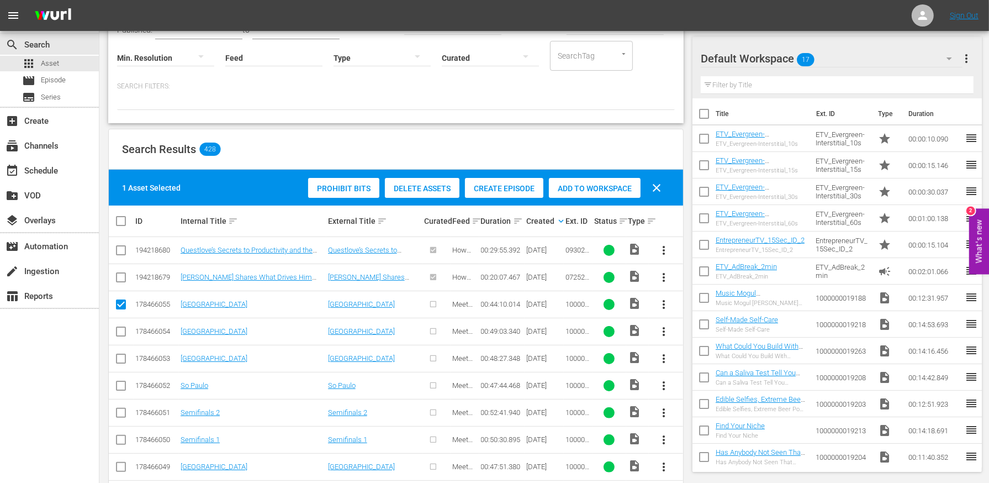
click at [120, 333] on input "checkbox" at bounding box center [120, 333] width 13 height 13
checkbox input "true"
click at [120, 347] on td at bounding box center [121, 358] width 25 height 27
click at [120, 354] on input "checkbox" at bounding box center [120, 360] width 13 height 13
checkbox input "true"
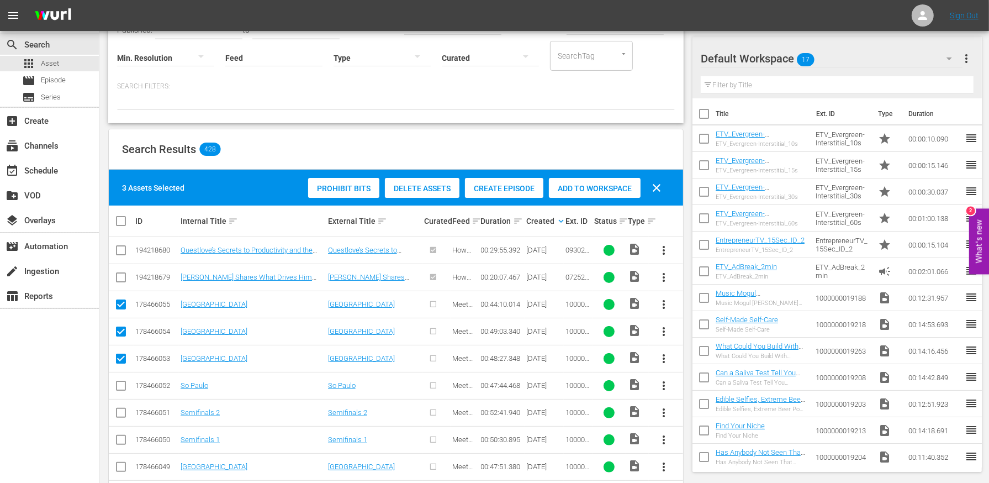
click at [122, 376] on td at bounding box center [121, 385] width 25 height 27
click at [117, 386] on input "checkbox" at bounding box center [120, 387] width 13 height 13
checkbox input "true"
click at [524, 188] on span "Create Episode" at bounding box center [504, 188] width 78 height 9
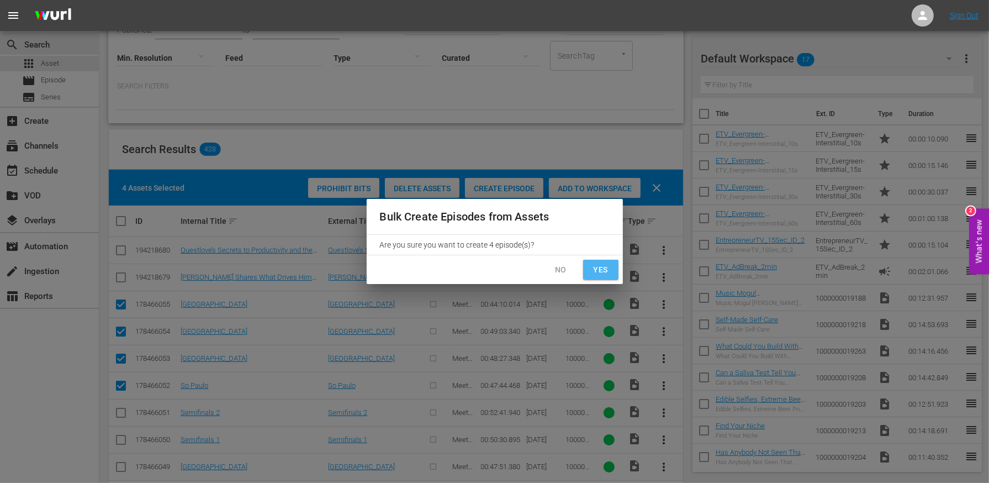
click at [596, 275] on span "Yes" at bounding box center [601, 270] width 18 height 14
checkbox input "false"
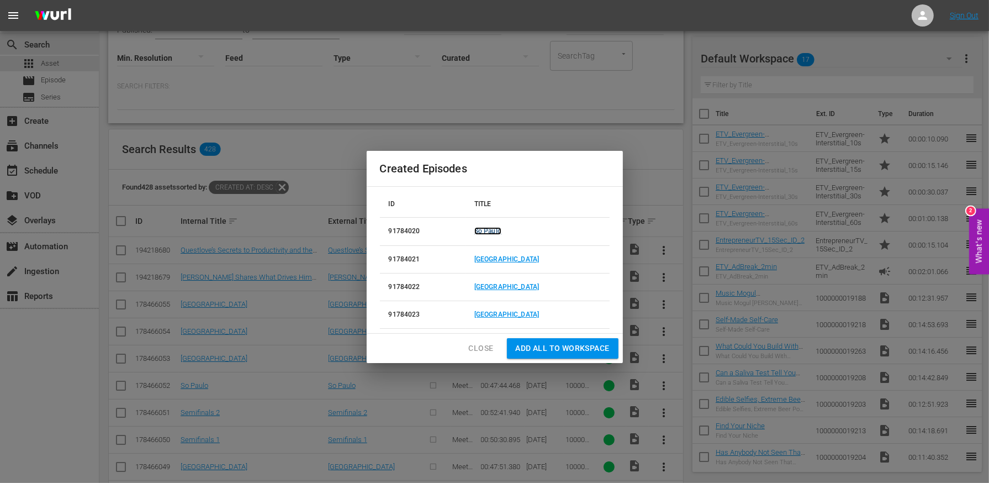
click at [497, 228] on link "So Paulo" at bounding box center [487, 231] width 27 height 8
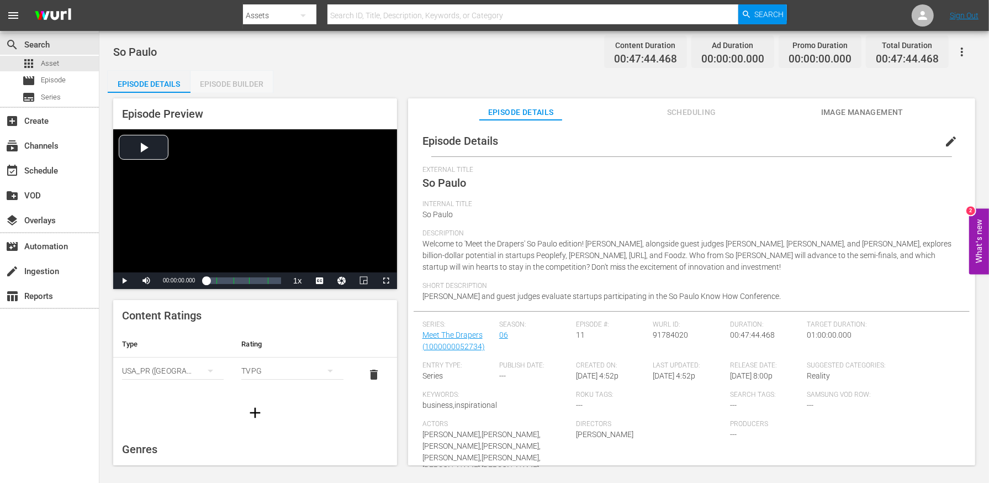
click at [230, 89] on div "Episode Builder" at bounding box center [232, 84] width 83 height 27
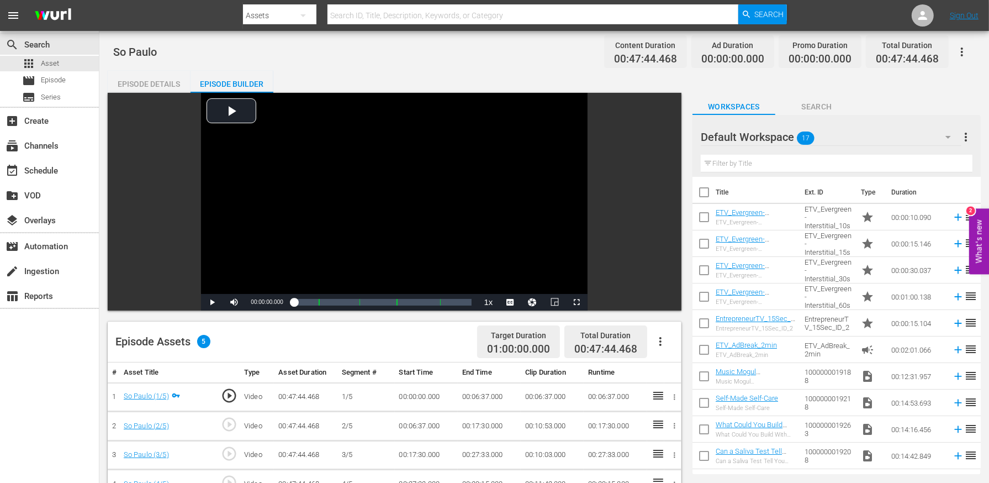
click at [175, 88] on div "Episode Details" at bounding box center [149, 84] width 83 height 27
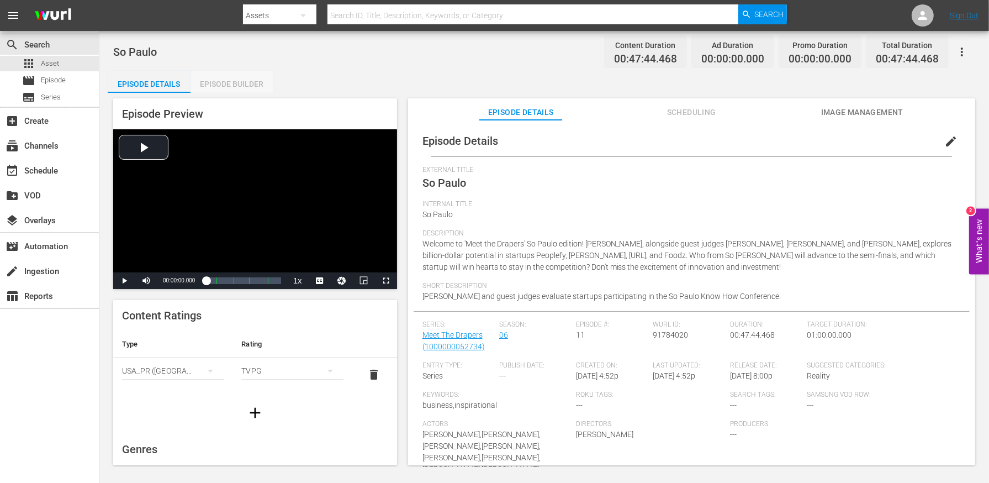
click at [245, 74] on div "Episode Builder" at bounding box center [232, 84] width 83 height 27
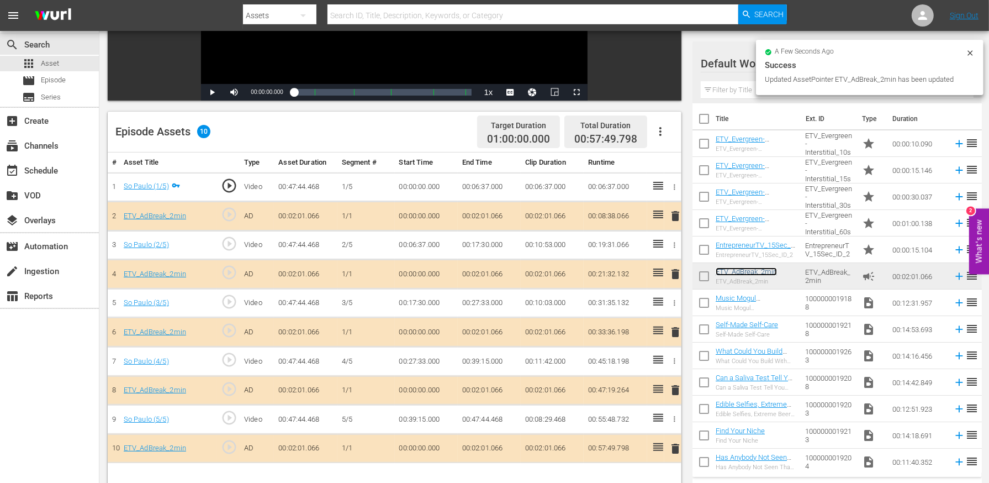
scroll to position [287, 0]
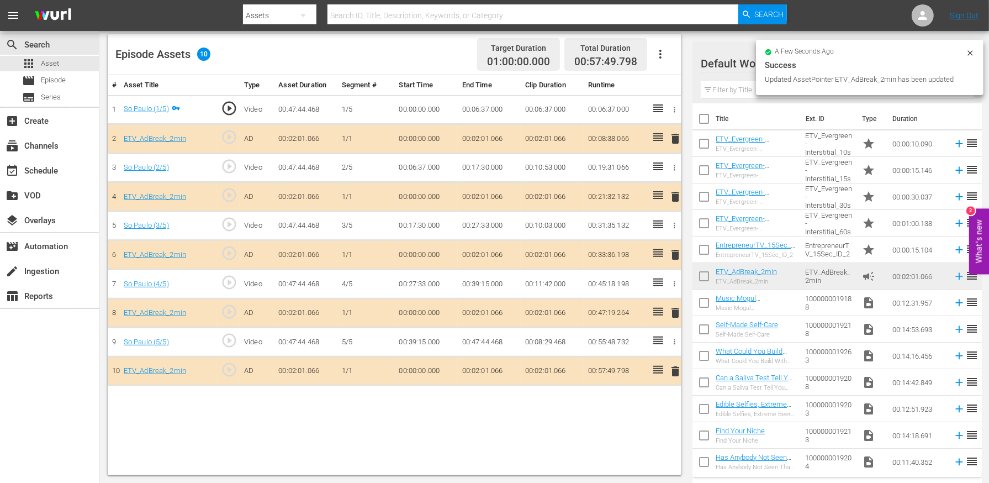
click at [662, 55] on icon "button" at bounding box center [660, 54] width 13 height 13
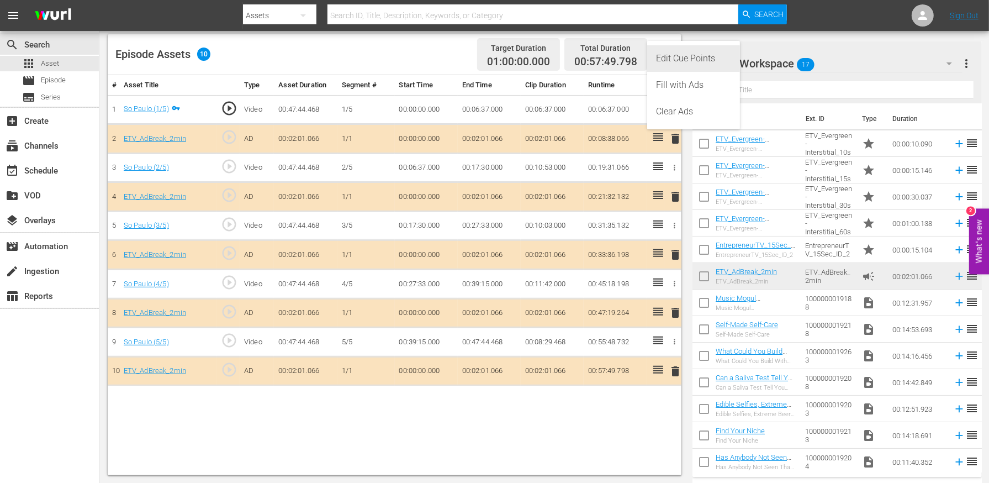
click at [687, 62] on div "Edit Cue Points" at bounding box center [693, 58] width 75 height 27
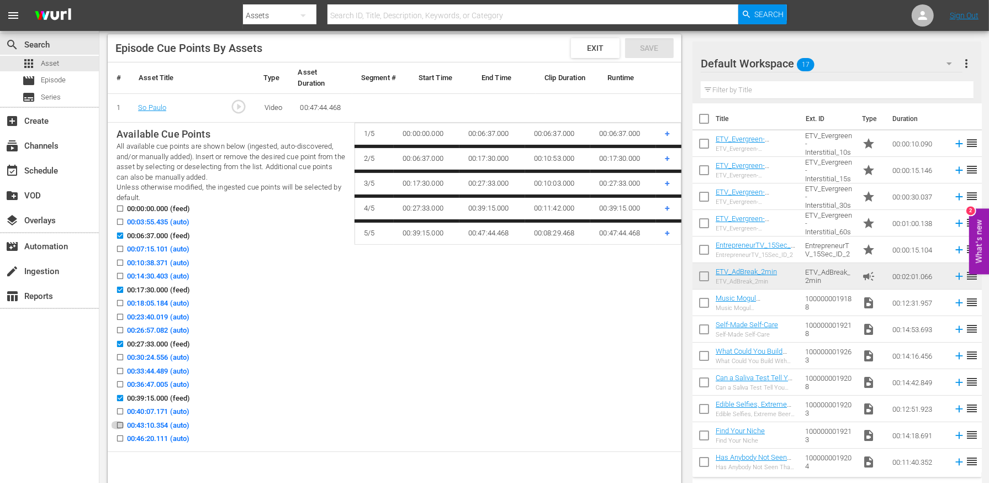
click at [119, 423] on input "00:43:10.354 (auto)" at bounding box center [117, 427] width 14 height 8
checkbox input "true"
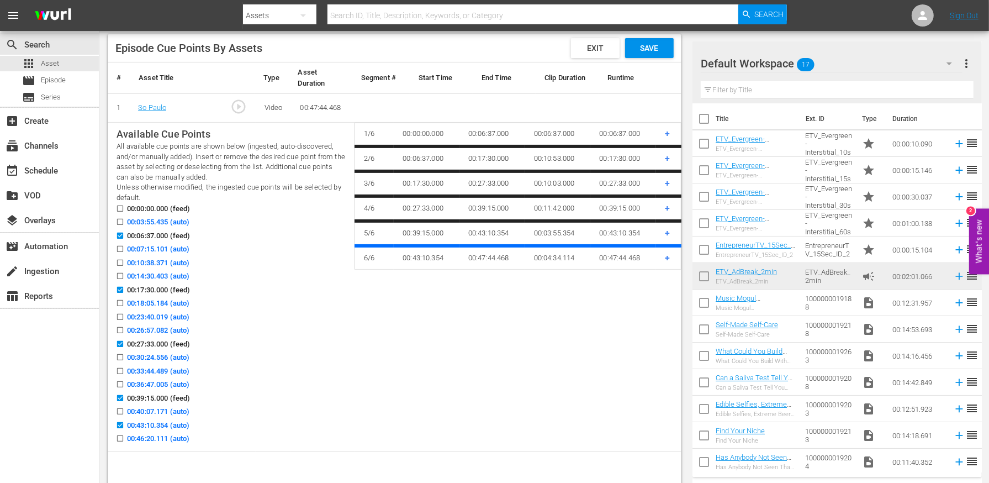
click at [118, 369] on input "00:33:44.489 (auto)" at bounding box center [117, 373] width 14 height 8
checkbox input "true"
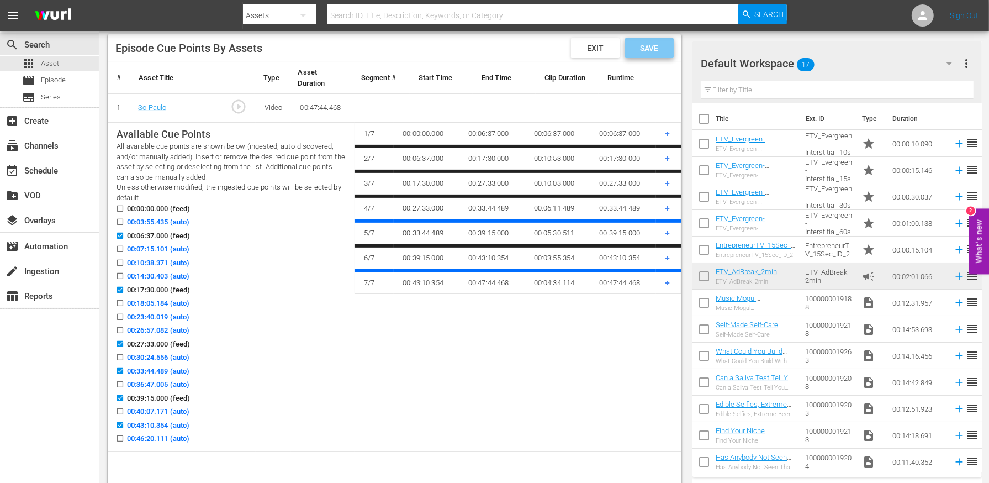
click at [647, 46] on span "Save" at bounding box center [649, 48] width 36 height 9
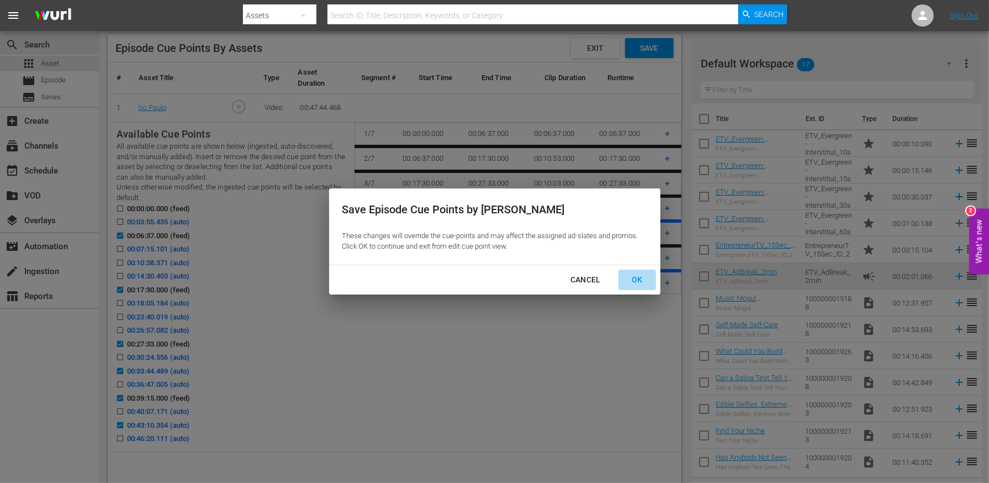
click at [644, 276] on div "OK" at bounding box center [637, 280] width 29 height 14
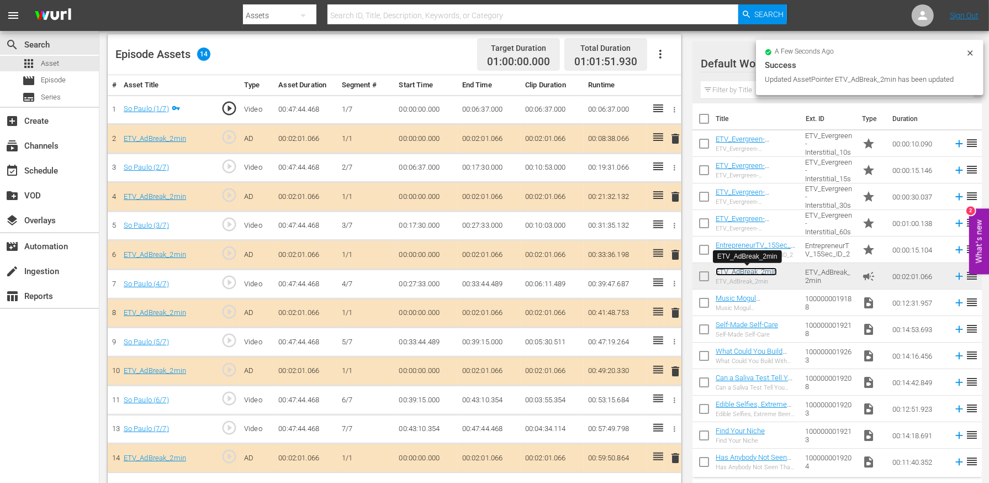
scroll to position [310, 0]
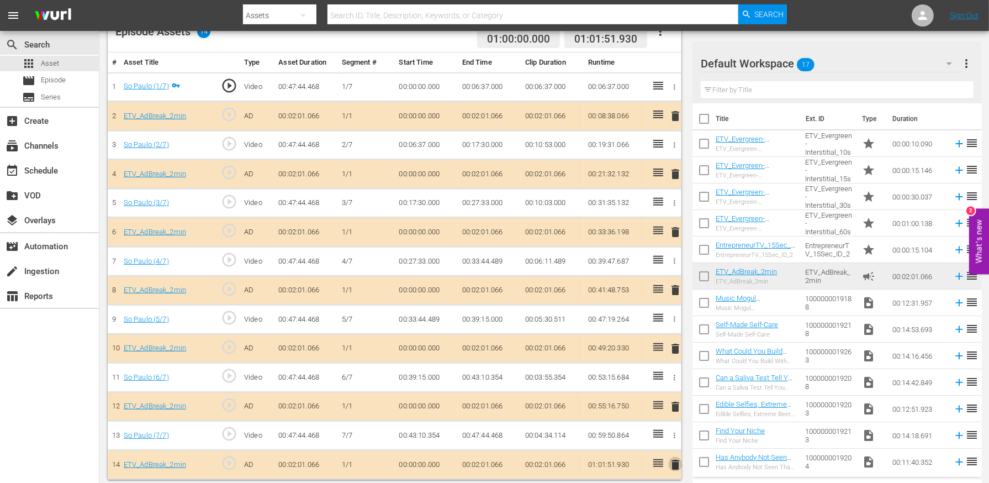
click at [673, 458] on span "delete" at bounding box center [675, 464] width 13 height 13
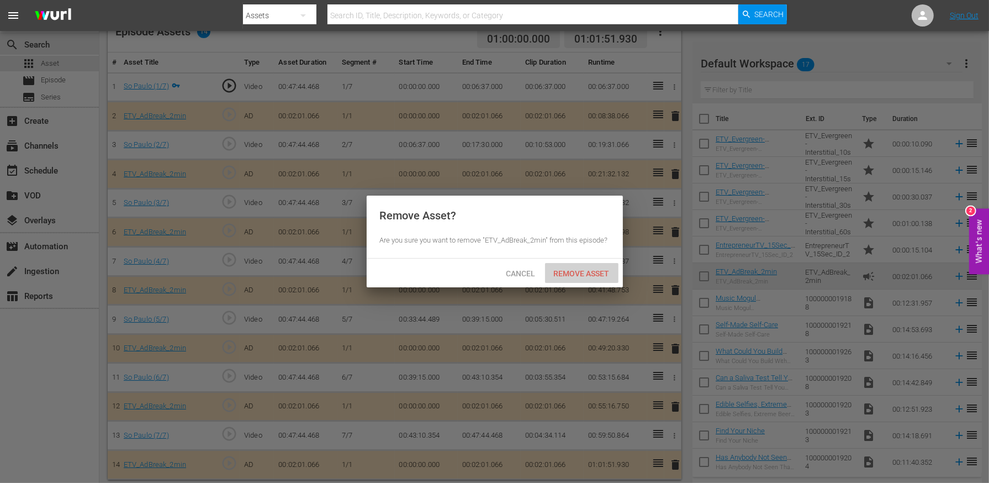
click at [595, 267] on div "Remove Asset" at bounding box center [581, 273] width 73 height 20
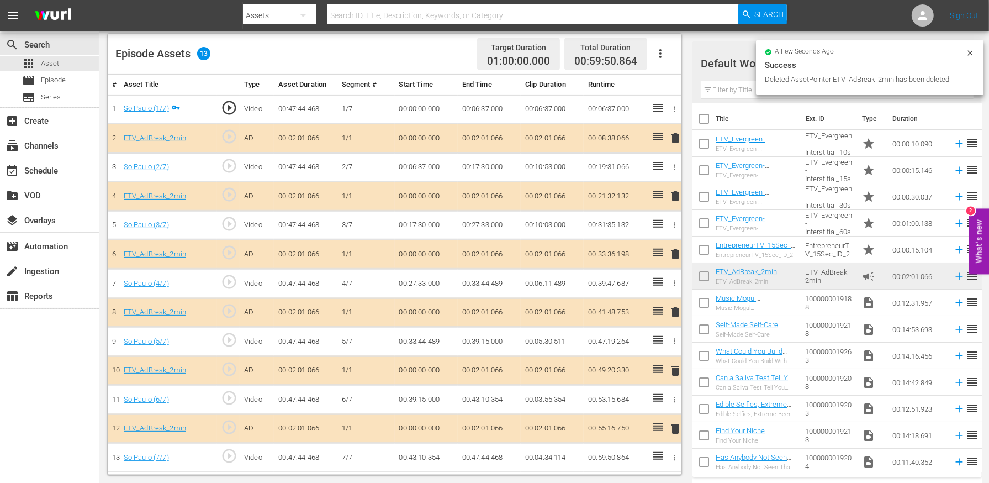
scroll to position [287, 0]
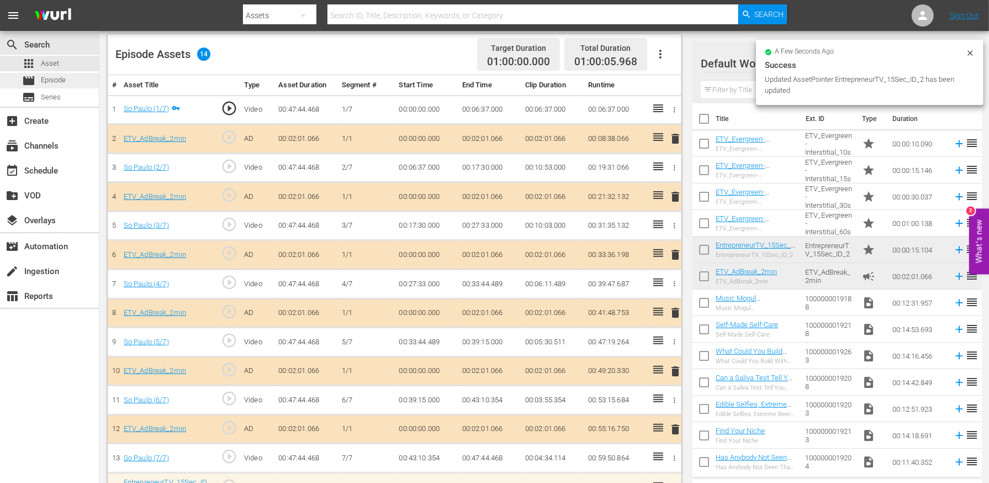
click at [61, 81] on span "Episode" at bounding box center [53, 80] width 25 height 11
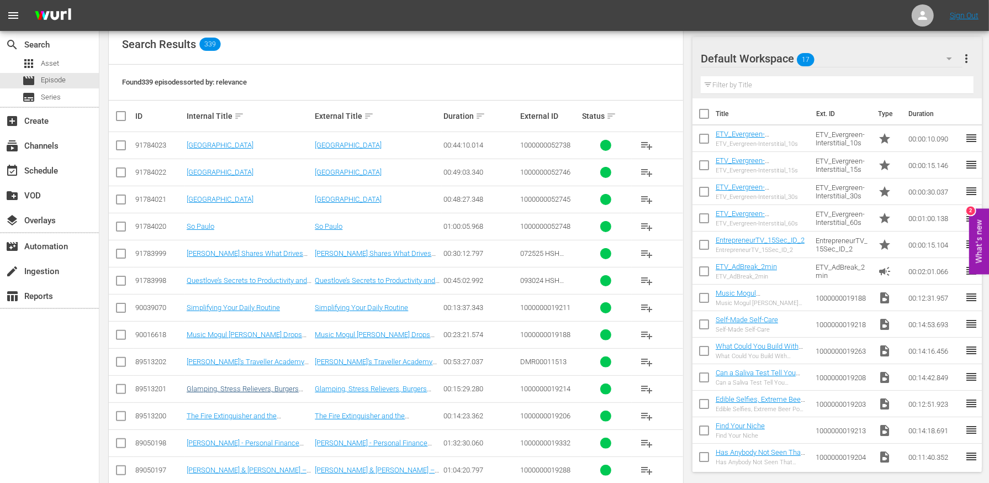
scroll to position [102, 0]
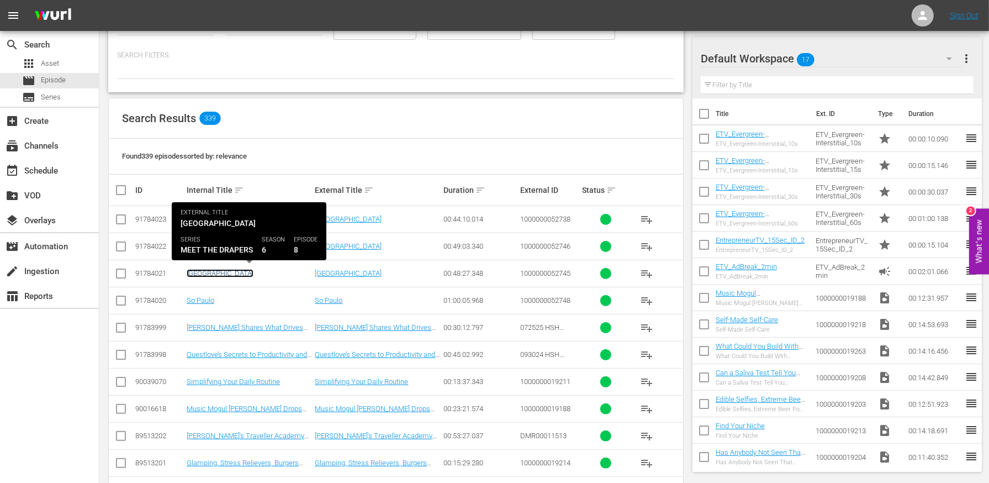
click at [201, 270] on link "[GEOGRAPHIC_DATA]" at bounding box center [220, 273] width 67 height 8
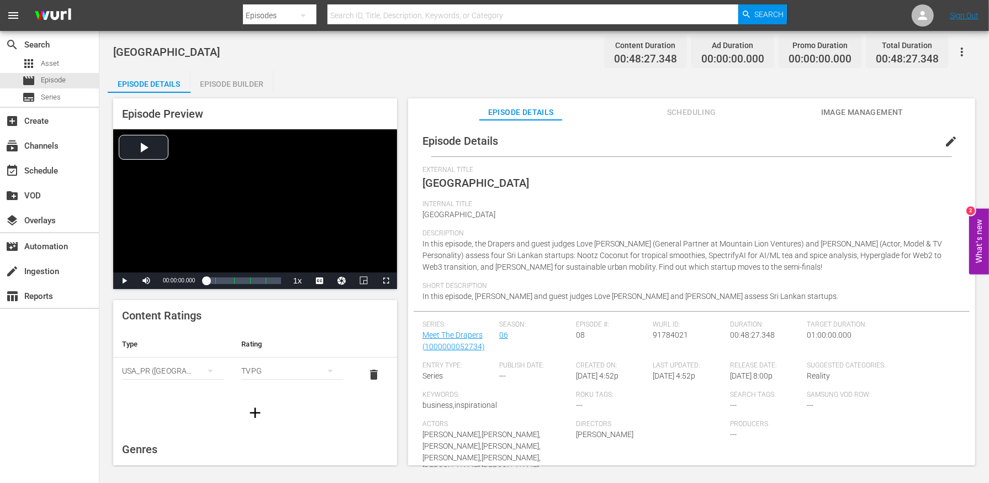
click at [245, 84] on div "Episode Builder" at bounding box center [232, 84] width 83 height 27
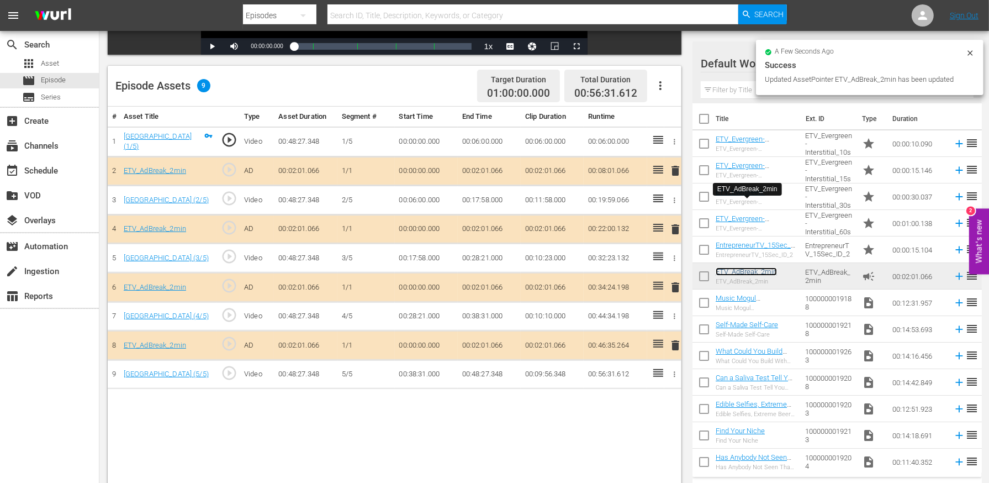
scroll to position [287, 0]
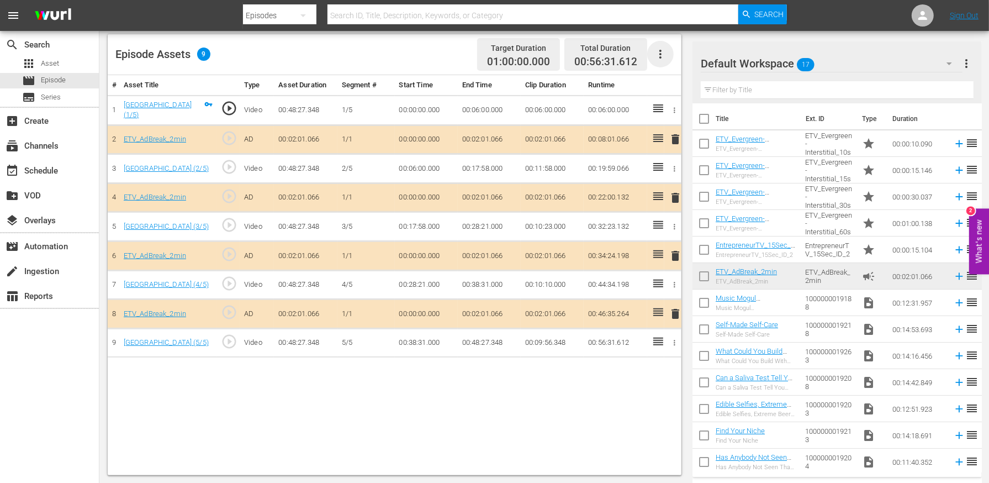
click at [660, 49] on icon "button" at bounding box center [660, 54] width 13 height 13
click at [674, 60] on div "Edit Cue Points" at bounding box center [693, 58] width 75 height 27
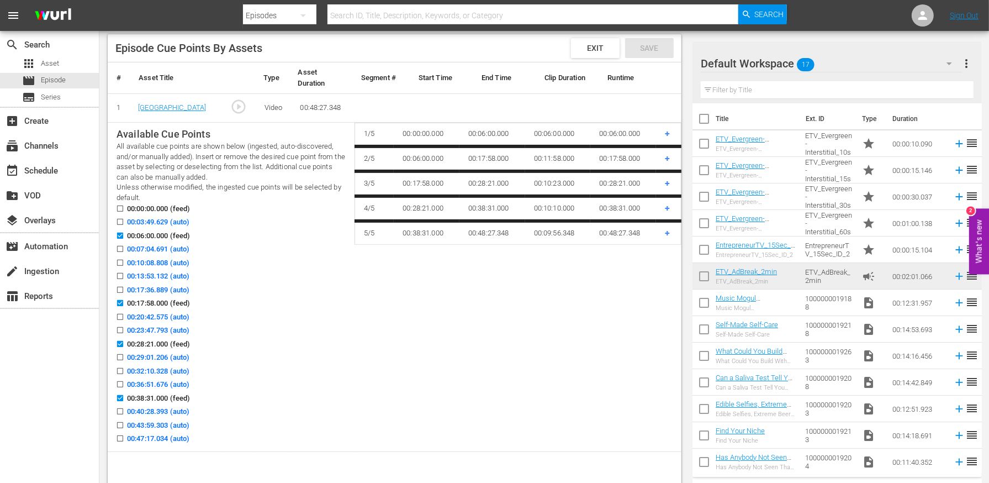
click at [118, 423] on input "00:43:59.303 (auto)" at bounding box center [117, 427] width 14 height 8
checkbox input "true"
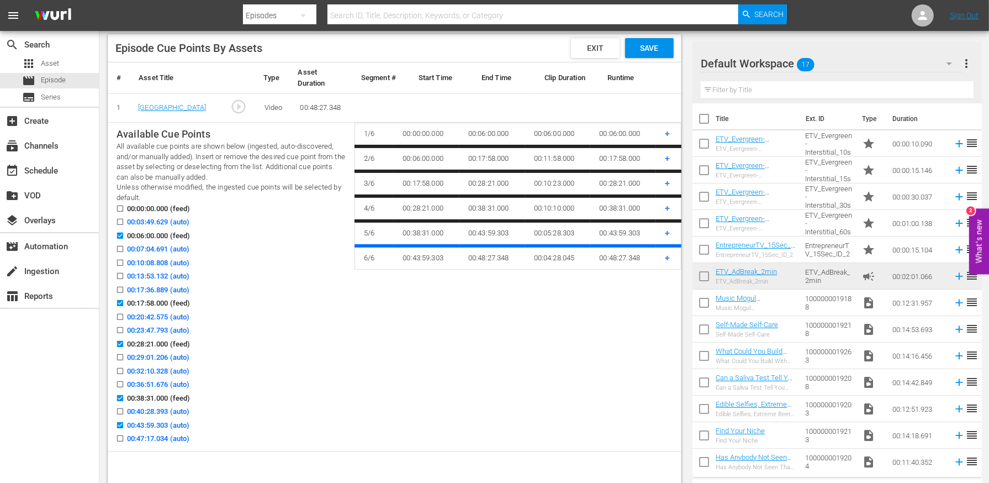
click at [120, 369] on input "00:32:10.328 (auto)" at bounding box center [117, 373] width 14 height 8
checkbox input "true"
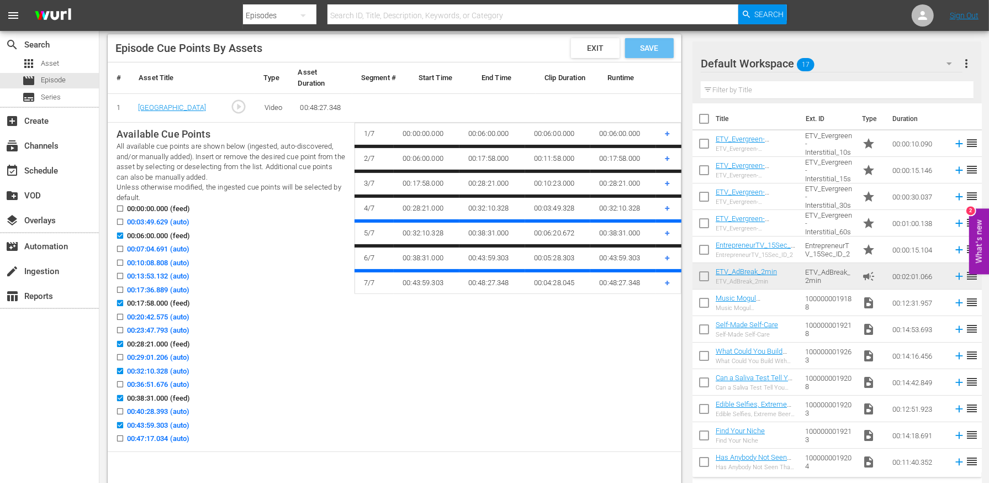
click at [656, 49] on span "Save" at bounding box center [649, 48] width 36 height 9
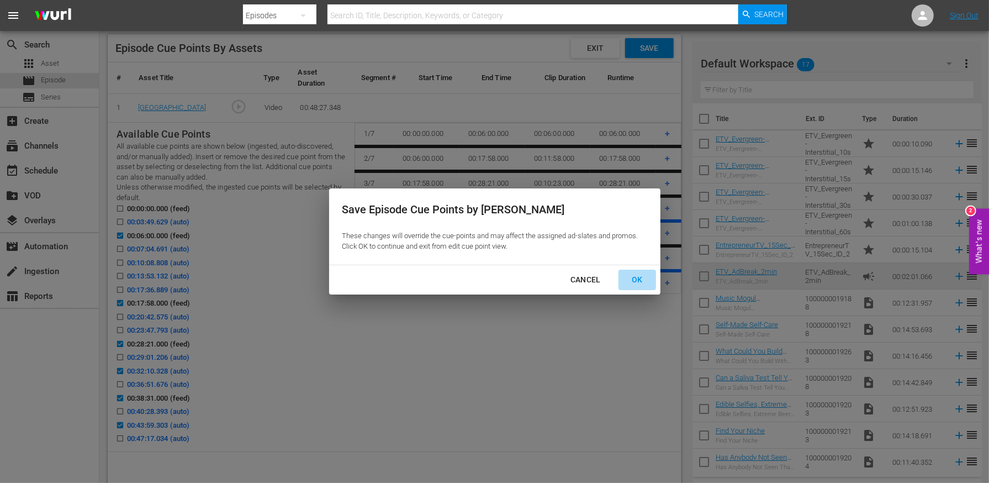
click at [638, 280] on div "OK" at bounding box center [637, 280] width 29 height 14
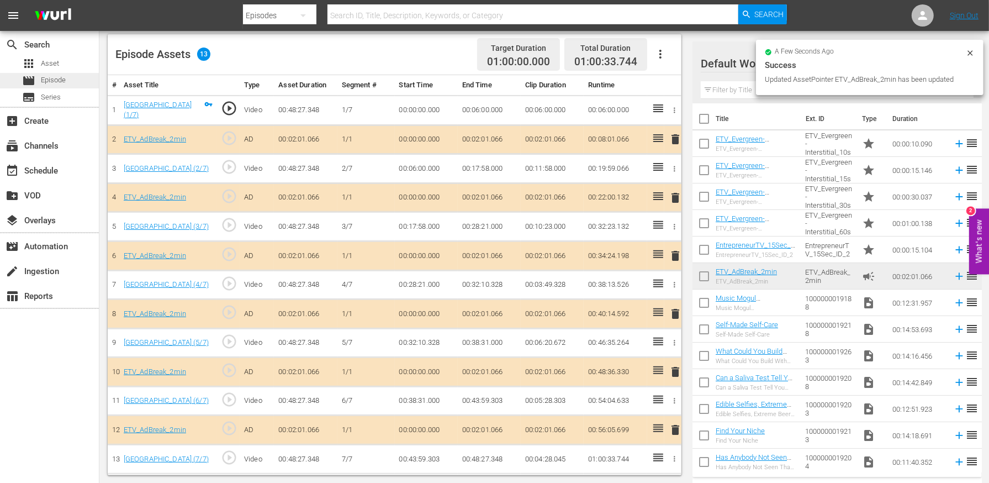
click at [43, 78] on span "Episode" at bounding box center [53, 80] width 25 height 11
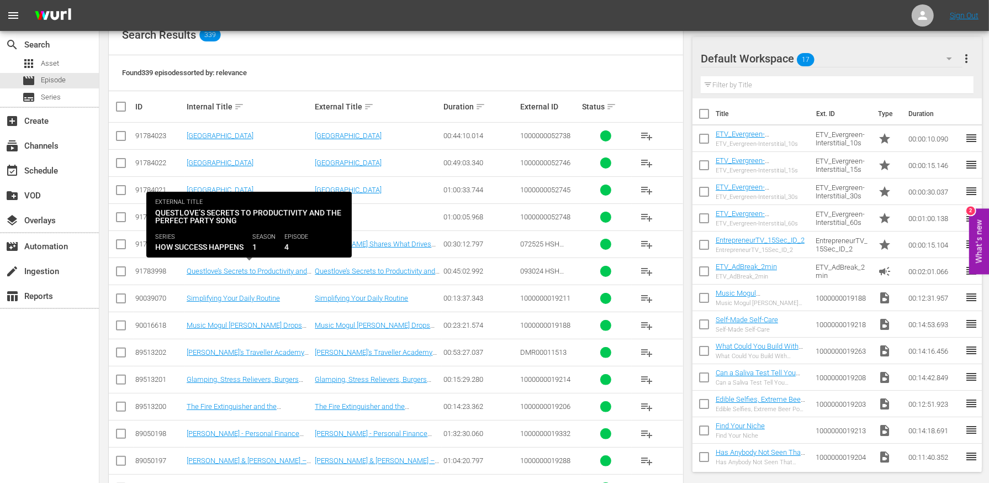
scroll to position [184, 0]
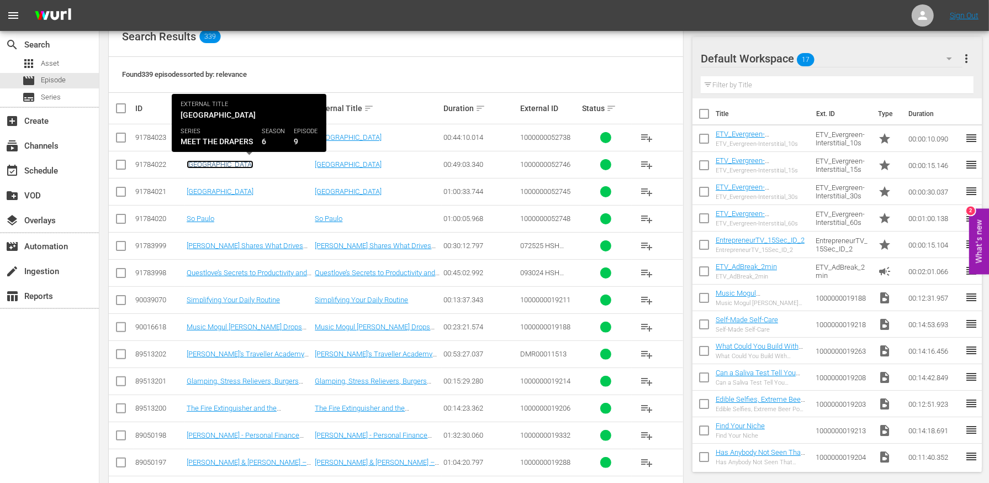
click at [210, 164] on link "[GEOGRAPHIC_DATA]" at bounding box center [220, 164] width 67 height 8
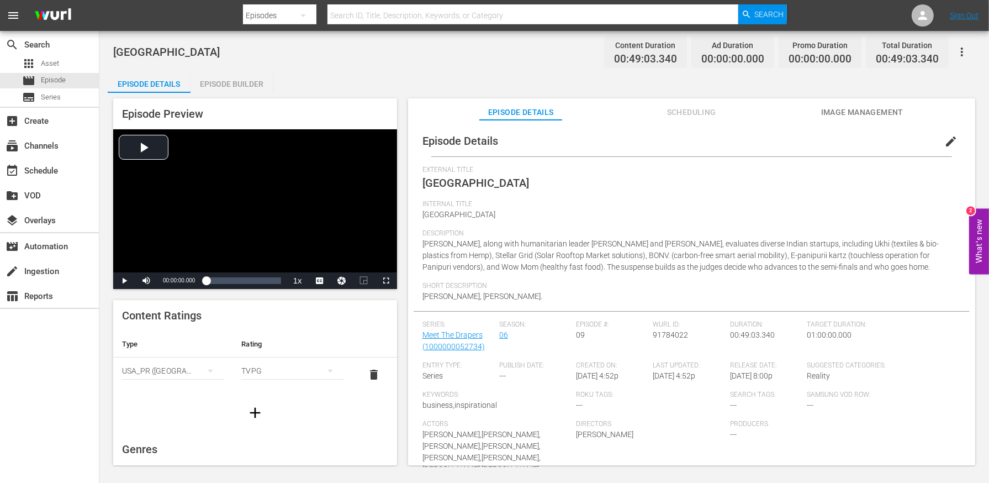
click at [240, 91] on div "Episode Builder" at bounding box center [232, 84] width 83 height 27
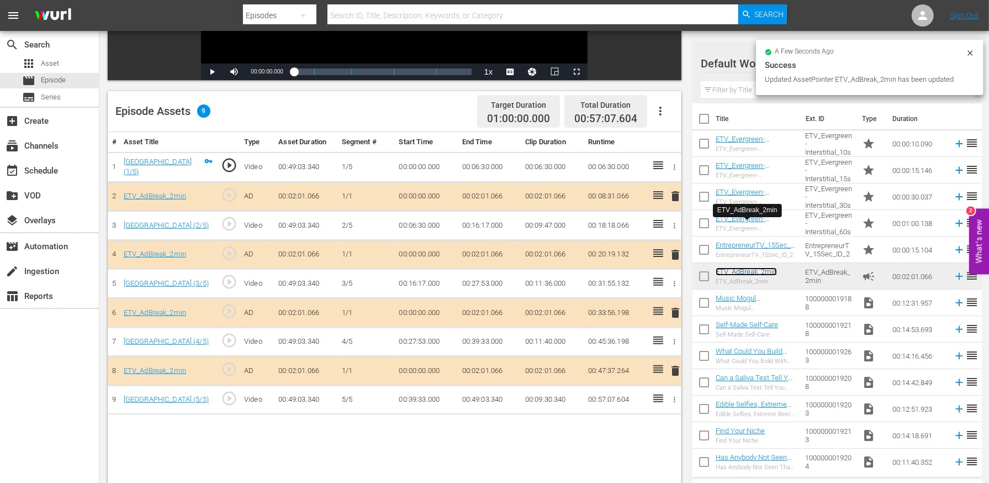
scroll to position [236, 0]
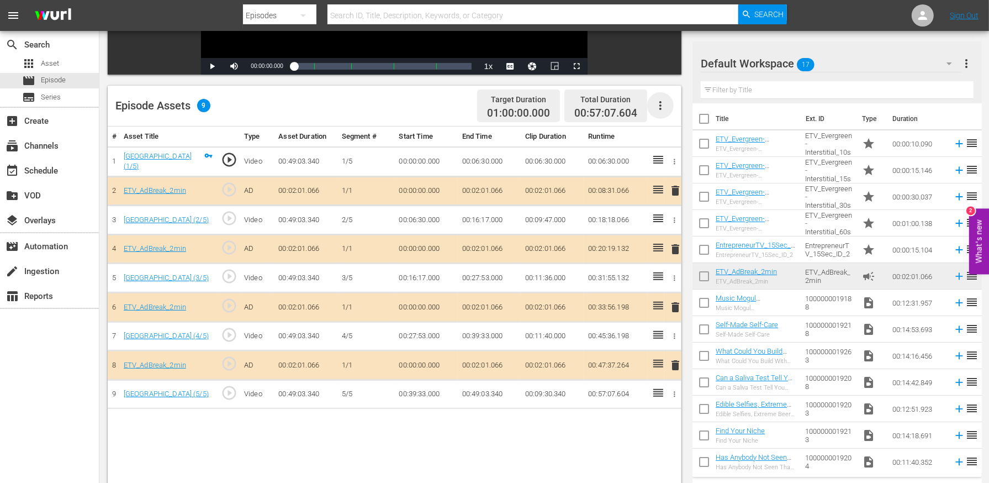
click at [665, 108] on icon "button" at bounding box center [660, 105] width 13 height 13
click at [662, 112] on div "Edit Cue Points" at bounding box center [693, 110] width 75 height 27
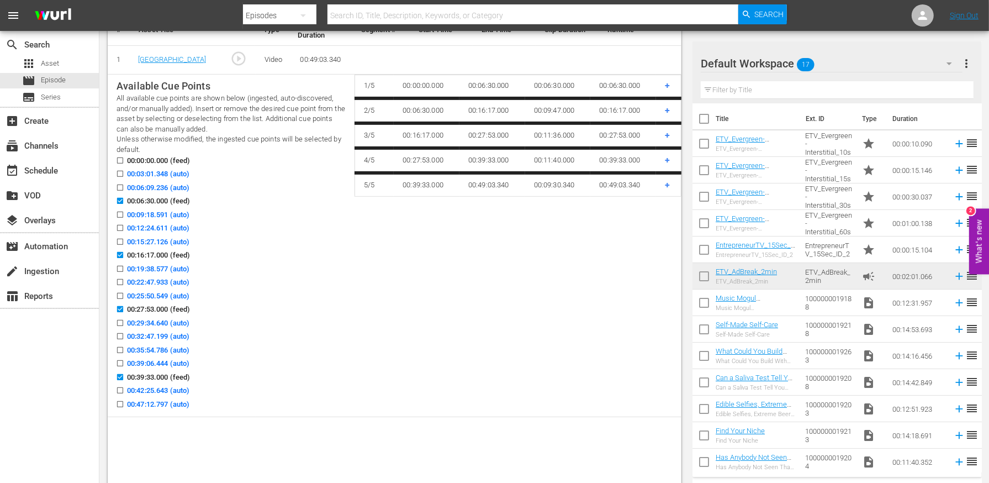
scroll to position [349, 0]
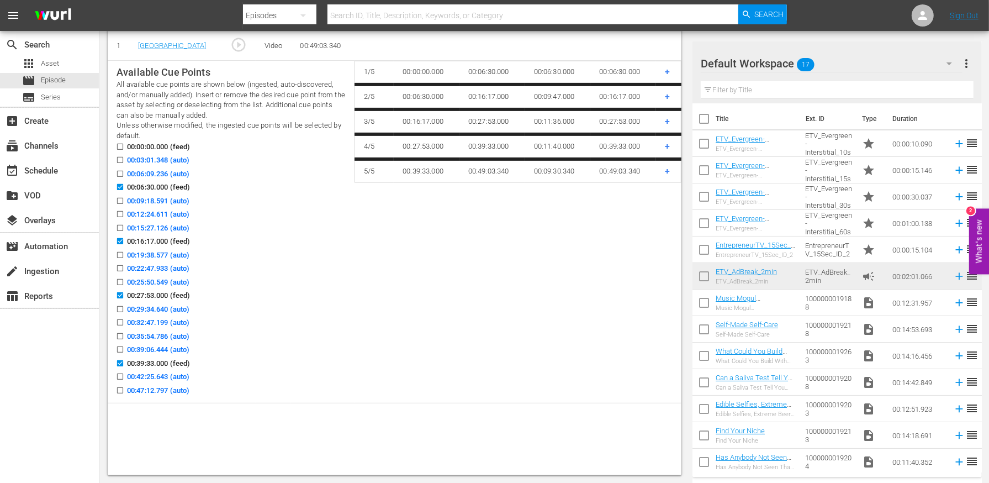
click at [121, 325] on input "00:32:47.199 (auto)" at bounding box center [117, 324] width 14 height 8
checkbox input "true"
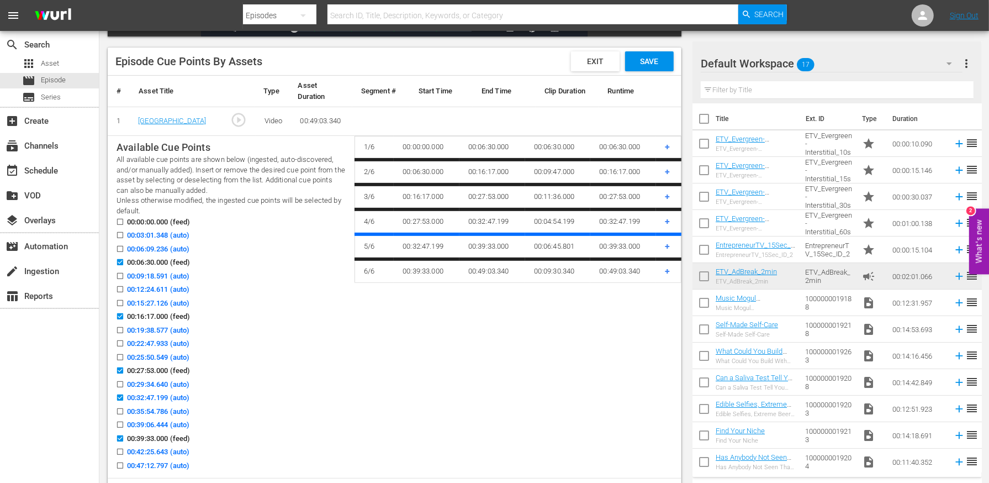
scroll to position [236, 0]
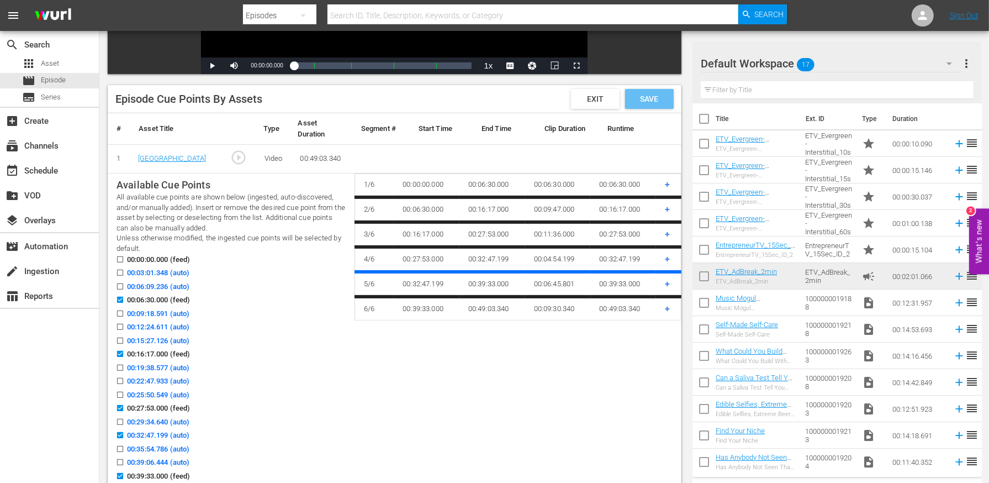
click at [648, 98] on span "Save" at bounding box center [649, 98] width 36 height 9
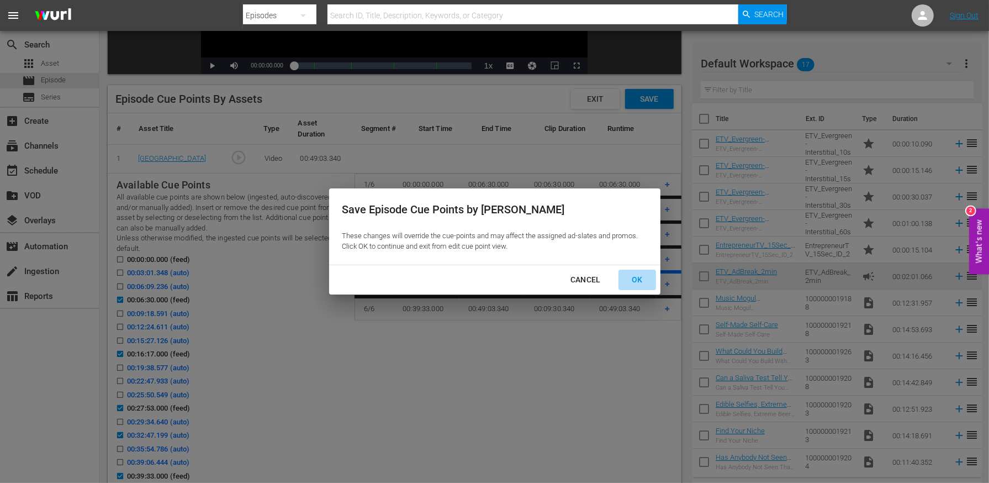
click at [645, 282] on div "OK" at bounding box center [637, 280] width 29 height 14
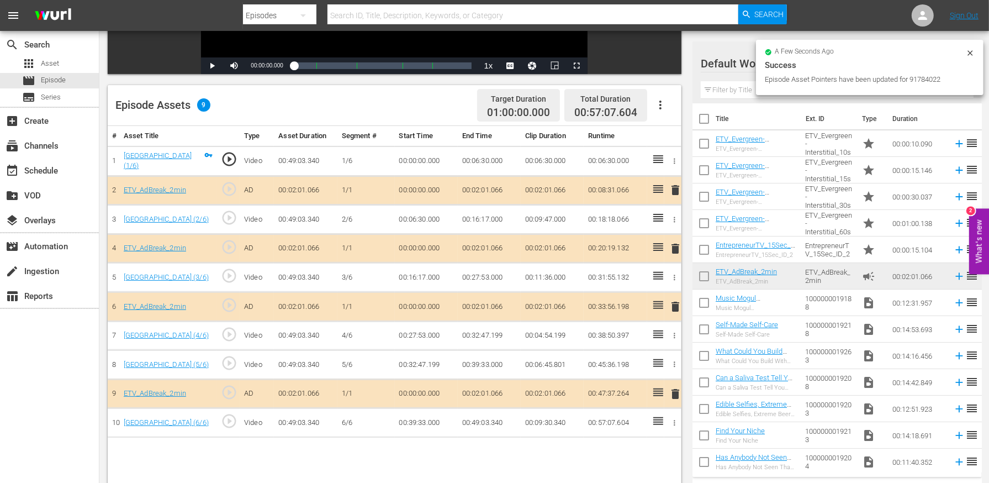
scroll to position [287, 0]
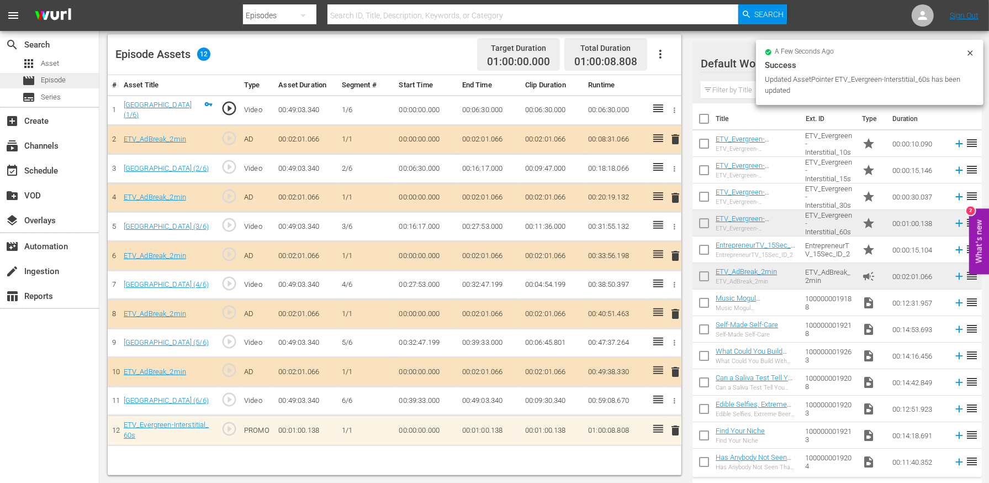
click at [55, 75] on span "Episode" at bounding box center [53, 80] width 25 height 11
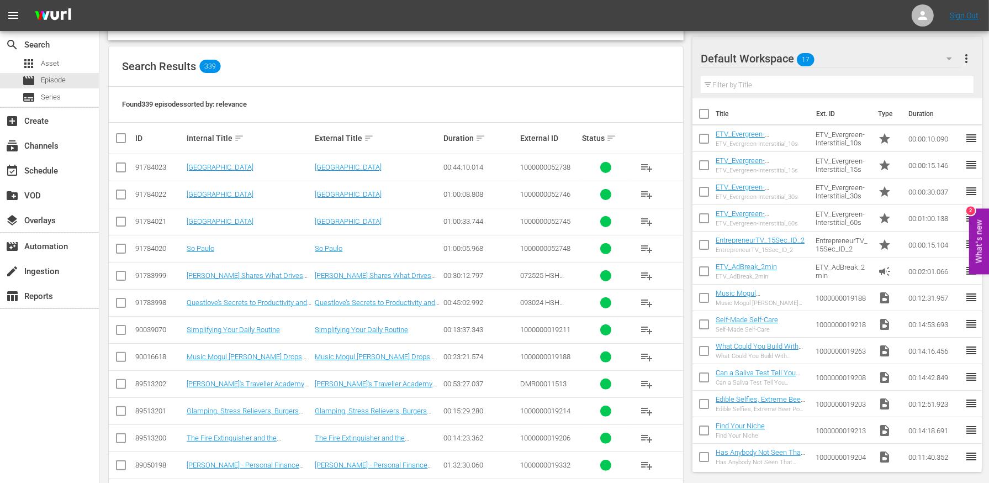
scroll to position [152, 0]
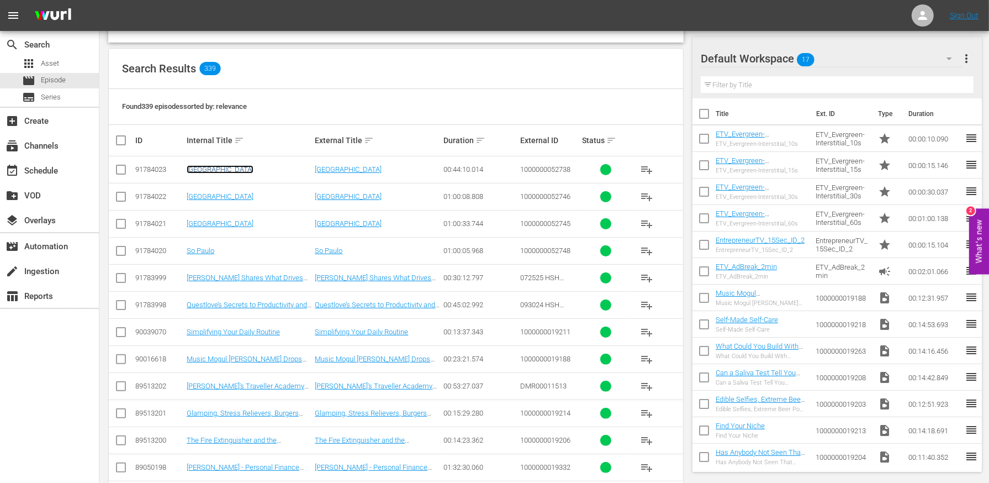
click at [201, 166] on link "[GEOGRAPHIC_DATA]" at bounding box center [220, 169] width 67 height 8
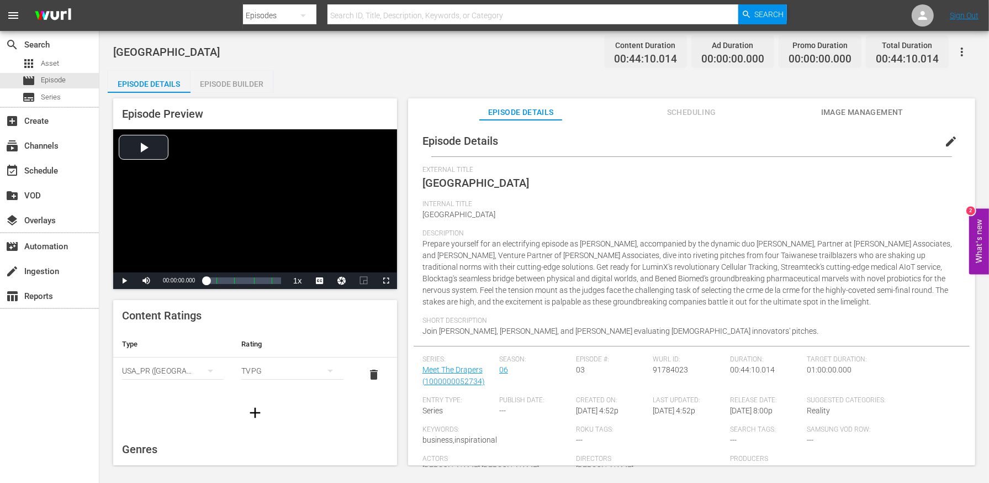
click at [251, 82] on div "Episode Builder" at bounding box center [232, 84] width 83 height 27
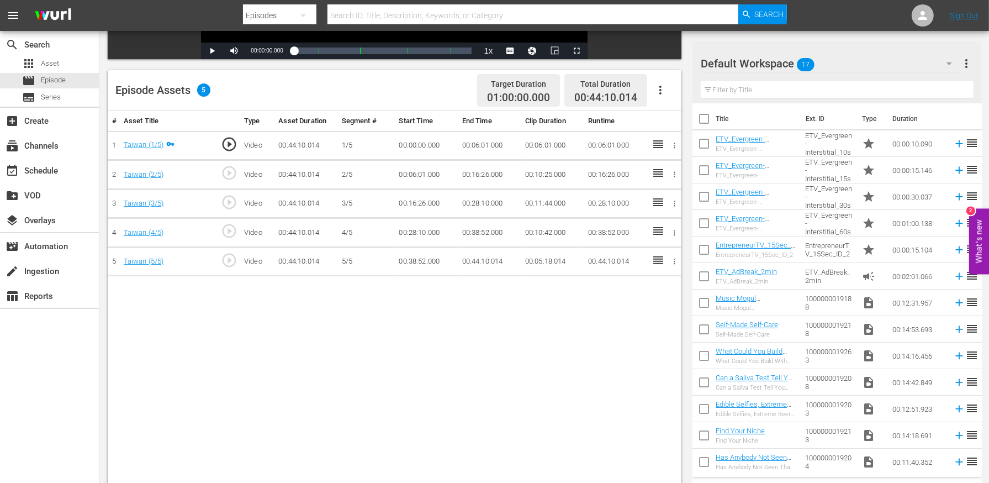
scroll to position [257, 0]
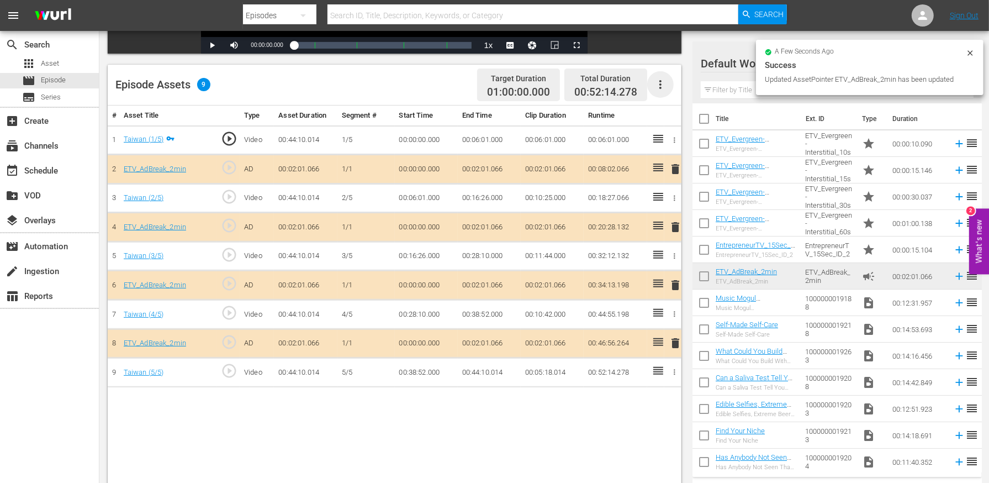
click at [661, 89] on icon "button" at bounding box center [660, 84] width 13 height 13
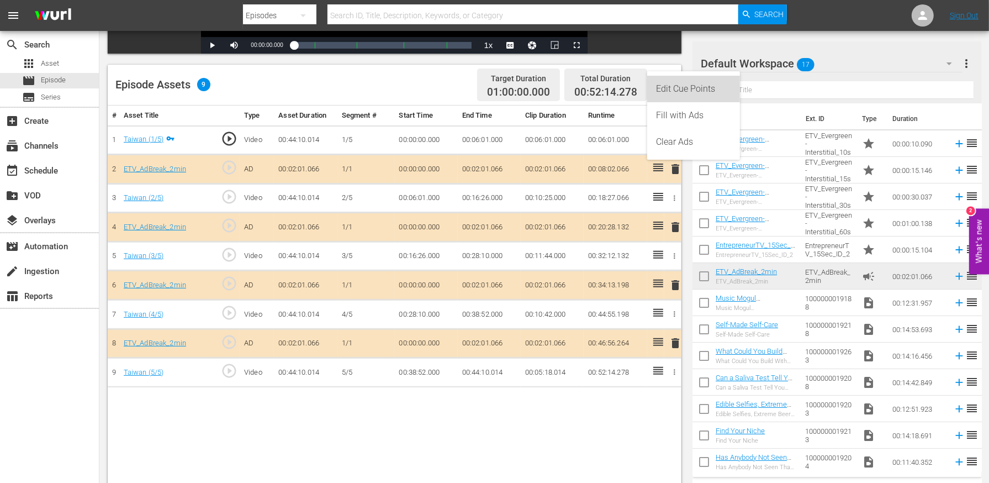
click at [688, 93] on div "Edit Cue Points" at bounding box center [693, 89] width 75 height 27
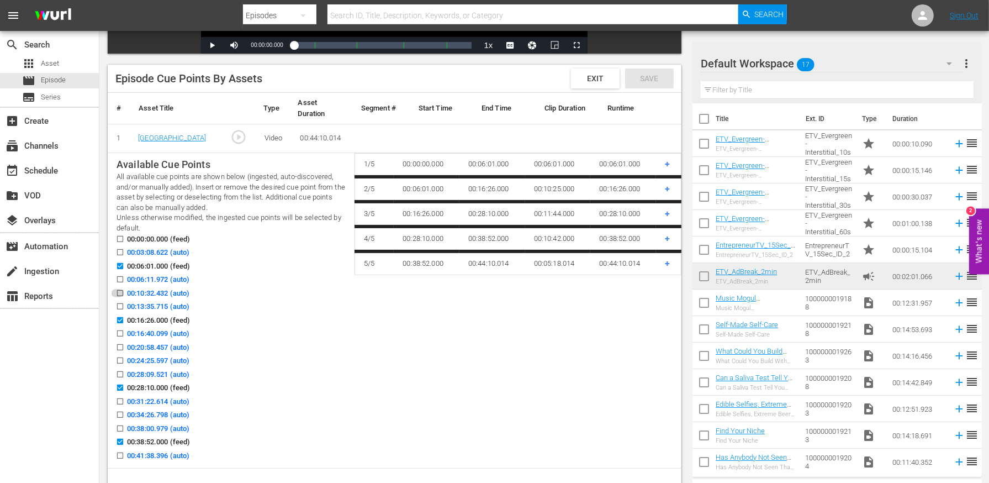
click at [122, 292] on input "00:10:32.432 (auto)" at bounding box center [117, 295] width 14 height 8
checkbox input "true"
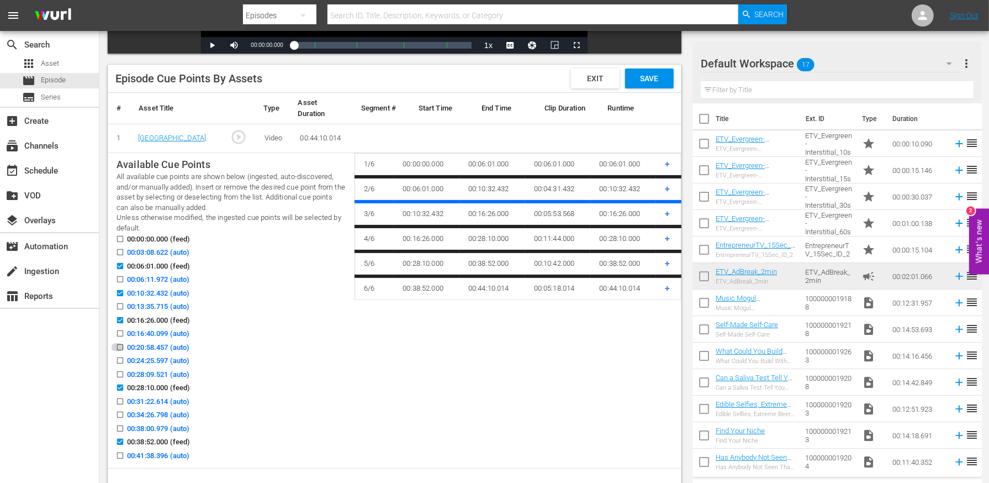
click at [120, 348] on input "00:20:58.457 (auto)" at bounding box center [117, 349] width 14 height 8
checkbox input "true"
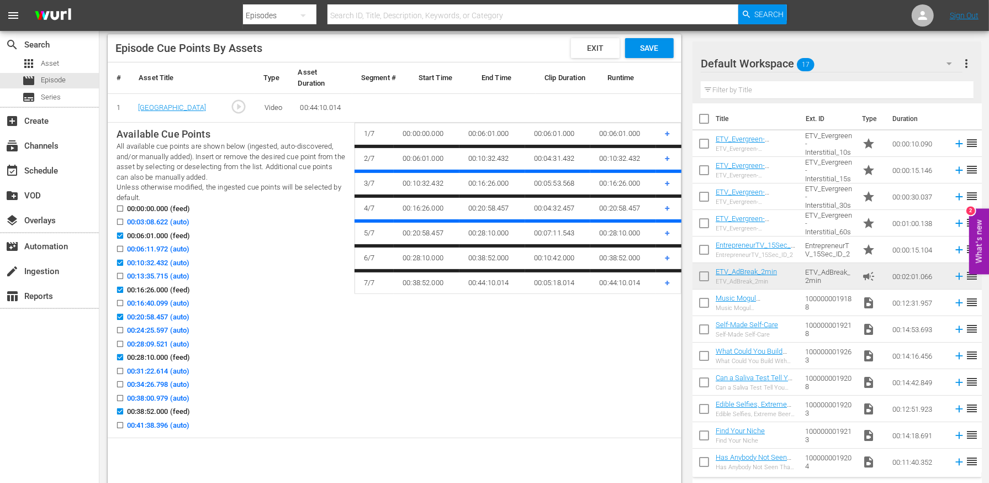
scroll to position [290, 0]
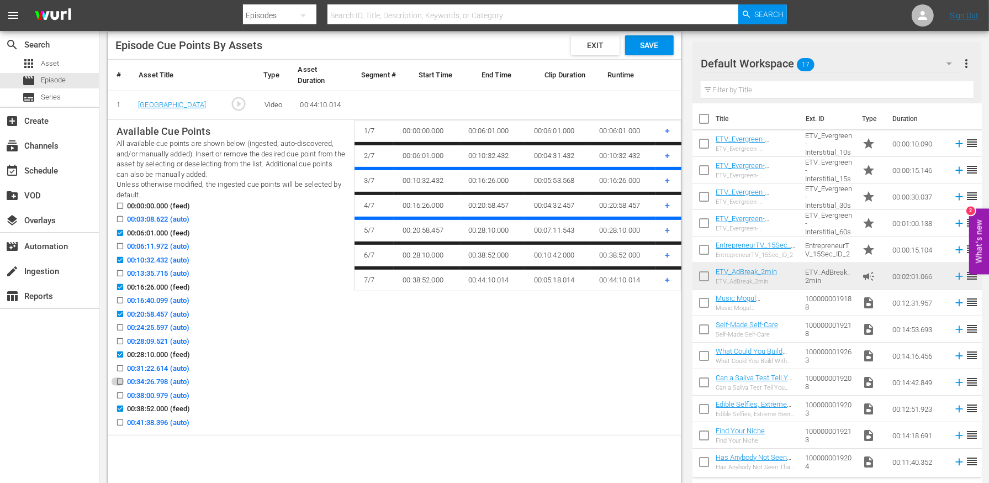
click at [120, 381] on input "00:34:26.798 (auto)" at bounding box center [117, 383] width 14 height 8
checkbox input "true"
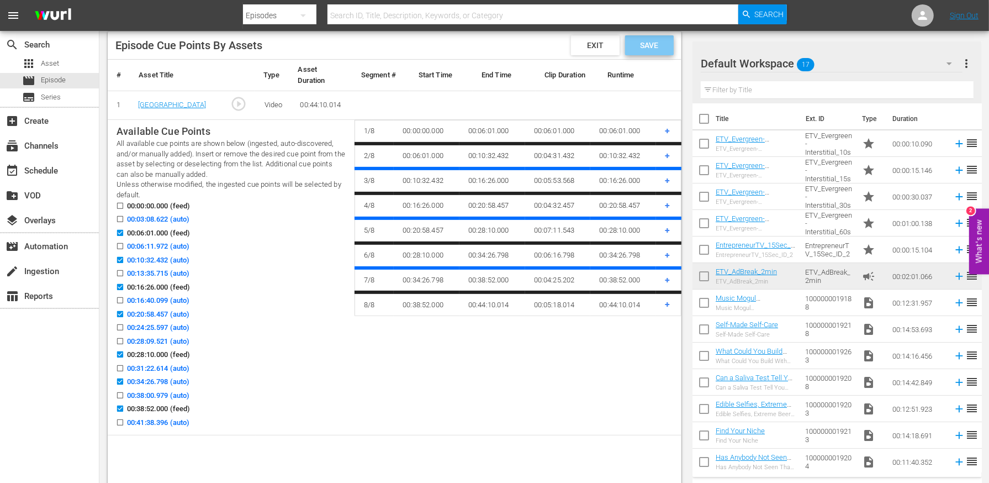
click at [648, 42] on span "Save" at bounding box center [649, 45] width 36 height 9
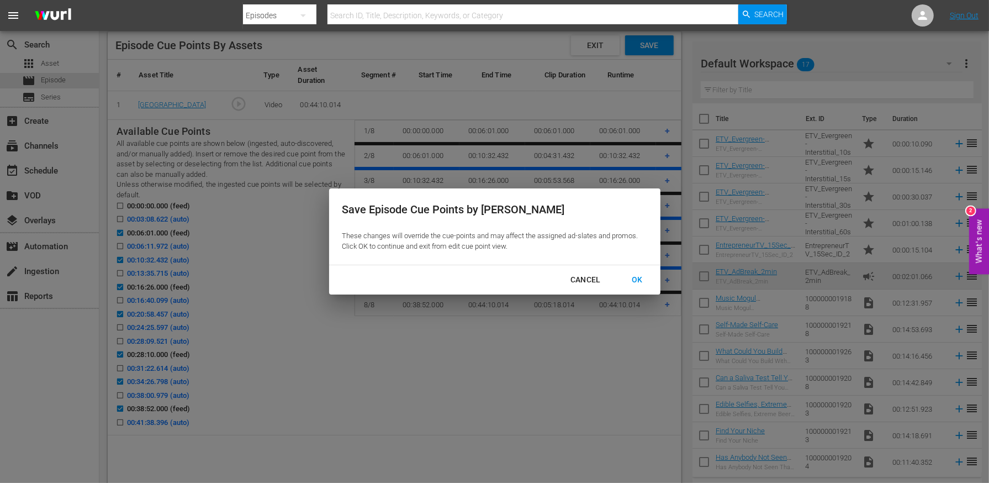
click at [640, 275] on div "OK" at bounding box center [637, 280] width 29 height 14
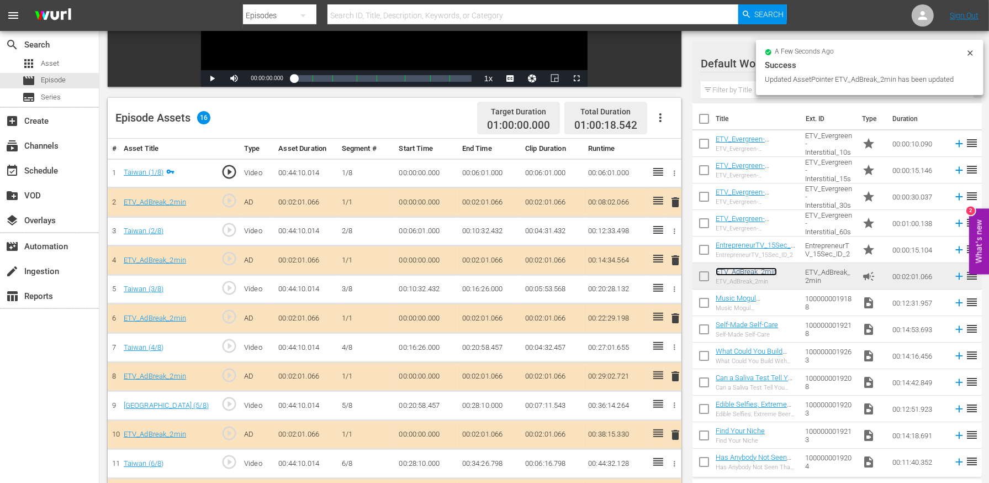
scroll to position [172, 0]
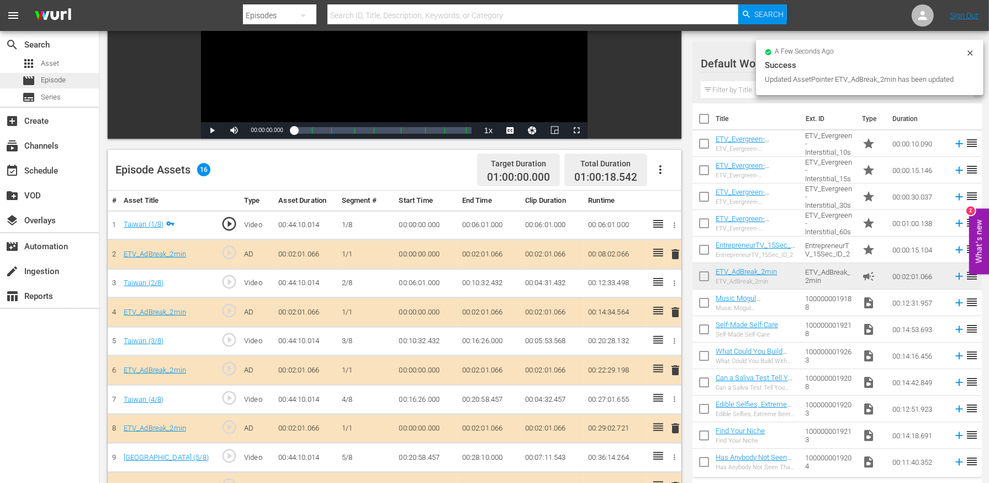
click at [52, 80] on span "Episode" at bounding box center [53, 80] width 25 height 11
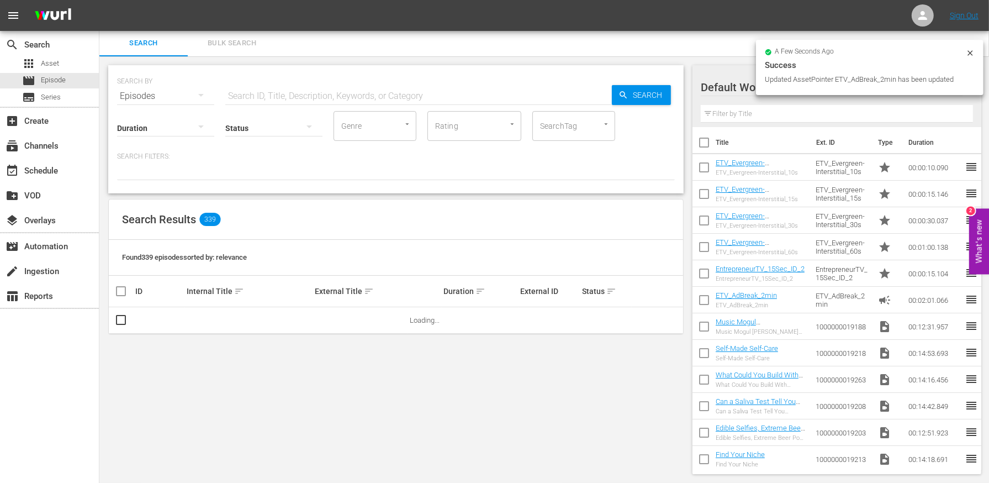
scroll to position [172, 0]
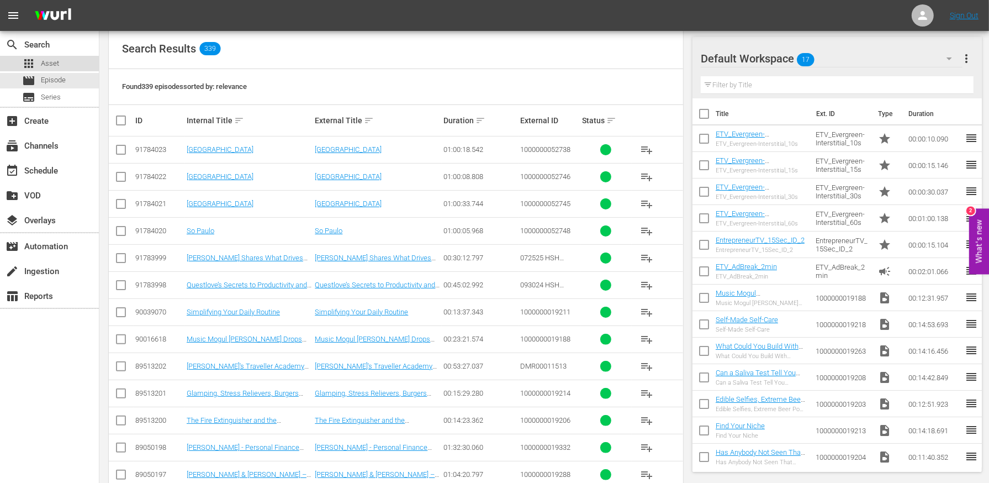
click at [48, 62] on span "Asset" at bounding box center [50, 63] width 18 height 11
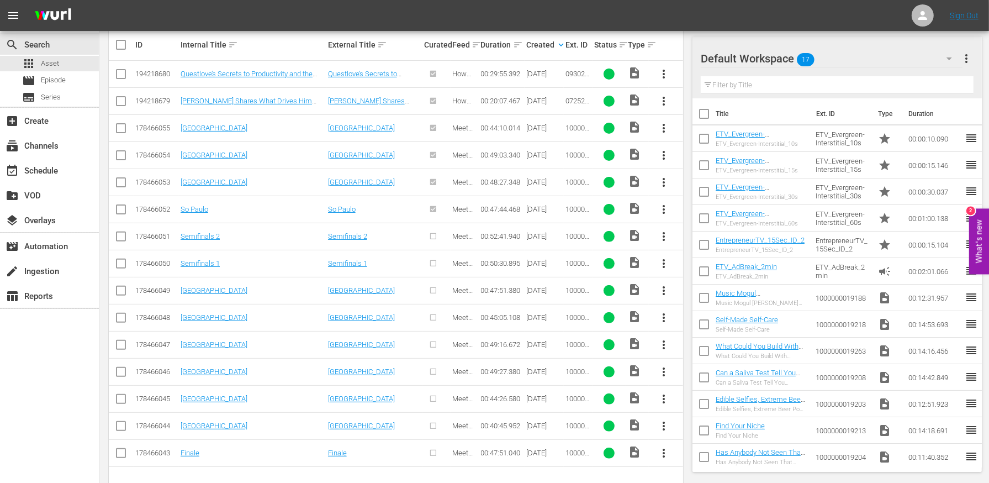
scroll to position [281, 0]
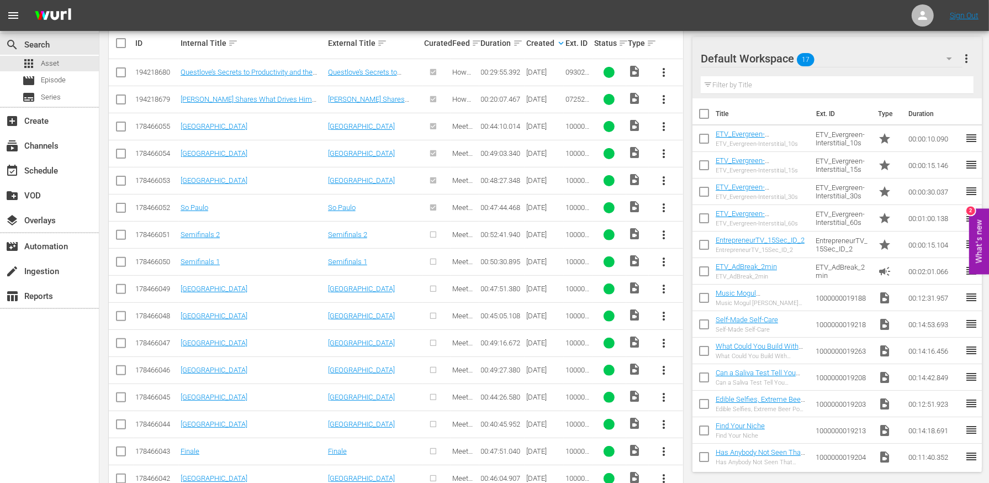
click at [119, 233] on input "checkbox" at bounding box center [120, 236] width 13 height 13
checkbox input "true"
click at [119, 261] on input "checkbox" at bounding box center [120, 263] width 13 height 13
checkbox input "true"
click at [119, 288] on input "checkbox" at bounding box center [120, 290] width 13 height 13
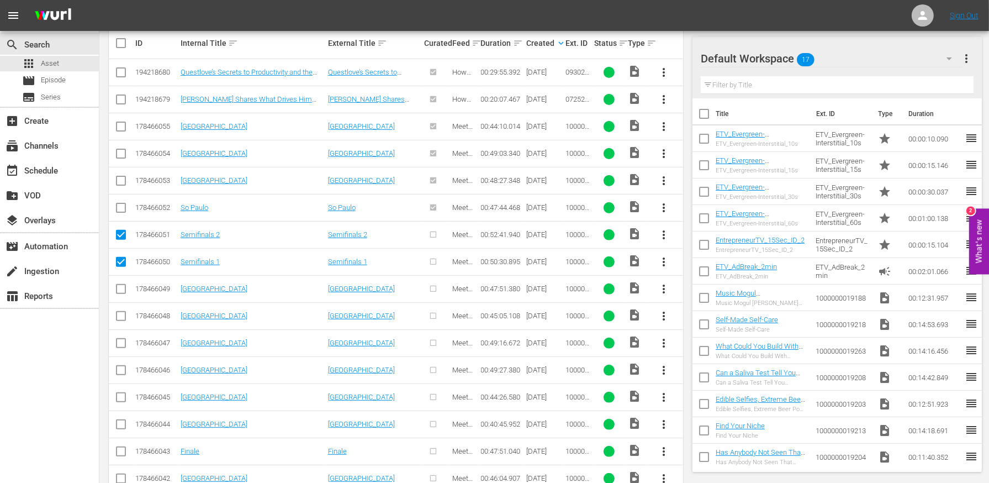
checkbox input "true"
click at [119, 313] on input "checkbox" at bounding box center [120, 318] width 13 height 13
checkbox input "true"
click at [117, 342] on input "checkbox" at bounding box center [120, 345] width 13 height 13
checkbox input "true"
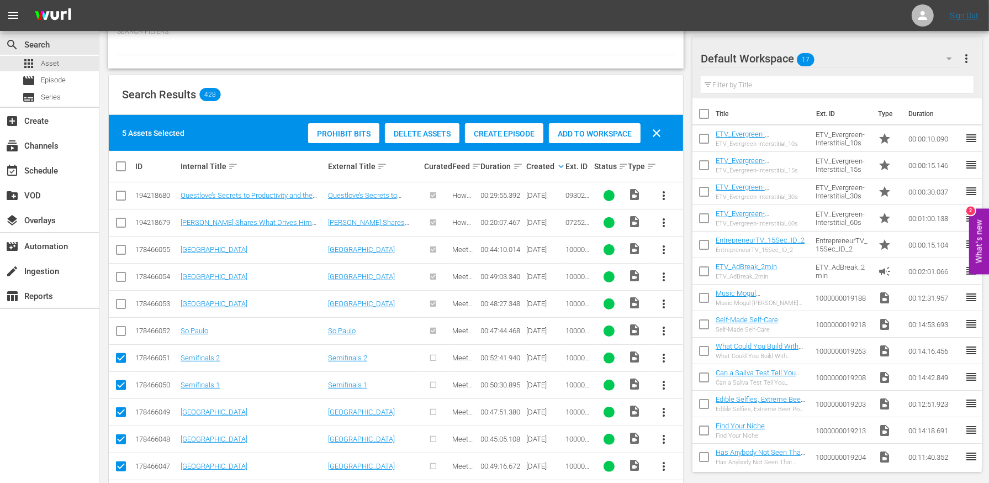
scroll to position [100, 0]
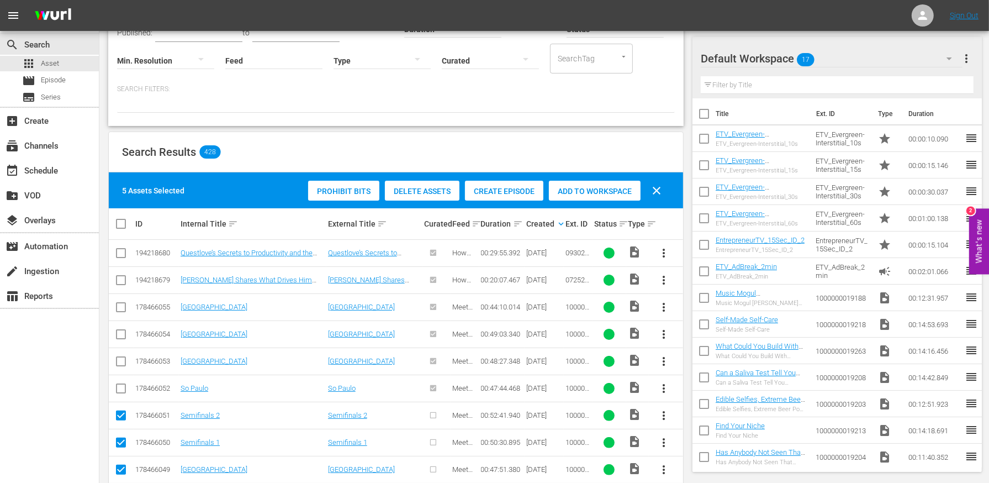
click at [519, 181] on div "Create Episode" at bounding box center [504, 191] width 78 height 21
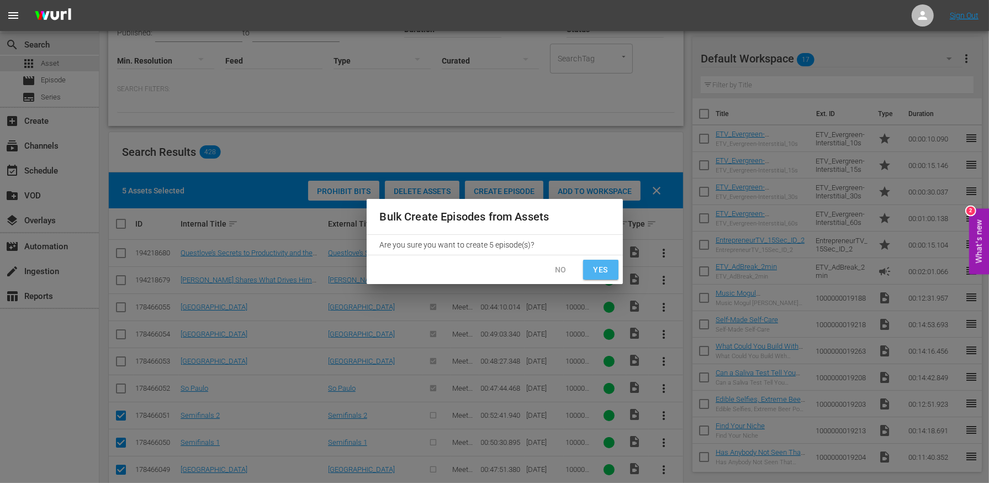
click at [600, 261] on button "Yes" at bounding box center [600, 270] width 35 height 20
checkbox input "false"
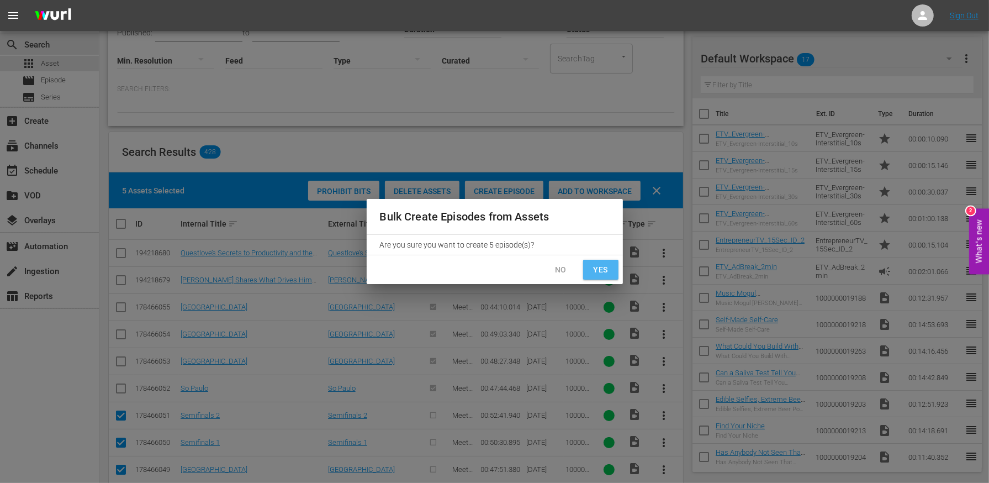
checkbox input "false"
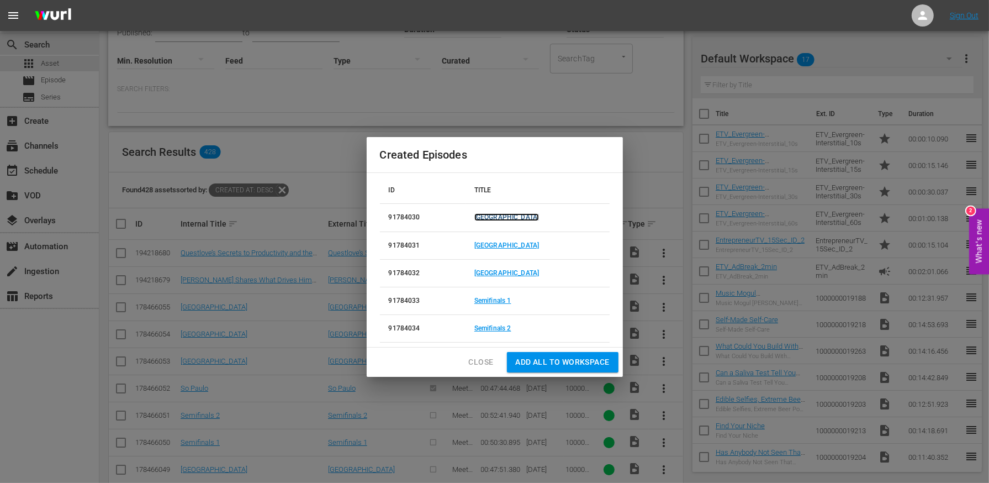
click at [509, 219] on link "[GEOGRAPHIC_DATA]" at bounding box center [506, 217] width 65 height 8
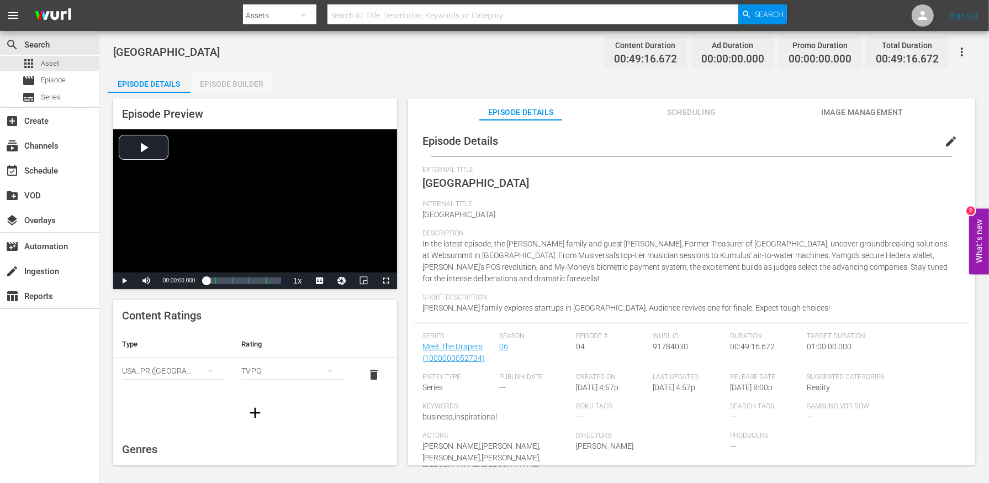
click at [236, 87] on div "Episode Builder" at bounding box center [232, 84] width 83 height 27
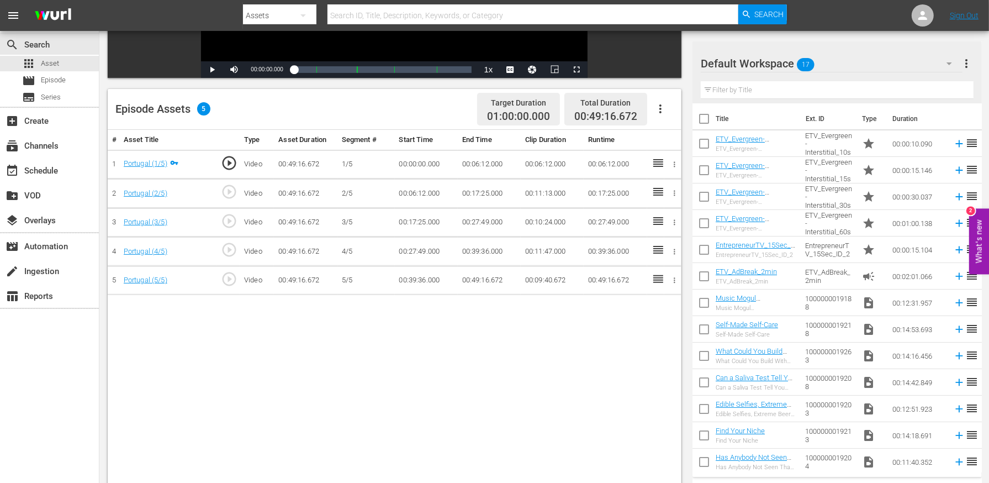
scroll to position [265, 0]
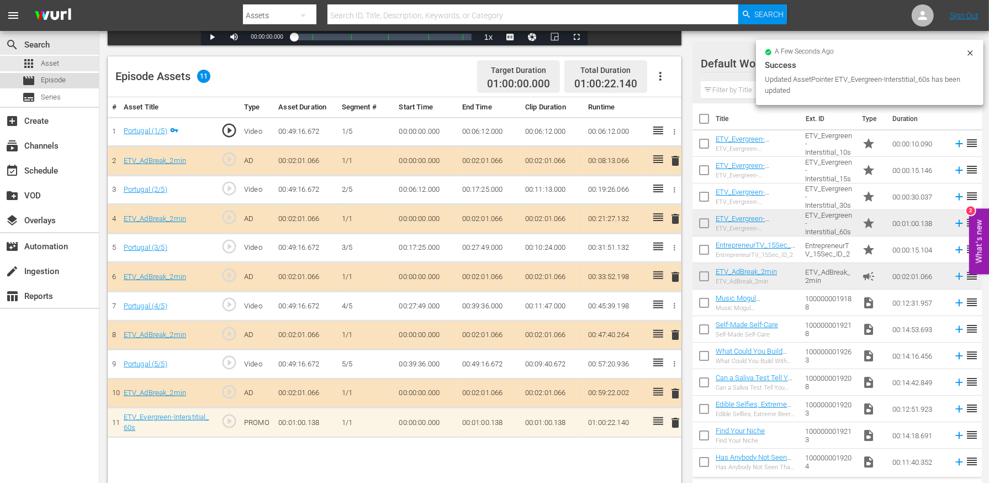
click at [61, 79] on span "Episode" at bounding box center [53, 80] width 25 height 11
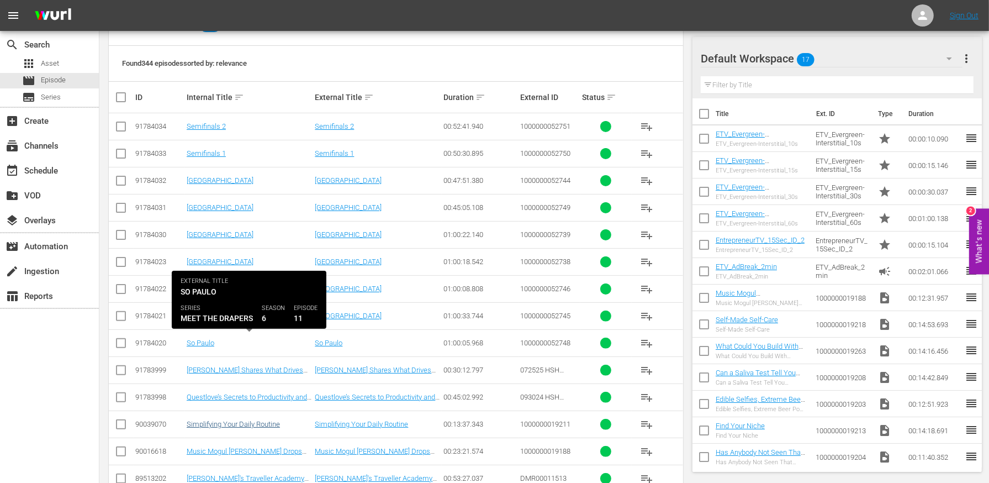
scroll to position [192, 0]
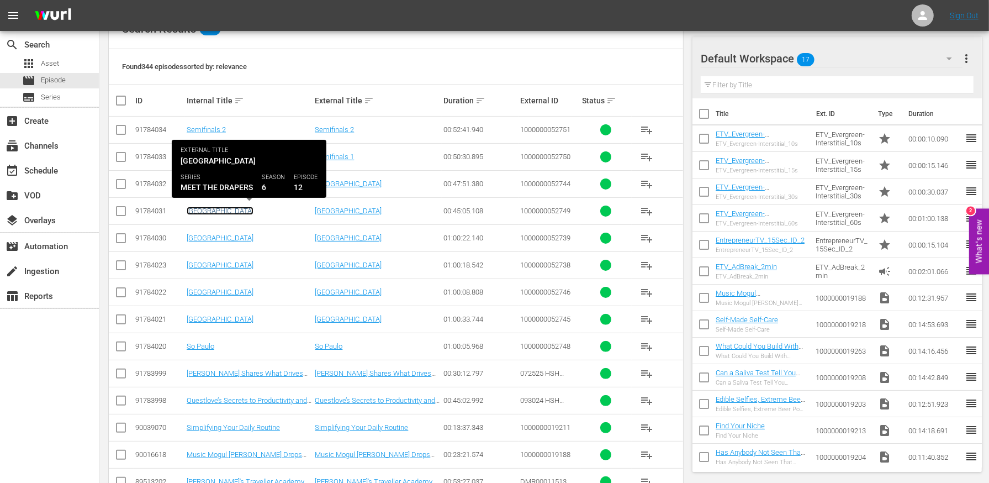
click at [205, 210] on link "[GEOGRAPHIC_DATA]" at bounding box center [220, 211] width 67 height 8
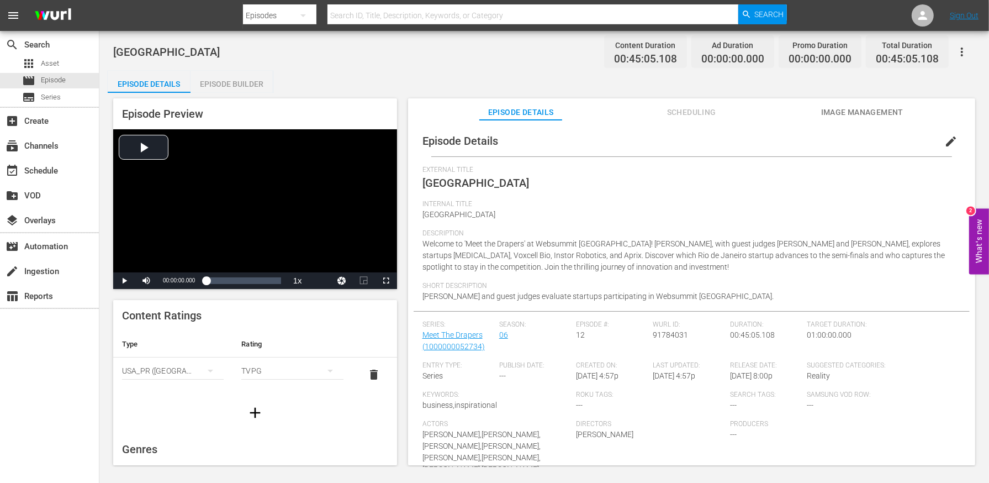
click at [244, 81] on div "Episode Builder" at bounding box center [232, 84] width 83 height 27
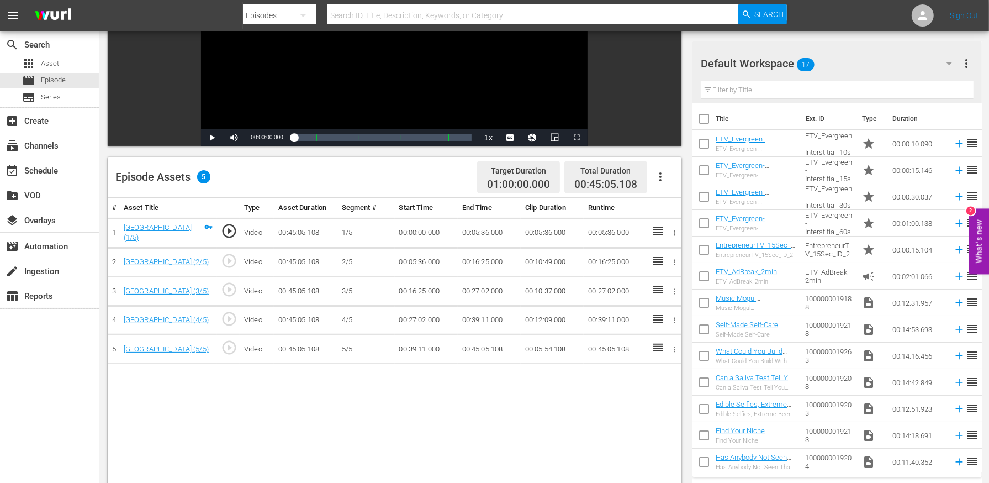
scroll to position [208, 0]
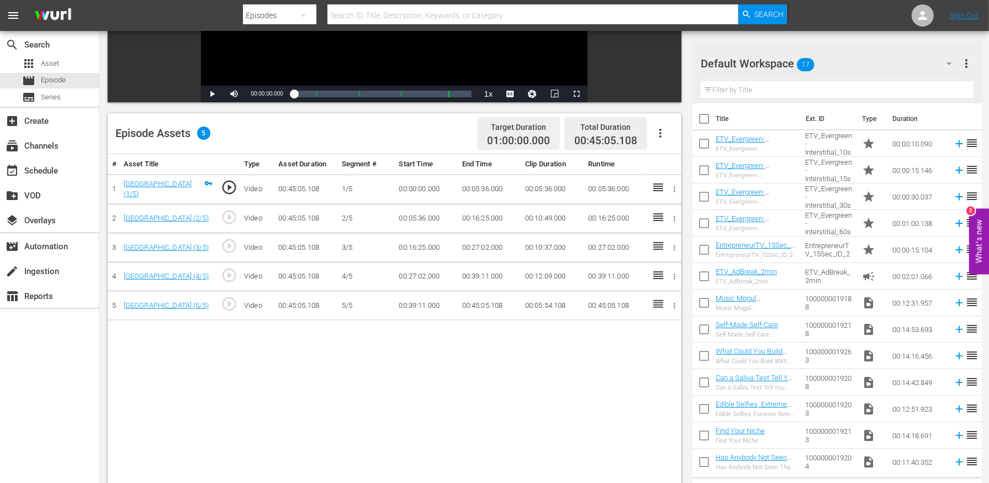
click at [666, 133] on icon "button" at bounding box center [660, 132] width 13 height 13
click at [677, 140] on div "Edit Cue Points" at bounding box center [693, 137] width 75 height 27
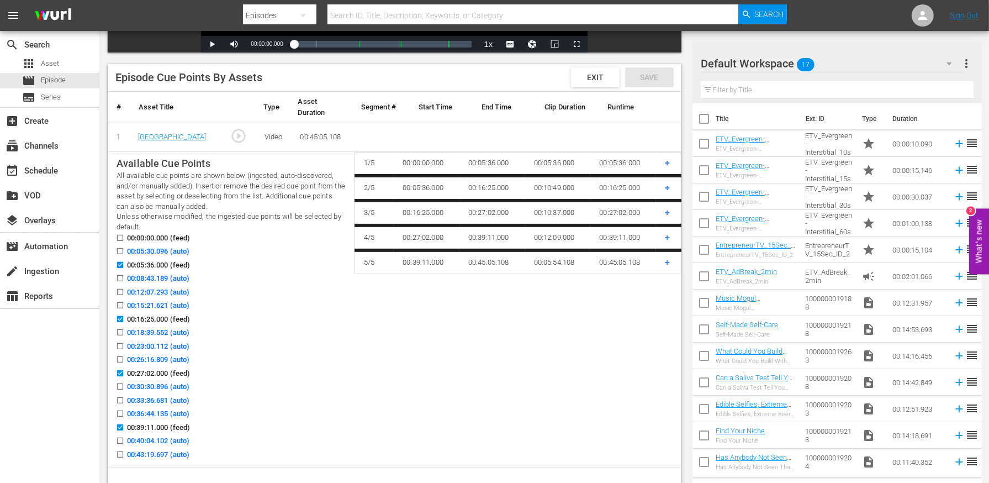
scroll to position [263, 0]
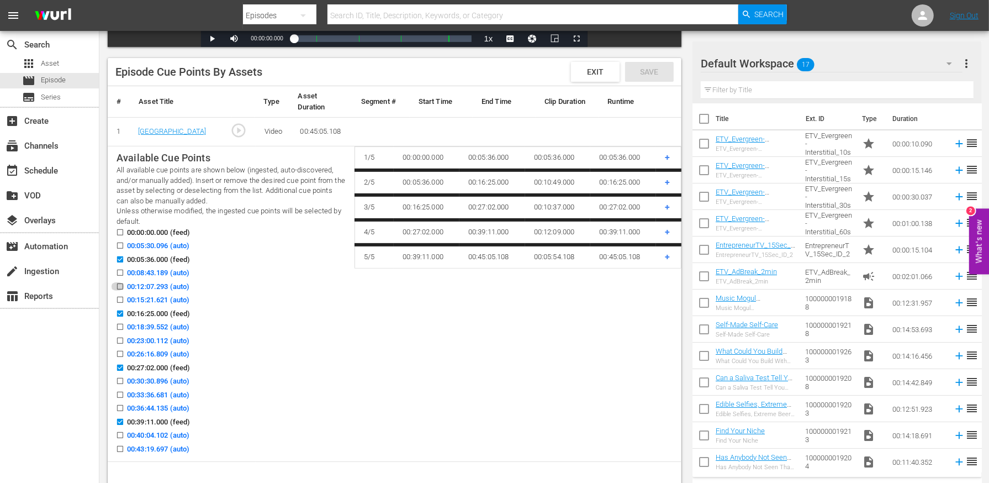
click at [119, 284] on input "00:12:07.293 (auto)" at bounding box center [117, 288] width 14 height 8
checkbox input "true"
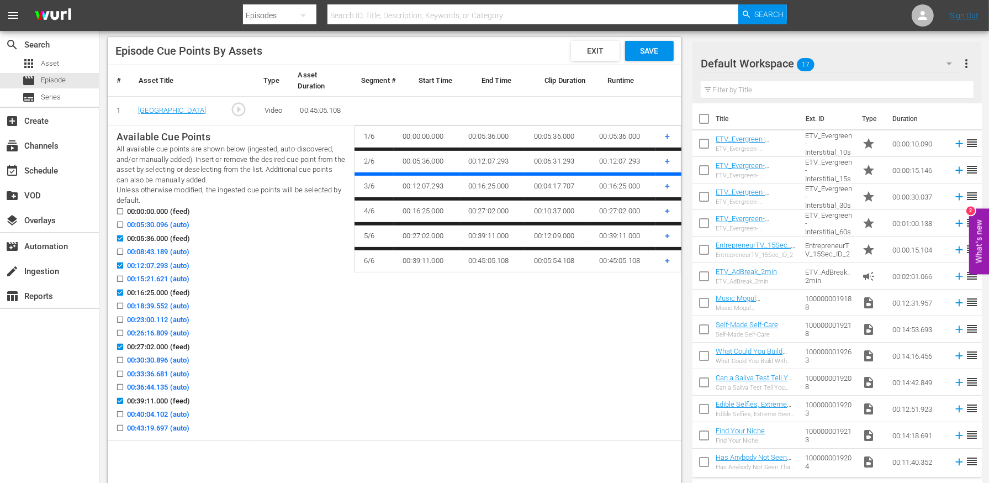
scroll to position [285, 0]
click at [121, 317] on input "00:23:00.112 (auto)" at bounding box center [117, 321] width 14 height 8
checkbox input "true"
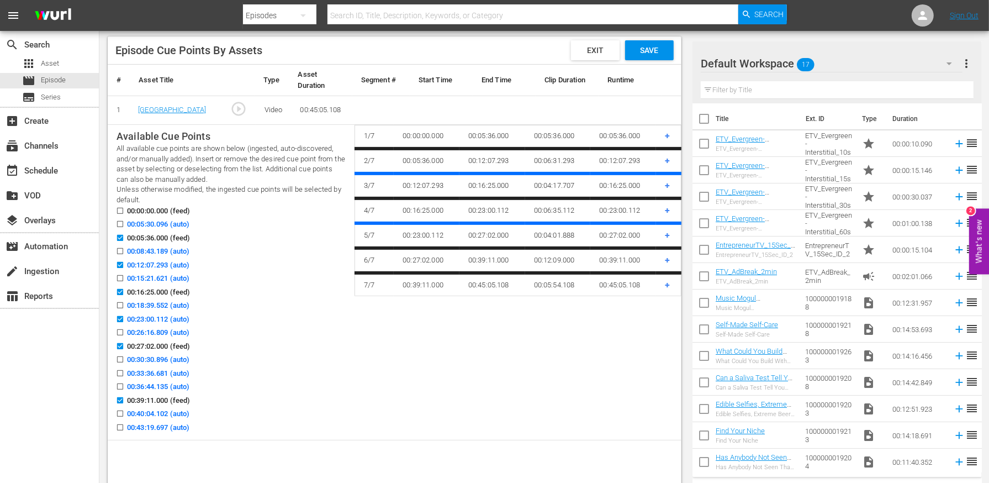
click at [123, 372] on input "00:33:36.681 (auto)" at bounding box center [117, 375] width 14 height 8
checkbox input "true"
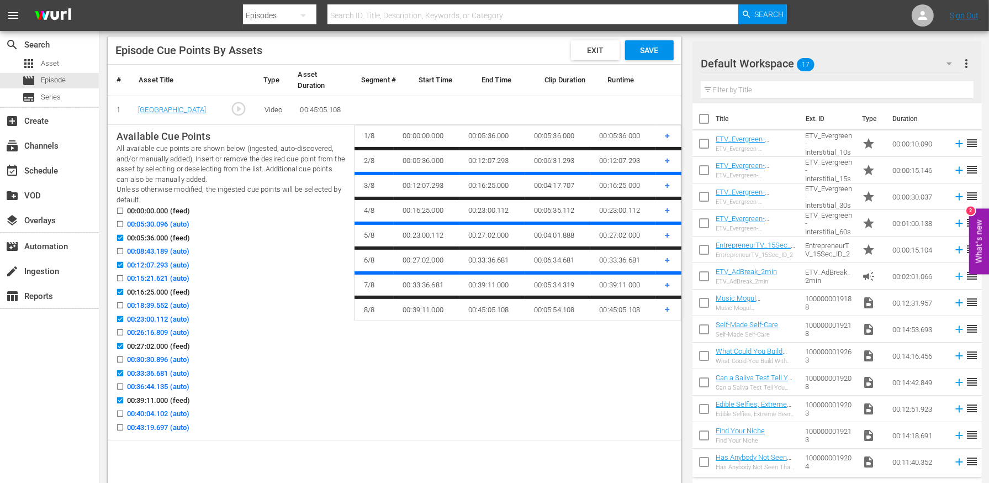
click at [123, 426] on input "00:43:19.697 (auto)" at bounding box center [117, 429] width 14 height 8
checkbox input "true"
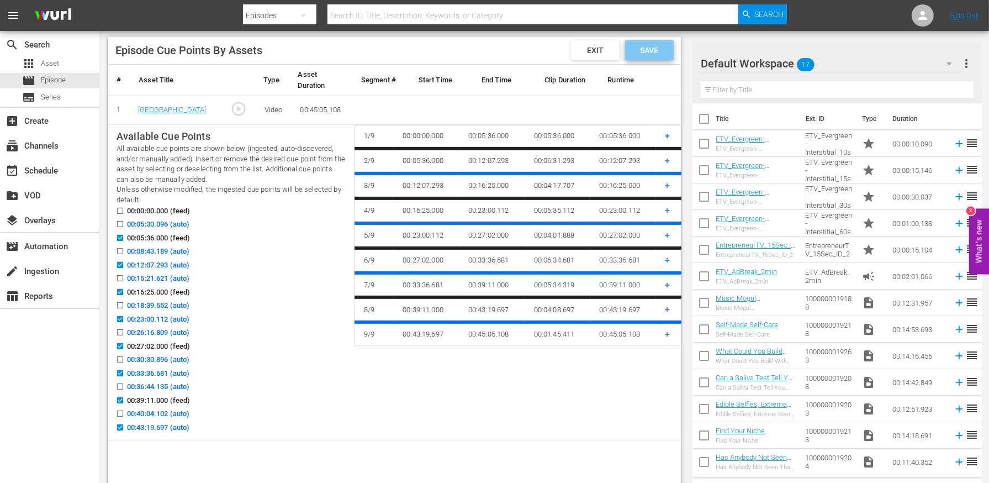
click at [657, 46] on span "Save" at bounding box center [649, 50] width 36 height 9
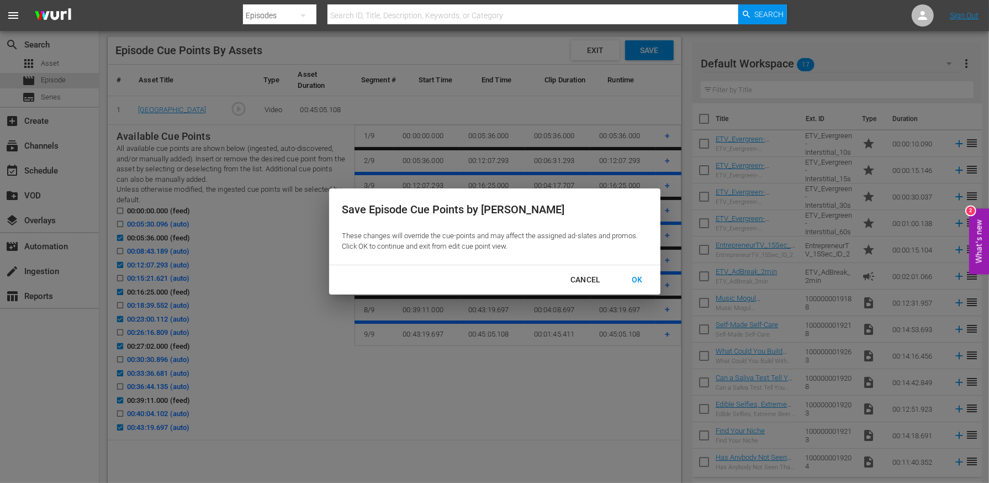
click at [637, 280] on div "OK" at bounding box center [637, 280] width 29 height 14
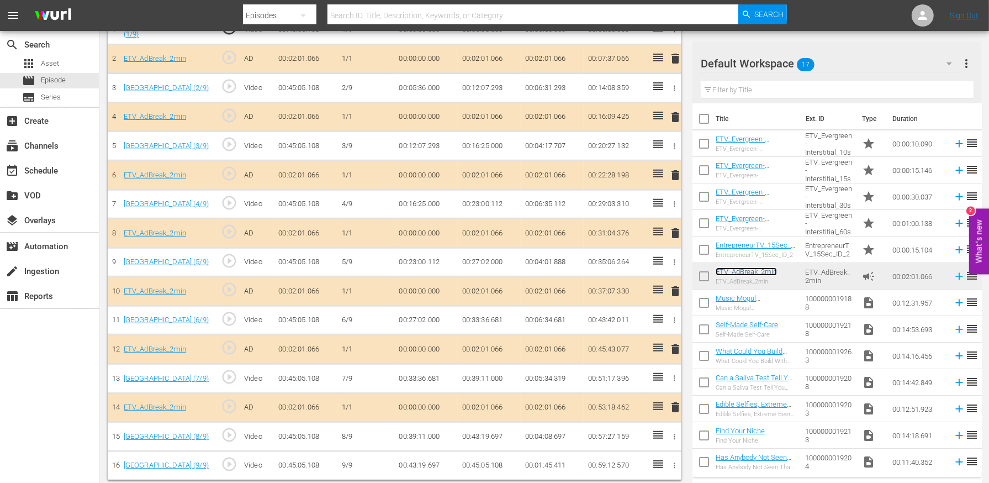
scroll to position [197, 0]
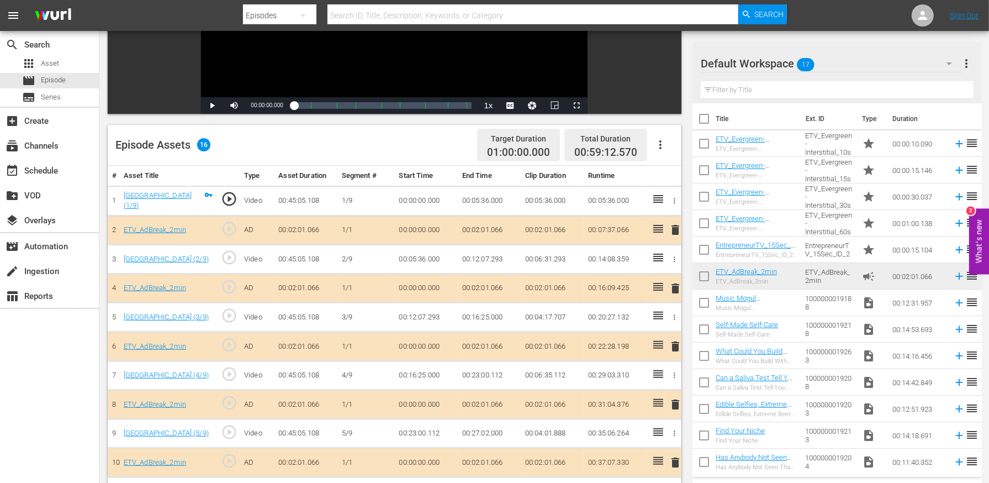
click at [660, 147] on icon "button" at bounding box center [661, 144] width 2 height 9
click at [667, 150] on div "Edit Cue Points" at bounding box center [693, 149] width 75 height 27
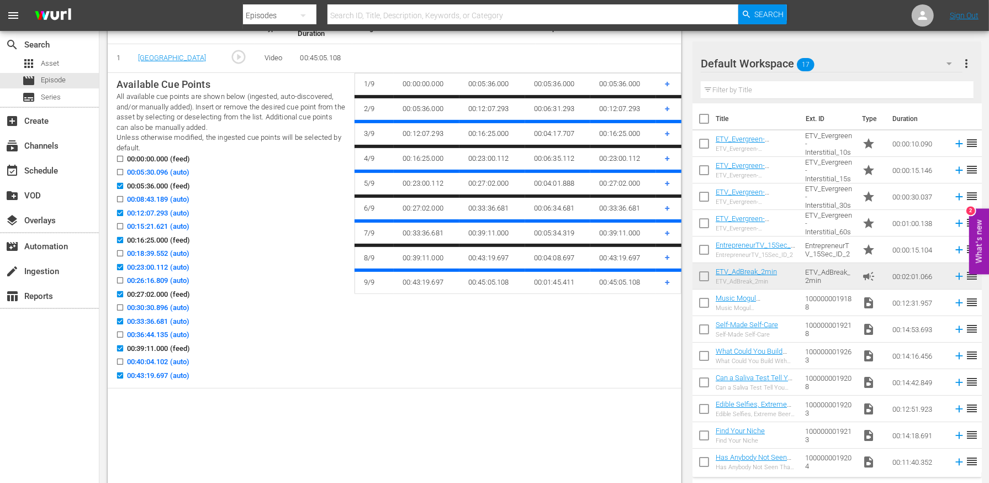
scroll to position [341, 0]
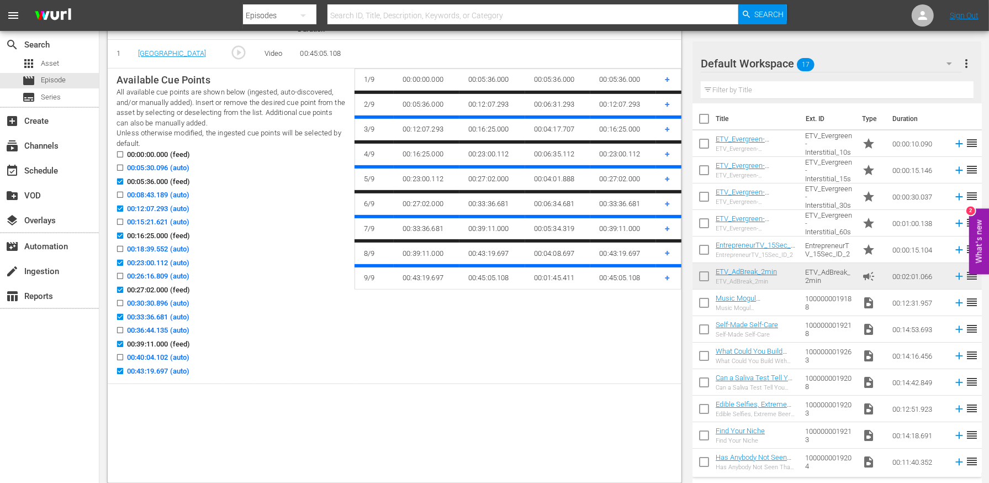
click at [122, 371] on input "00:43:19.697 (auto)" at bounding box center [117, 373] width 14 height 8
checkbox input "false"
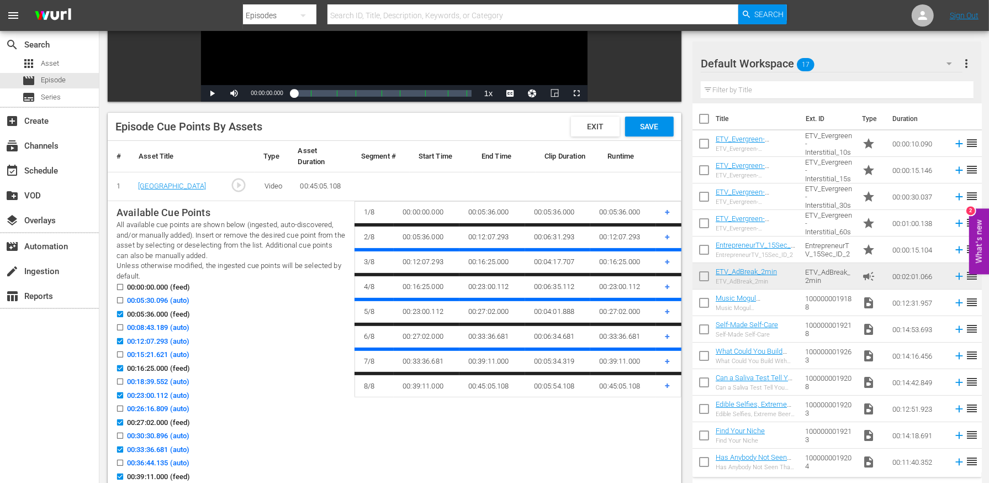
scroll to position [159, 0]
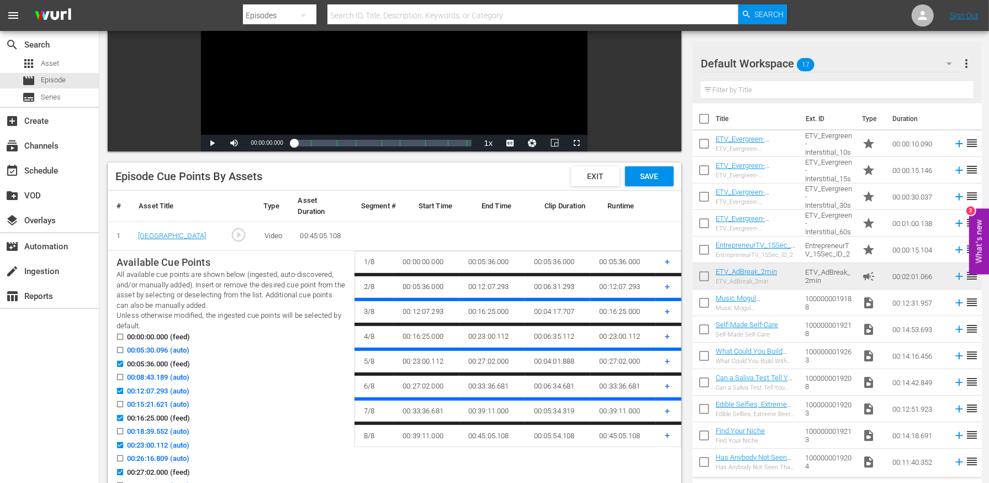
click at [650, 181] on div "Save" at bounding box center [649, 176] width 49 height 20
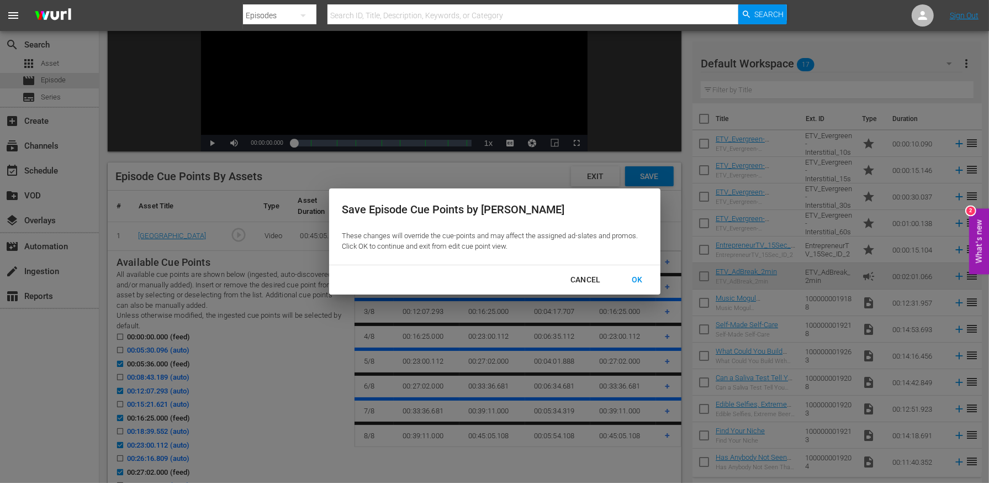
click at [624, 276] on div "OK" at bounding box center [637, 280] width 29 height 14
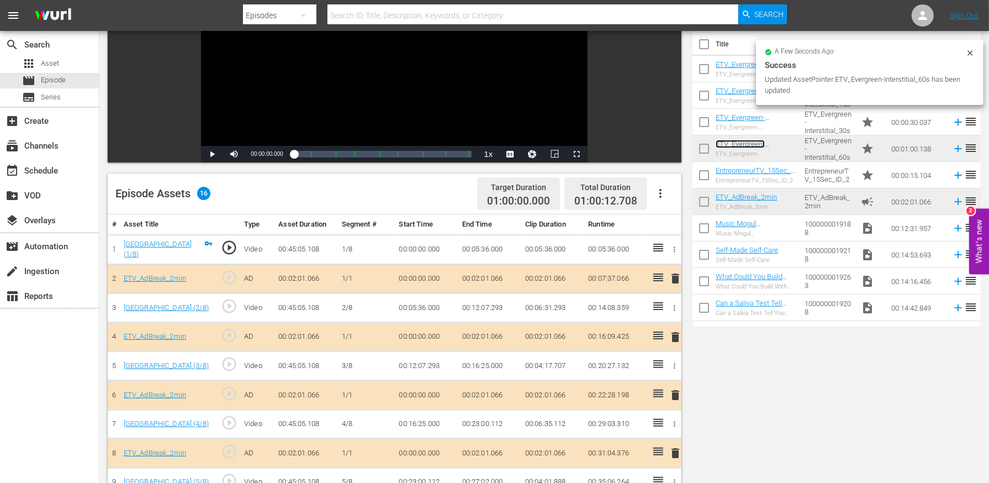
scroll to position [0, 0]
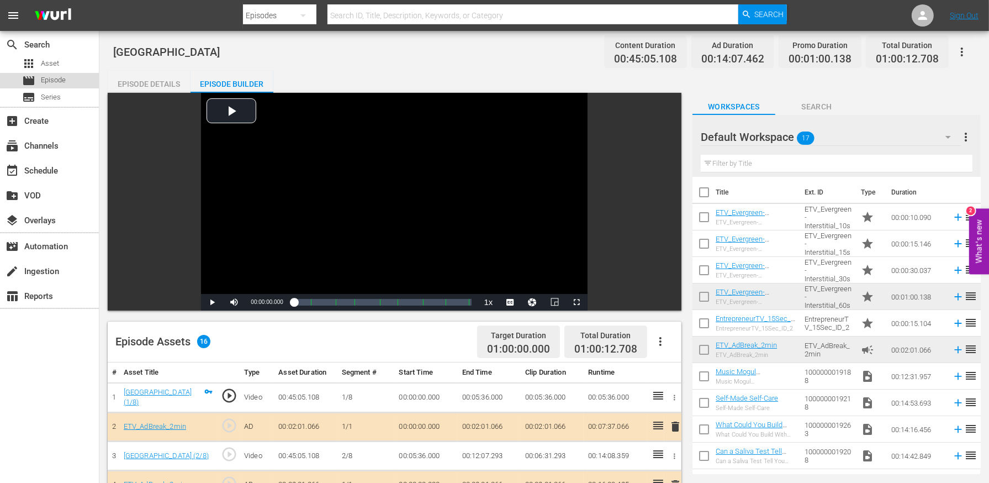
click at [64, 77] on span "Episode" at bounding box center [53, 80] width 25 height 11
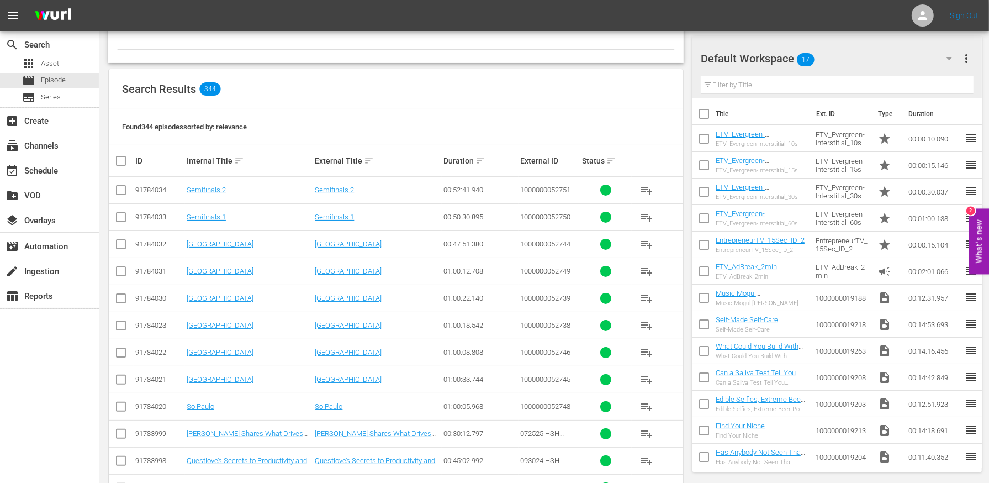
scroll to position [229, 0]
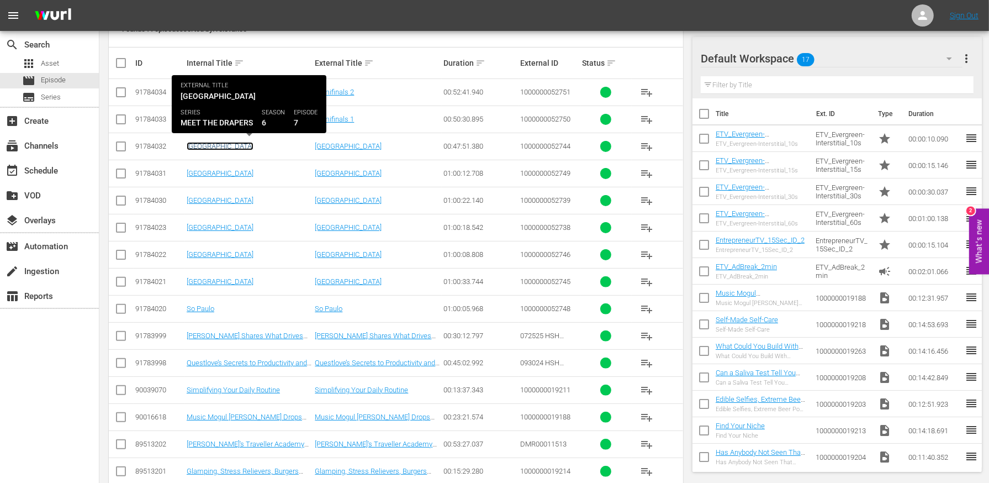
click at [201, 144] on link "[GEOGRAPHIC_DATA]" at bounding box center [220, 146] width 67 height 8
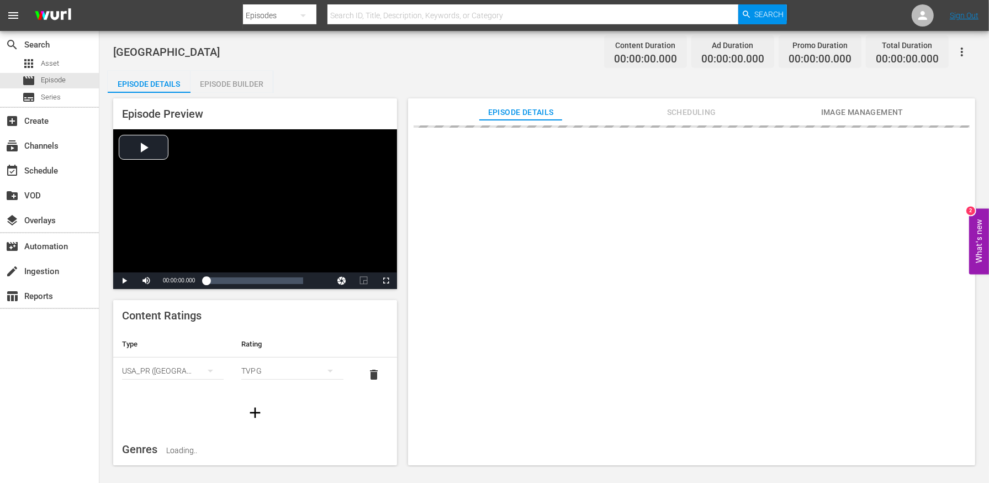
click at [236, 78] on div "Episode Builder" at bounding box center [232, 84] width 83 height 27
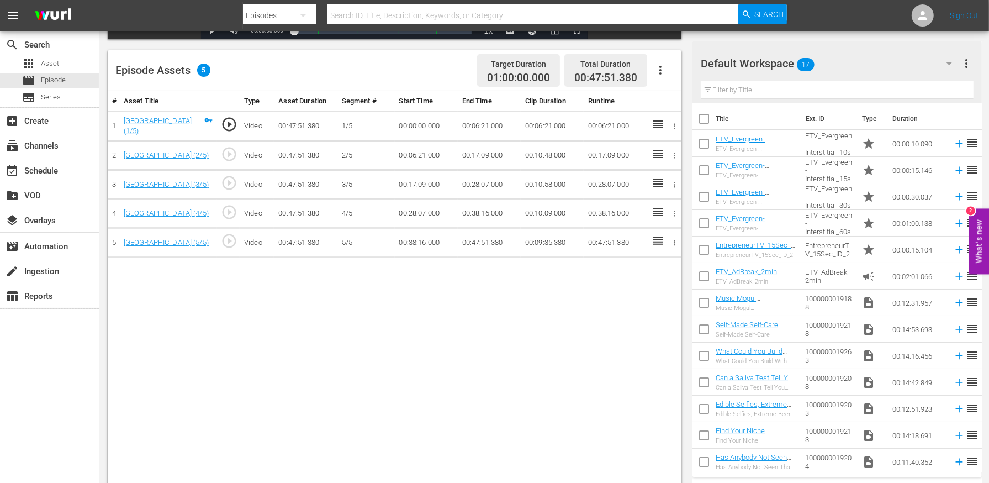
scroll to position [275, 0]
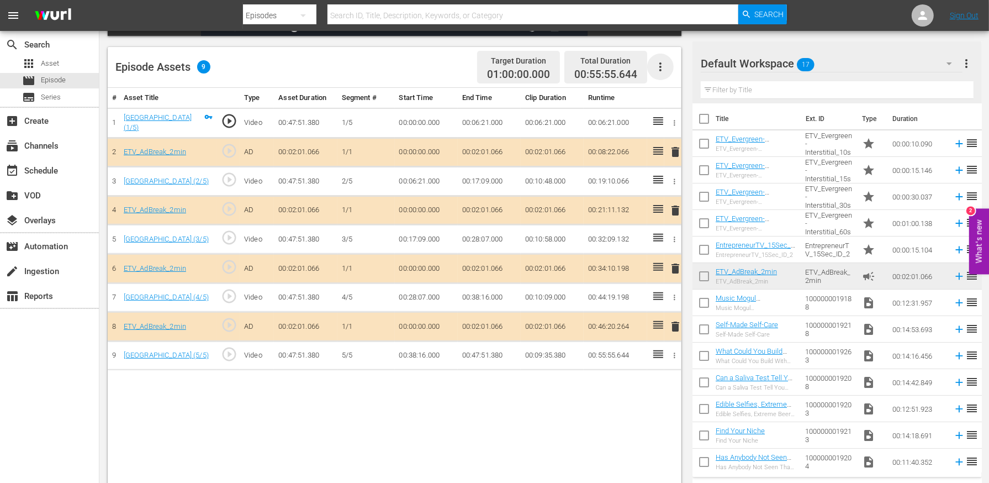
click at [662, 67] on icon "button" at bounding box center [660, 66] width 13 height 13
click at [666, 67] on div "Edit Cue Points" at bounding box center [693, 71] width 75 height 27
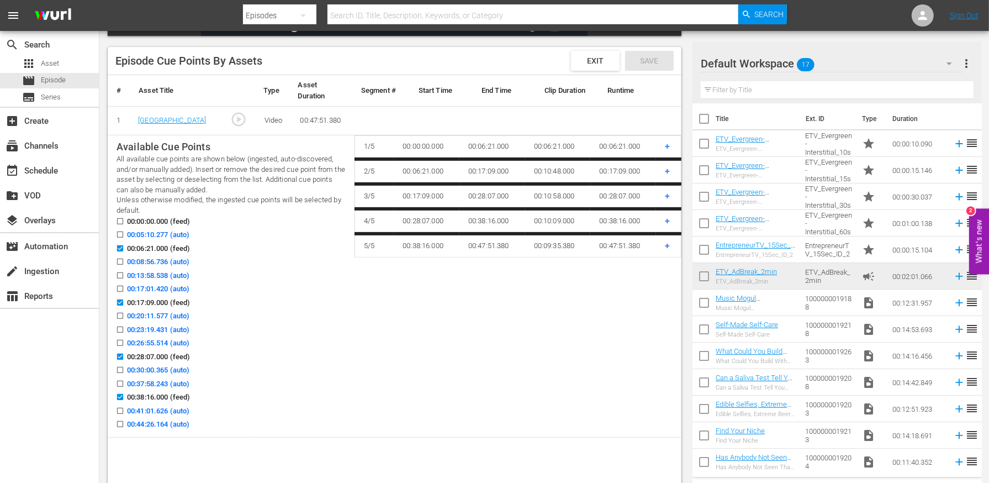
click at [119, 273] on input "00:13:58.538 (auto)" at bounding box center [117, 277] width 14 height 8
checkbox input "true"
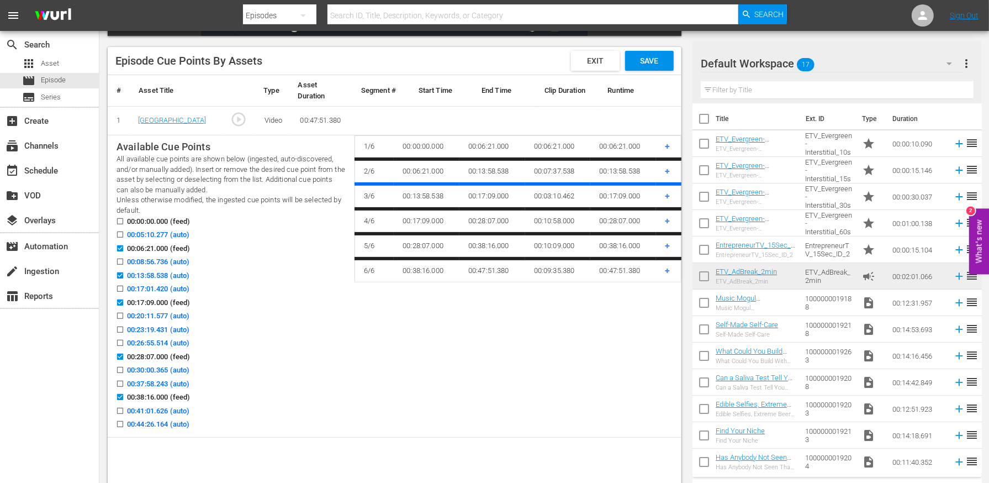
click at [119, 328] on input "00:23:19.431 (auto)" at bounding box center [117, 332] width 14 height 8
checkbox input "true"
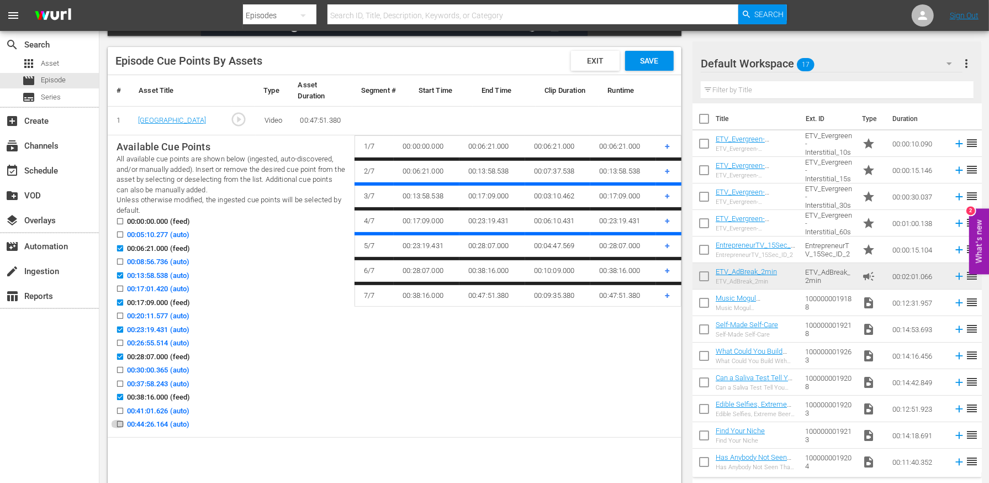
click at [119, 422] on input "00:44:26.164 (auto)" at bounding box center [117, 426] width 14 height 8
checkbox input "true"
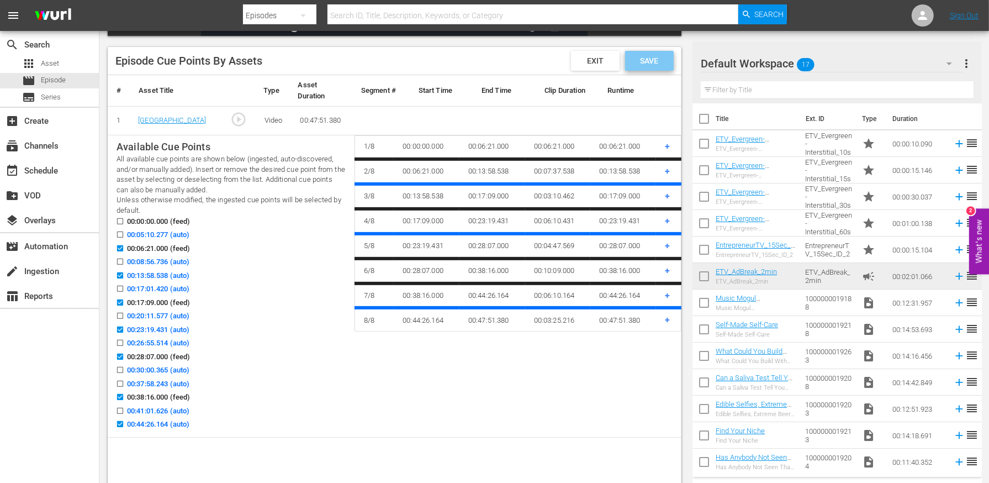
click at [641, 57] on span "Save" at bounding box center [649, 60] width 36 height 9
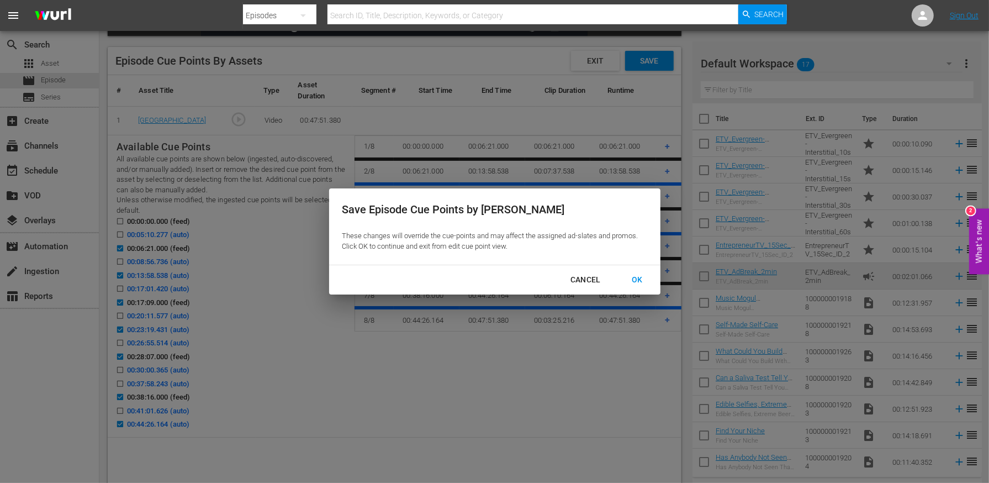
click at [643, 284] on div "OK" at bounding box center [637, 280] width 29 height 14
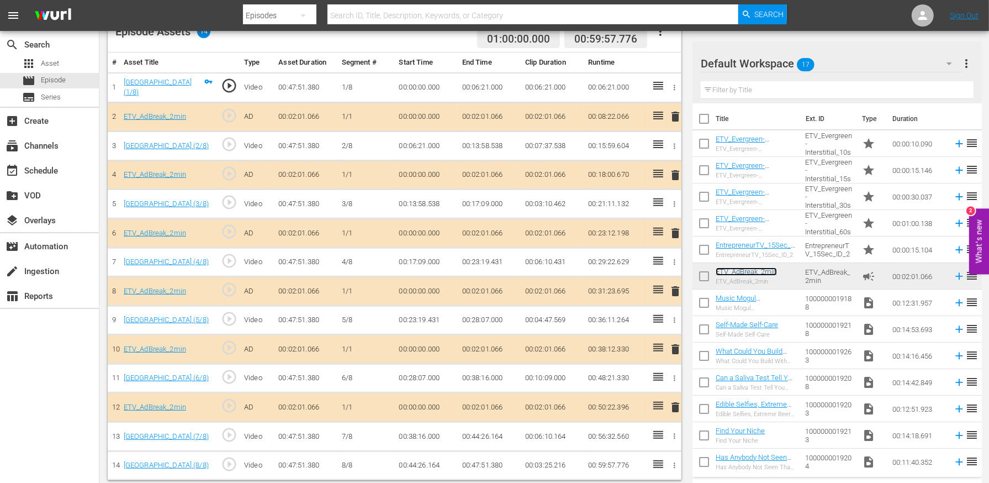
scroll to position [215, 0]
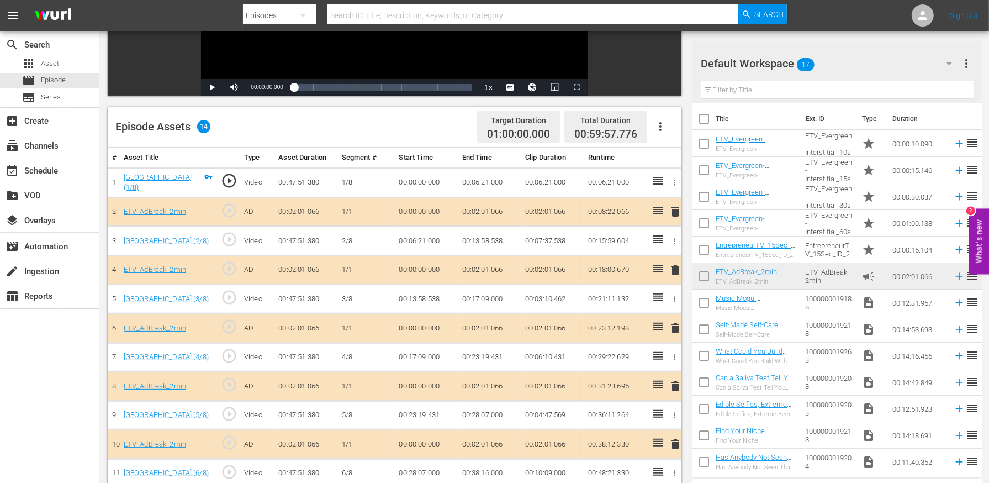
click at [661, 125] on icon "button" at bounding box center [661, 126] width 2 height 9
click at [673, 141] on div "Edit Cue Points" at bounding box center [693, 131] width 75 height 27
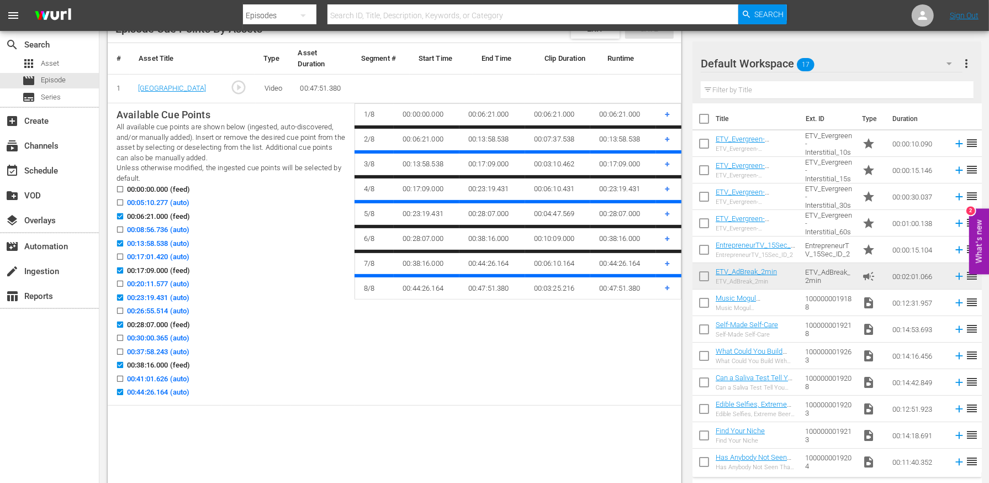
scroll to position [338, 0]
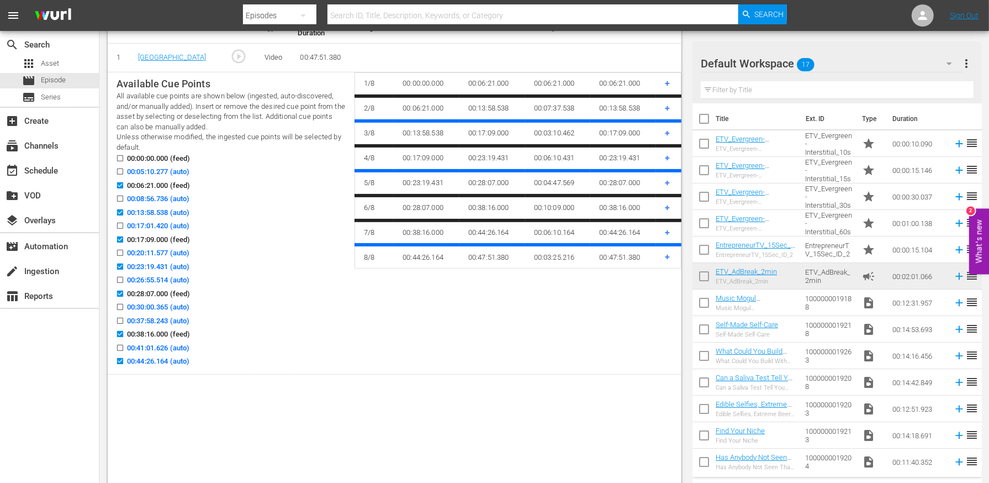
click at [120, 359] on input "00:44:26.164 (auto)" at bounding box center [117, 363] width 14 height 8
checkbox input "false"
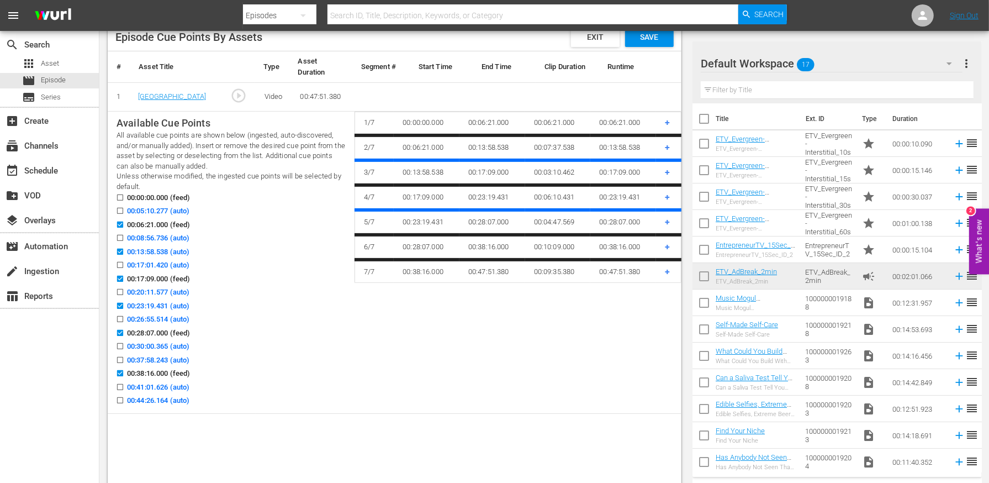
scroll to position [246, 0]
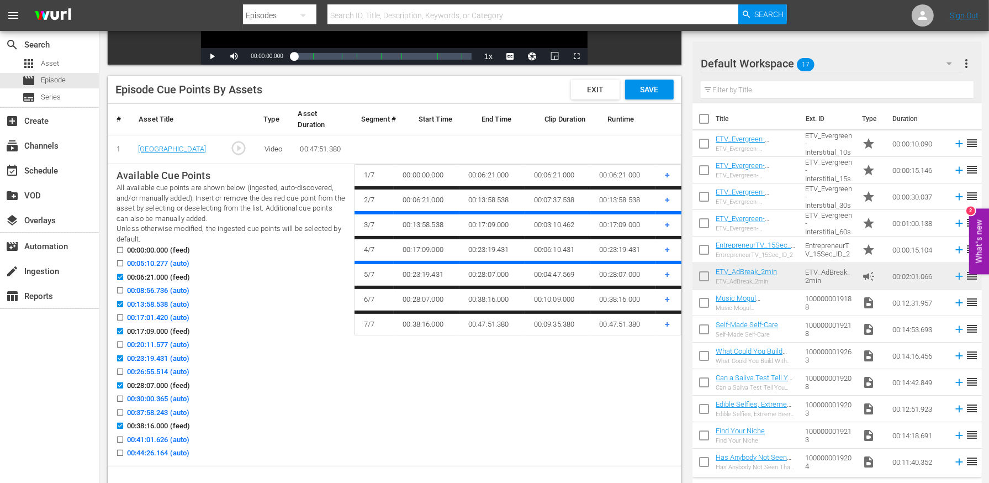
click at [647, 91] on span "Save" at bounding box center [649, 89] width 36 height 9
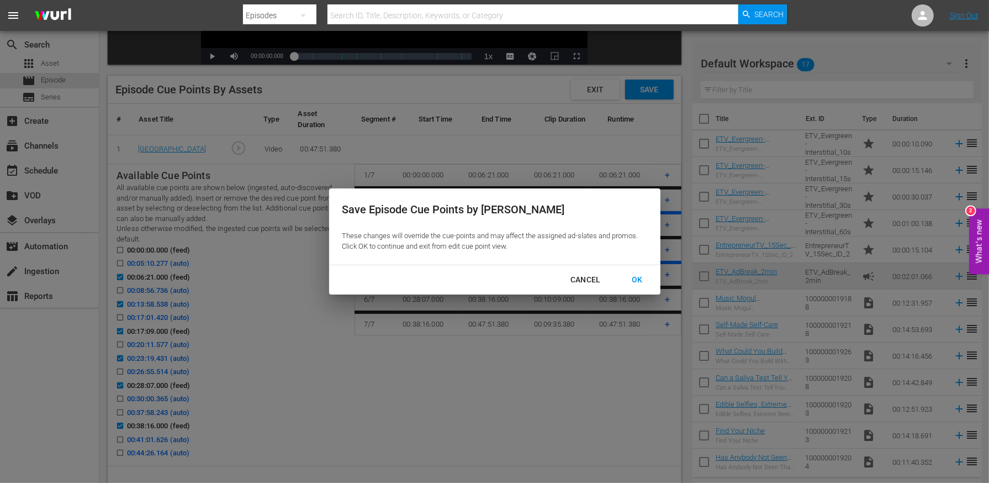
click at [631, 281] on div "OK" at bounding box center [637, 280] width 29 height 14
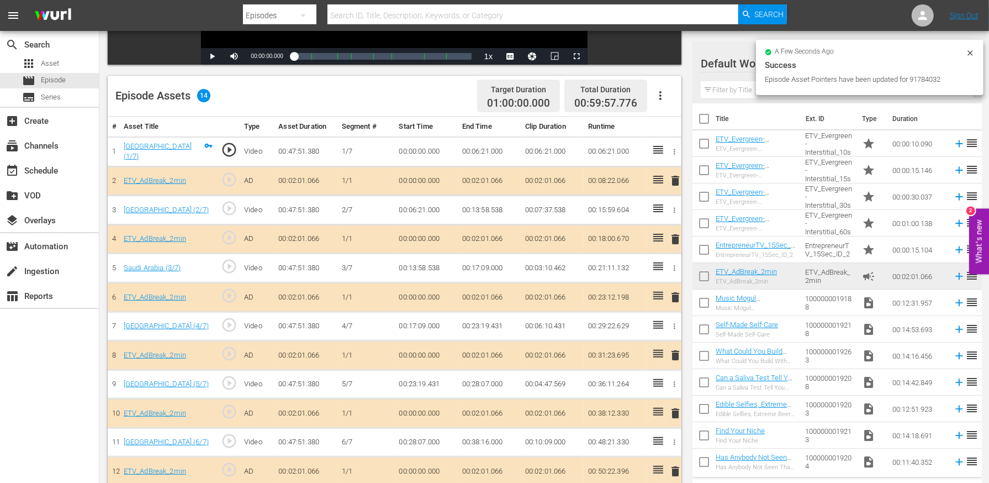
scroll to position [287, 0]
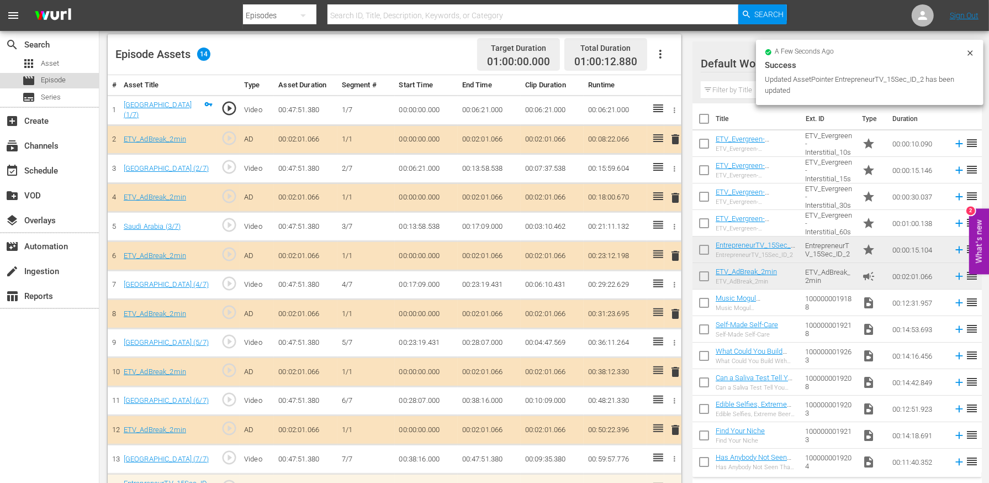
click at [60, 78] on span "Episode" at bounding box center [53, 80] width 25 height 11
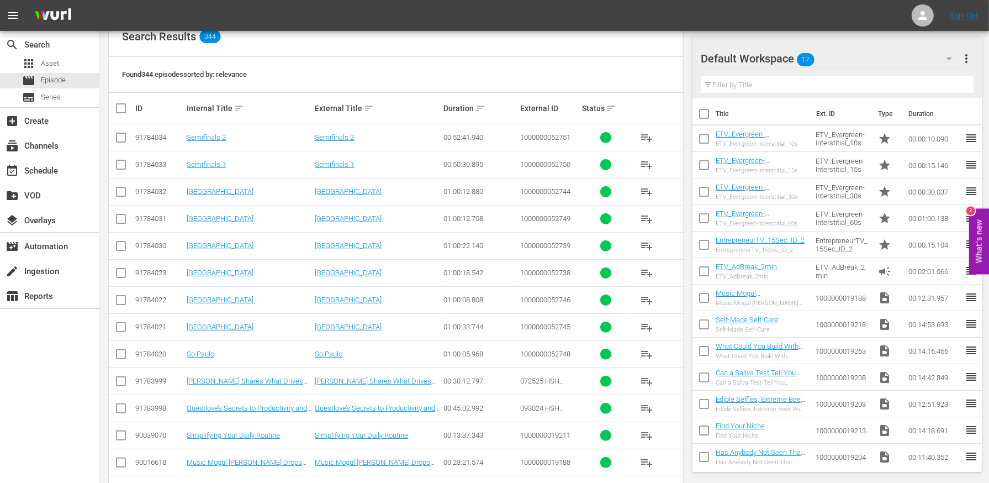
scroll to position [182, 0]
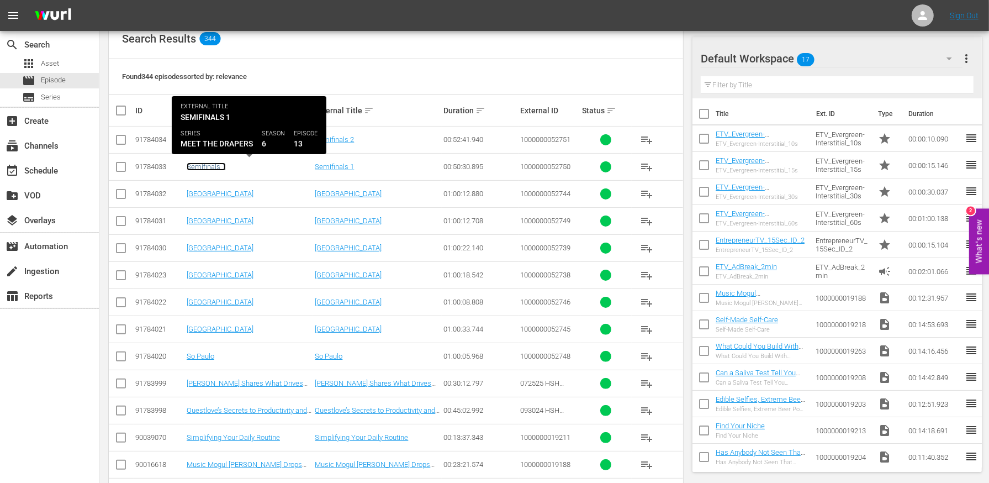
click at [202, 167] on link "Semifinals 1" at bounding box center [206, 166] width 39 height 8
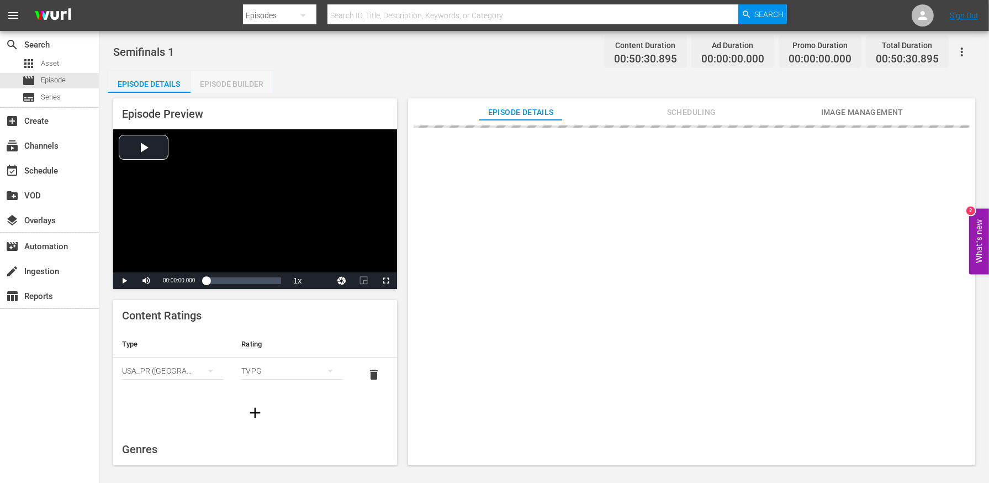
click at [241, 82] on div "Episode Builder" at bounding box center [232, 84] width 83 height 27
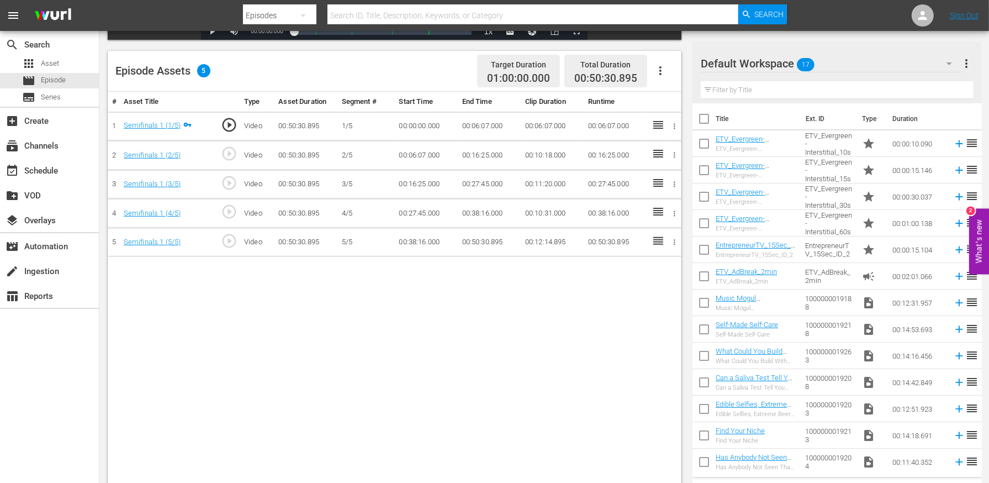
scroll to position [280, 0]
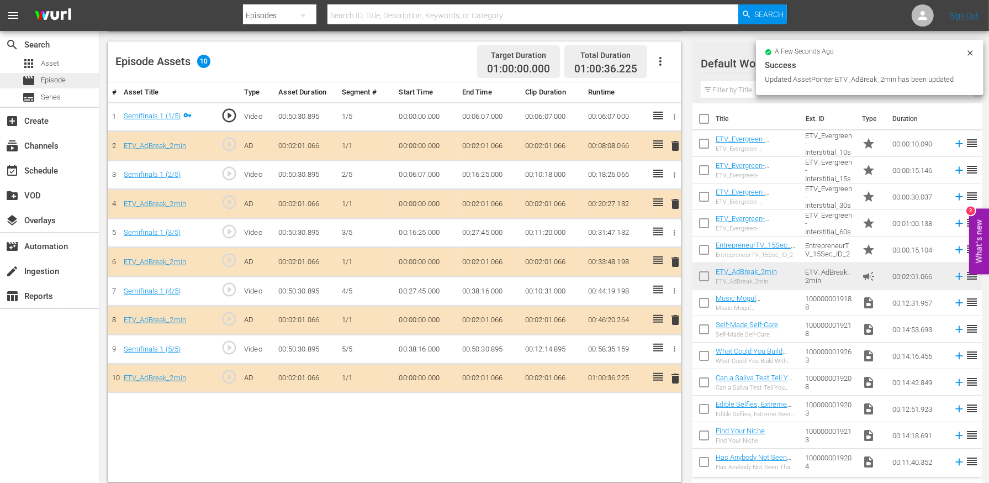
click at [45, 80] on span "Episode" at bounding box center [53, 80] width 25 height 11
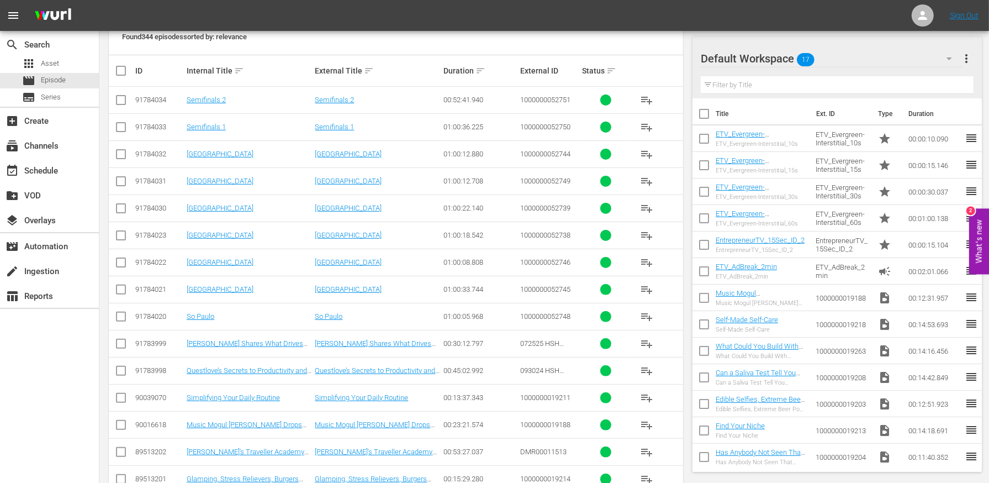
scroll to position [212, 0]
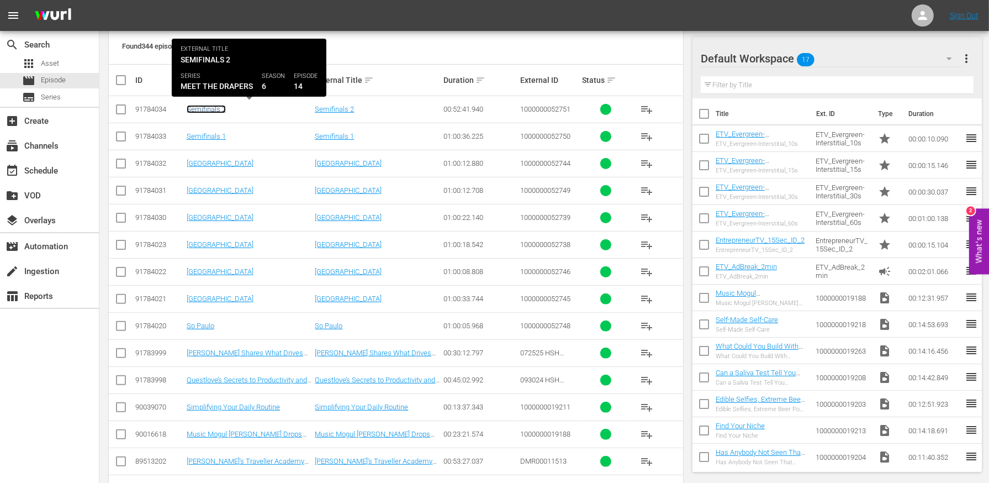
click at [205, 105] on link "Semifinals 2" at bounding box center [206, 109] width 39 height 8
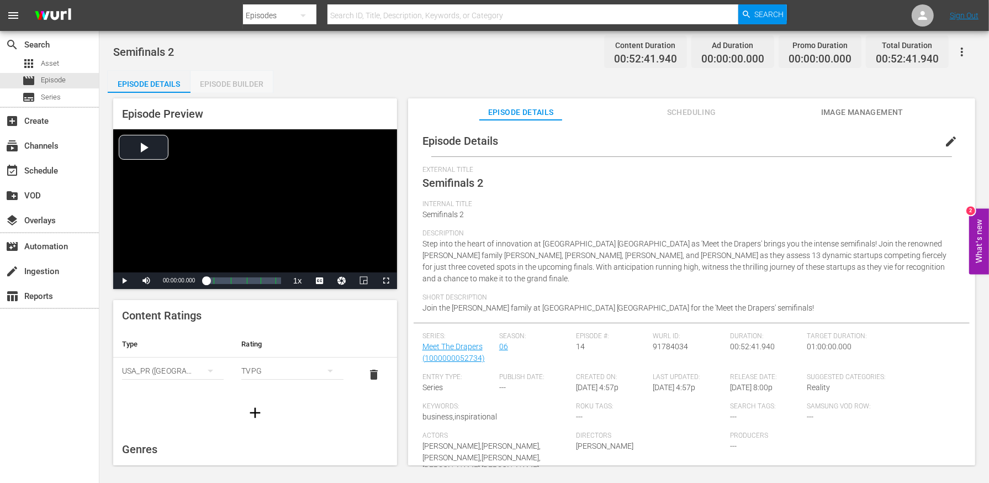
click at [246, 80] on div "Episode Builder" at bounding box center [232, 84] width 83 height 27
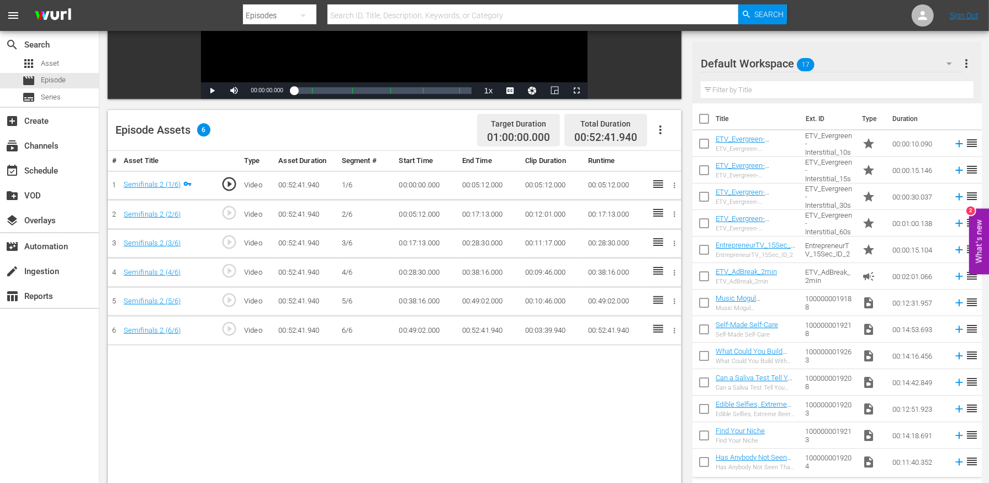
scroll to position [230, 0]
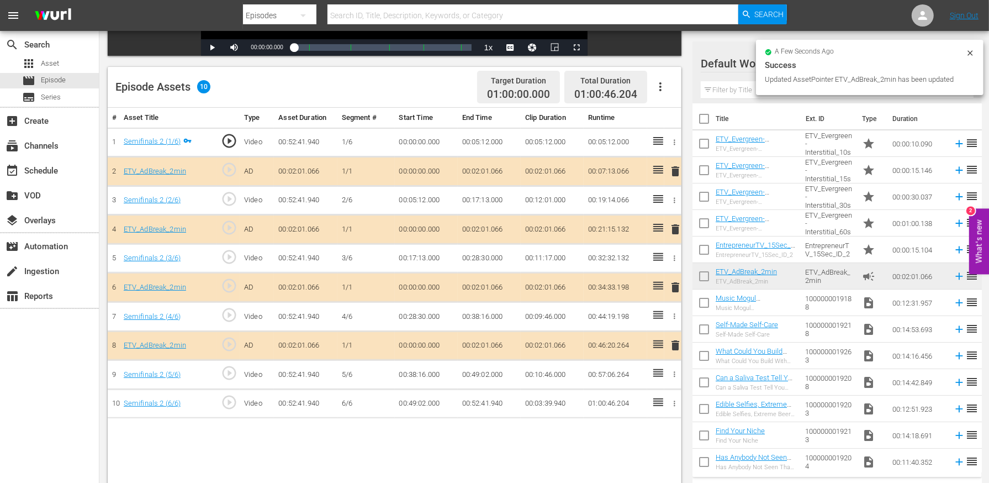
scroll to position [256, 0]
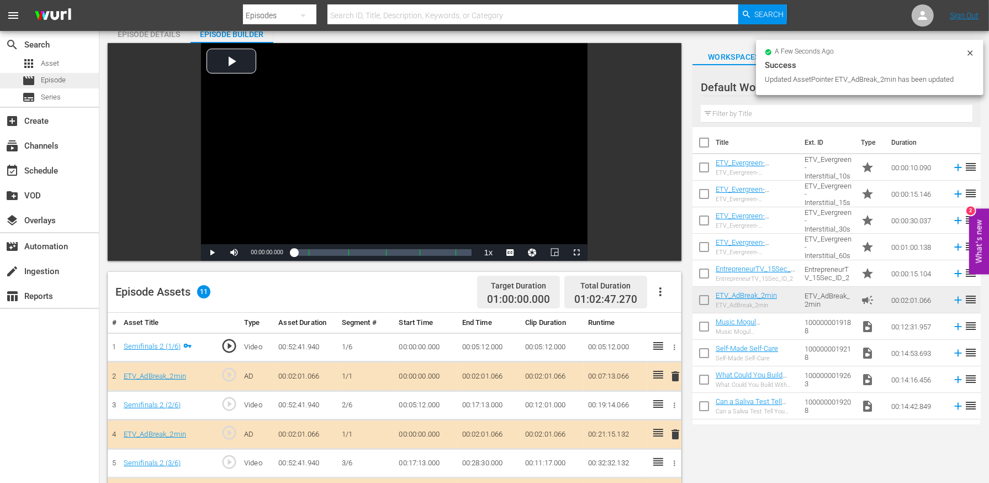
click at [72, 77] on div "movie Episode" at bounding box center [49, 80] width 99 height 15
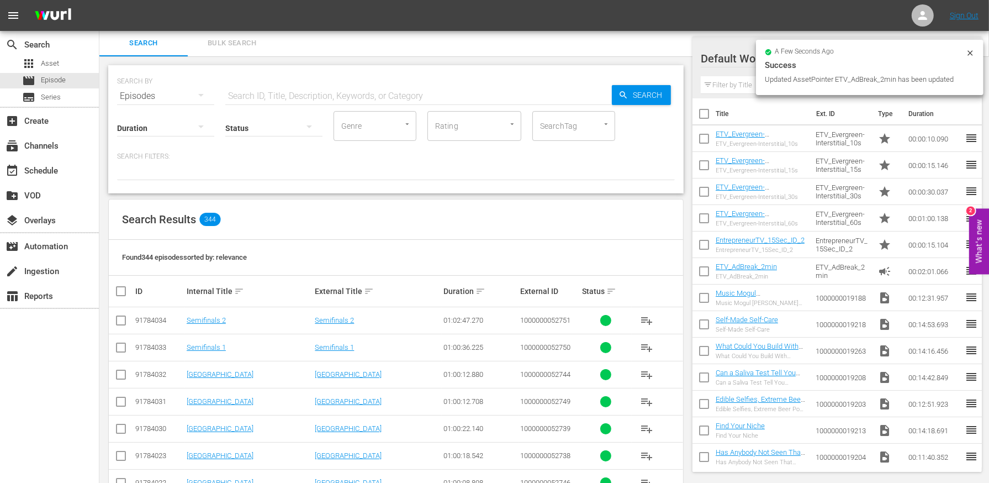
scroll to position [50, 0]
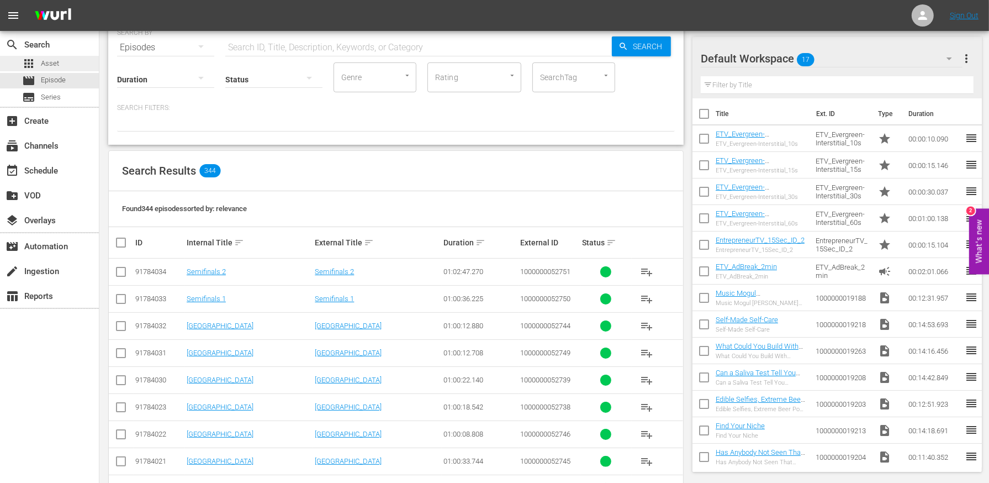
click at [54, 61] on span "Asset" at bounding box center [50, 63] width 18 height 11
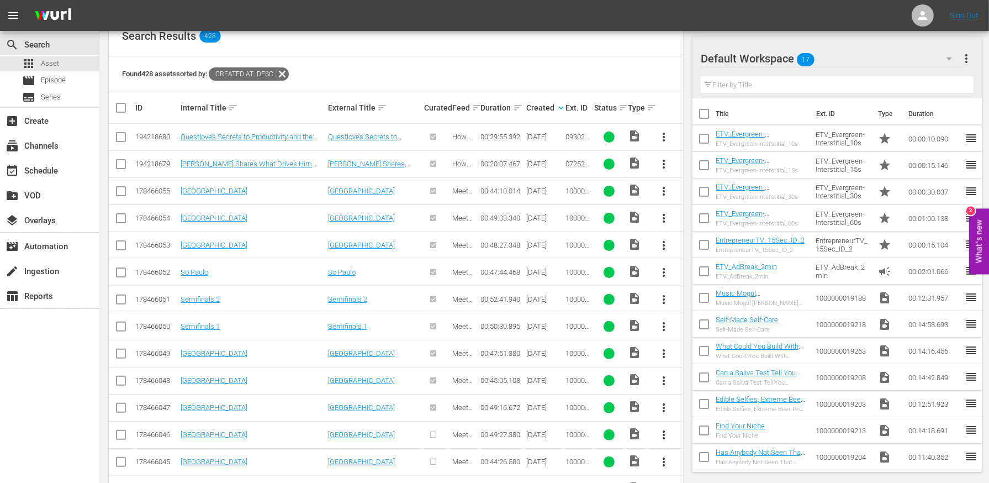
scroll to position [289, 0]
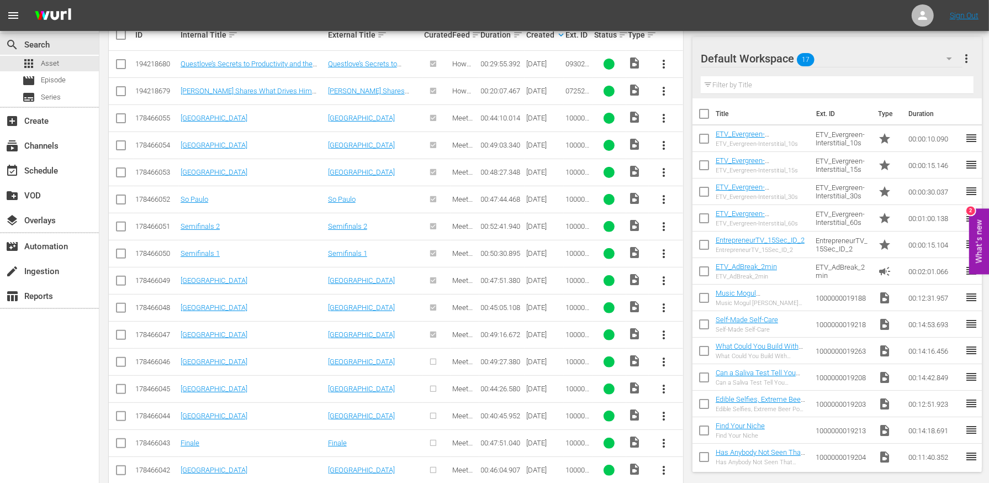
click at [120, 362] on input "checkbox" at bounding box center [120, 363] width 13 height 13
checkbox input "true"
click at [120, 384] on input "checkbox" at bounding box center [120, 390] width 13 height 13
checkbox input "true"
click at [120, 412] on input "checkbox" at bounding box center [120, 418] width 13 height 13
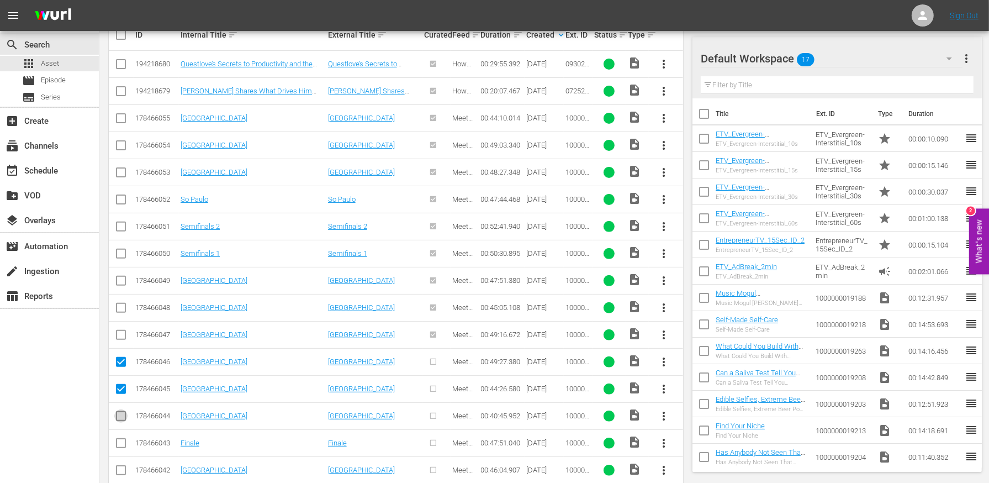
checkbox input "true"
click at [123, 439] on input "checkbox" at bounding box center [120, 445] width 13 height 13
checkbox input "true"
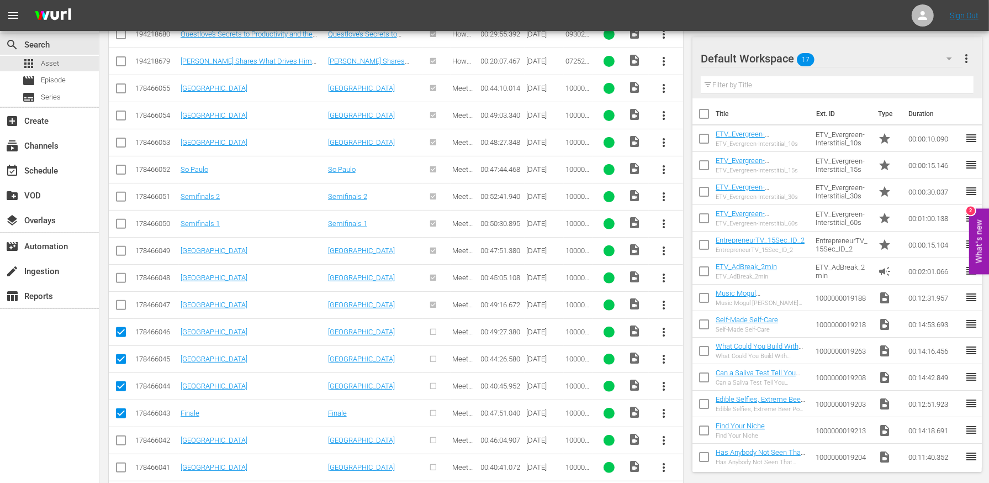
scroll to position [324, 0]
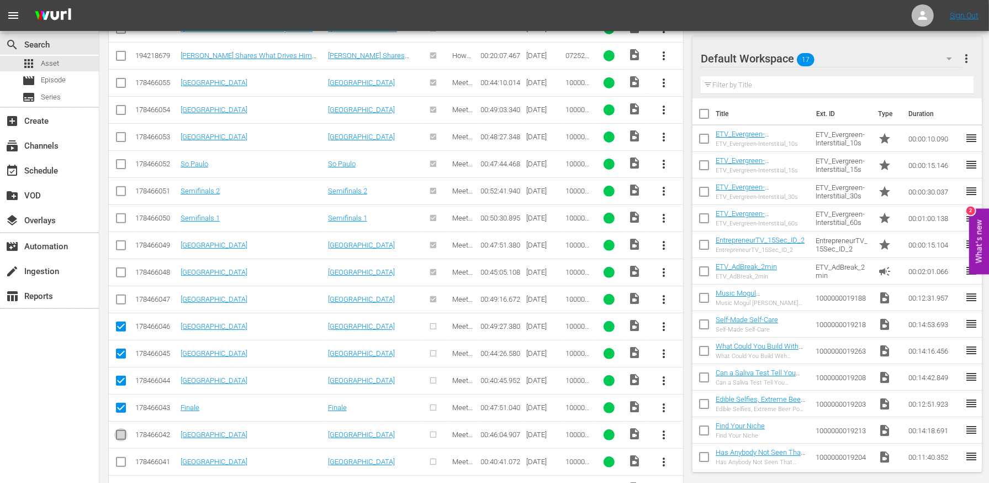
click at [122, 430] on input "checkbox" at bounding box center [120, 436] width 13 height 13
checkbox input "true"
click at [118, 457] on input "checkbox" at bounding box center [120, 463] width 13 height 13
checkbox input "true"
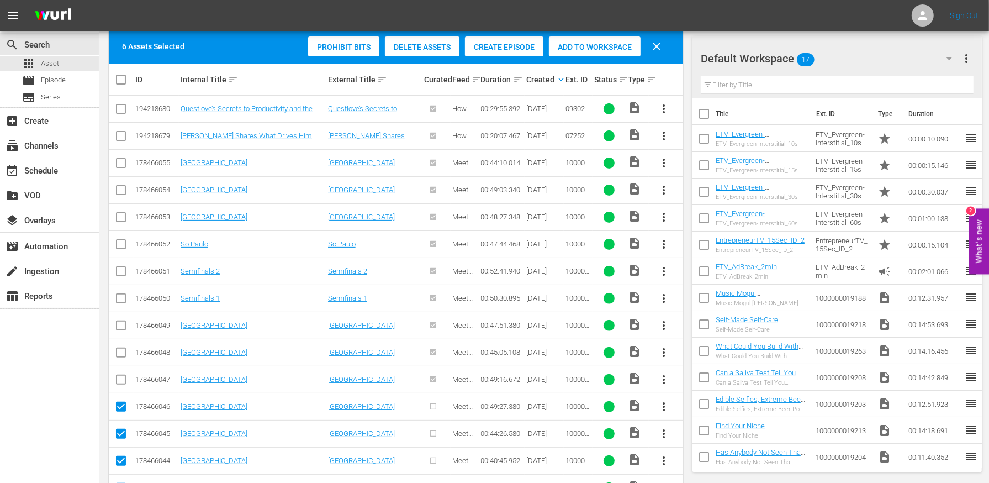
scroll to position [225, 0]
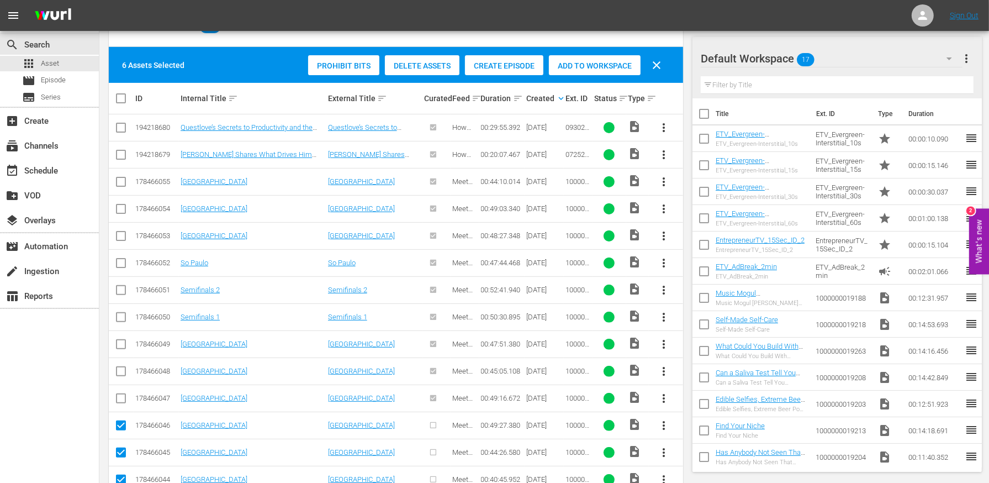
click at [526, 68] on span "Create Episode" at bounding box center [504, 65] width 78 height 9
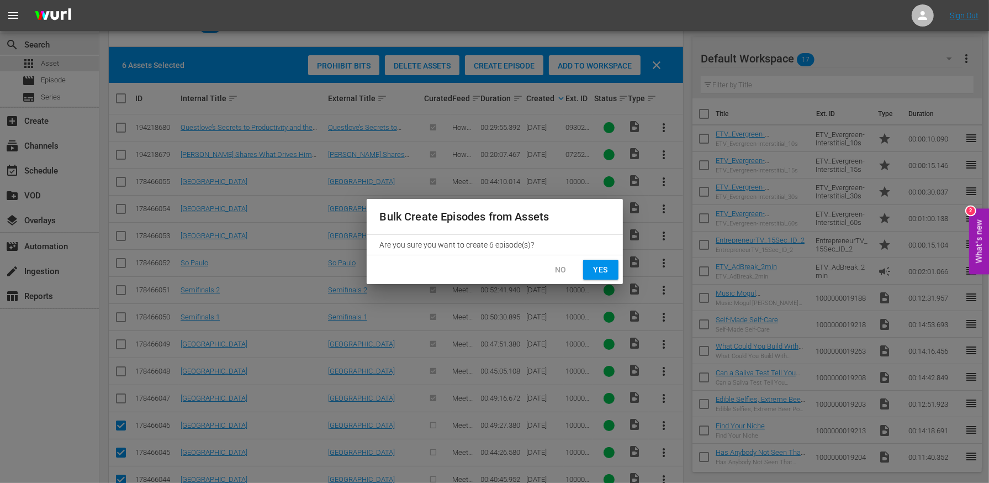
click at [596, 271] on span "Yes" at bounding box center [601, 270] width 18 height 14
checkbox input "false"
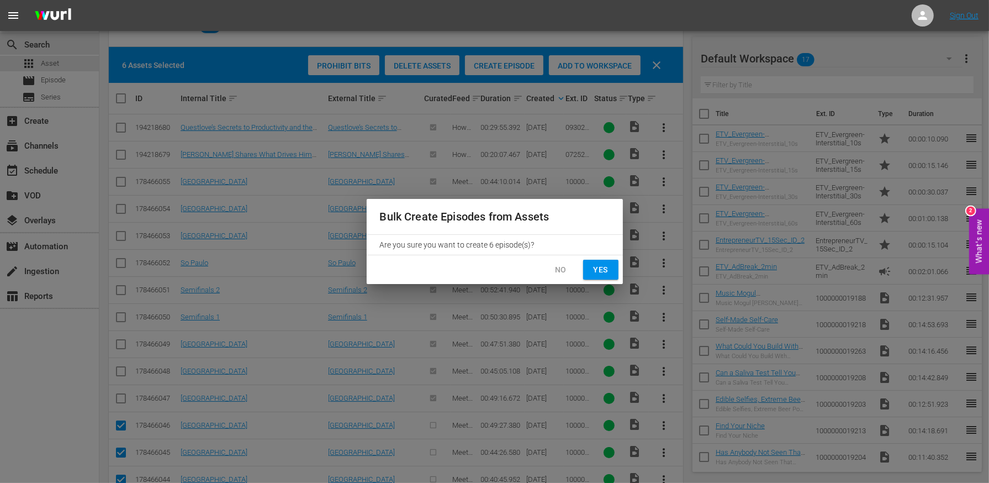
checkbox input "false"
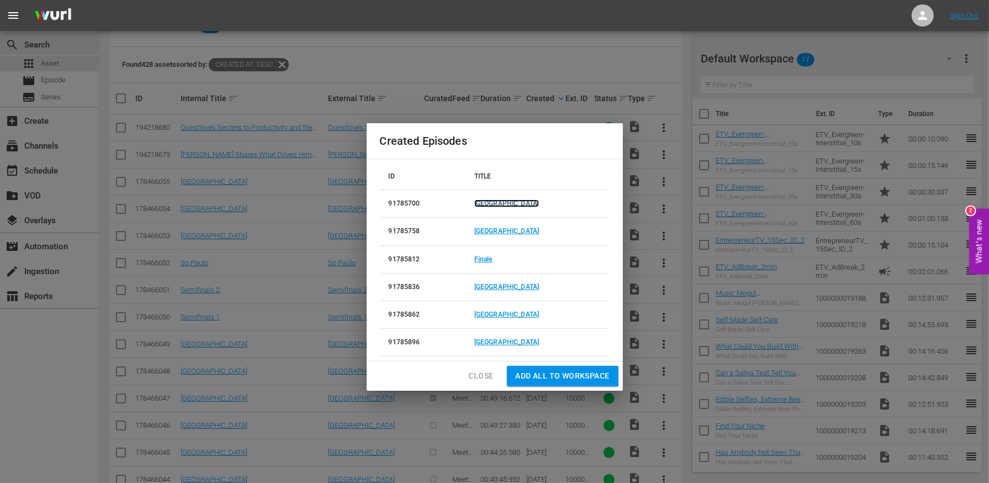
click at [521, 204] on link "[GEOGRAPHIC_DATA]" at bounding box center [506, 203] width 65 height 8
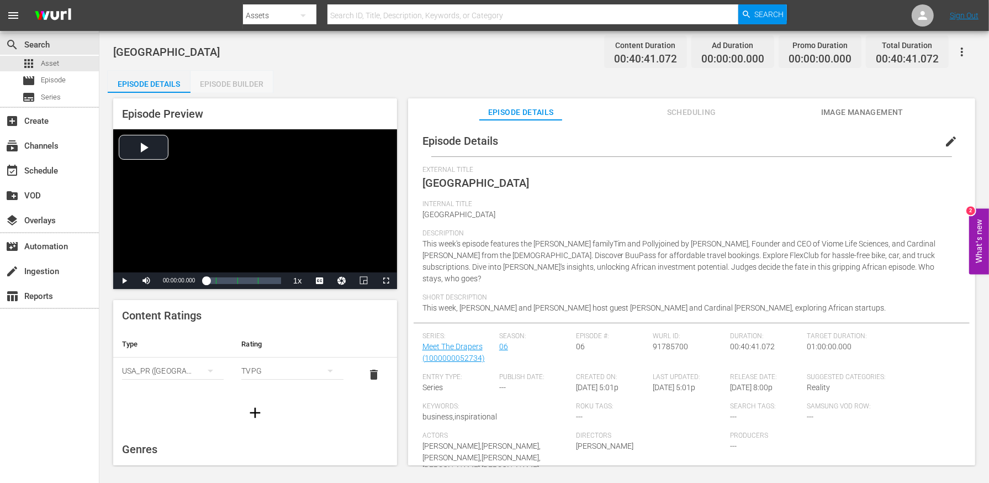
click at [226, 79] on div "Episode Builder" at bounding box center [232, 84] width 83 height 27
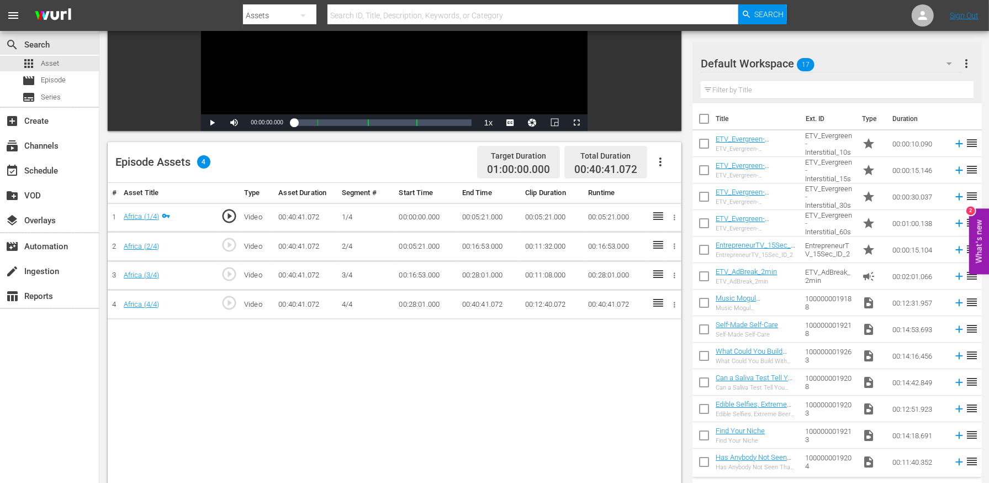
scroll to position [181, 0]
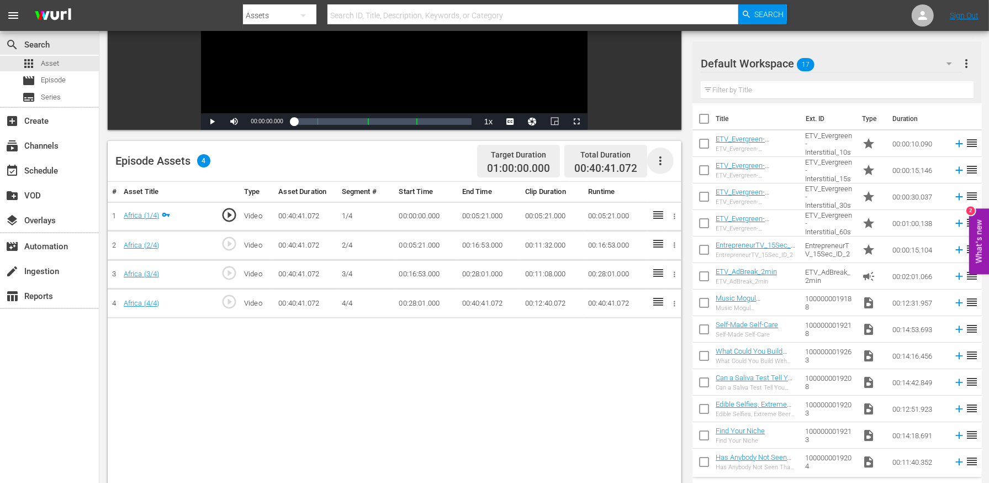
click at [663, 158] on icon "button" at bounding box center [660, 160] width 13 height 13
click at [670, 166] on div "Edit Cue Points" at bounding box center [693, 165] width 75 height 27
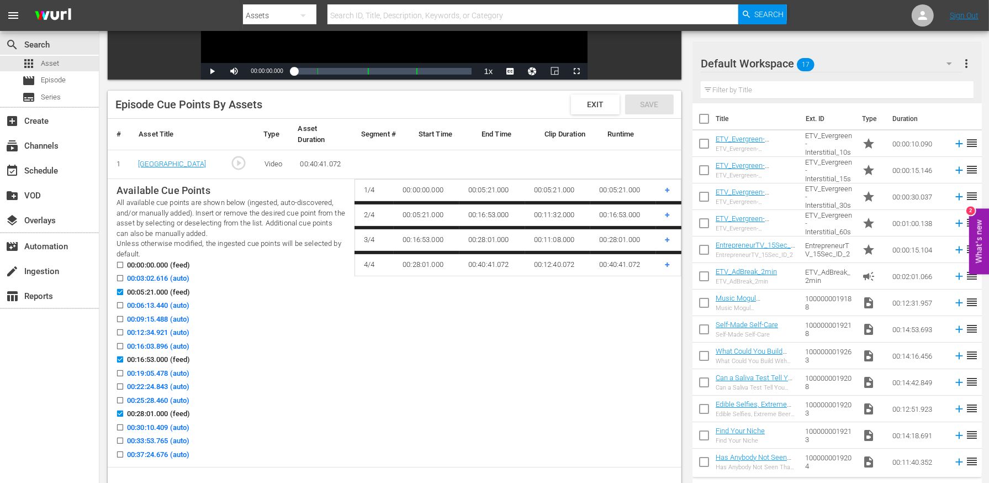
scroll to position [233, 0]
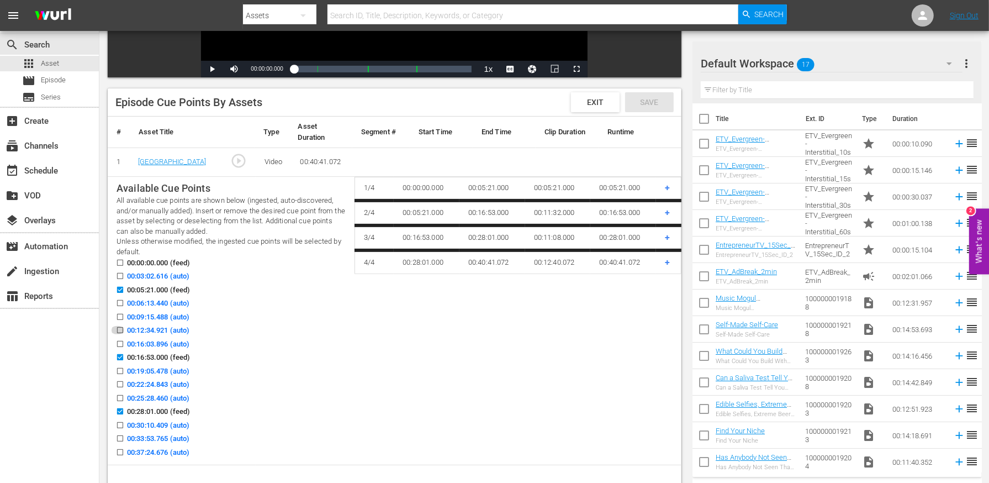
click at [119, 330] on input "00:12:34.921 (auto)" at bounding box center [117, 332] width 14 height 8
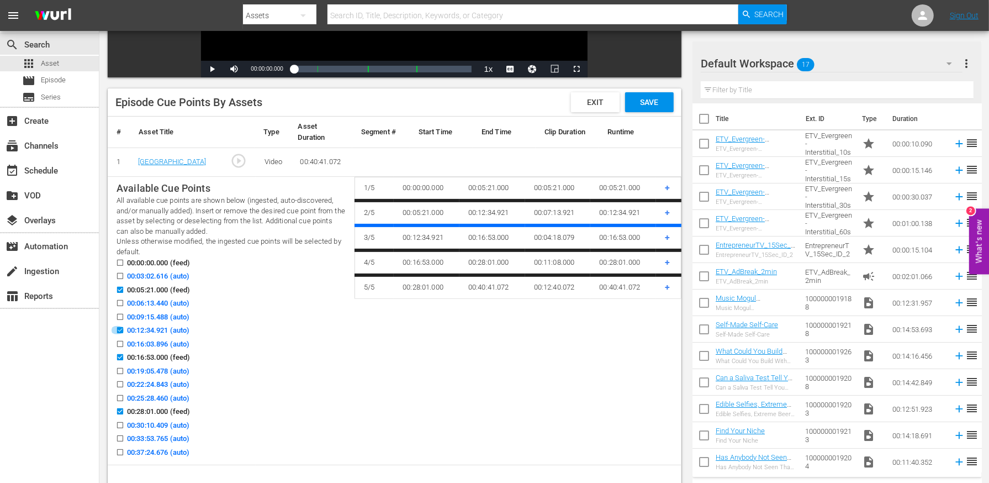
click at [118, 329] on input "00:12:34.921 (auto)" at bounding box center [117, 332] width 14 height 8
checkbox input "false"
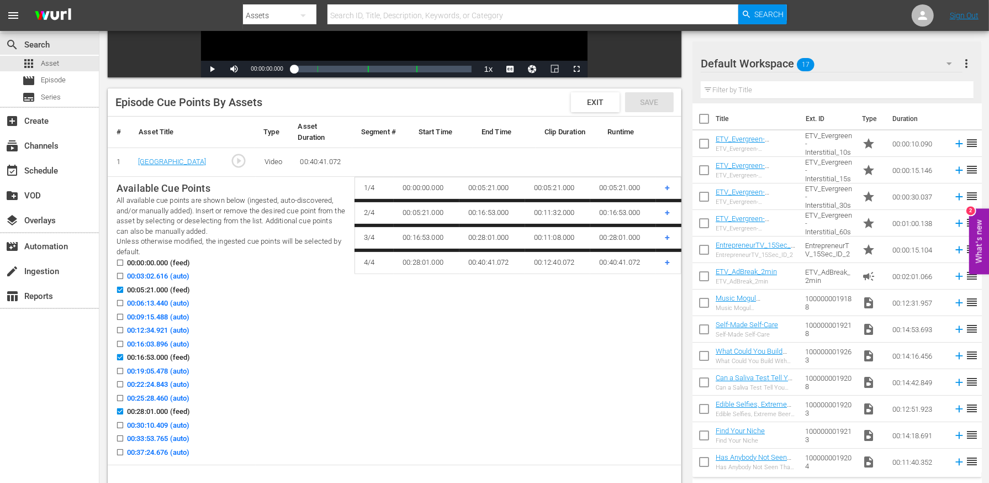
click at [118, 319] on input "00:09:15.488 (auto)" at bounding box center [117, 319] width 14 height 8
checkbox input "true"
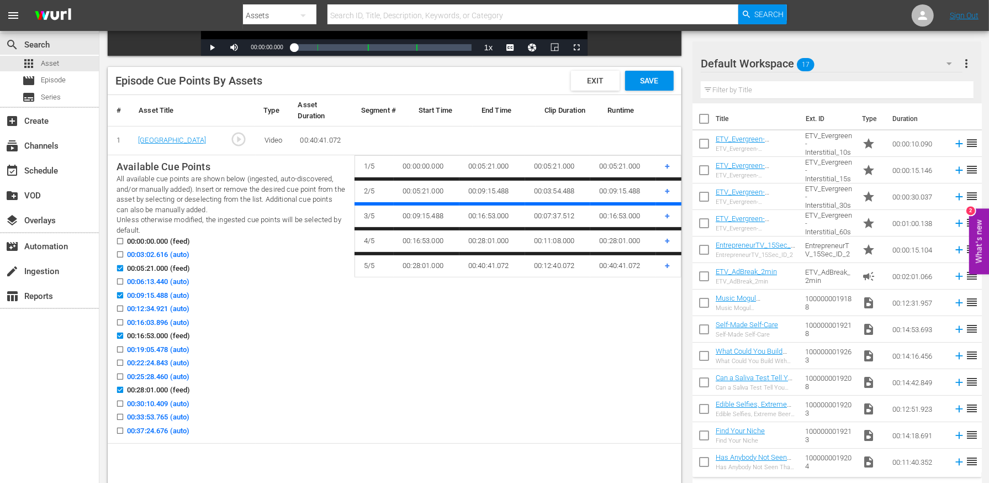
scroll to position [263, 0]
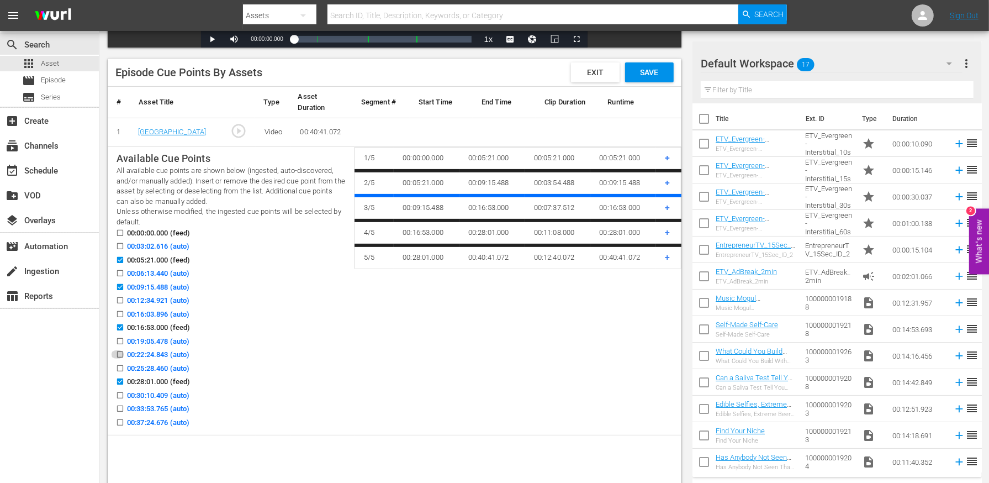
click at [119, 352] on input "00:22:24.843 (auto)" at bounding box center [117, 356] width 14 height 8
checkbox input "true"
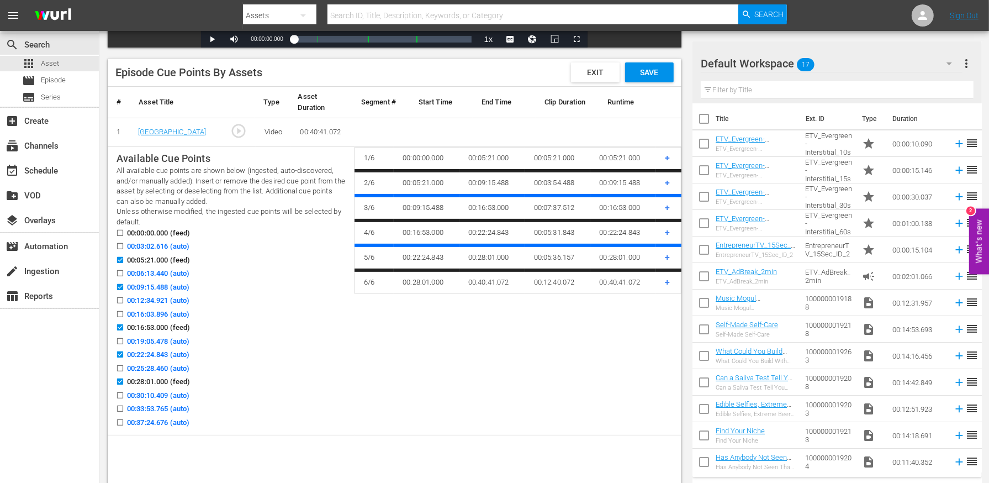
click at [122, 408] on input "00:33:53.765 (auto)" at bounding box center [117, 411] width 14 height 8
checkbox input "true"
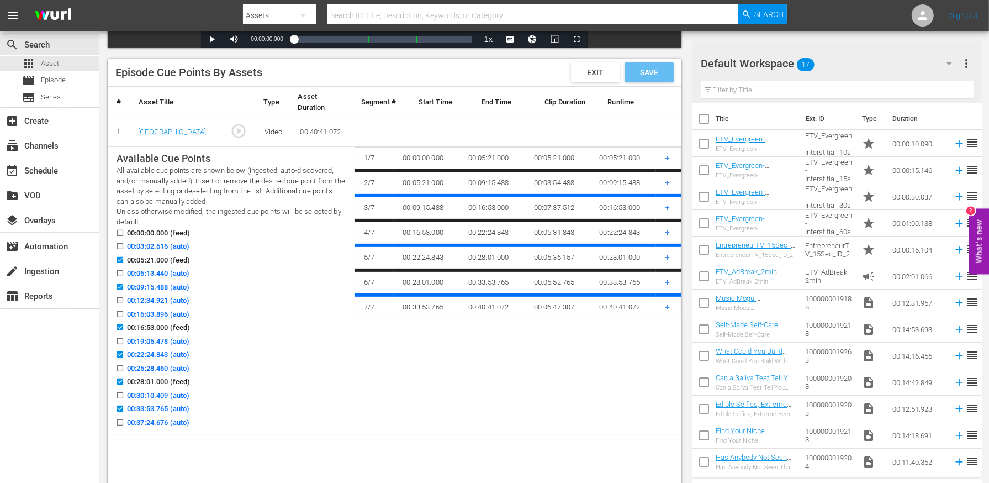
click at [655, 78] on div "Save" at bounding box center [649, 72] width 49 height 20
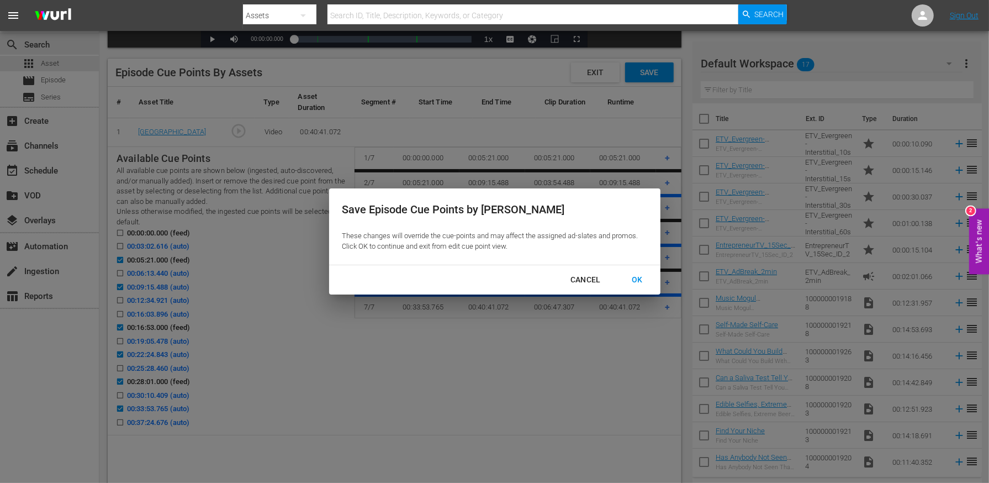
click at [632, 280] on div "OK" at bounding box center [637, 280] width 29 height 14
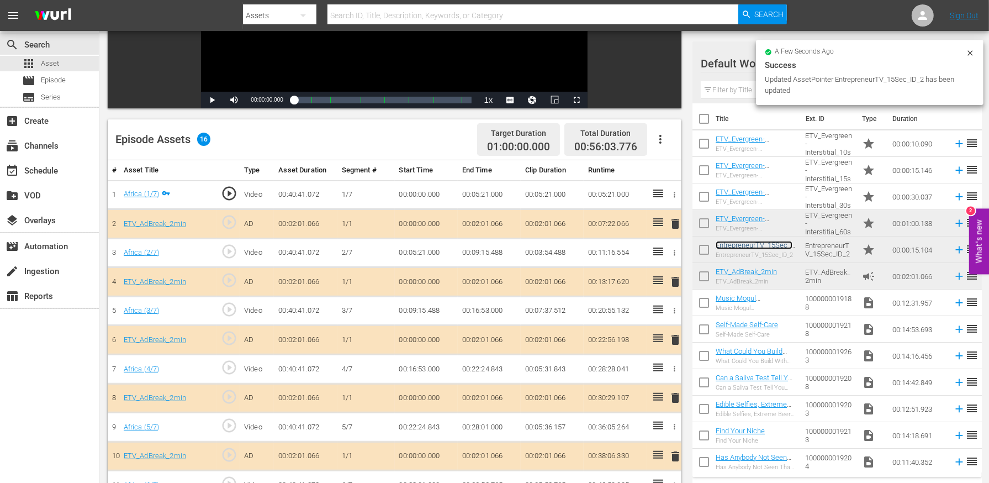
scroll to position [204, 0]
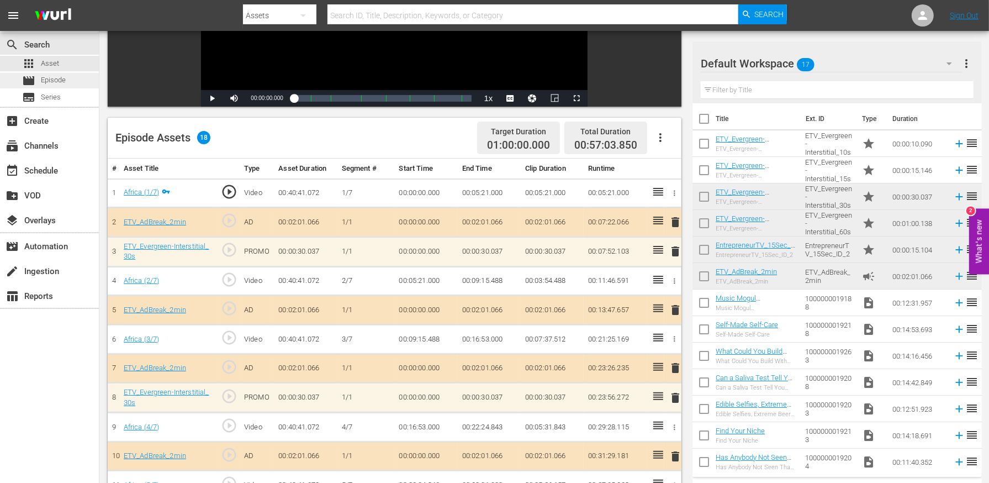
click at [49, 76] on span "Episode" at bounding box center [53, 80] width 25 height 11
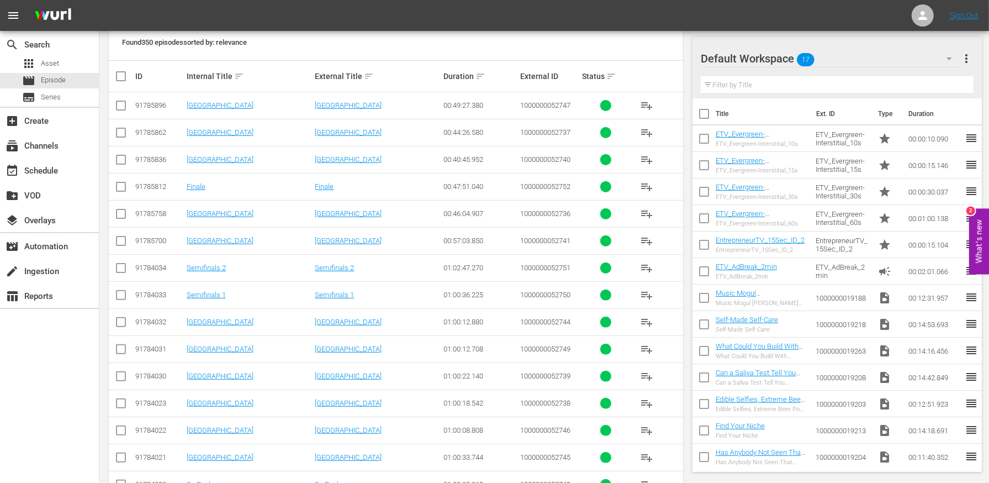
scroll to position [218, 0]
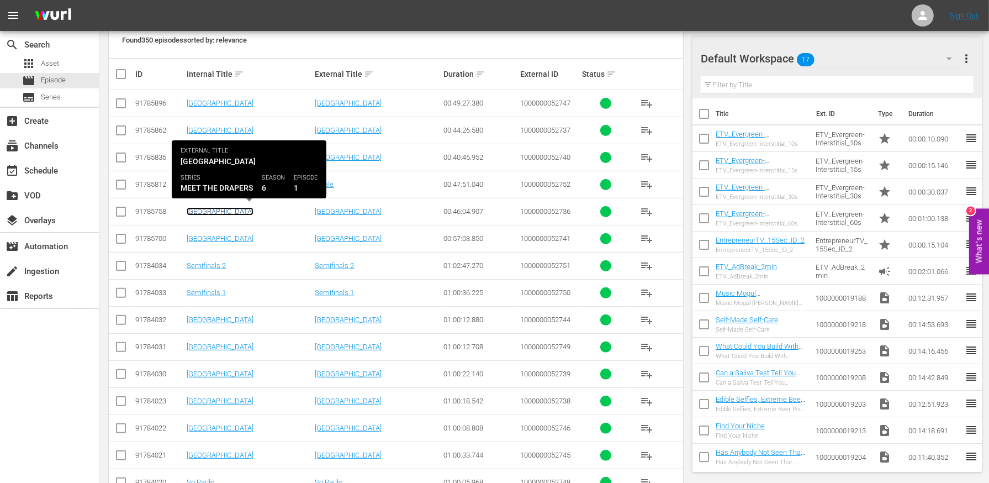
click at [198, 209] on link "[GEOGRAPHIC_DATA]" at bounding box center [220, 211] width 67 height 8
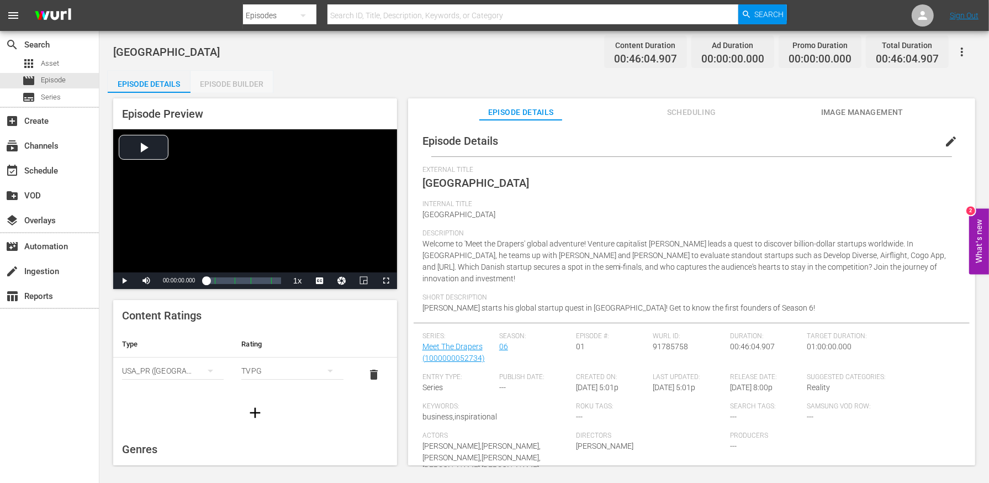
click at [212, 86] on div "Episode Builder" at bounding box center [232, 84] width 83 height 27
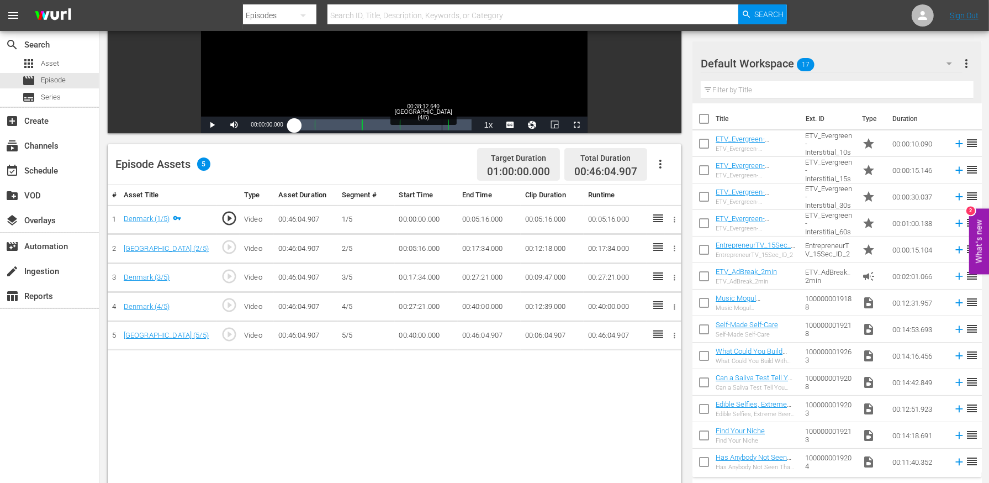
scroll to position [220, 0]
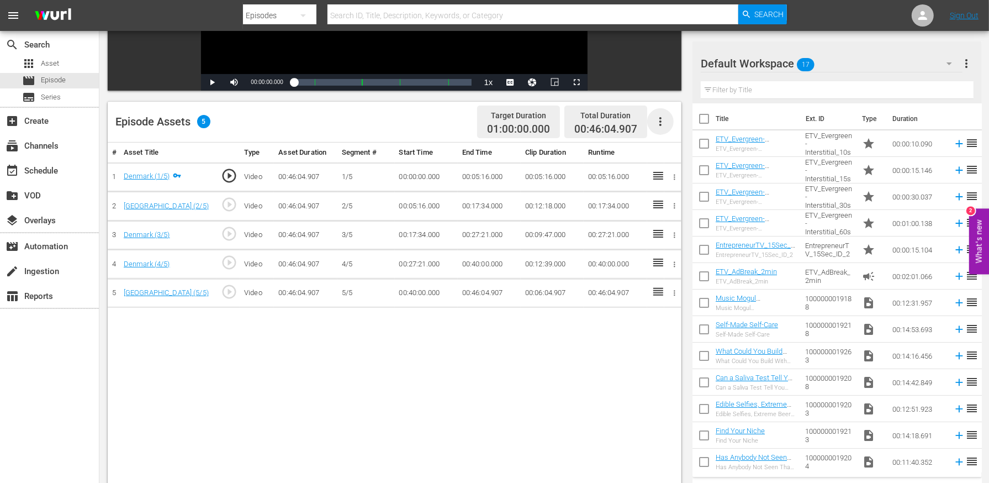
click at [662, 124] on icon "button" at bounding box center [660, 121] width 13 height 13
click at [673, 133] on div "Edit Cue Points" at bounding box center [693, 125] width 75 height 27
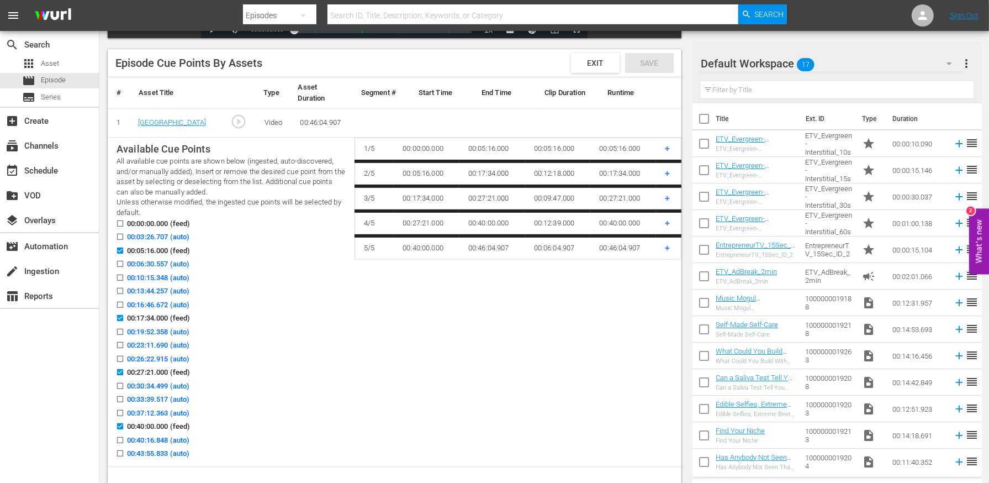
scroll to position [278, 0]
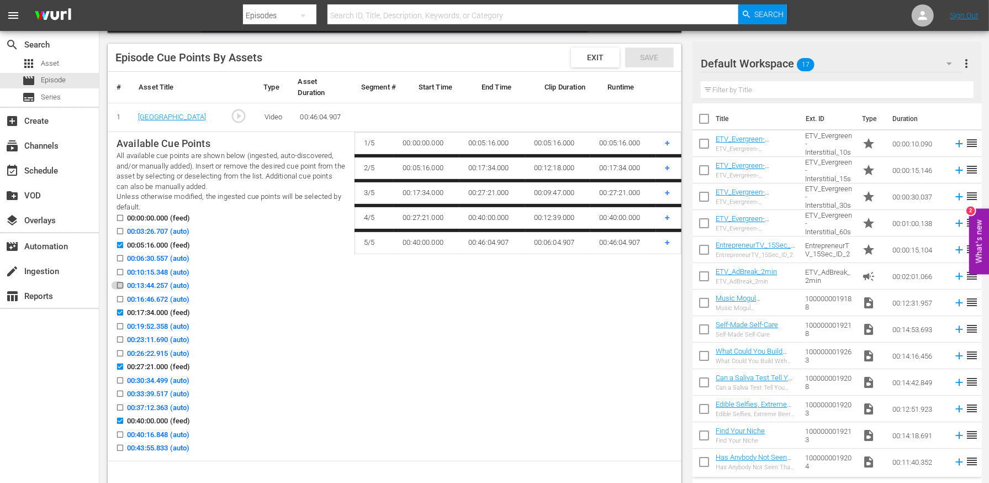
click at [120, 283] on input "00:13:44.257 (auto)" at bounding box center [117, 287] width 14 height 8
checkbox input "true"
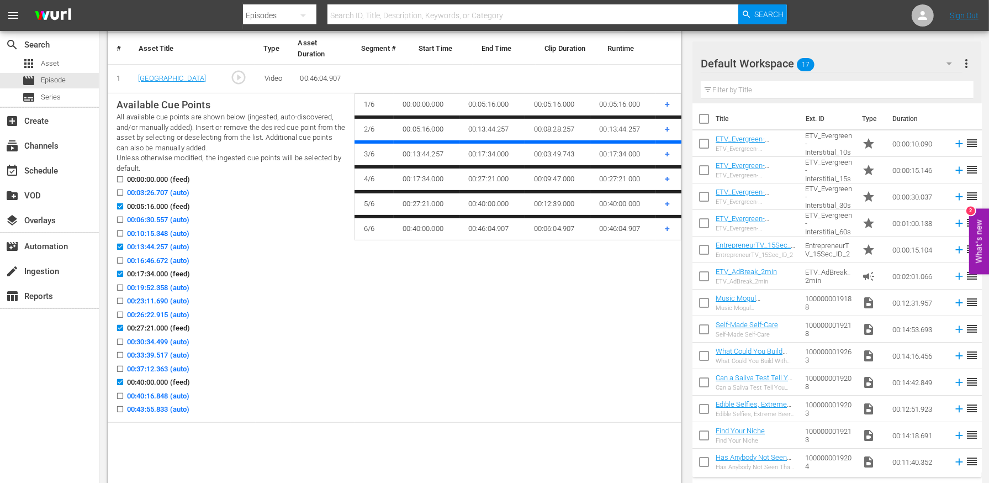
scroll to position [320, 0]
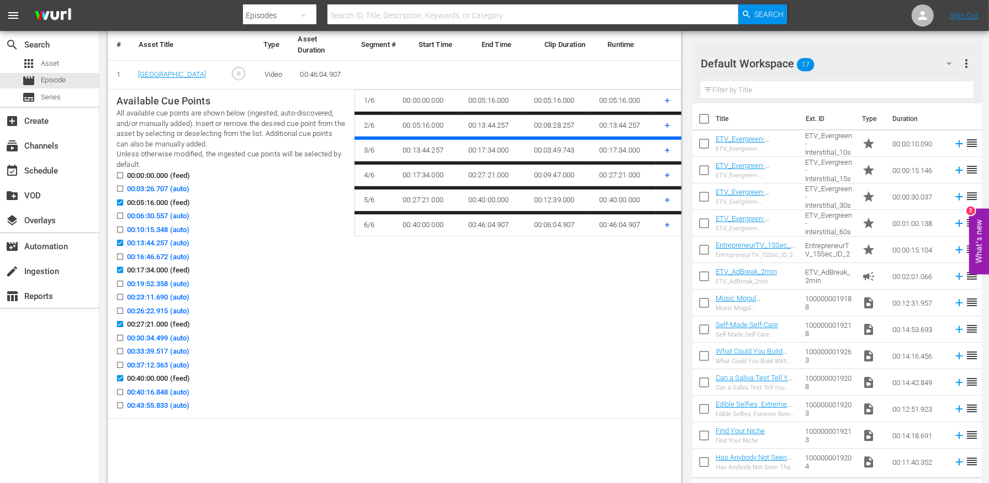
click at [118, 298] on input "00:23:11.690 (auto)" at bounding box center [117, 299] width 14 height 8
checkbox input "true"
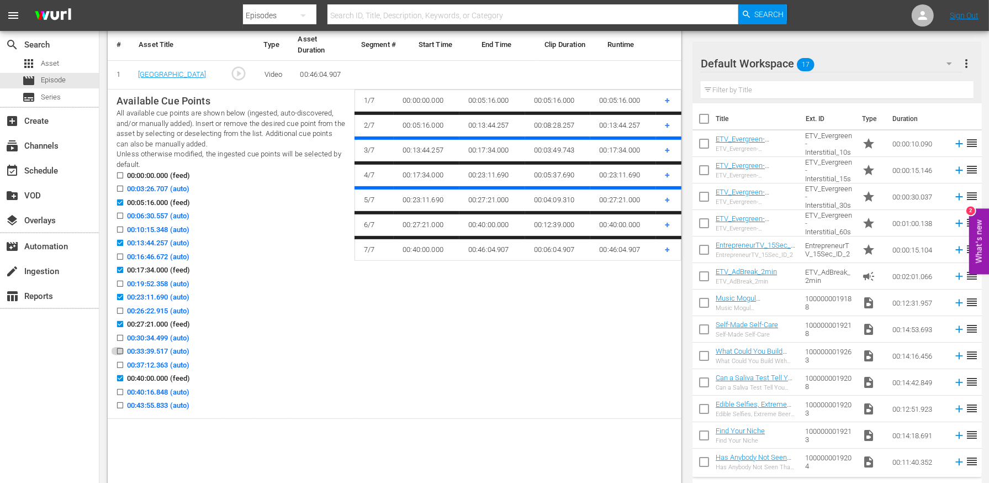
click at [120, 349] on input "00:33:39.517 (auto)" at bounding box center [117, 353] width 14 height 8
checkbox input "true"
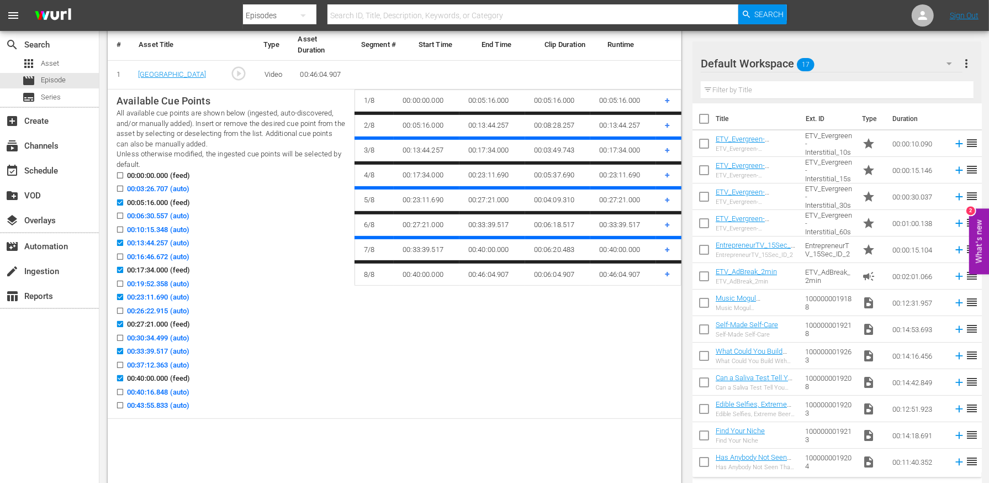
scroll to position [210, 0]
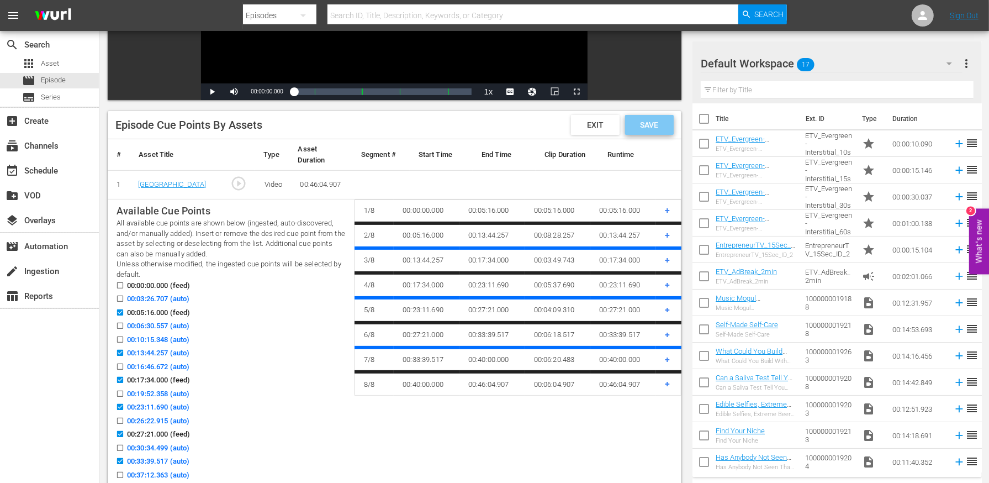
click at [656, 117] on div "Save" at bounding box center [649, 125] width 49 height 20
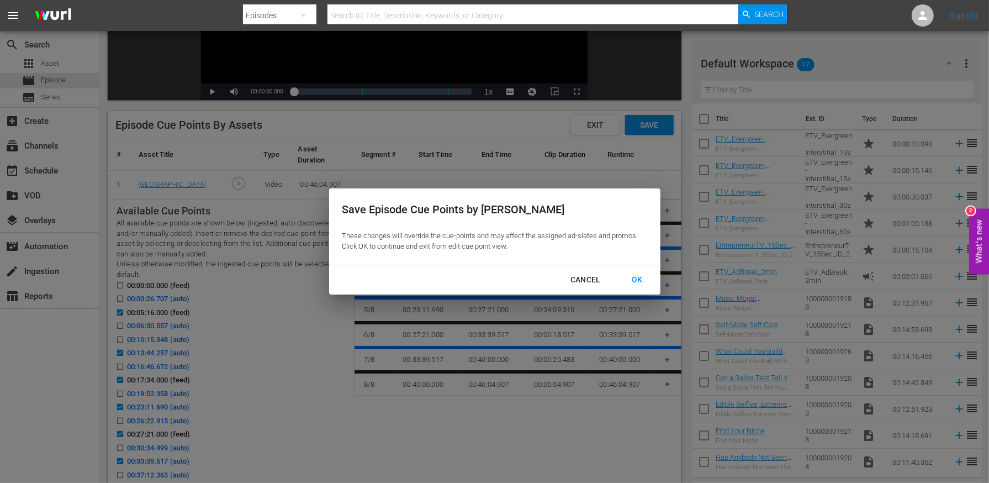
click at [634, 277] on div "OK" at bounding box center [637, 280] width 29 height 14
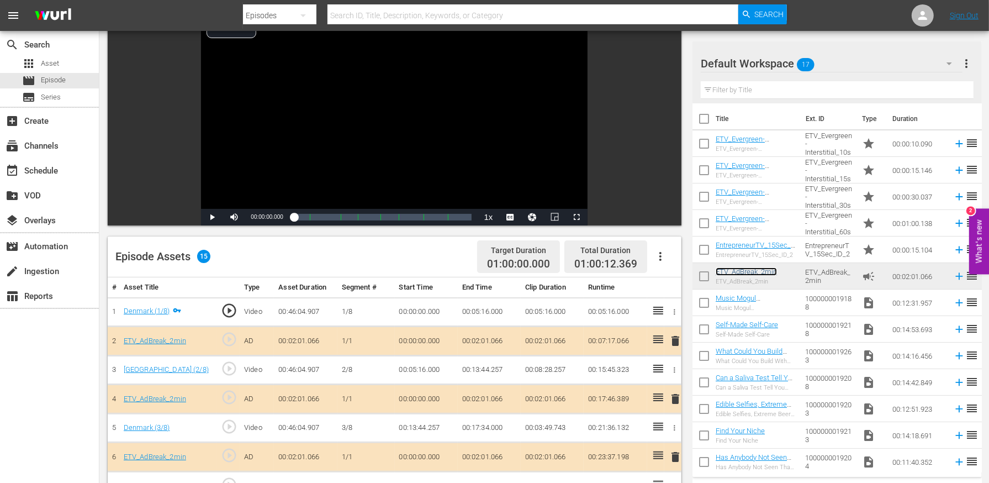
scroll to position [60, 0]
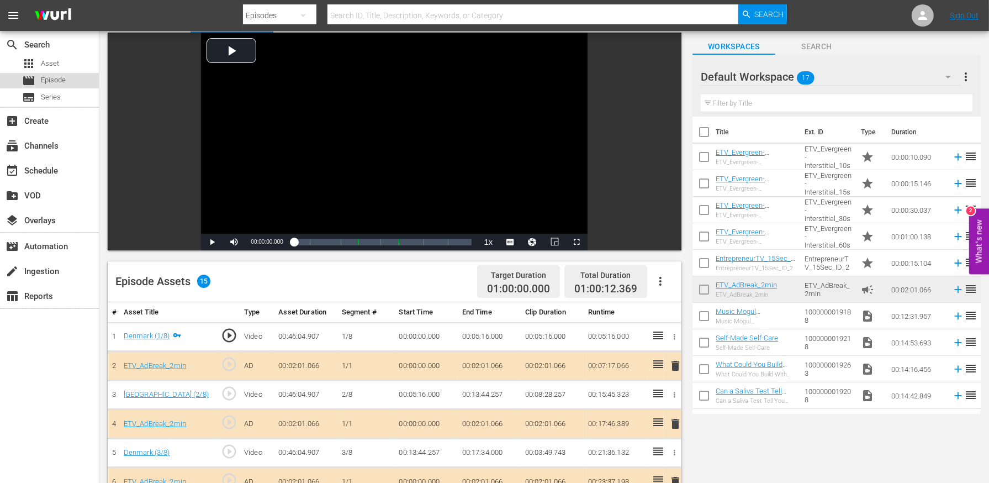
click at [49, 83] on span "Episode" at bounding box center [53, 80] width 25 height 11
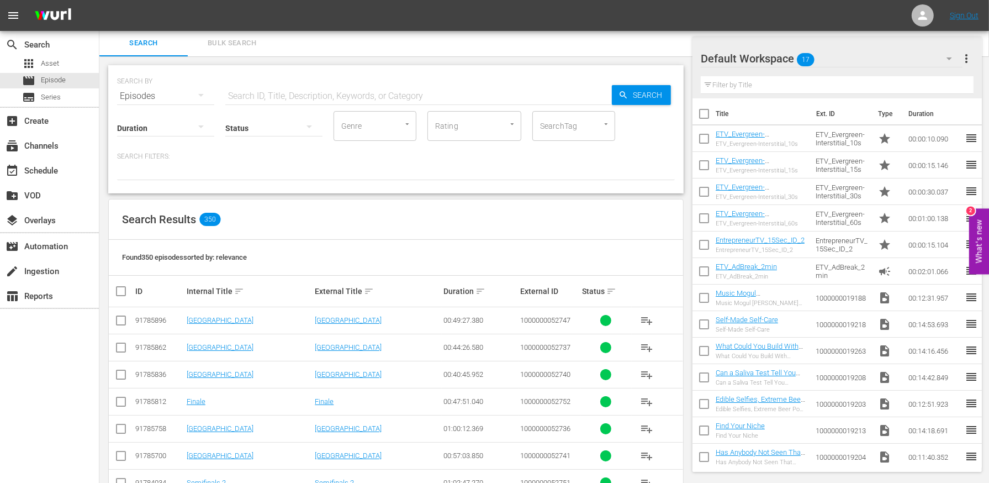
scroll to position [60, 0]
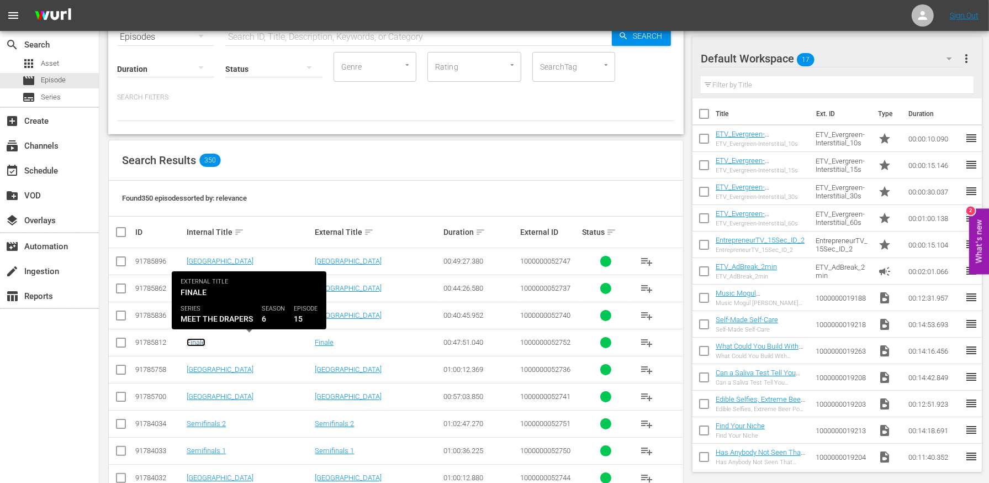
click at [197, 341] on link "Finale" at bounding box center [196, 342] width 19 height 8
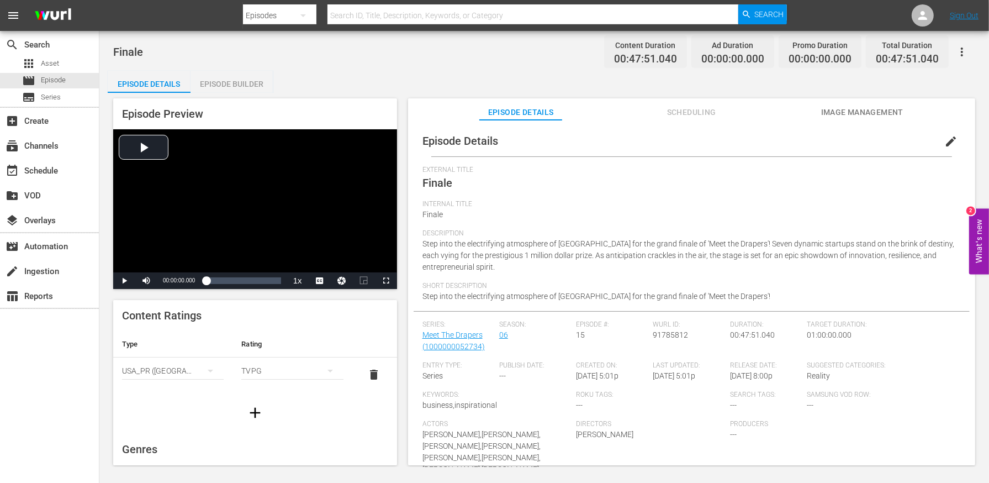
click at [257, 86] on div "Episode Builder" at bounding box center [232, 84] width 83 height 27
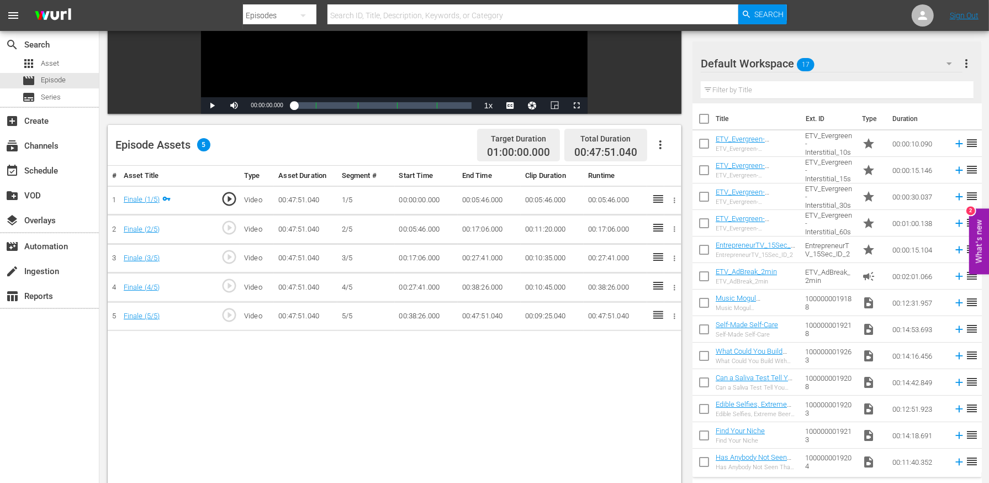
scroll to position [244, 0]
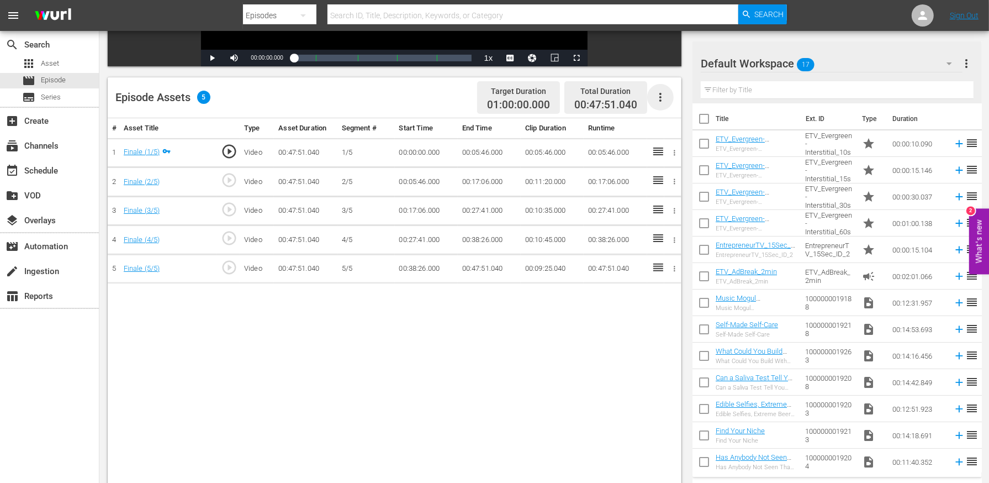
click at [656, 101] on icon "button" at bounding box center [660, 97] width 13 height 13
click at [687, 101] on div "Edit Cue Points" at bounding box center [693, 101] width 75 height 27
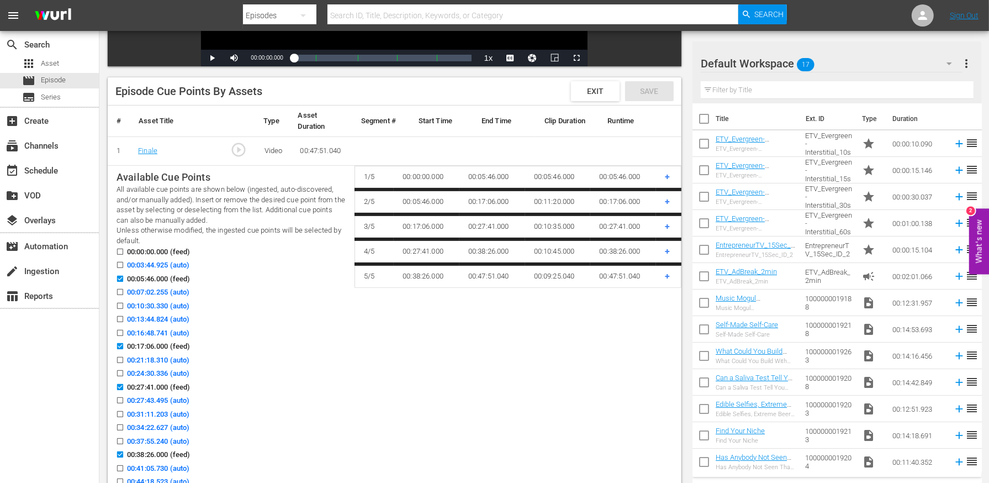
scroll to position [280, 0]
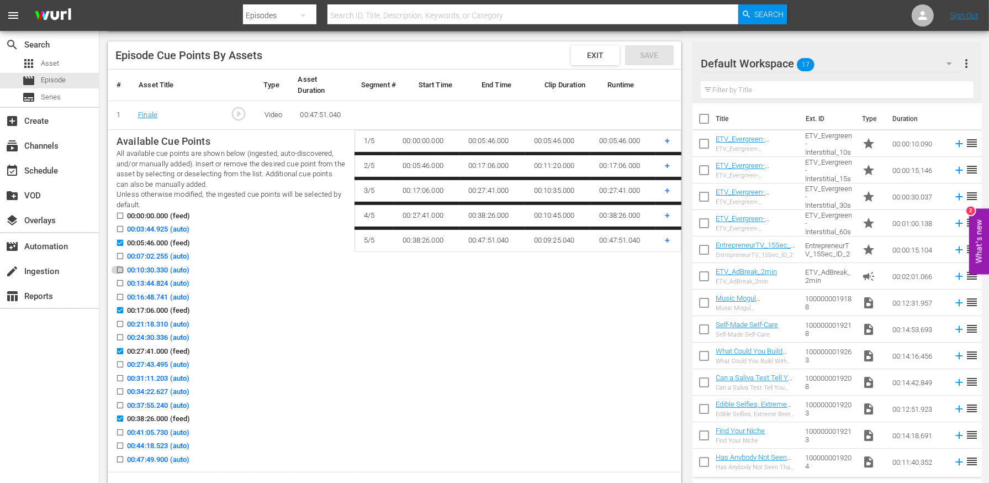
click at [118, 268] on input "00:10:30.330 (auto)" at bounding box center [117, 272] width 14 height 8
checkbox input "true"
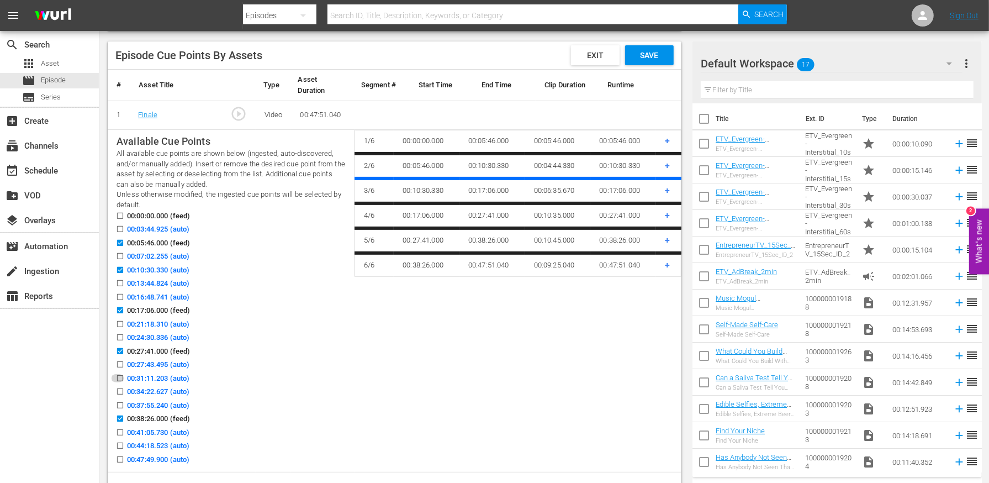
click at [119, 377] on input "00:31:11.203 (auto)" at bounding box center [117, 380] width 14 height 8
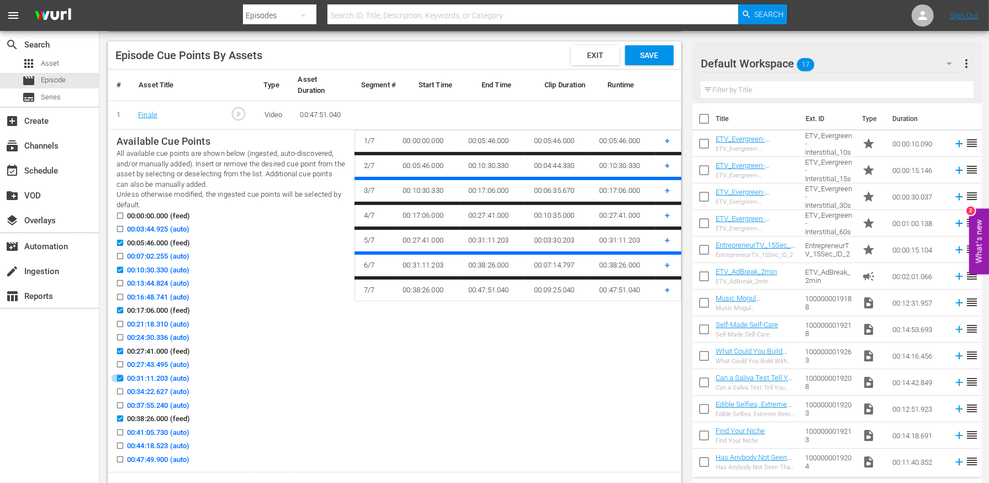
click at [119, 377] on input "00:31:11.203 (auto)" at bounding box center [117, 380] width 14 height 8
checkbox input "false"
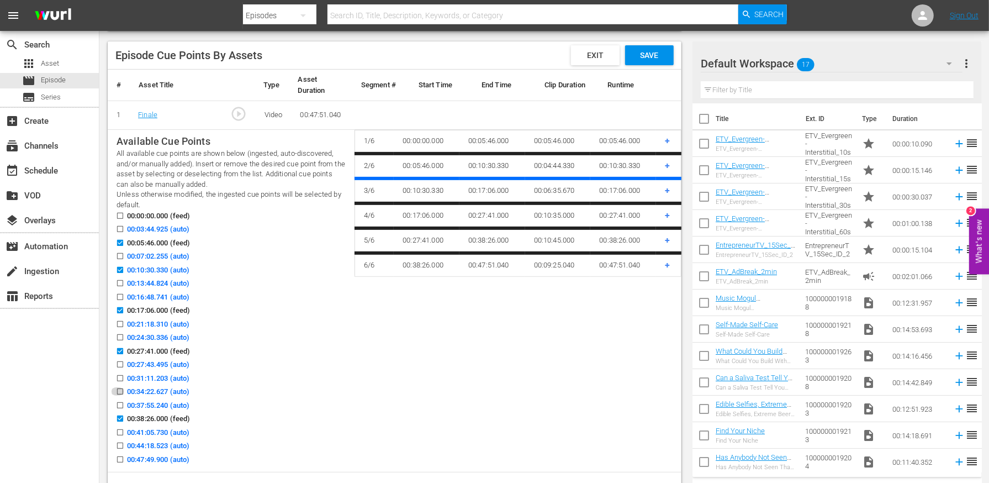
click at [119, 387] on icon at bounding box center [120, 391] width 8 height 8
click at [119, 389] on input "00:34:22.627 (auto)" at bounding box center [117, 393] width 14 height 8
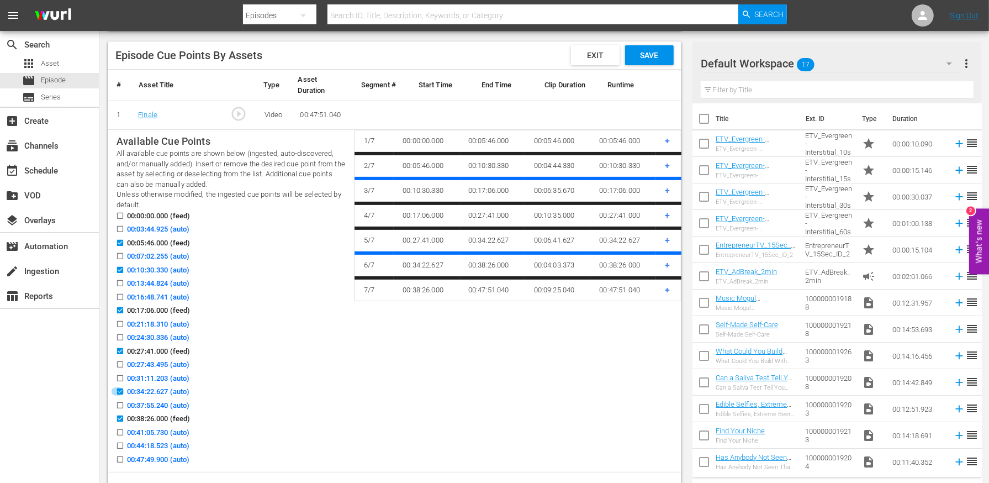
click at [120, 389] on input "00:34:22.627 (auto)" at bounding box center [117, 393] width 14 height 8
checkbox input "false"
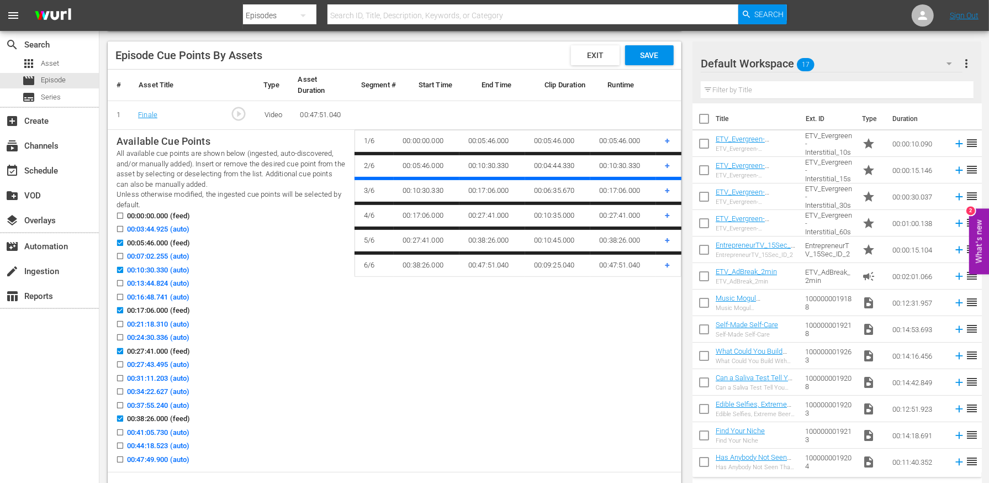
click at [120, 378] on input "00:31:11.203 (auto)" at bounding box center [117, 380] width 14 height 8
checkbox input "true"
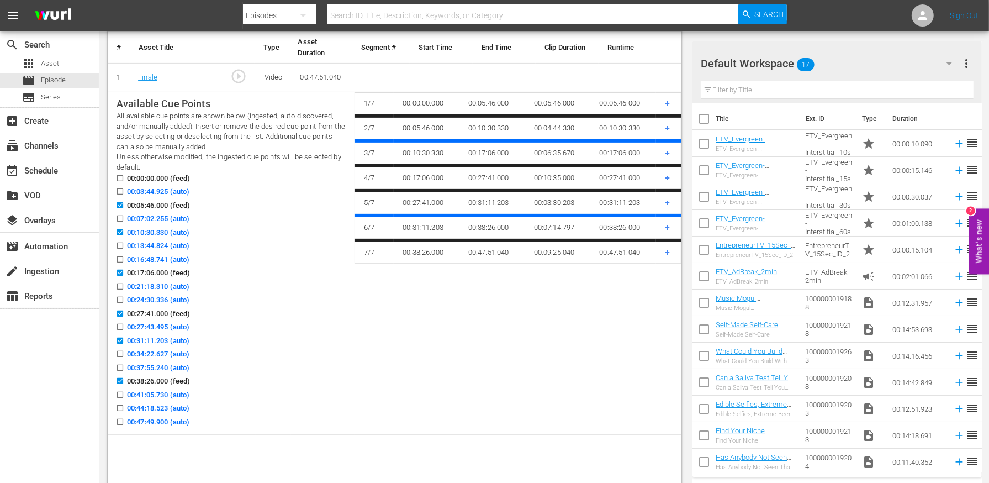
scroll to position [319, 0]
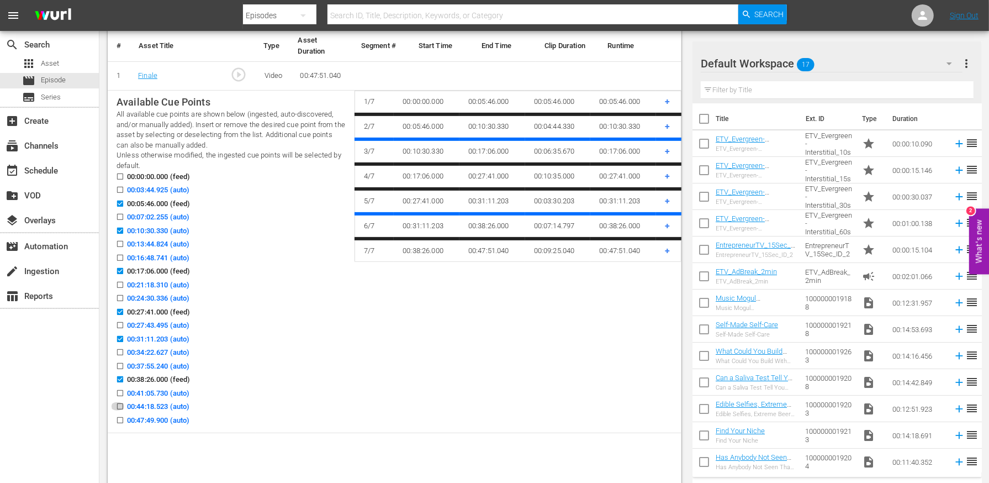
click at [117, 405] on input "00:44:18.523 (auto)" at bounding box center [117, 408] width 14 height 8
checkbox input "true"
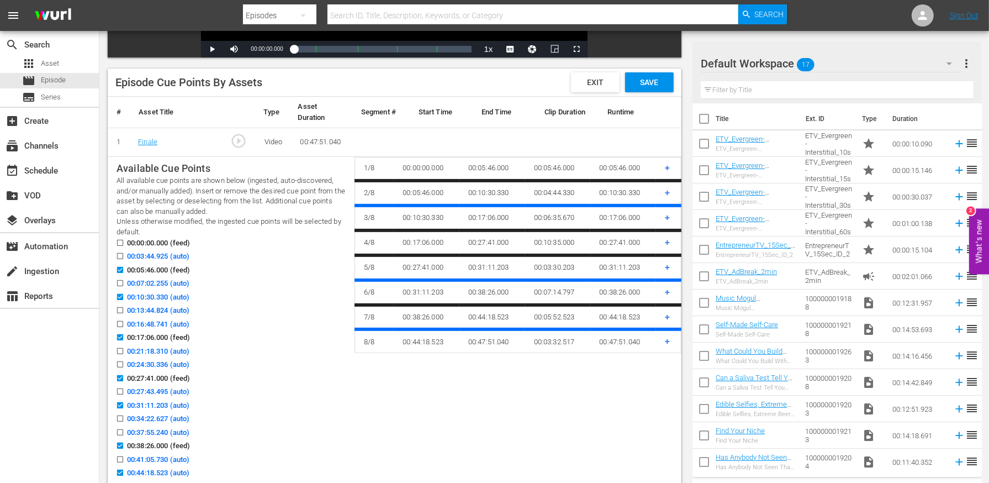
scroll to position [120, 0]
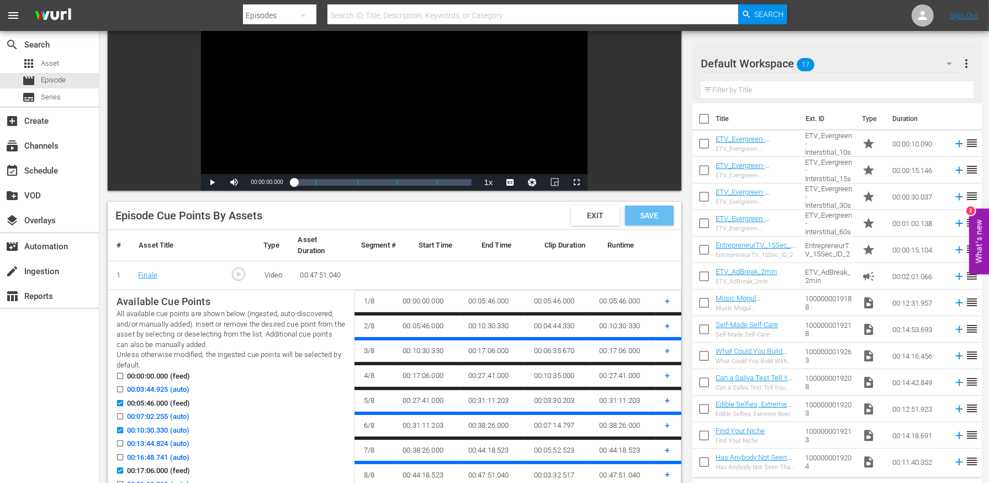
click at [658, 215] on span "Save" at bounding box center [649, 215] width 36 height 9
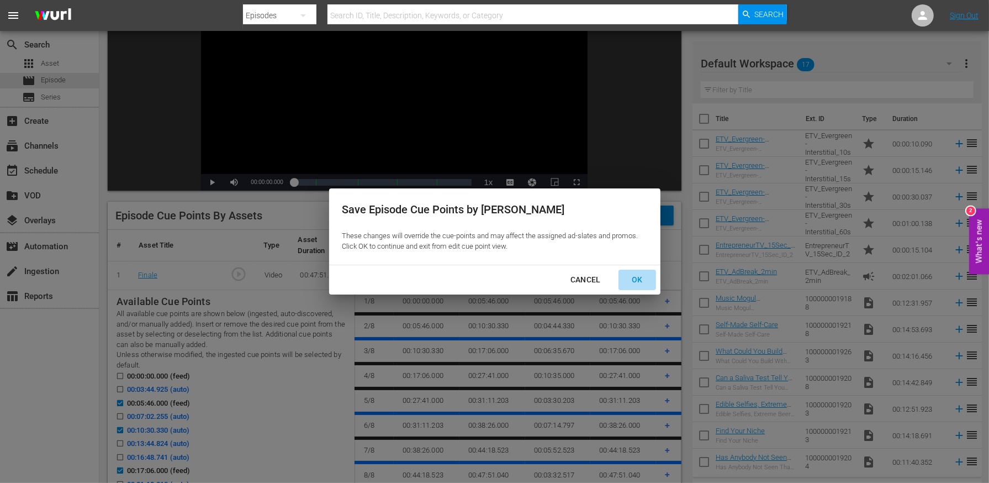
click at [640, 283] on div "OK" at bounding box center [637, 280] width 29 height 14
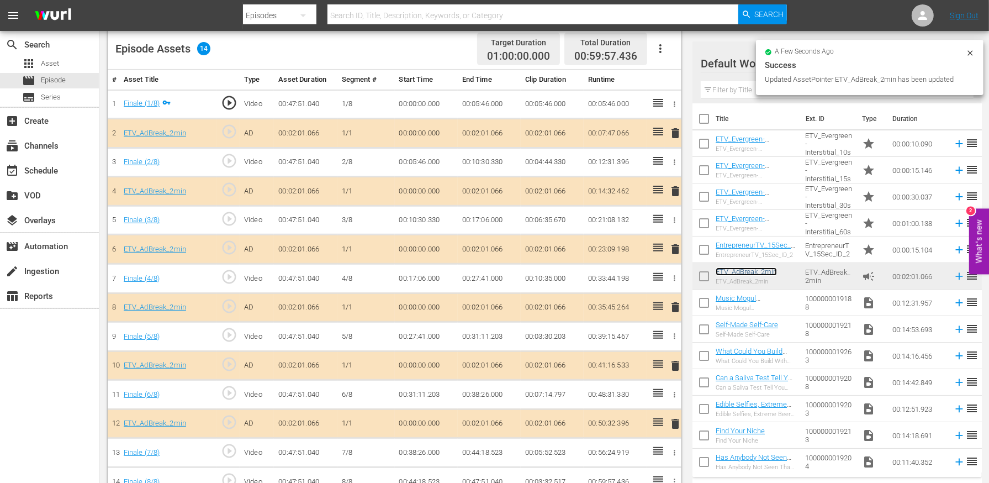
scroll to position [310, 0]
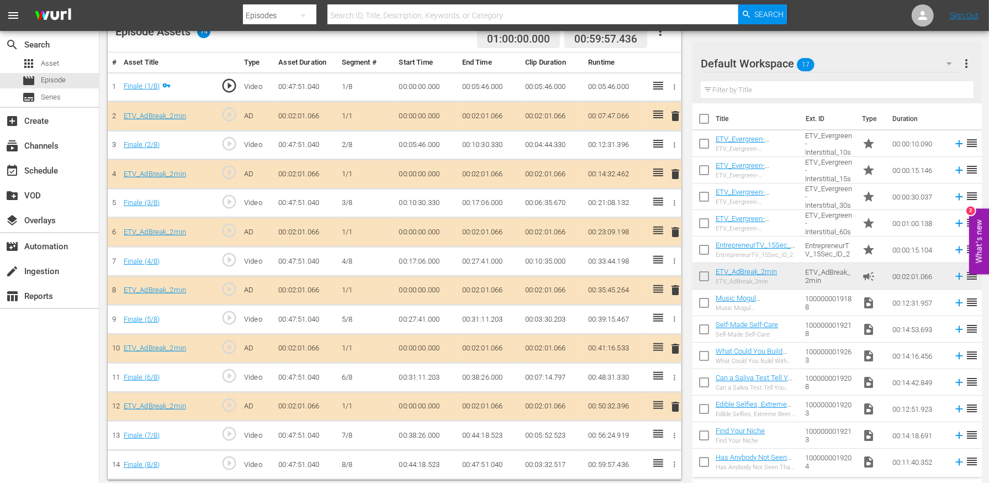
click at [660, 35] on icon "button" at bounding box center [660, 31] width 13 height 13
click at [668, 38] on div "Edit Cue Points" at bounding box center [693, 35] width 75 height 27
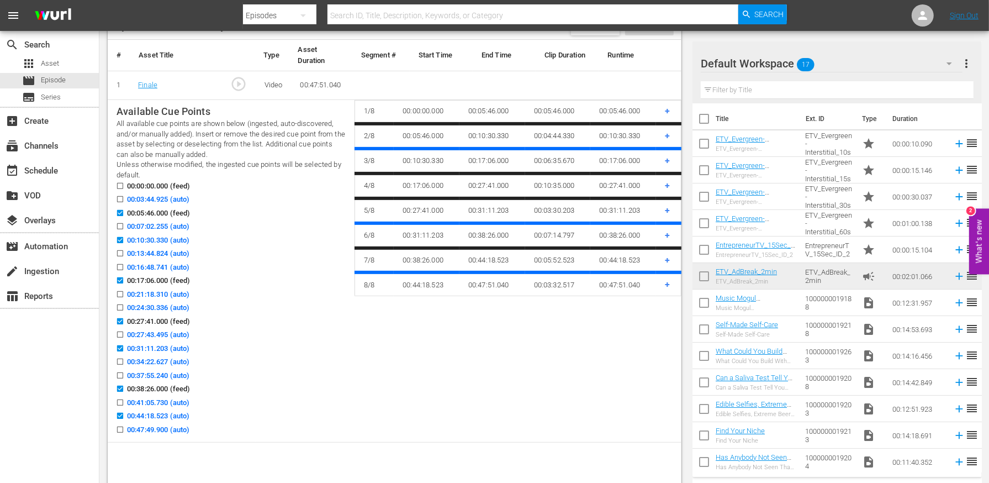
scroll to position [349, 0]
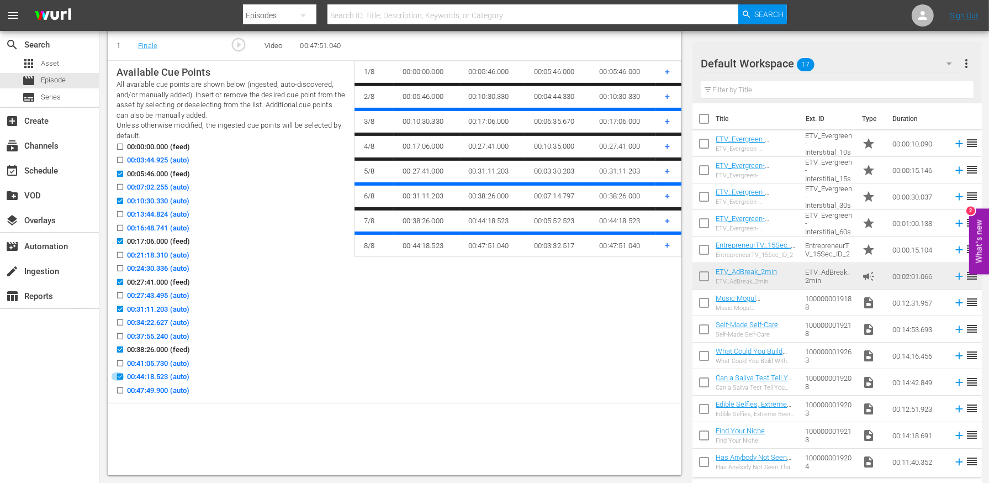
click at [119, 376] on input "00:44:18.523 (auto)" at bounding box center [117, 379] width 14 height 8
checkbox input "false"
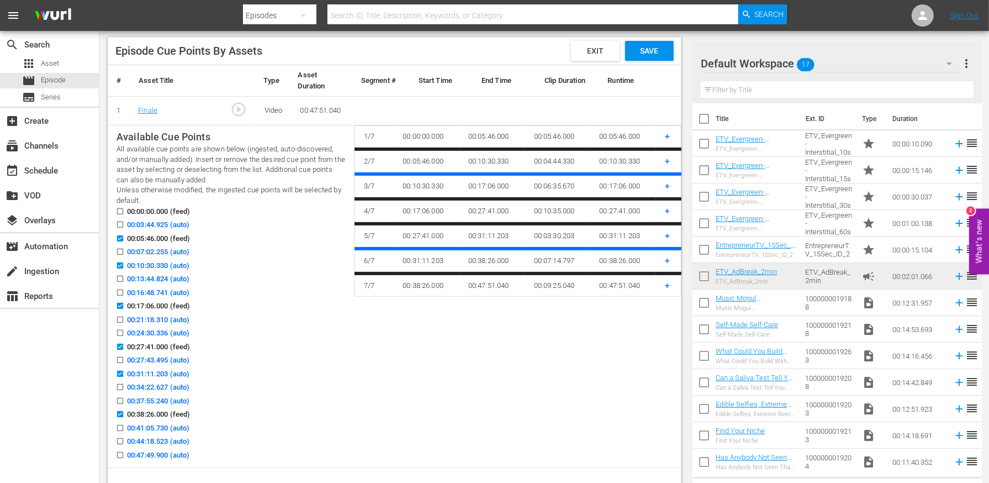
scroll to position [271, 0]
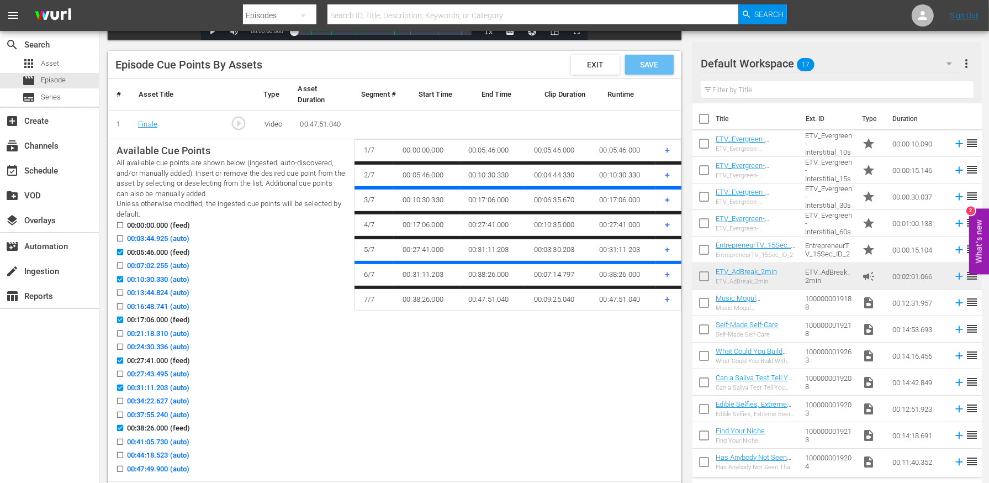
click at [647, 65] on span "Save" at bounding box center [649, 64] width 36 height 9
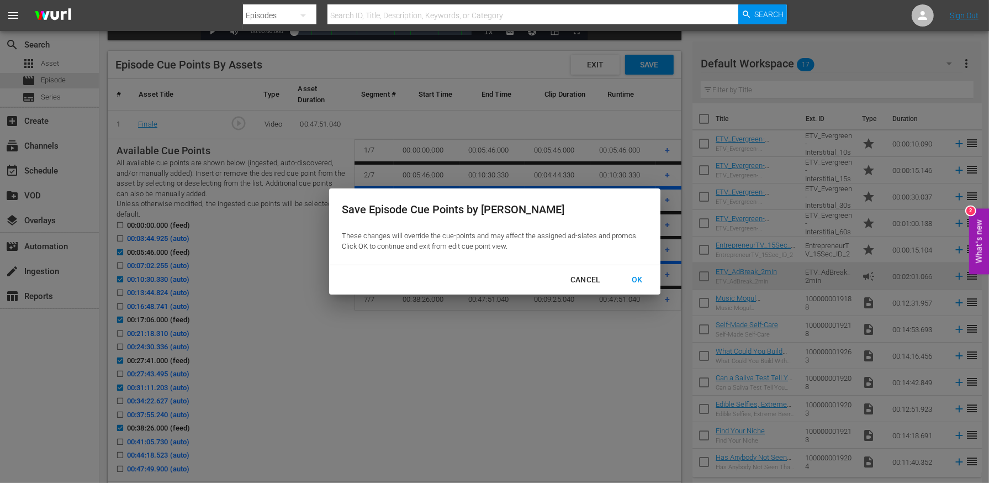
click at [632, 277] on div "OK" at bounding box center [637, 280] width 29 height 14
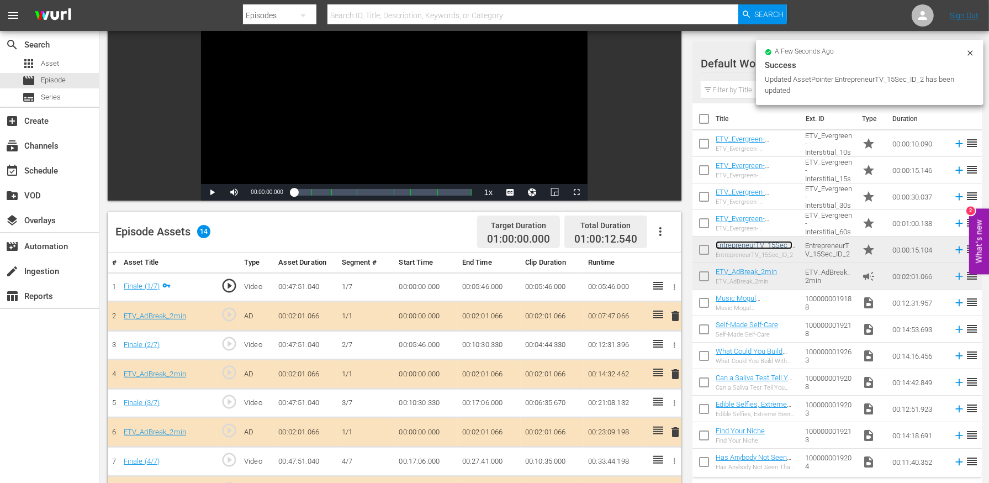
scroll to position [38, 0]
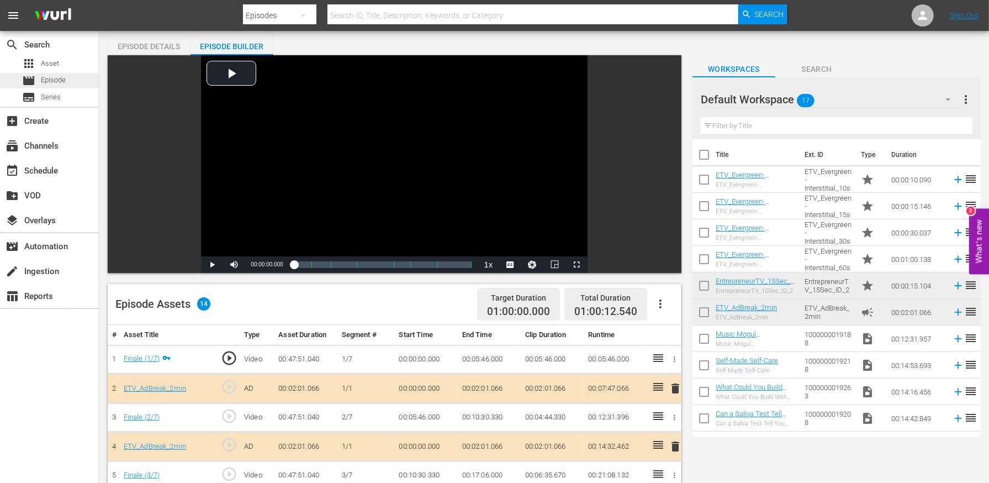
click at [59, 82] on span "Episode" at bounding box center [53, 80] width 25 height 11
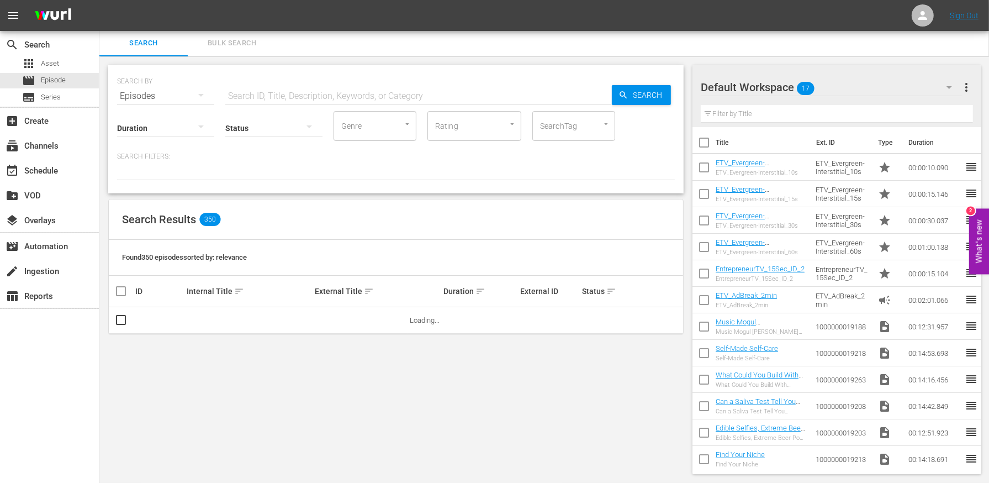
scroll to position [38, 0]
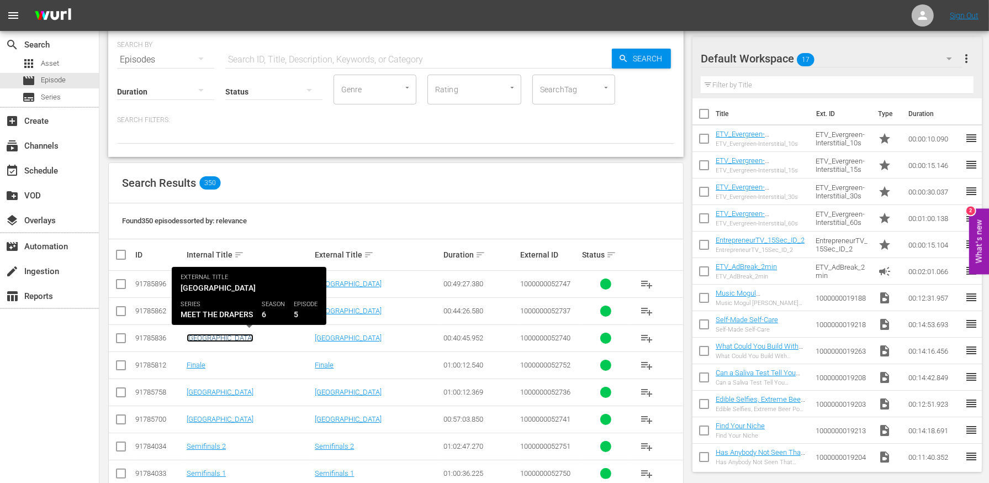
click at [191, 339] on link "[GEOGRAPHIC_DATA]" at bounding box center [220, 338] width 67 height 8
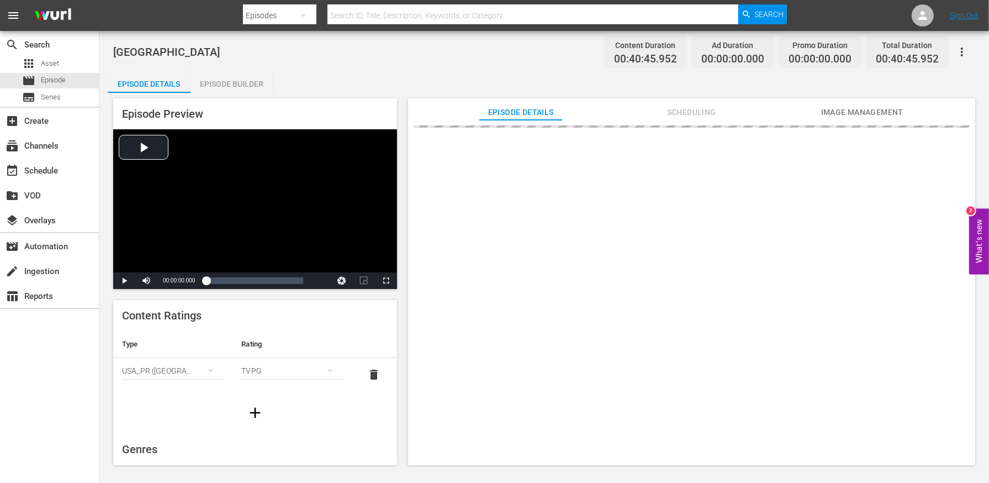
click at [249, 88] on div "Episode Builder" at bounding box center [232, 84] width 83 height 27
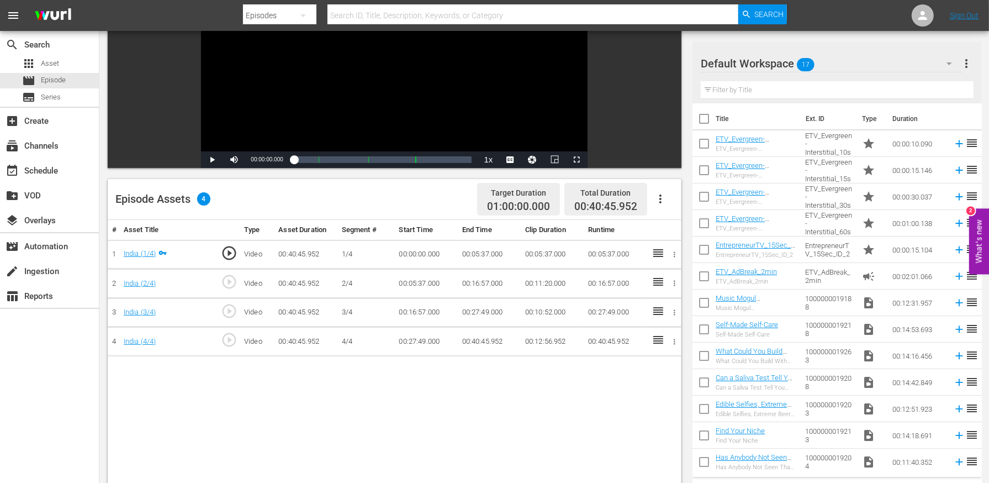
scroll to position [156, 0]
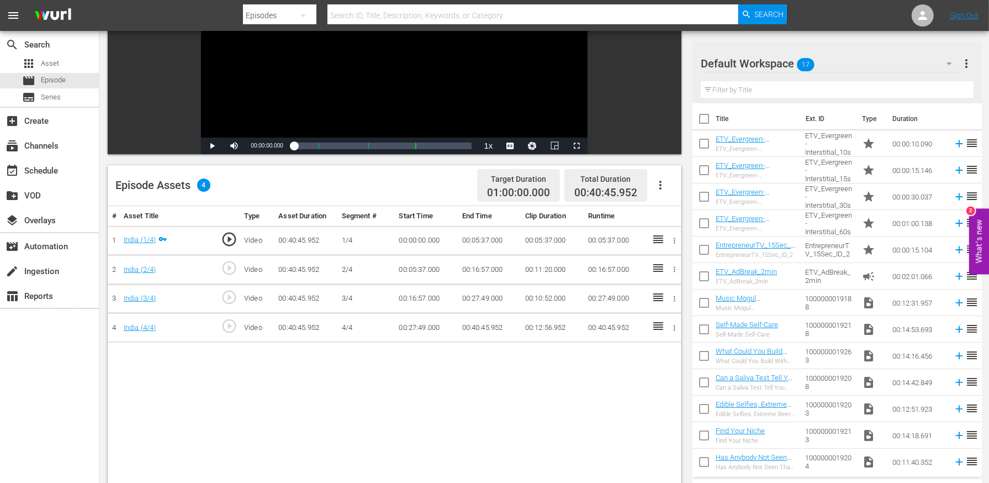
click at [662, 182] on icon "button" at bounding box center [660, 184] width 13 height 13
click at [694, 192] on div "Edit Cue Points" at bounding box center [693, 189] width 75 height 27
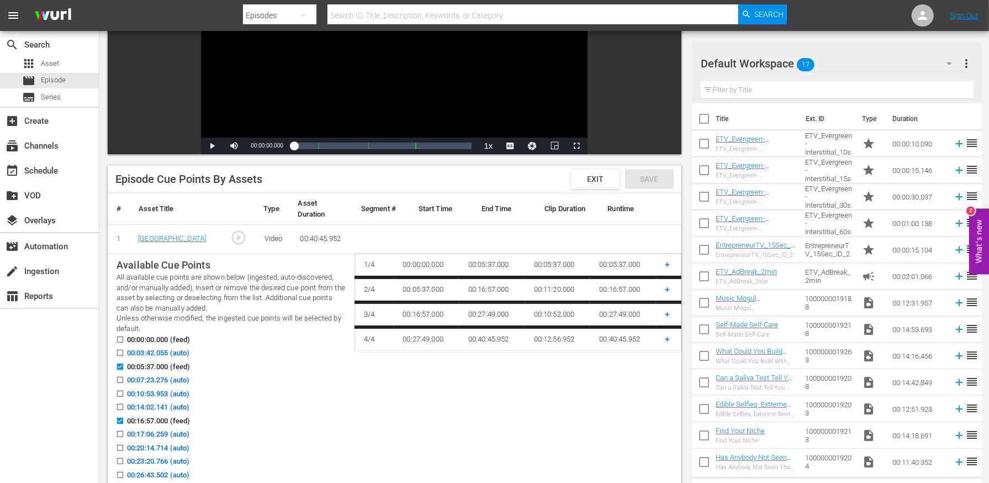
scroll to position [224, 0]
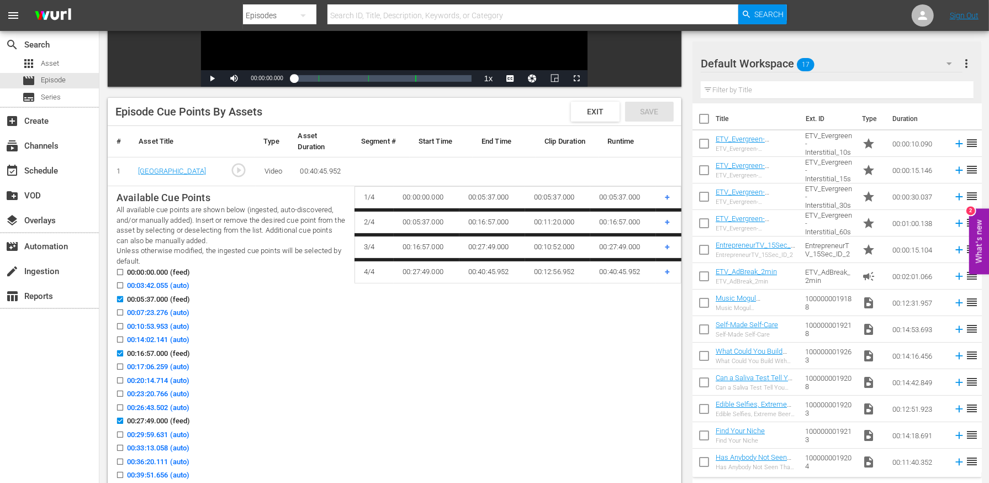
click at [119, 325] on input "00:10:53.953 (auto)" at bounding box center [117, 328] width 14 height 8
checkbox input "true"
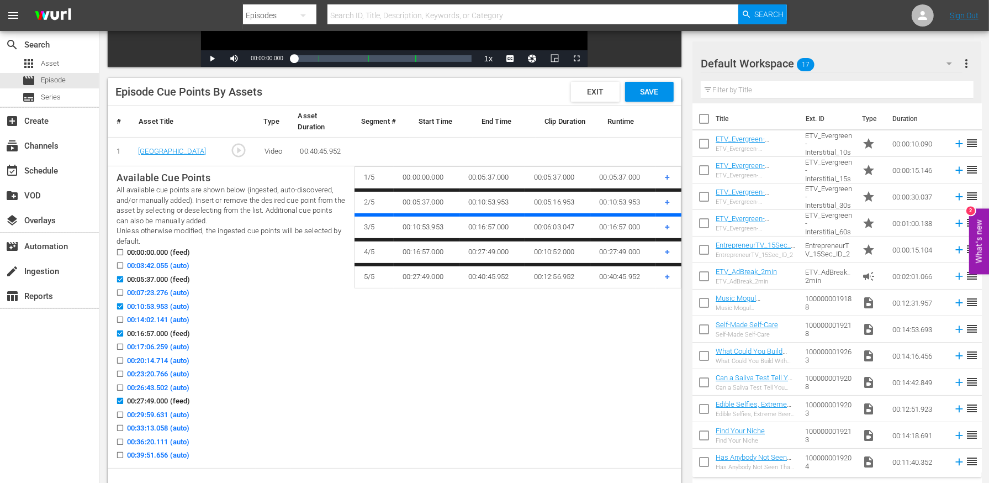
scroll to position [249, 0]
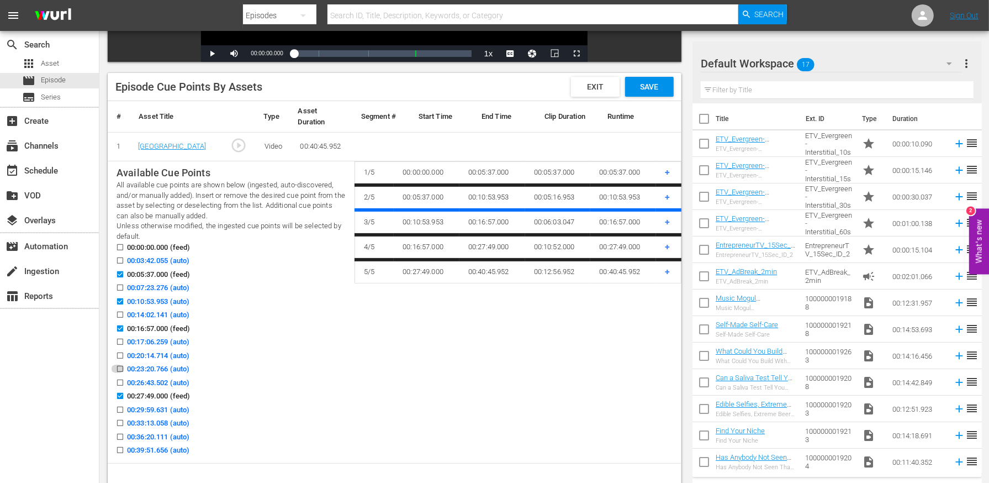
click at [120, 370] on input "00:23:20.766 (auto)" at bounding box center [117, 371] width 14 height 8
checkbox input "true"
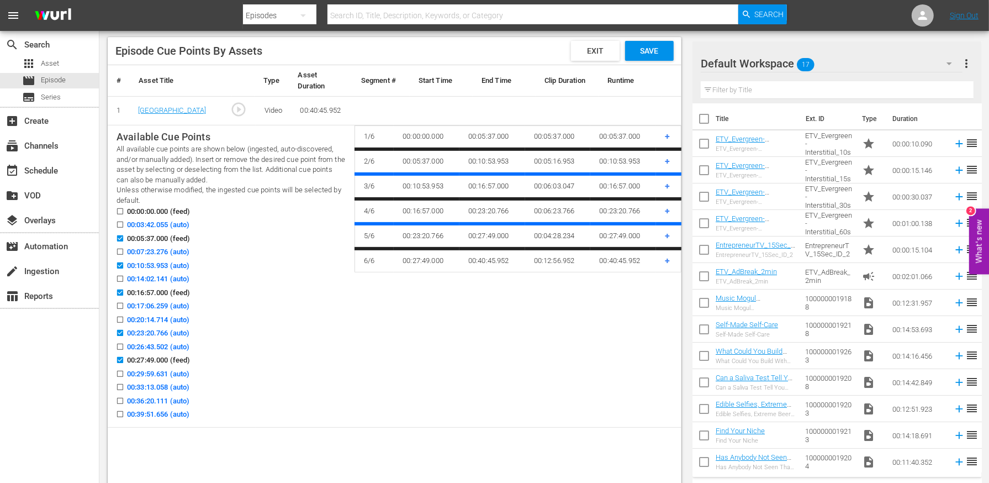
scroll to position [287, 0]
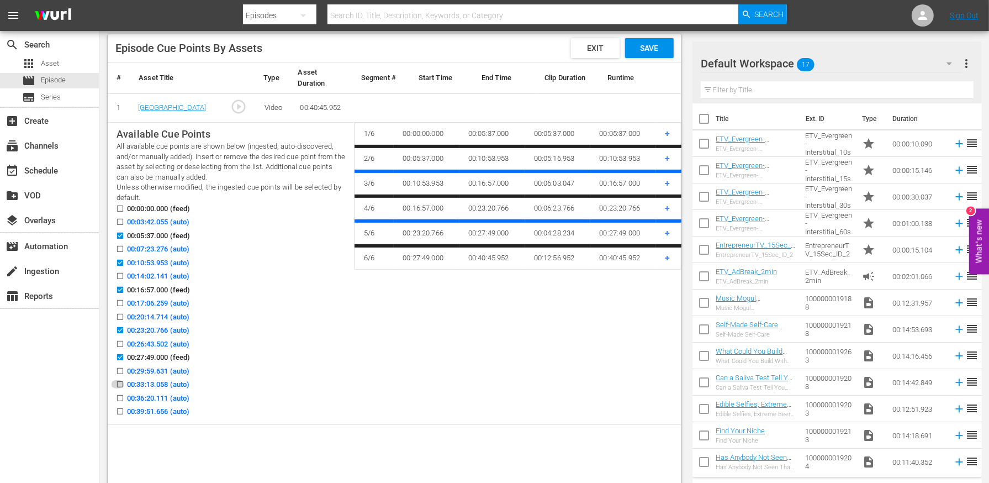
click at [119, 384] on input "00:33:13.058 (auto)" at bounding box center [117, 386] width 14 height 8
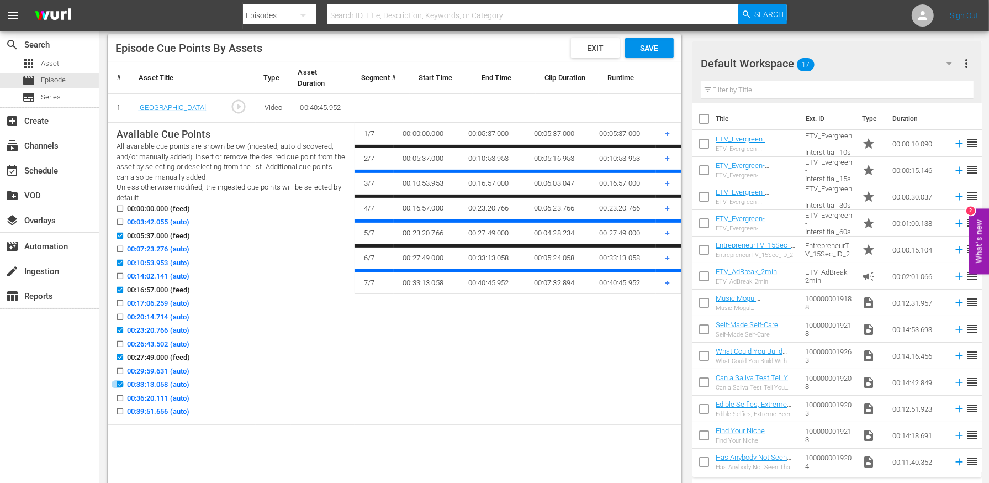
click at [119, 384] on input "00:33:13.058 (auto)" at bounding box center [117, 386] width 14 height 8
checkbox input "false"
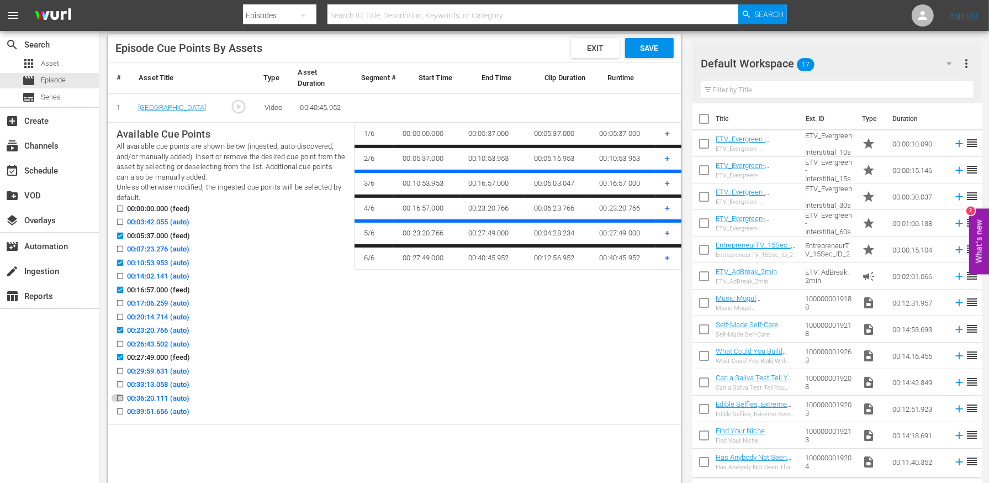
click at [119, 397] on input "00:36:20.111 (auto)" at bounding box center [117, 400] width 14 height 8
checkbox input "true"
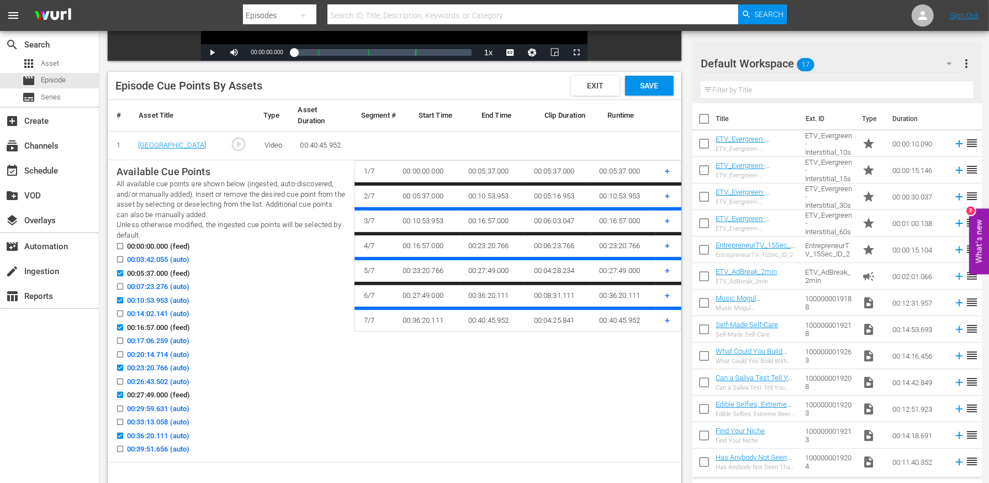
scroll to position [247, 0]
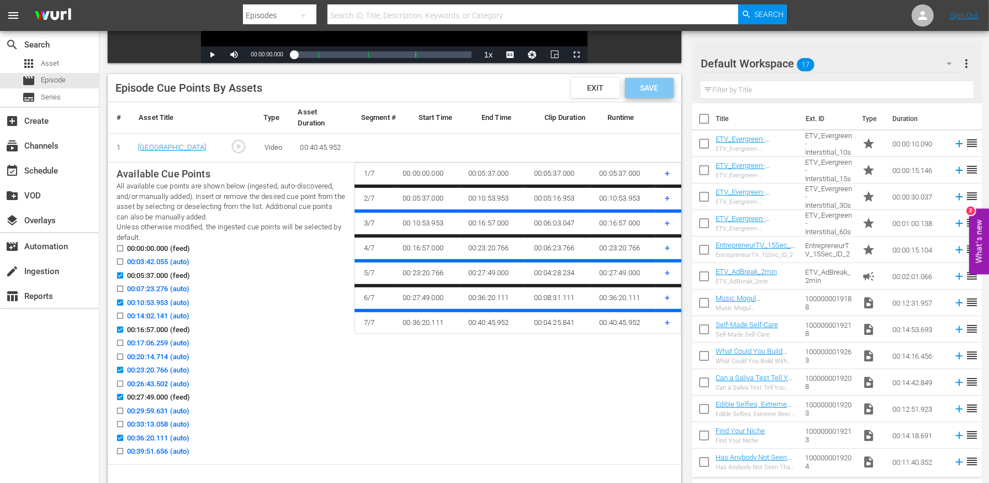
click at [657, 85] on span "Save" at bounding box center [649, 87] width 36 height 9
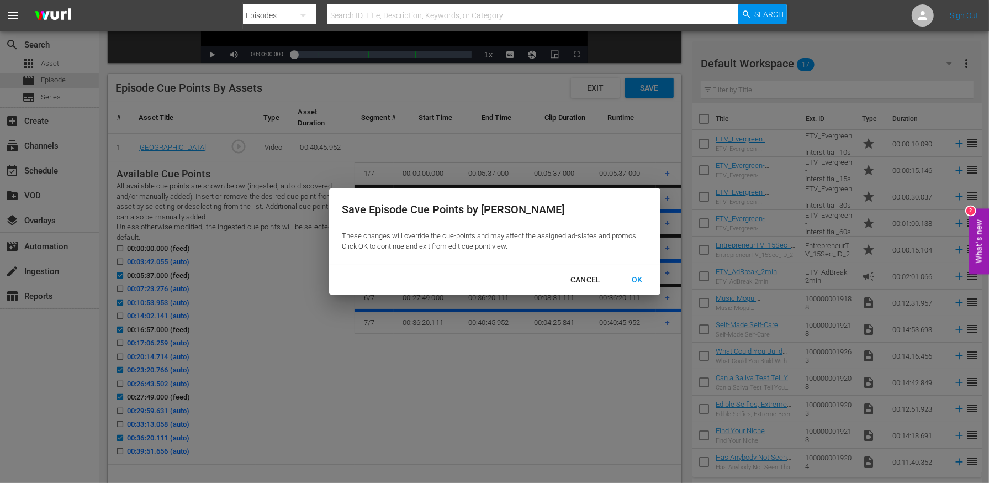
click at [644, 288] on button "OK" at bounding box center [638, 280] width 38 height 20
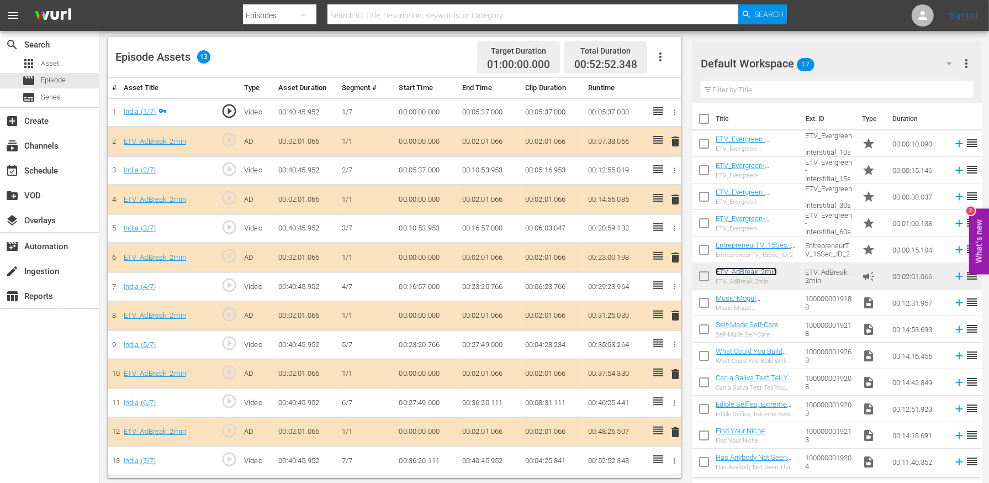
scroll to position [287, 0]
